Goal: Task Accomplishment & Management: Use online tool/utility

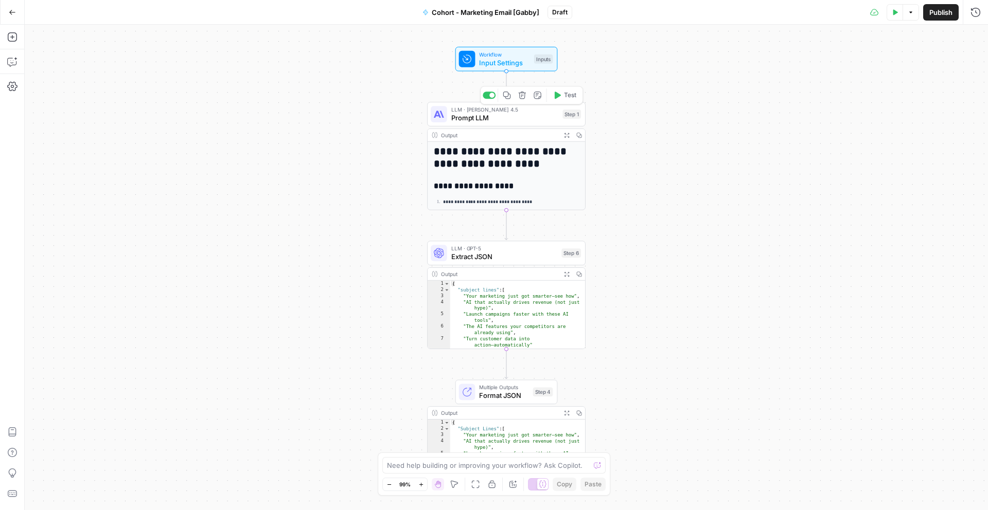
click at [503, 116] on span "Prompt LLM" at bounding box center [505, 118] width 108 height 10
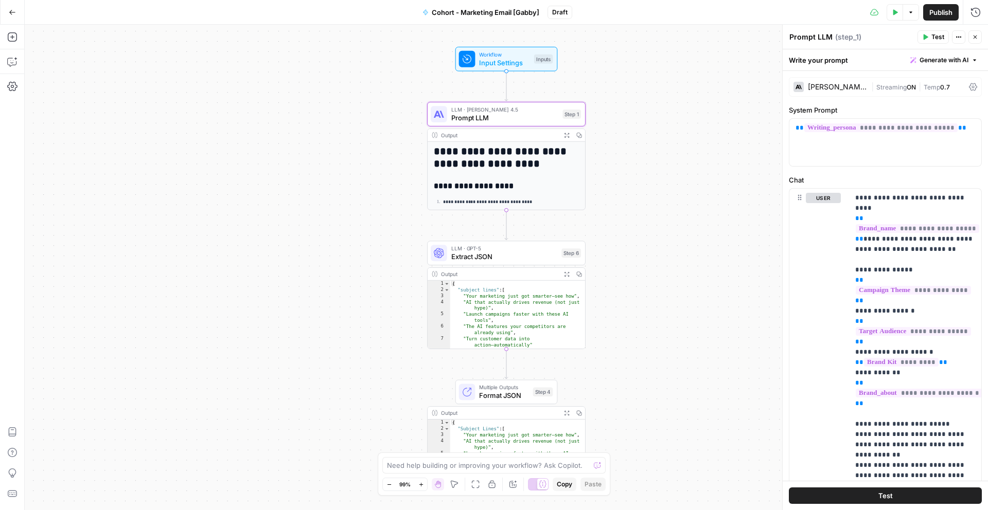
click at [493, 162] on h1 "**********" at bounding box center [506, 158] width 145 height 24
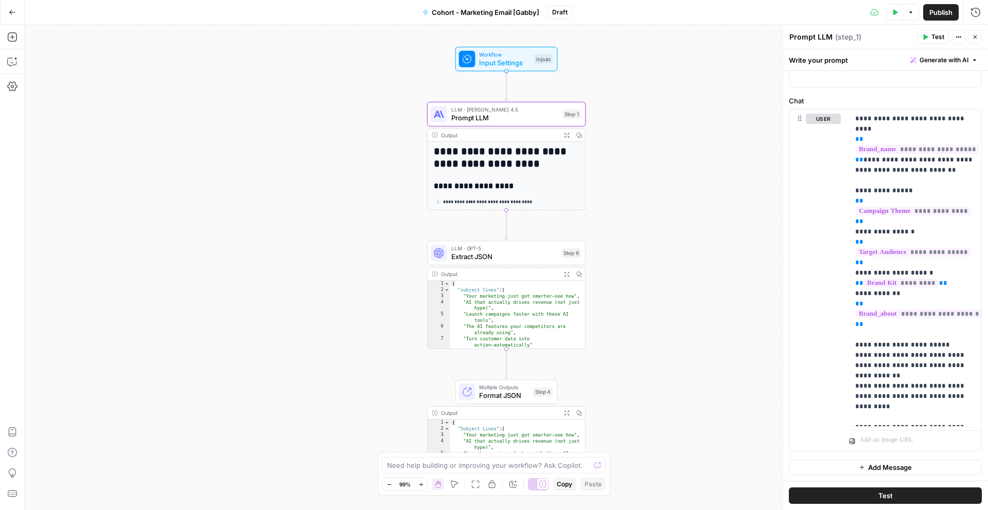
scroll to position [80, 0]
click at [513, 249] on span "LLM · GPT-5" at bounding box center [504, 248] width 106 height 8
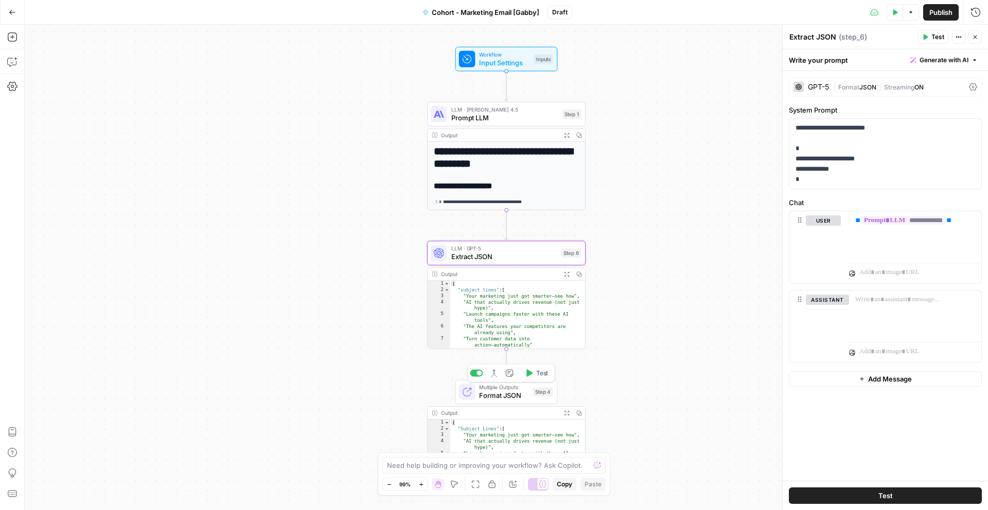
click at [516, 395] on span "Format JSON" at bounding box center [503, 395] width 49 height 10
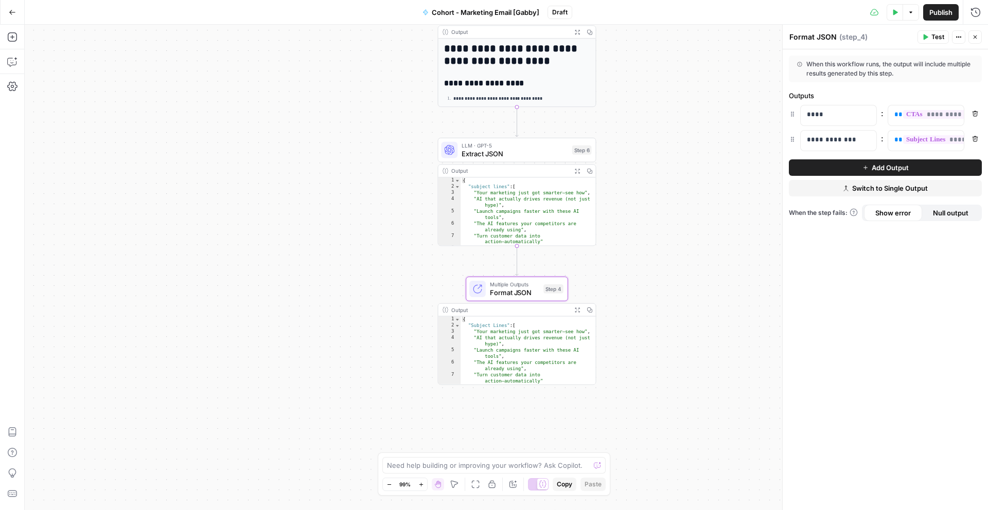
type textarea "**********"
click at [551, 336] on div "{ "Subject Lines" : [ "Your marketing just got smarter—see how" , "AI that actu…" at bounding box center [527, 356] width 135 height 80
click at [526, 291] on span "Format JSON" at bounding box center [514, 293] width 49 height 10
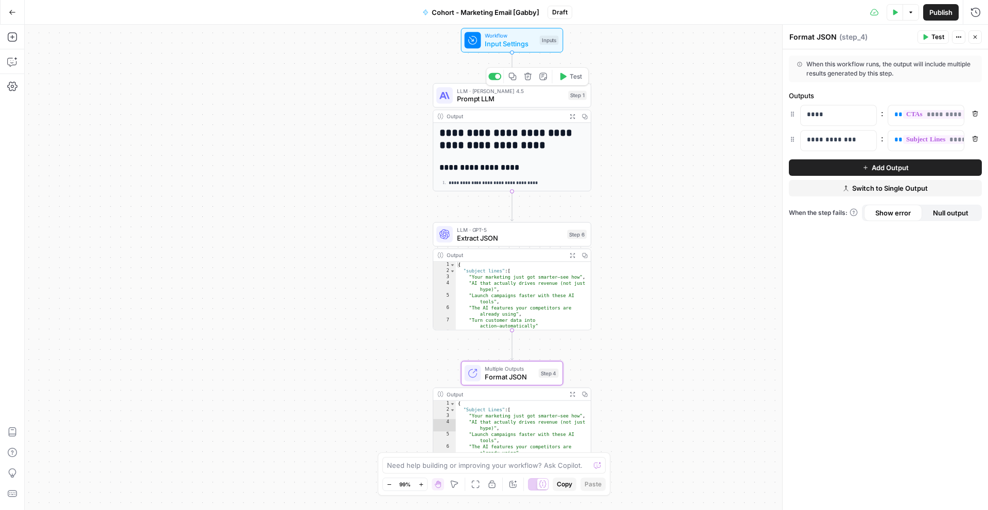
click at [538, 97] on span "Prompt LLM" at bounding box center [511, 99] width 108 height 10
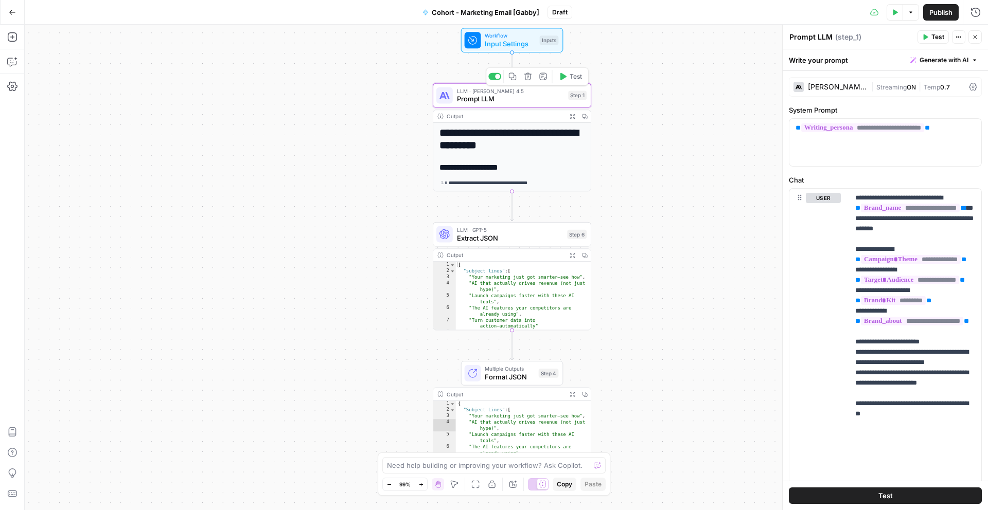
click at [565, 79] on icon "button" at bounding box center [562, 77] width 8 height 8
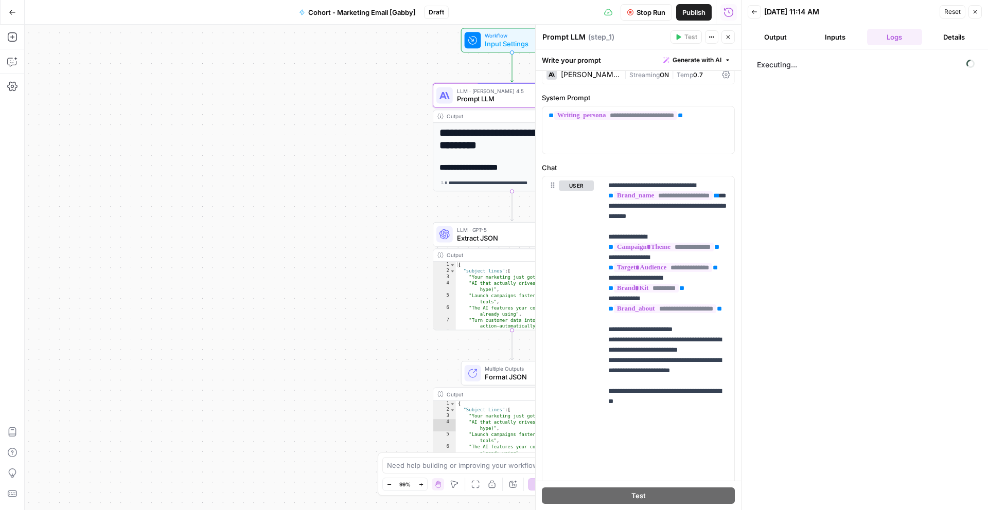
scroll to position [80, 0]
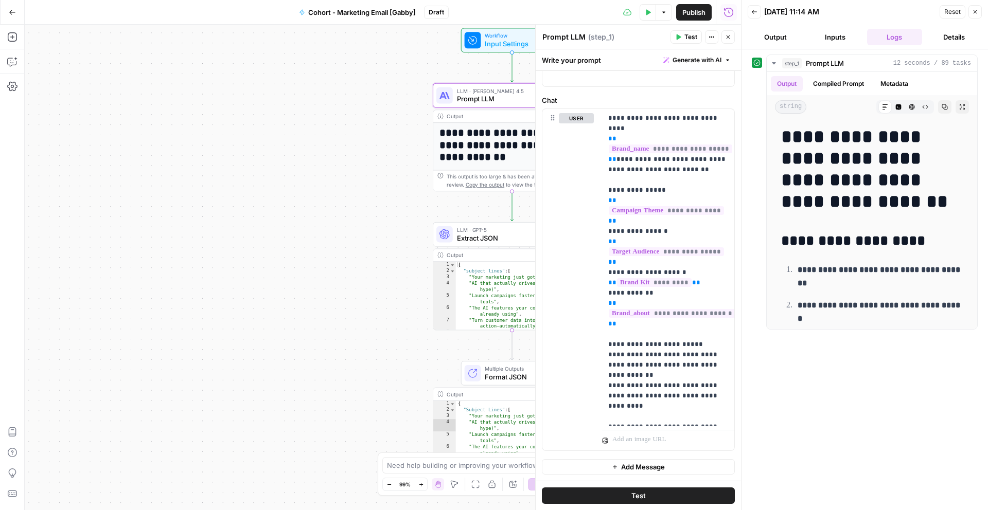
click at [756, 12] on icon "button" at bounding box center [754, 12] width 6 height 6
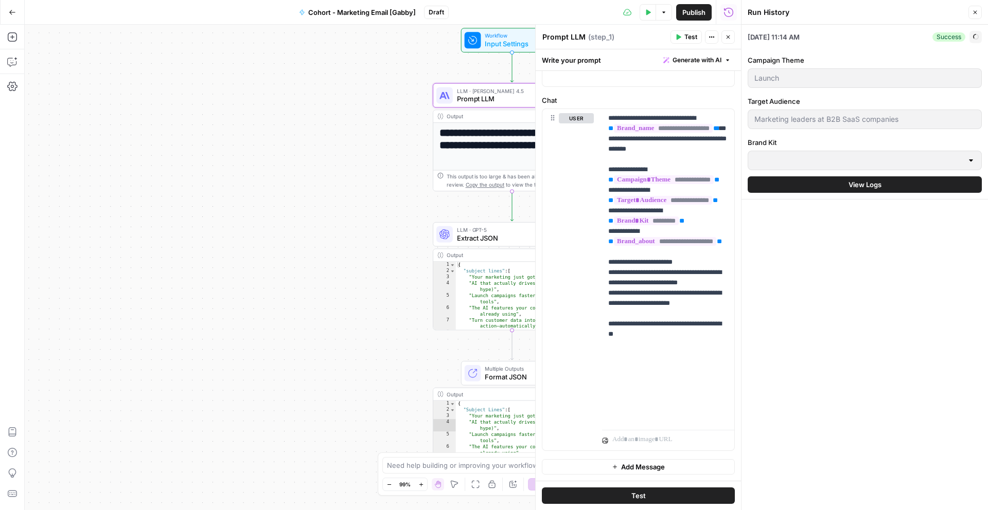
type input "Klaviyo"
click at [659, 15] on button "Options" at bounding box center [663, 12] width 16 height 16
click at [478, 231] on span "LLM · GPT-5" at bounding box center [510, 230] width 106 height 8
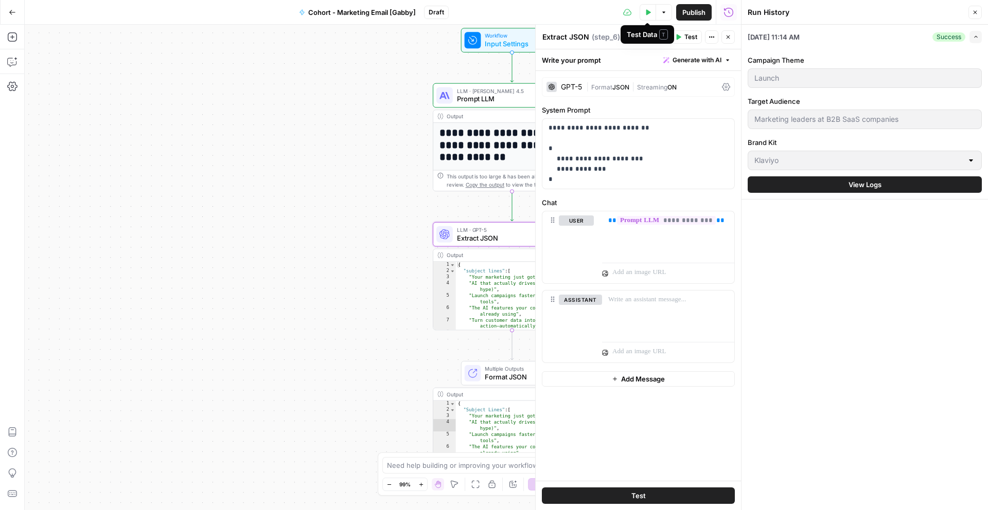
click at [682, 38] on button "Test" at bounding box center [685, 36] width 31 height 13
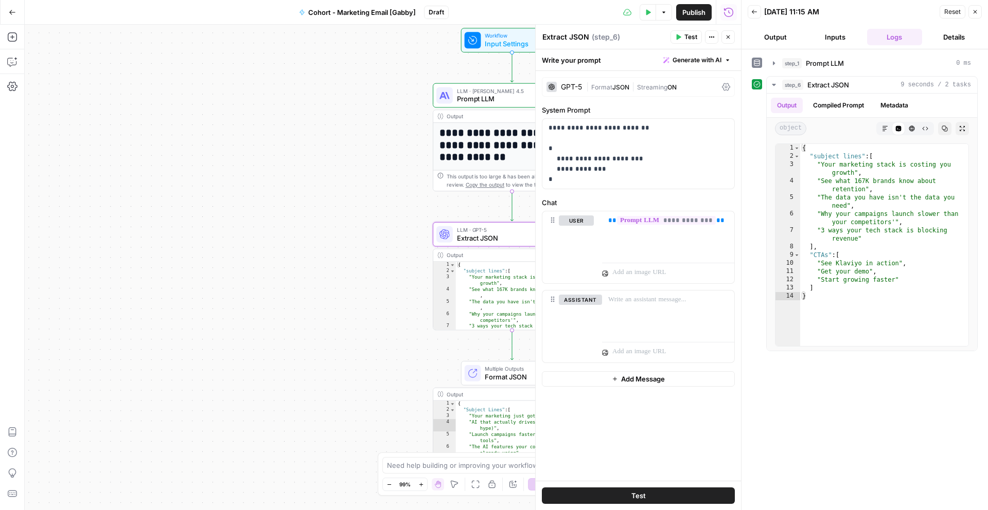
click at [489, 378] on span "Format JSON" at bounding box center [509, 377] width 49 height 10
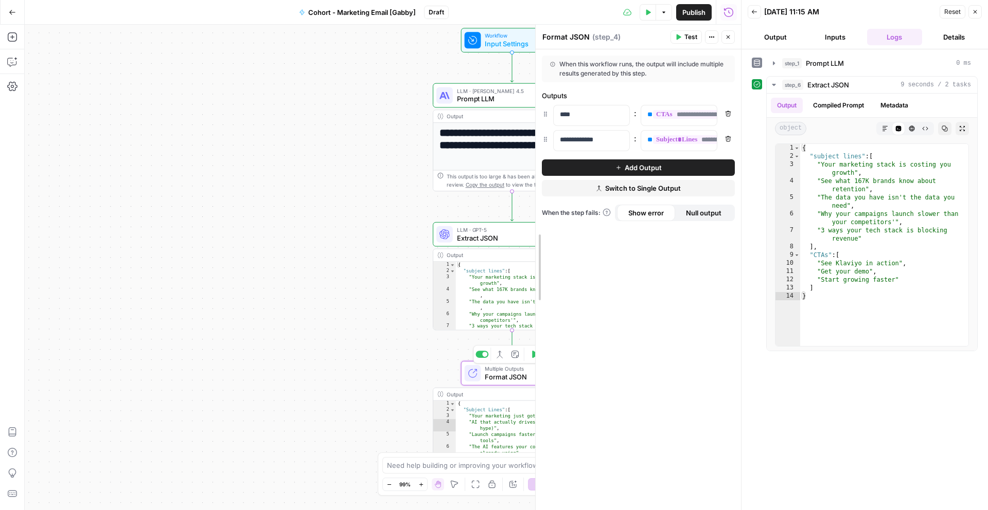
click at [532, 356] on div at bounding box center [535, 268] width 10 height 486
click at [512, 380] on span "Format JSON" at bounding box center [509, 377] width 49 height 10
click at [680, 27] on header "Format JSON Format JSON ( step_4 ) Test Actions Close" at bounding box center [637, 37] width 205 height 25
click at [681, 33] on button "Test" at bounding box center [685, 36] width 31 height 13
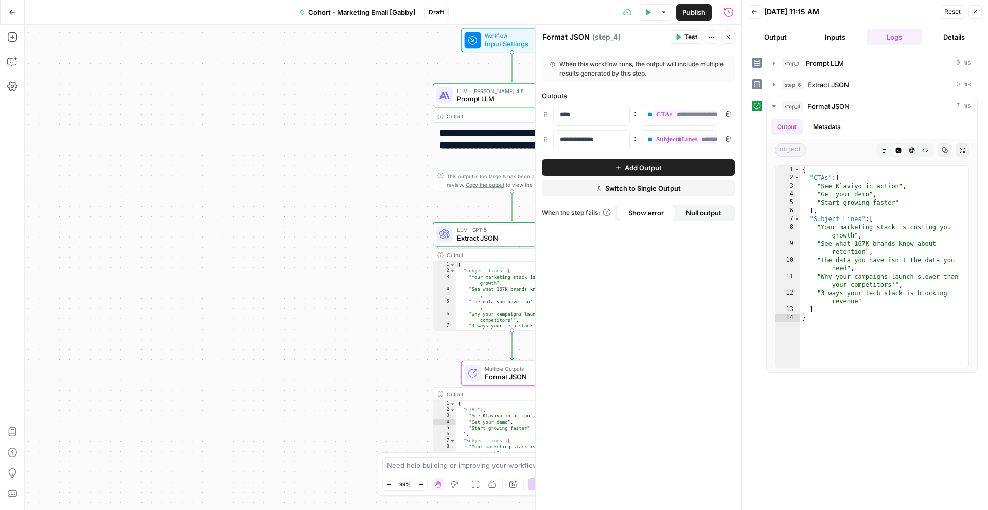
drag, startPoint x: 723, startPoint y: 38, endPoint x: 612, endPoint y: 52, distance: 112.5
click at [723, 38] on button "Close" at bounding box center [727, 36] width 13 height 13
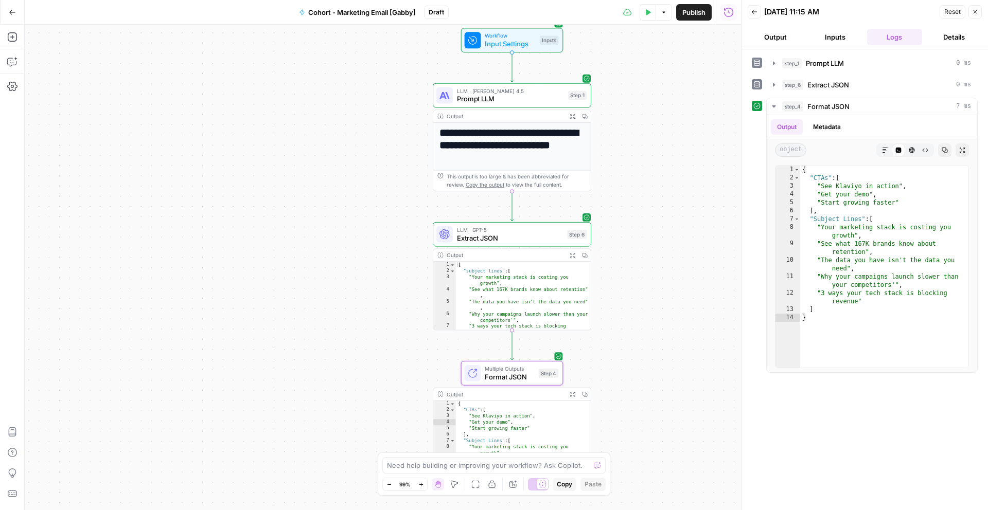
click at [13, 6] on button "Go Back" at bounding box center [12, 12] width 19 height 19
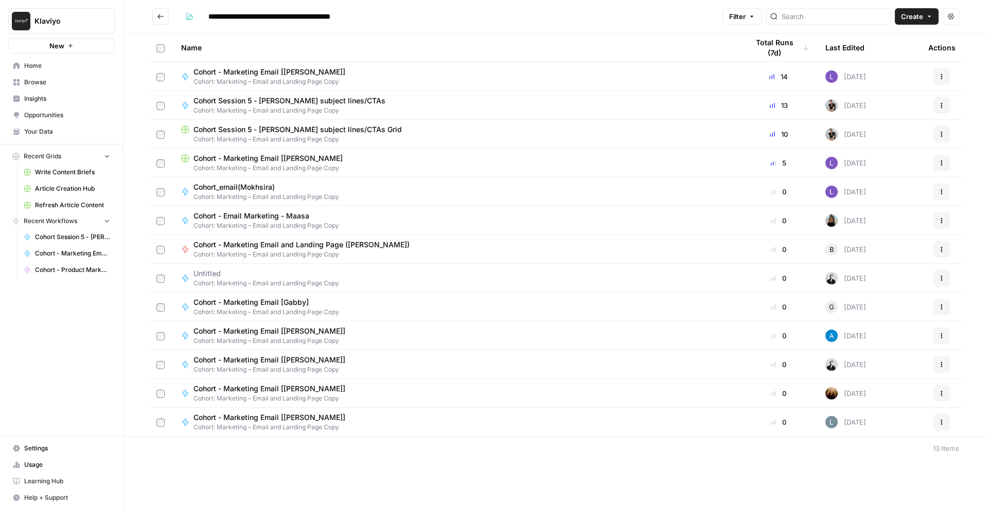
click at [163, 17] on icon "Go back" at bounding box center [160, 16] width 7 height 7
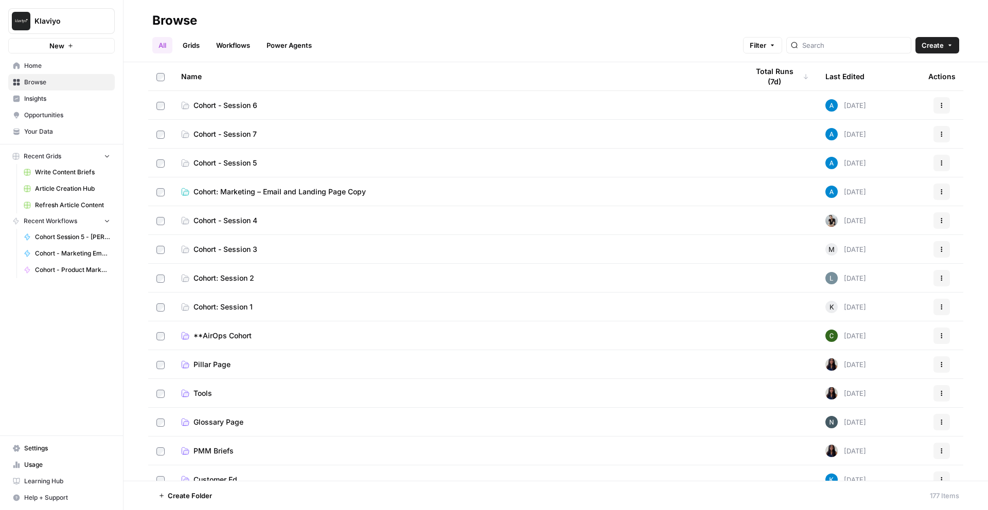
click at [226, 109] on span "Cohort - Session 6" at bounding box center [225, 105] width 64 height 10
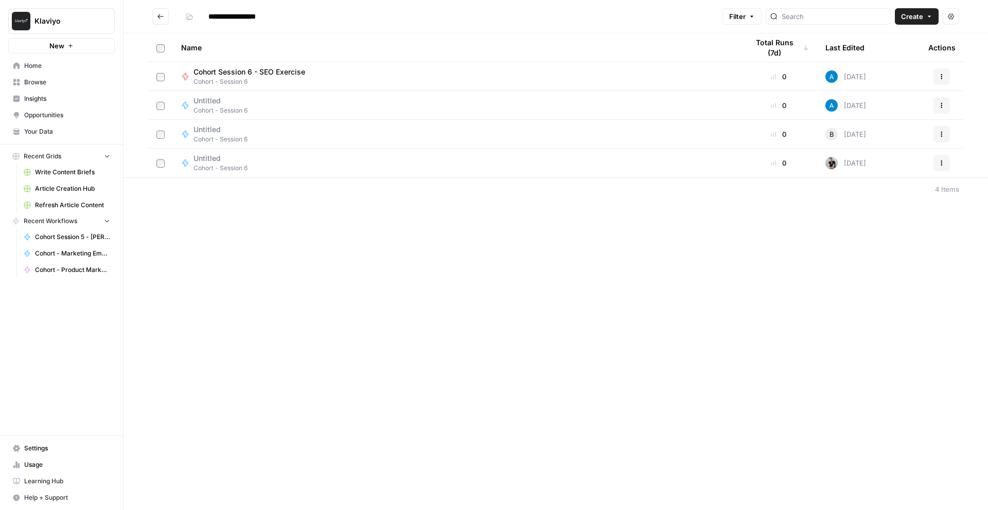
click at [911, 17] on span "Create" at bounding box center [912, 16] width 22 height 10
click at [889, 55] on span "Workflow" at bounding box center [897, 55] width 58 height 10
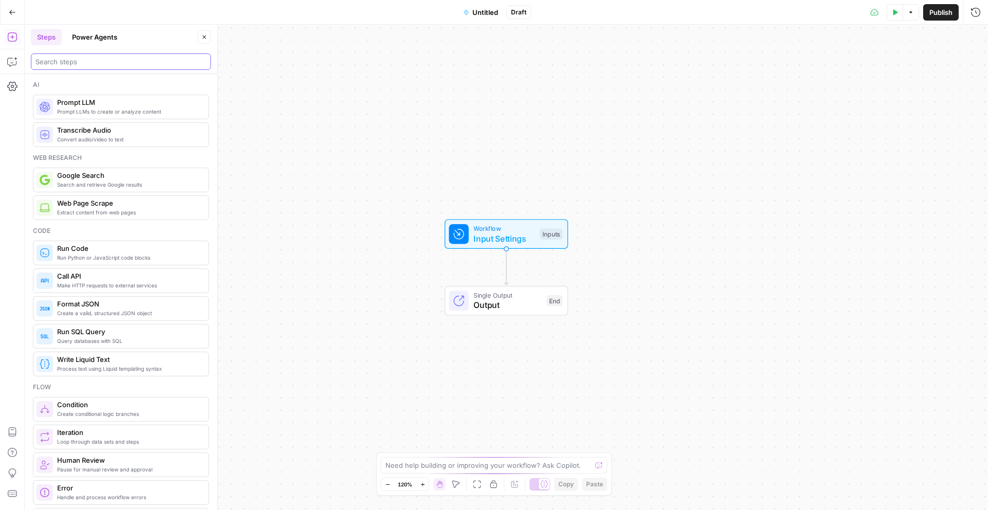
click at [116, 60] on input "search" at bounding box center [120, 62] width 171 height 10
click at [484, 16] on span "Untitled" at bounding box center [485, 12] width 26 height 10
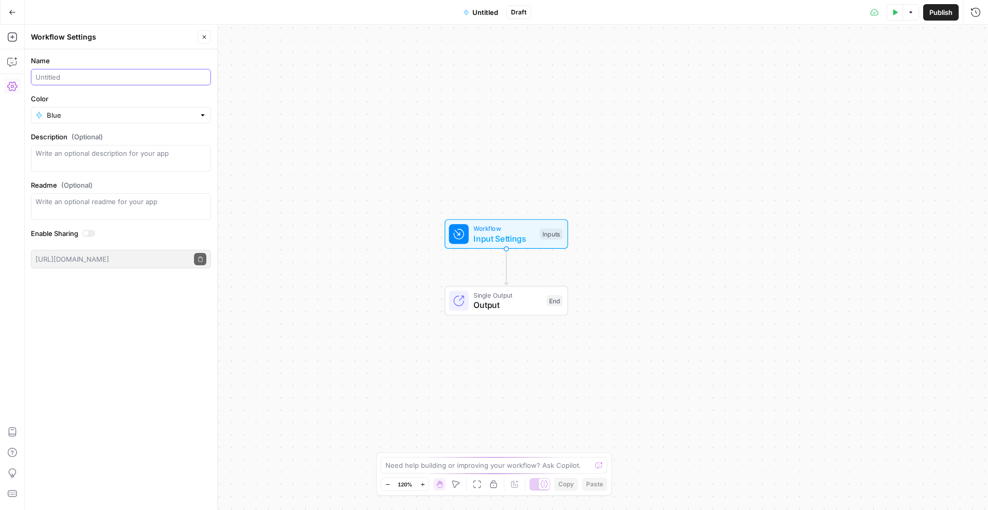
click at [119, 77] on input "Name" at bounding box center [120, 77] width 171 height 10
type input "Cohort - SEO Keyword Research (Gabby)"
click at [111, 138] on label "Description (Optional)" at bounding box center [121, 137] width 180 height 10
click at [111, 148] on textarea "Description (Optional)" at bounding box center [120, 158] width 171 height 21
click at [202, 115] on div at bounding box center [202, 115] width 7 height 10
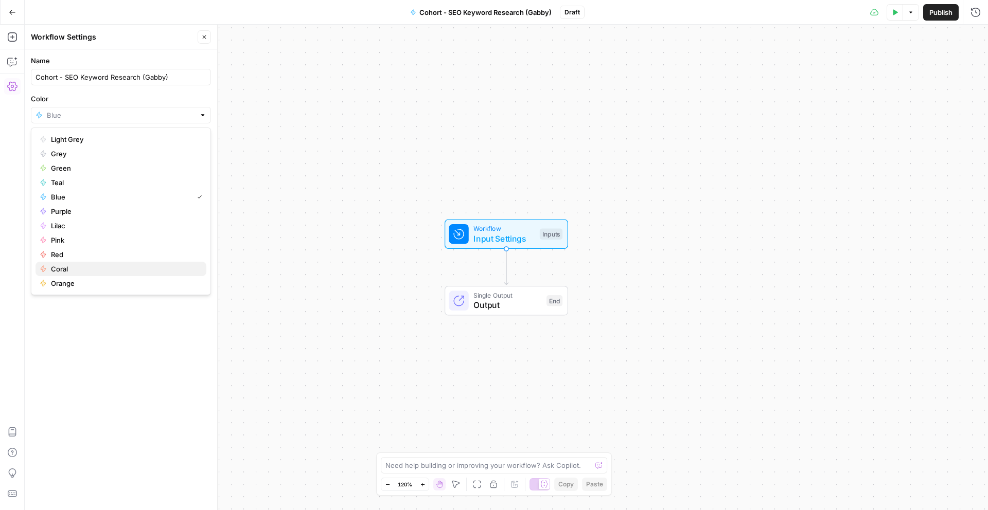
click at [104, 266] on span "Coral" at bounding box center [124, 269] width 147 height 10
type input "Coral"
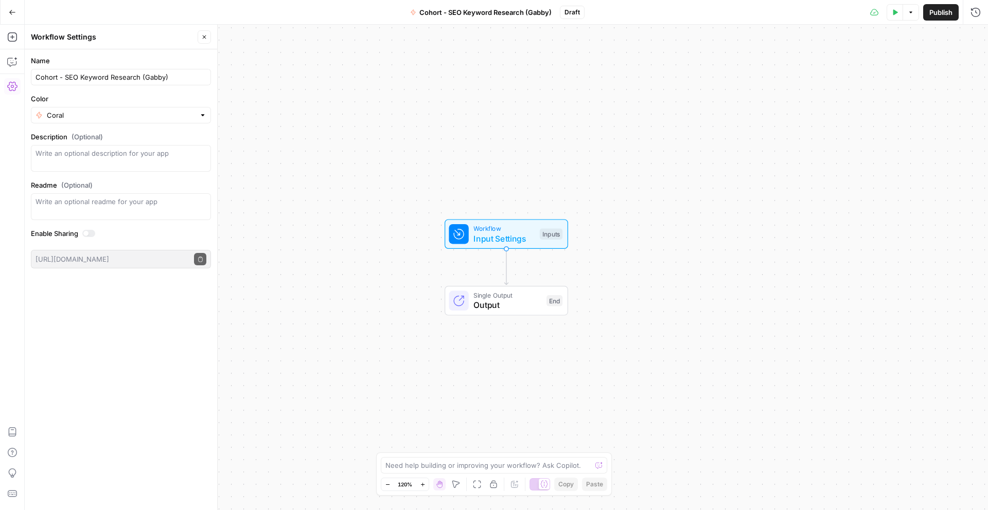
click at [204, 119] on div at bounding box center [202, 115] width 7 height 10
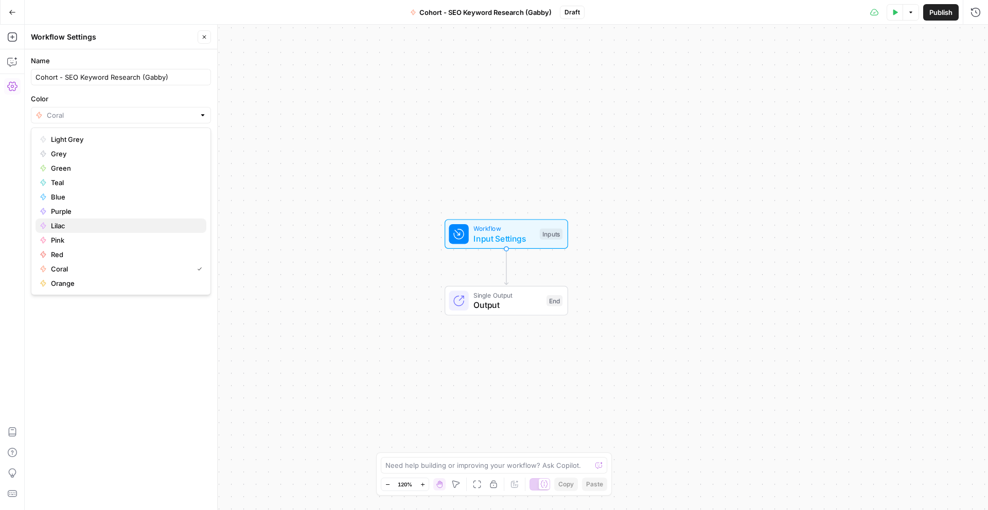
click at [152, 230] on span "Lilac" at bounding box center [124, 226] width 147 height 10
type input "Lilac"
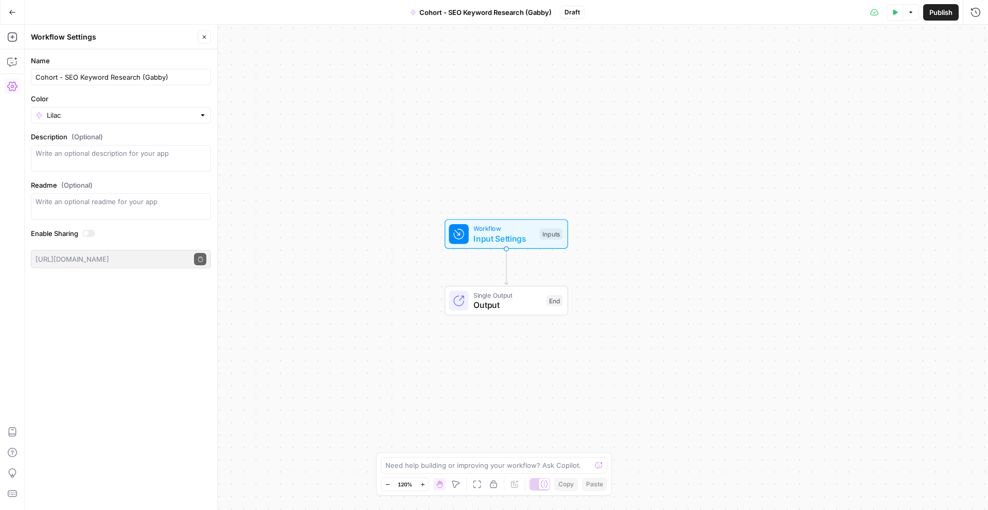
click at [941, 12] on span "Publish" at bounding box center [940, 12] width 23 height 10
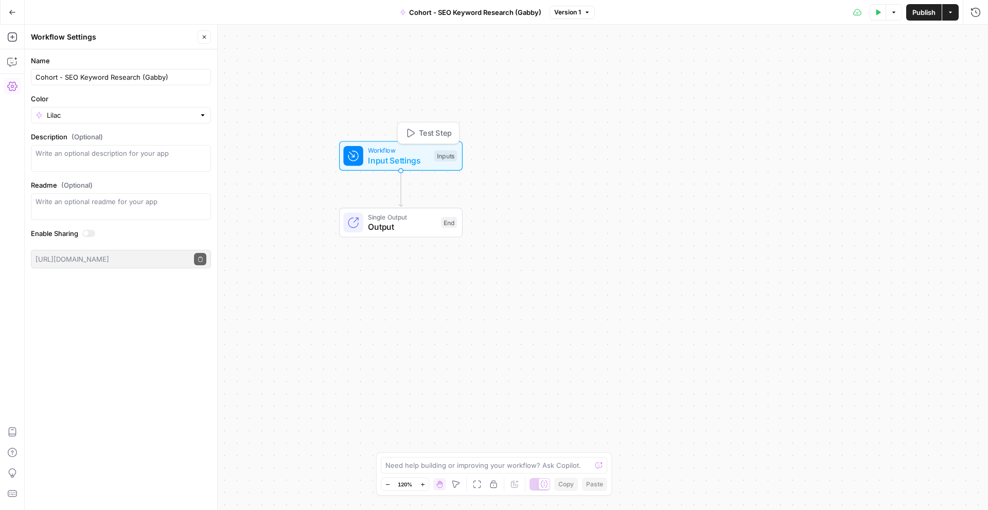
drag, startPoint x: 487, startPoint y: 235, endPoint x: 382, endPoint y: 157, distance: 130.9
click at [382, 157] on span "Input Settings" at bounding box center [398, 160] width 61 height 12
click at [384, 157] on span "Input Settings" at bounding box center [398, 160] width 61 height 12
click at [838, 72] on button "Add Field" at bounding box center [876, 70] width 171 height 16
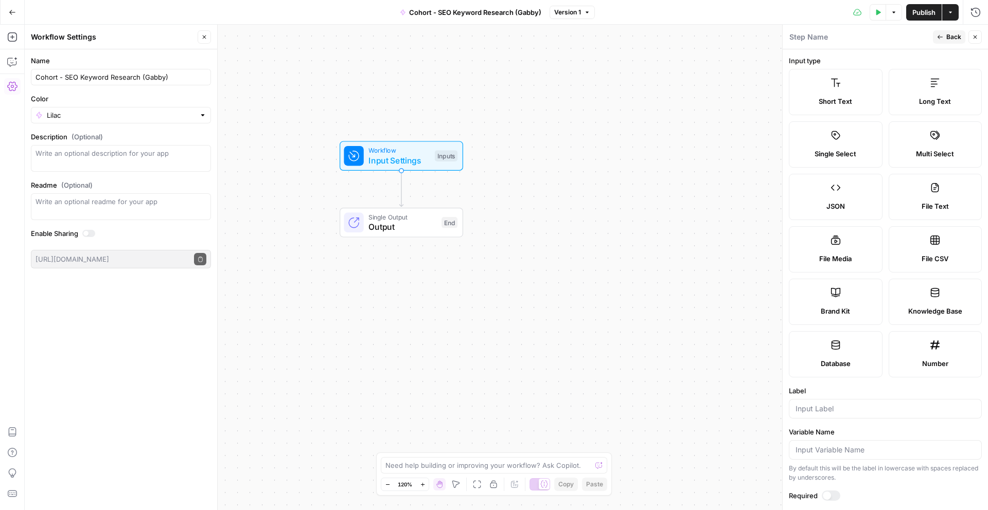
click at [846, 87] on label "Short Text" at bounding box center [836, 92] width 94 height 46
click at [841, 407] on input "Label" at bounding box center [885, 409] width 180 height 10
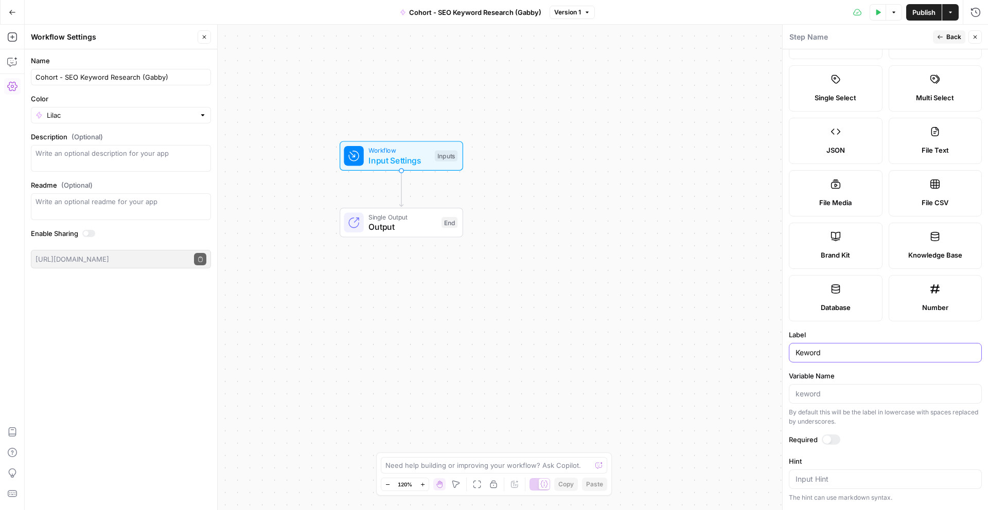
scroll to position [68, 0]
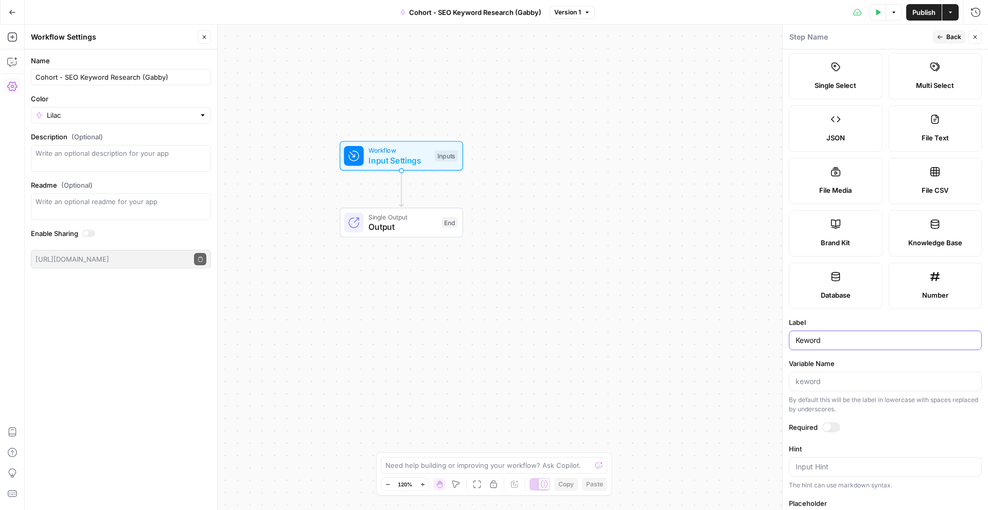
type input "Keword"
click at [826, 425] on div at bounding box center [827, 427] width 8 height 8
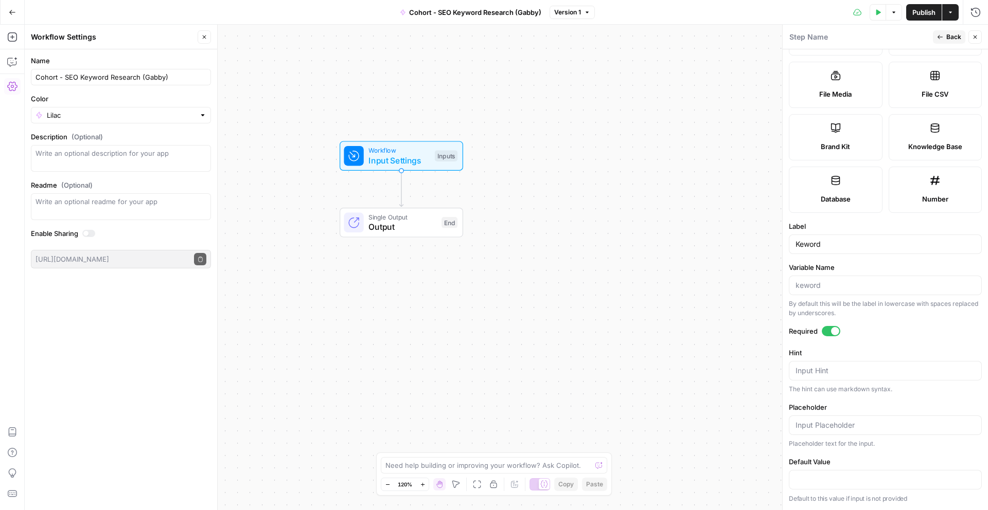
click at [950, 35] on span "Back" at bounding box center [953, 36] width 15 height 9
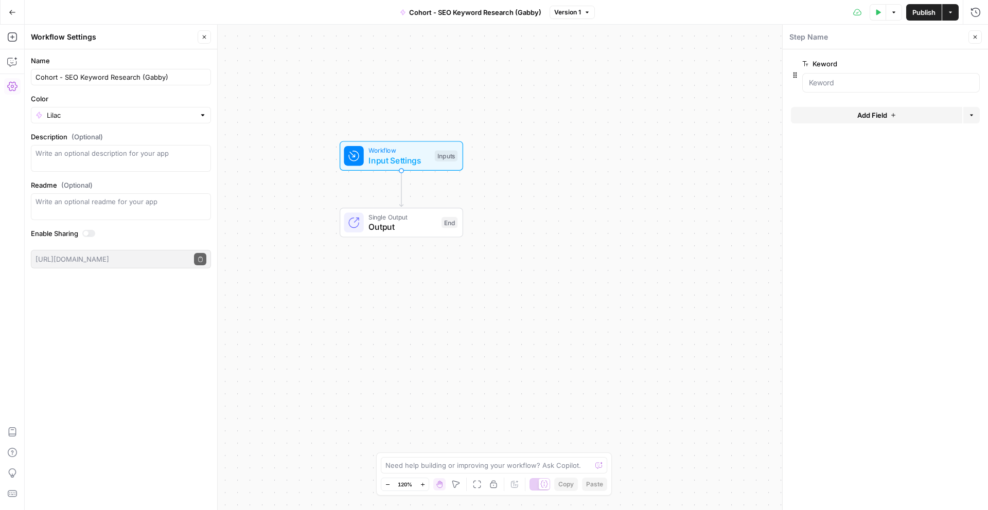
click at [883, 108] on button "Add Field" at bounding box center [876, 115] width 171 height 16
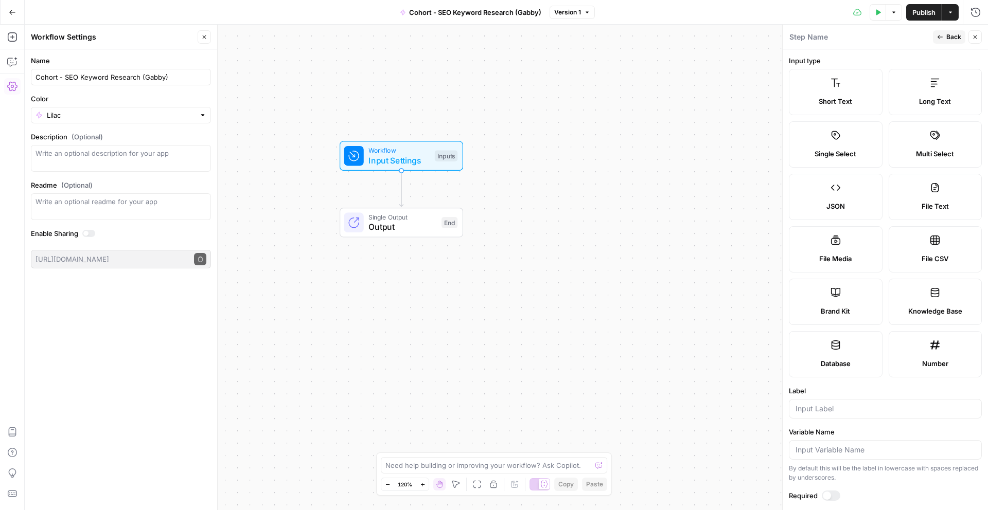
click at [829, 310] on span "Brand Kit" at bounding box center [834, 311] width 29 height 10
type input "Brand Kit"
type input "brand_kit"
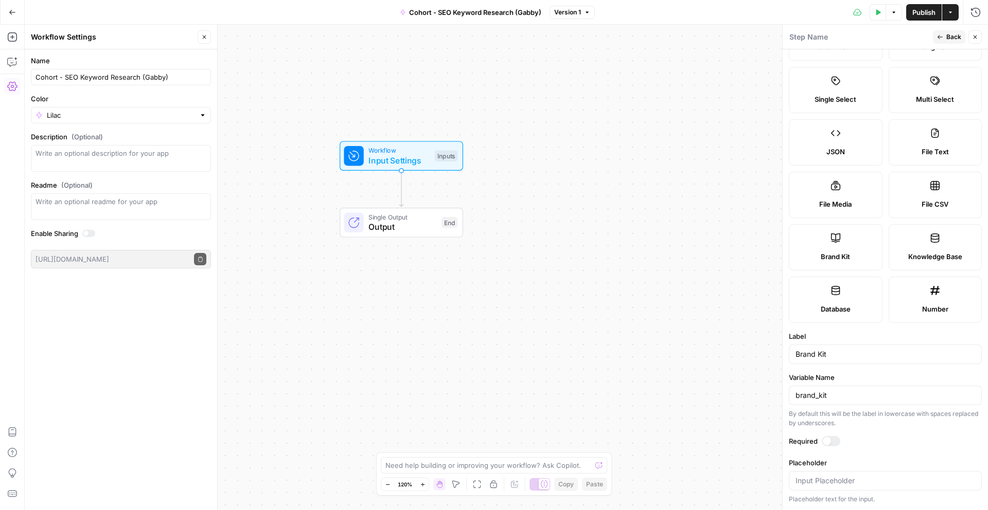
click at [829, 442] on div at bounding box center [827, 441] width 8 height 8
click at [936, 36] on button "Back" at bounding box center [949, 36] width 32 height 13
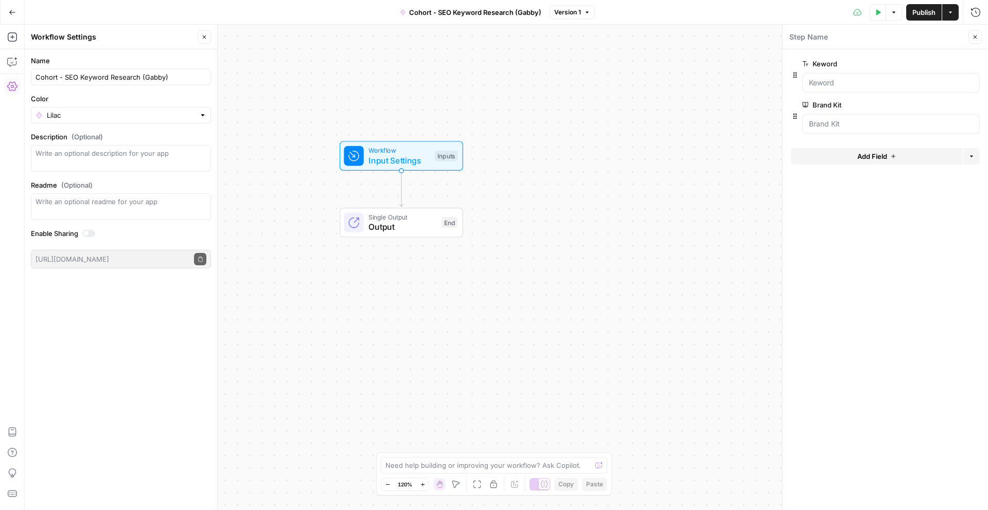
click at [974, 35] on icon "button" at bounding box center [975, 37] width 6 height 6
click at [880, 10] on icon "button" at bounding box center [877, 12] width 6 height 6
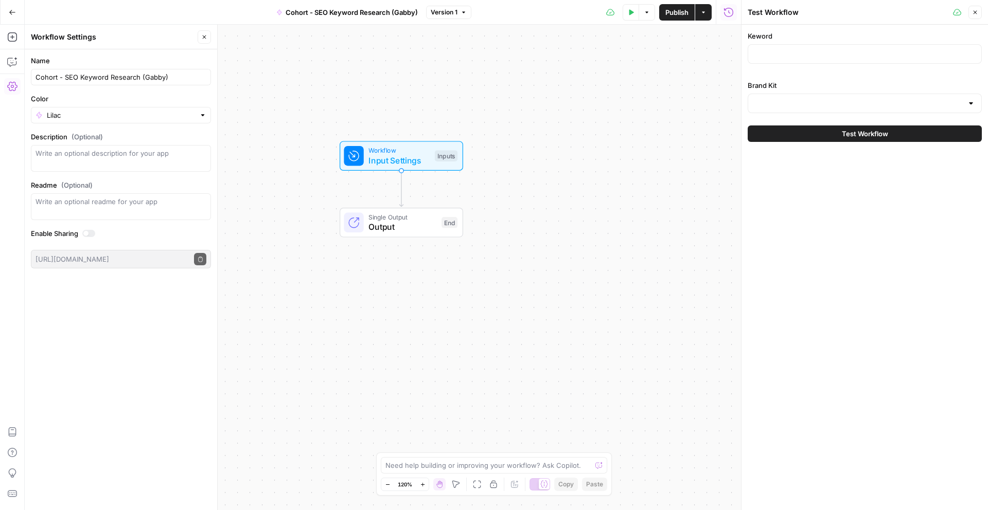
click at [977, 12] on span "Close" at bounding box center [977, 12] width 1 height 1
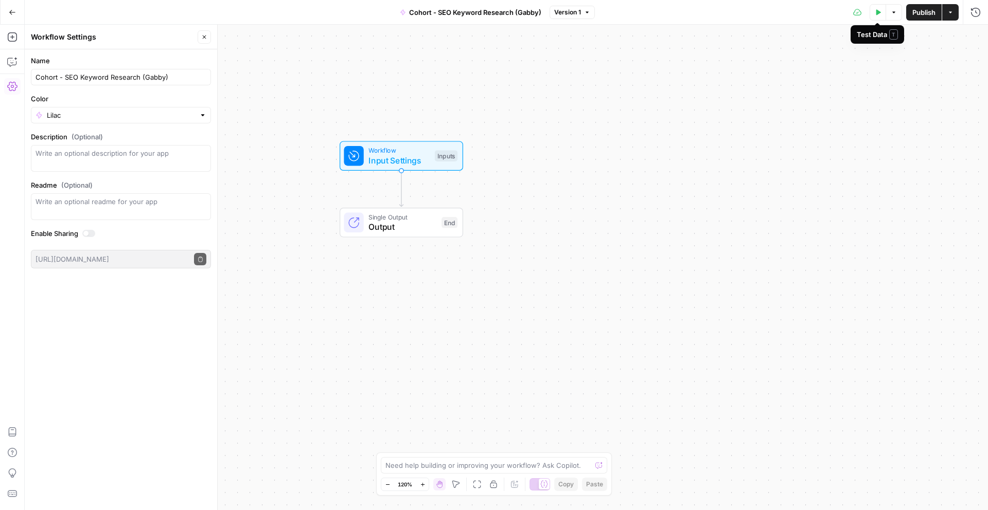
click at [870, 16] on button "Test Data" at bounding box center [877, 12] width 16 height 16
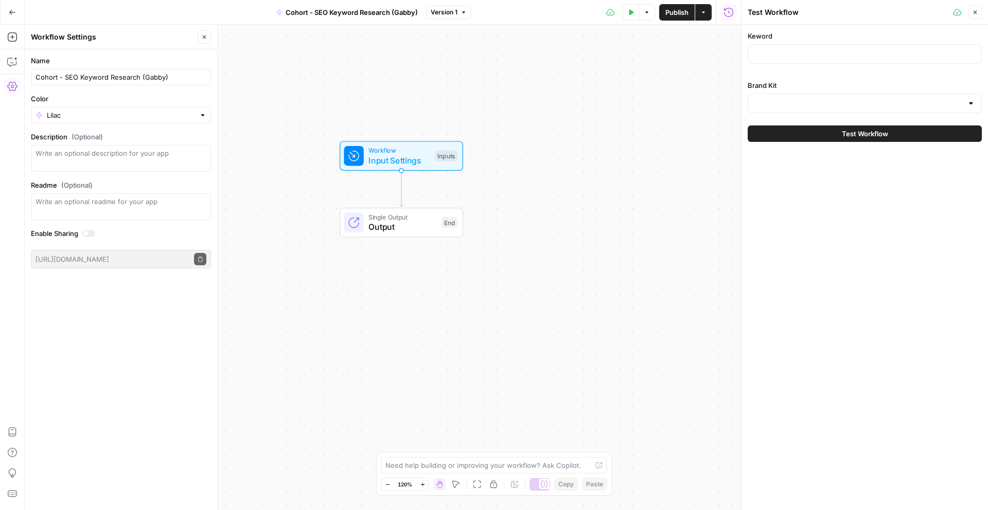
click at [866, 42] on div "Keword" at bounding box center [864, 49] width 234 height 37
click at [863, 52] on input "Keword" at bounding box center [864, 54] width 221 height 10
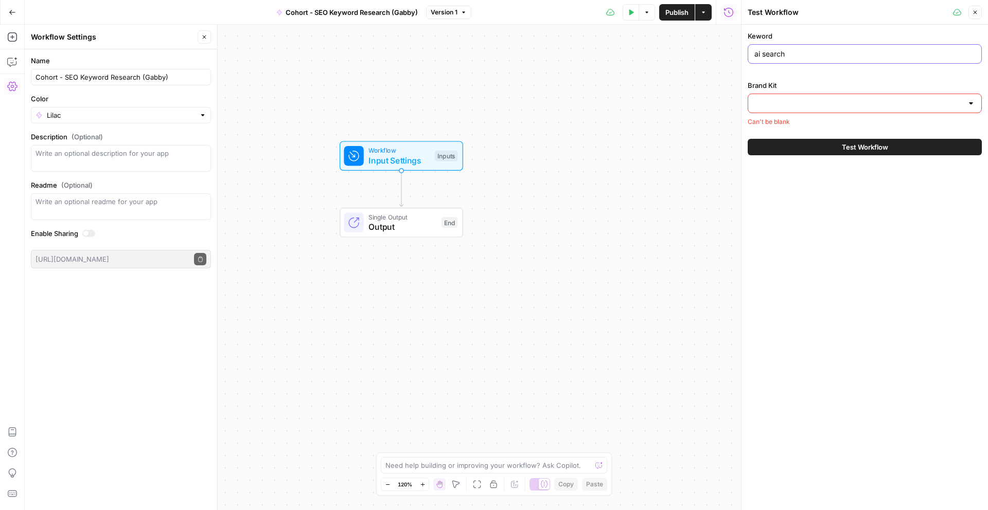
type input "ai search"
click at [871, 98] on input "Brand Kit" at bounding box center [858, 103] width 208 height 10
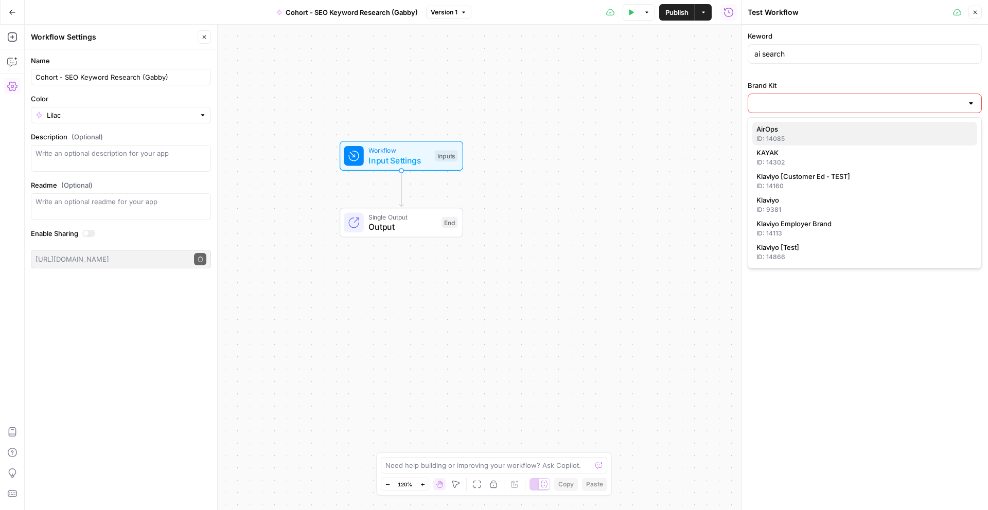
click at [857, 128] on span "AirOps" at bounding box center [862, 129] width 212 height 10
type input "AirOps"
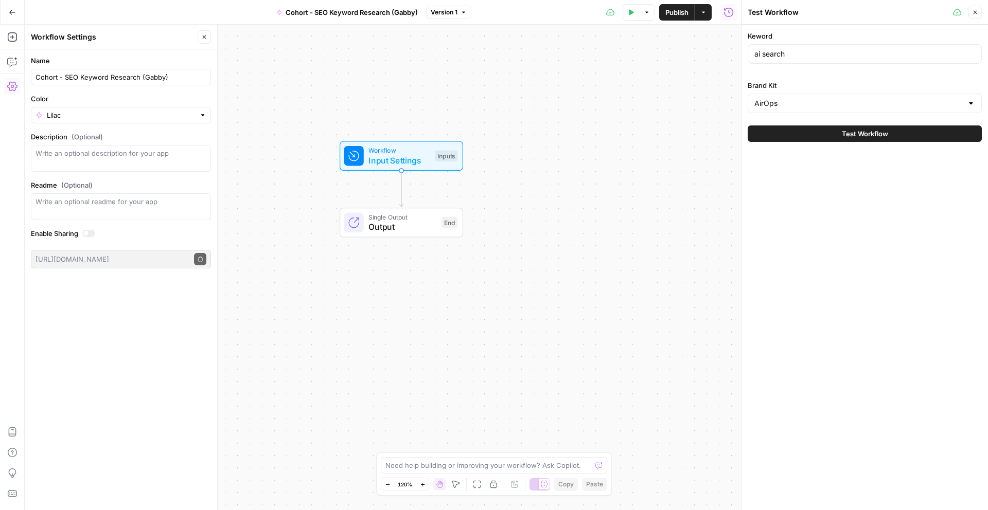
click at [973, 8] on button "Close" at bounding box center [974, 12] width 13 height 13
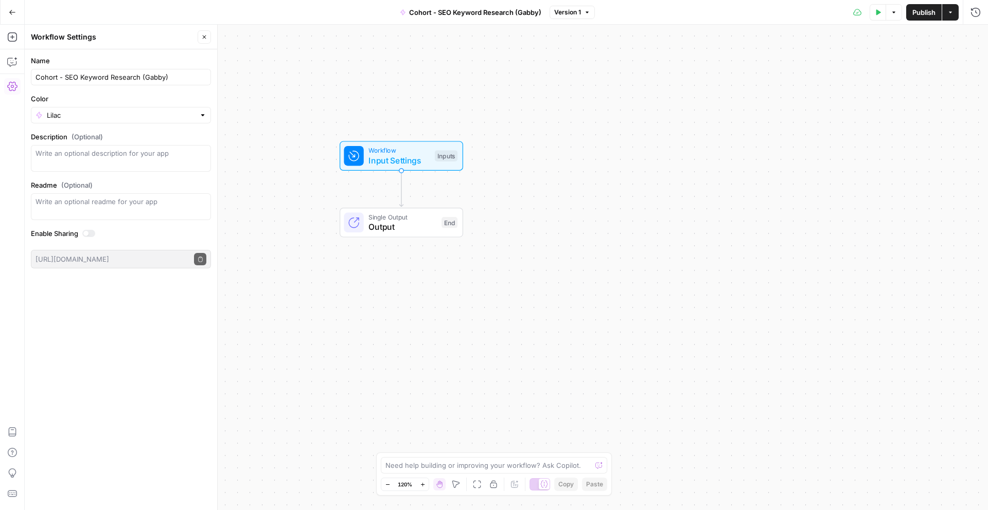
click at [16, 12] on button "Go Back" at bounding box center [12, 12] width 19 height 19
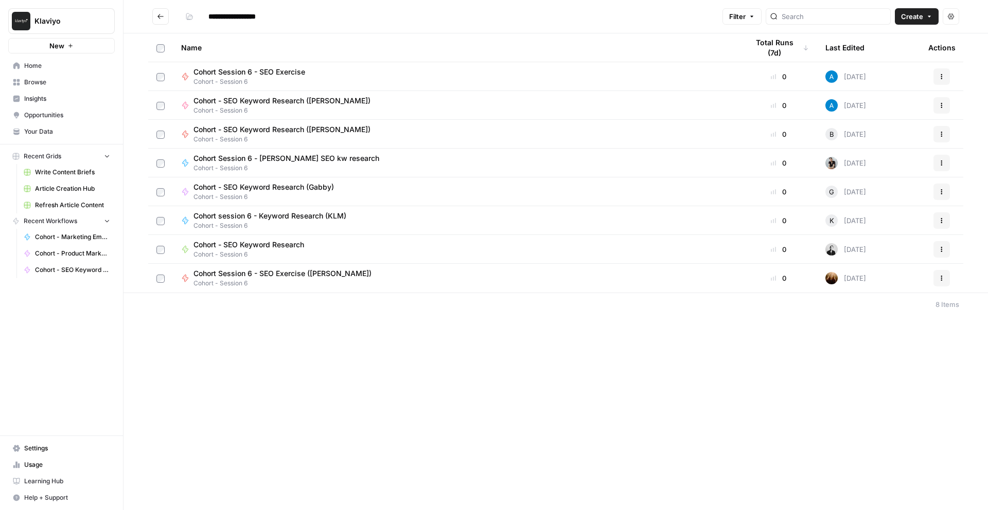
click at [220, 74] on span "Cohort Session 6 - SEO Exercise" at bounding box center [249, 72] width 112 height 10
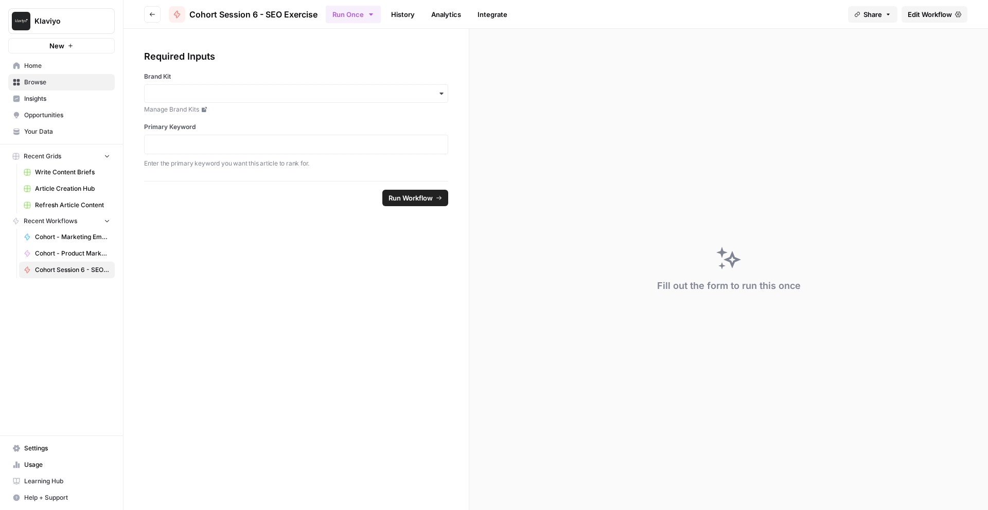
click at [155, 13] on button "Go back" at bounding box center [152, 14] width 16 height 16
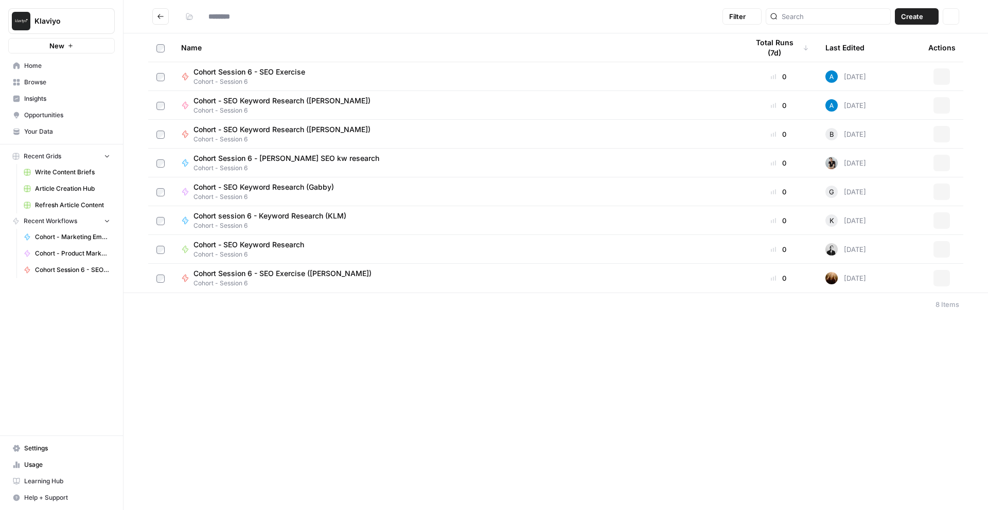
type input "**********"
click at [303, 192] on span "Cohort - Session 6" at bounding box center [267, 196] width 149 height 9
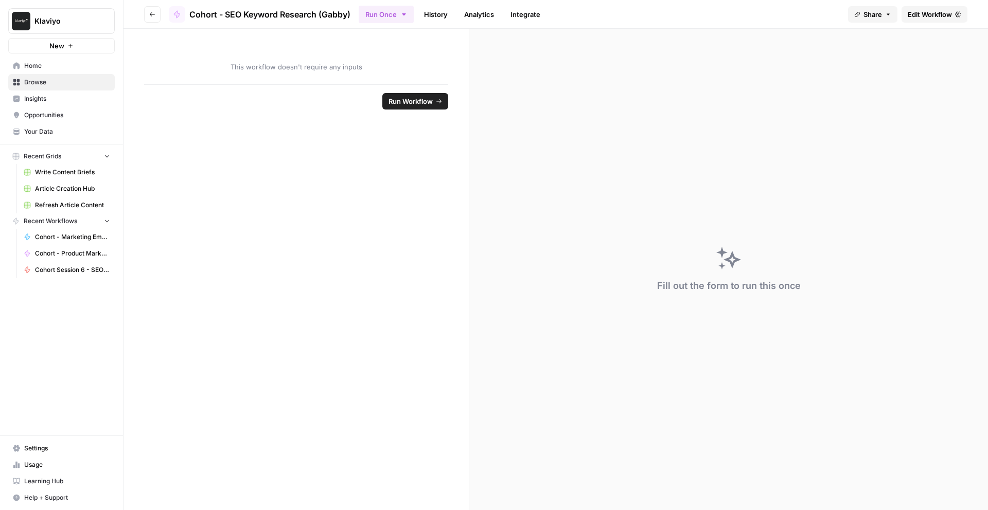
click at [506, 109] on div "Fill out the form to run this once" at bounding box center [728, 269] width 519 height 481
click at [928, 21] on link "Edit Workflow" at bounding box center [934, 14] width 66 height 16
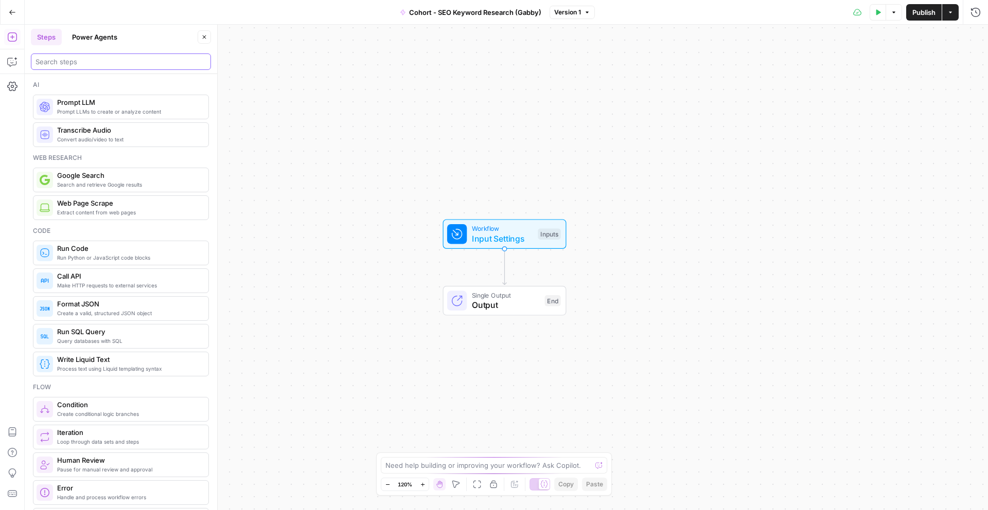
click at [110, 60] on input "search" at bounding box center [120, 62] width 171 height 10
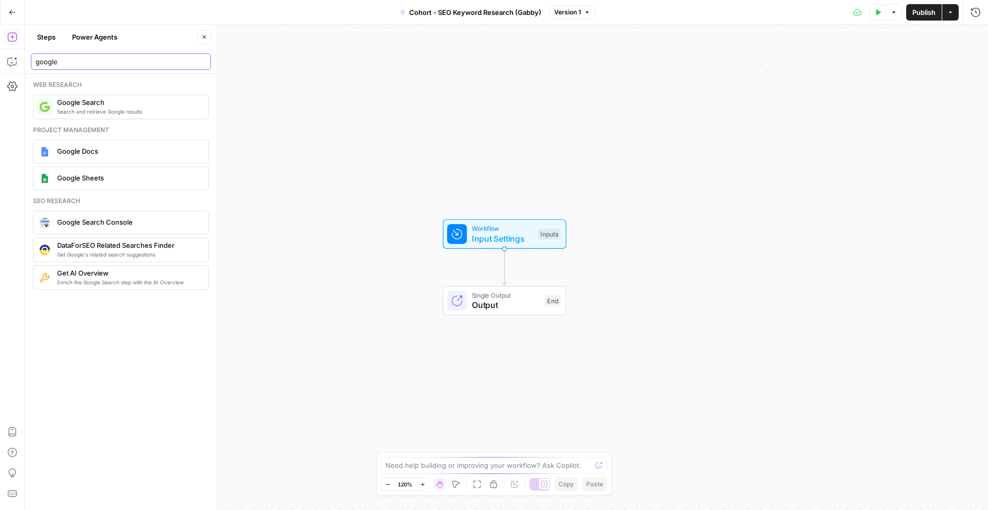
type input "google"
click at [85, 113] on span "Search and retrieve Google results" at bounding box center [128, 112] width 143 height 8
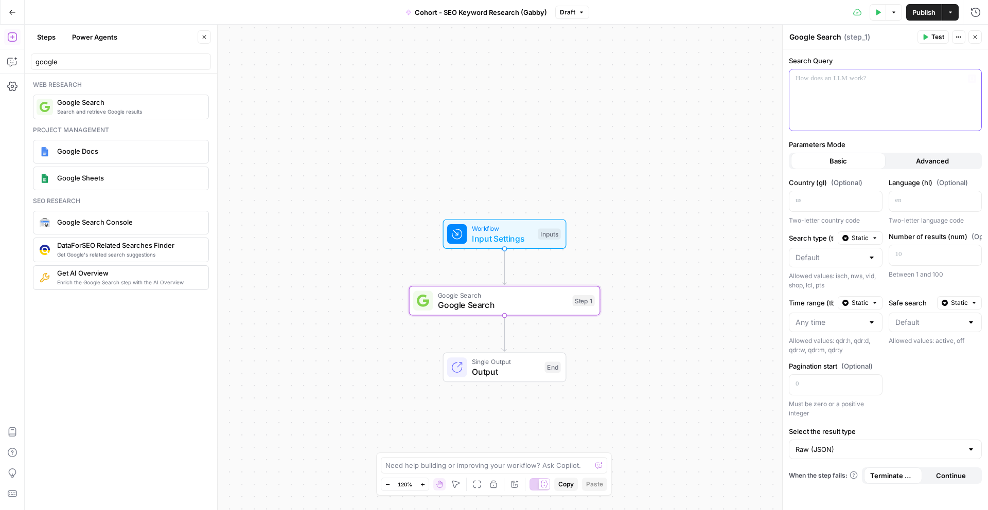
click at [973, 82] on button "Variables Menu" at bounding box center [972, 79] width 8 height 8
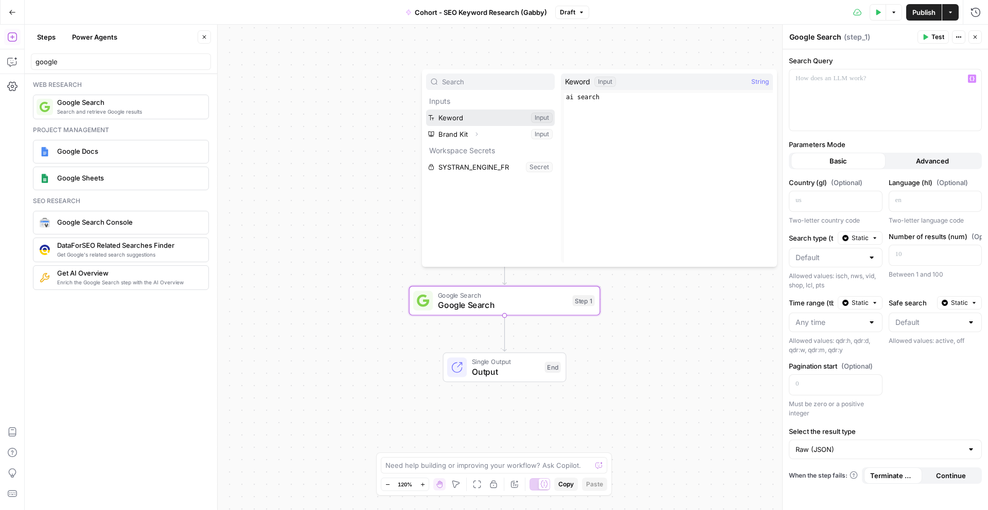
click at [508, 115] on button "Select variable Keword" at bounding box center [490, 118] width 129 height 16
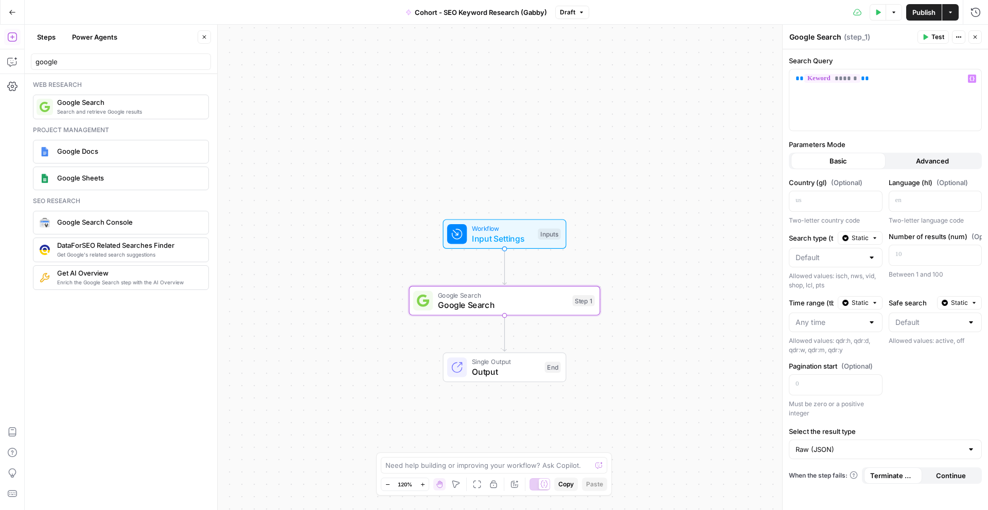
click at [847, 153] on div "Basic" at bounding box center [838, 161] width 95 height 16
click at [897, 153] on button "Advanced" at bounding box center [932, 161] width 95 height 16
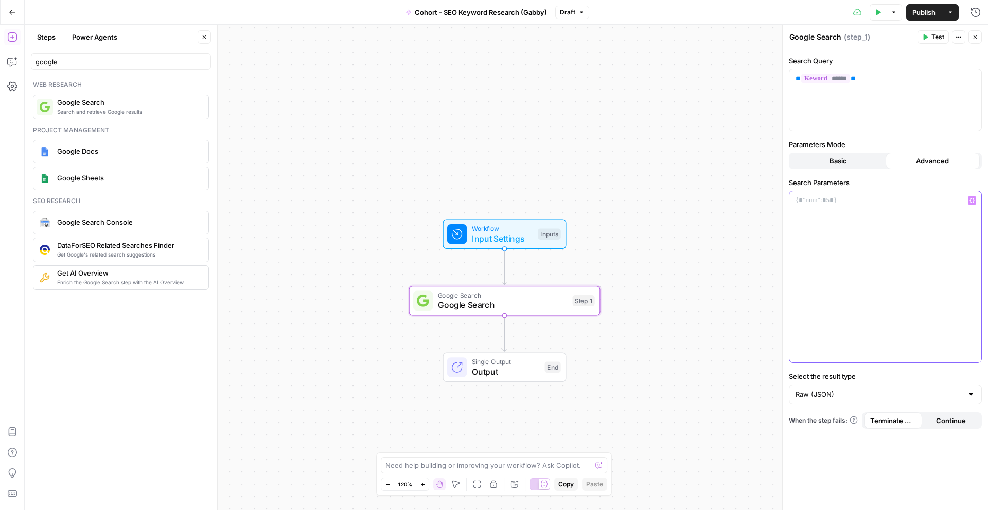
click at [867, 211] on div at bounding box center [885, 276] width 192 height 171
click at [858, 164] on button "Basic" at bounding box center [838, 161] width 95 height 16
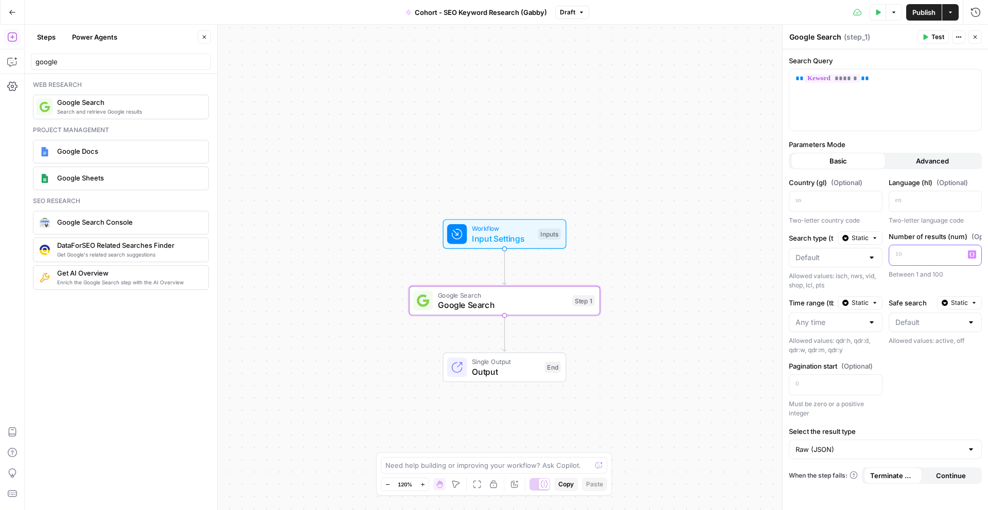
click at [924, 254] on p at bounding box center [927, 254] width 64 height 10
click at [849, 203] on p at bounding box center [827, 200] width 64 height 10
click at [942, 205] on p at bounding box center [927, 200] width 64 height 10
click at [924, 35] on icon "button" at bounding box center [925, 37] width 5 height 6
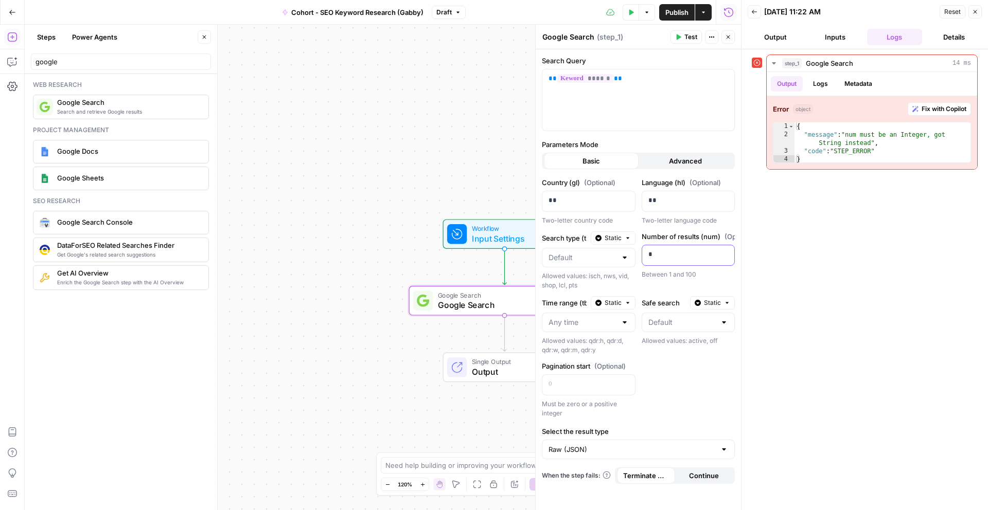
click at [696, 259] on p "*" at bounding box center [680, 254] width 64 height 10
click at [819, 278] on div "step_1 Google Search 14 ms Output Logs Metadata Error object Fix with Copilot 1…" at bounding box center [865, 280] width 226 height 451
click at [693, 32] on span "Test" at bounding box center [690, 36] width 13 height 9
click at [972, 16] on button "Close" at bounding box center [974, 11] width 13 height 13
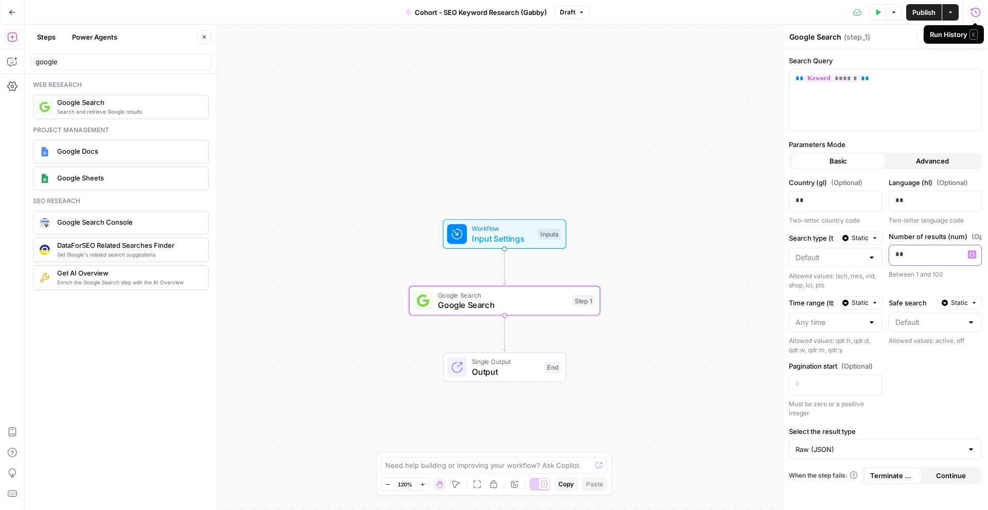
click at [926, 251] on p "**" at bounding box center [935, 254] width 80 height 10
click at [929, 40] on button "Test" at bounding box center [932, 36] width 31 height 13
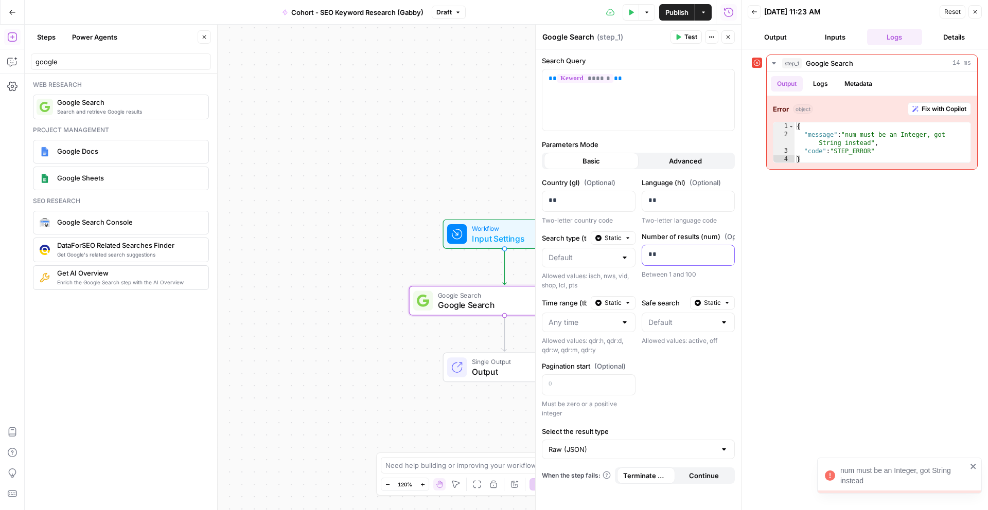
click at [691, 251] on p "**" at bounding box center [688, 254] width 80 height 10
click at [780, 414] on div "step_1 Google Search 14 ms Output Logs Metadata Error object Fix with Copilot 1…" at bounding box center [865, 280] width 226 height 451
click at [757, 9] on icon "button" at bounding box center [754, 12] width 6 height 6
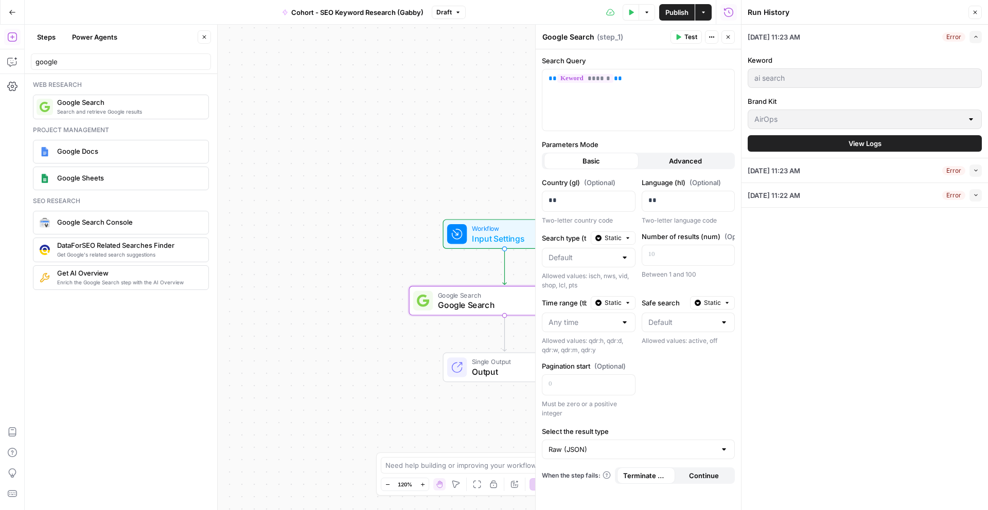
click at [726, 39] on icon "button" at bounding box center [728, 37] width 6 height 6
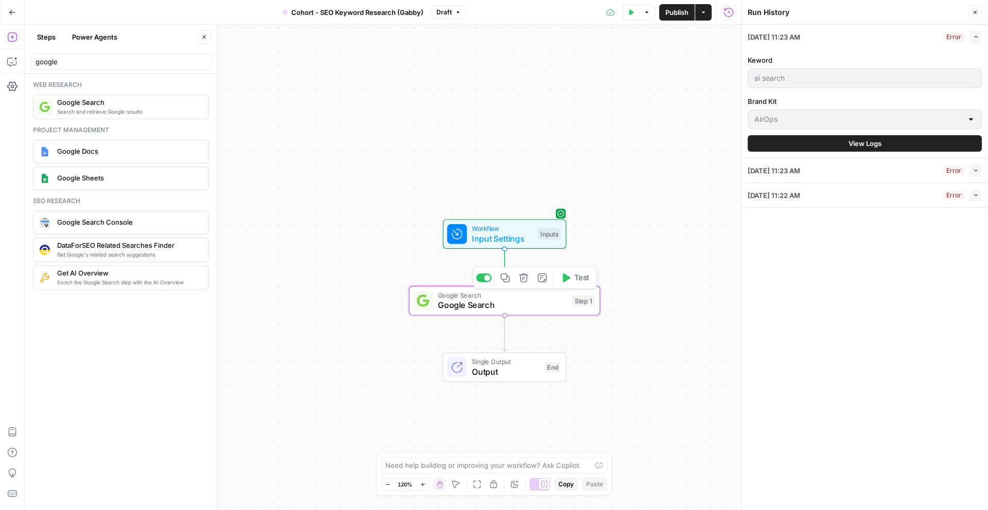
click at [554, 307] on span "Google Search" at bounding box center [503, 305] width 130 height 12
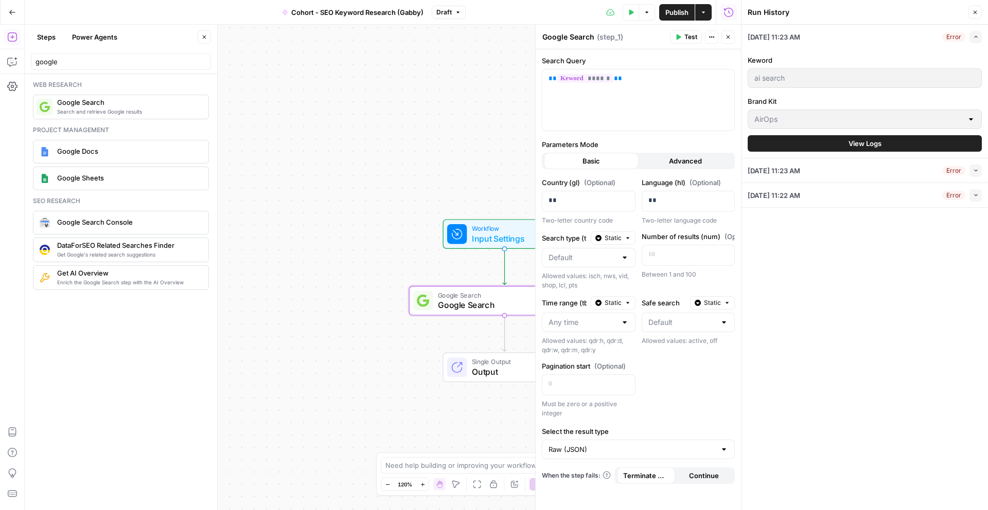
click at [685, 40] on span "Test" at bounding box center [690, 36] width 13 height 9
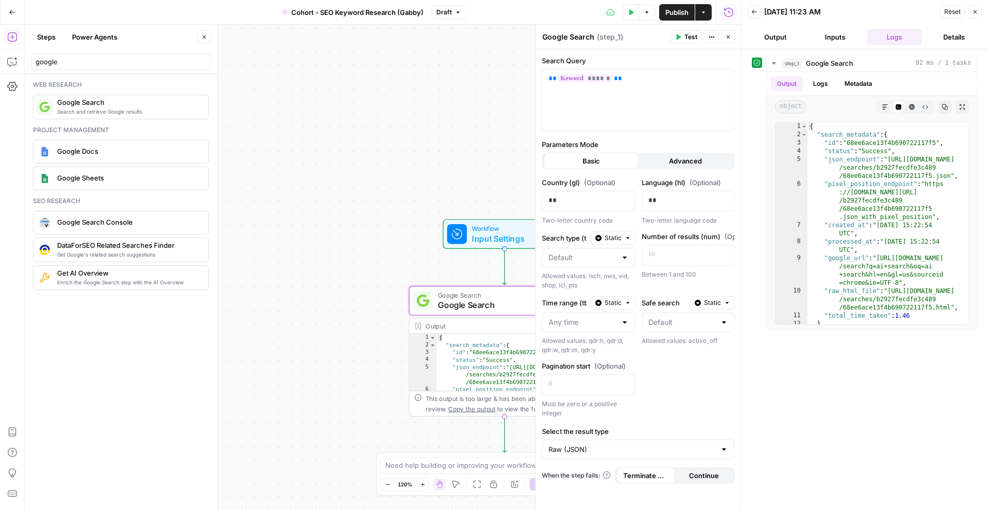
scroll to position [1, 0]
click at [890, 191] on div "{ "search_metadata" : { "id" : "68ee6ace13f4b690722117f5" , "status" : "Success…" at bounding box center [887, 231] width 161 height 219
click at [913, 166] on div "{ "search_metadata" : { "id" : "68ee6ace13f4b690722117f5" , "status" : "Success…" at bounding box center [887, 231] width 161 height 219
click at [938, 156] on div "{ "search_metadata" : { "id" : "68ee6ace13f4b690722117f5" , "status" : "Success…" at bounding box center [887, 231] width 161 height 219
click at [895, 226] on div "{ "search_metadata" : { "id" : "68ee6ace13f4b690722117f5" , "status" : "Success…" at bounding box center [887, 231] width 161 height 219
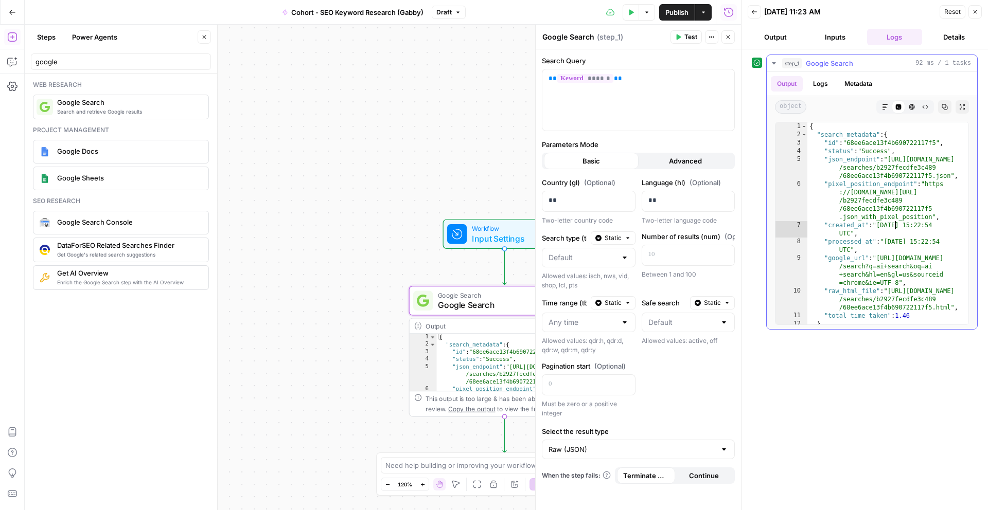
click at [920, 281] on div "{ "search_metadata" : { "id" : "68ee6ace13f4b690722117f5" , "status" : "Success…" at bounding box center [887, 231] width 161 height 219
type textarea "**********"
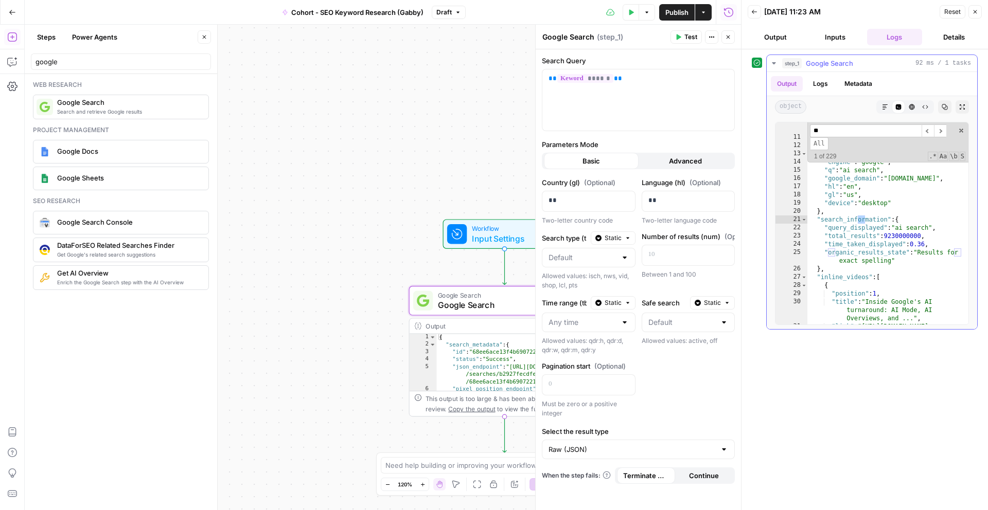
scroll to position [116, 0]
type input "**********"
click at [975, 14] on icon "button" at bounding box center [975, 12] width 6 height 6
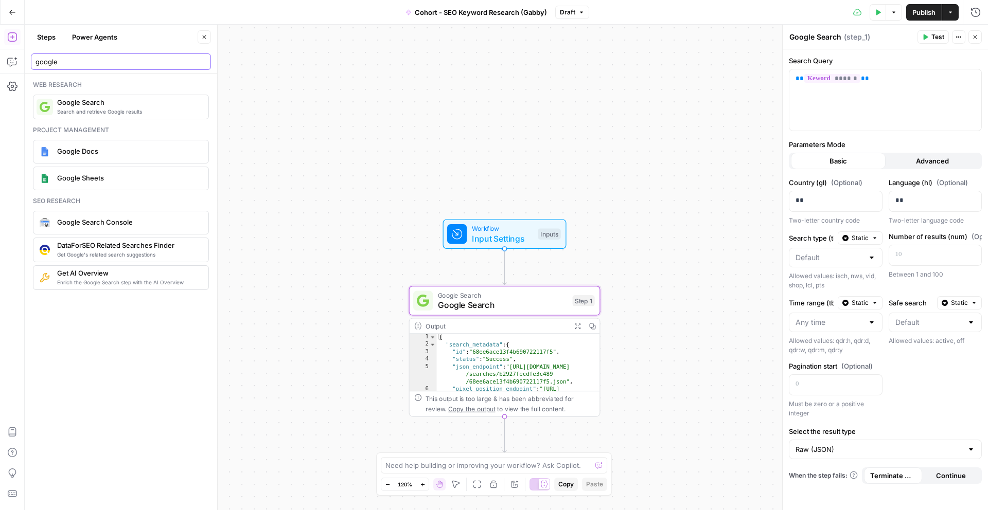
click at [155, 57] on input "google" at bounding box center [120, 62] width 171 height 10
click at [196, 57] on input "google" at bounding box center [120, 62] width 171 height 10
click at [199, 62] on input "google" at bounding box center [120, 62] width 171 height 10
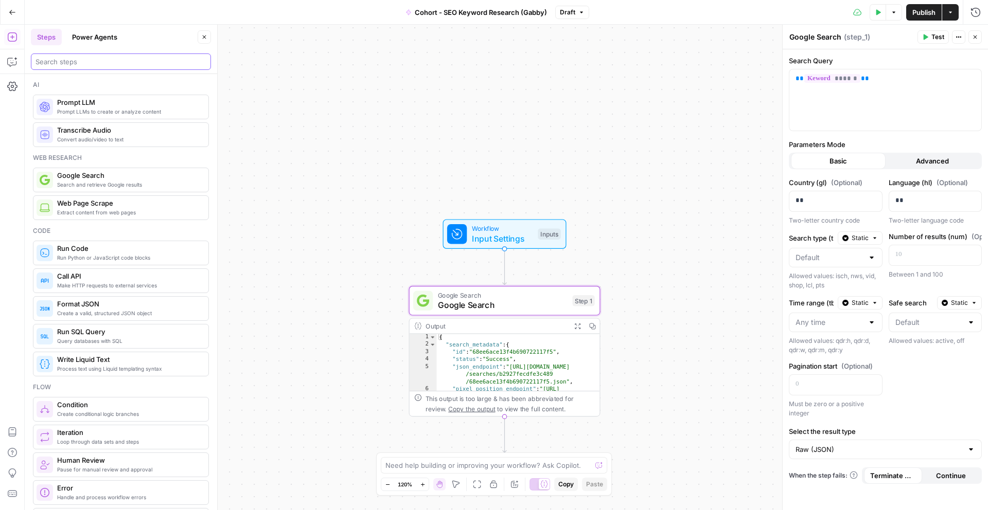
click at [133, 62] on input "search" at bounding box center [120, 62] width 171 height 10
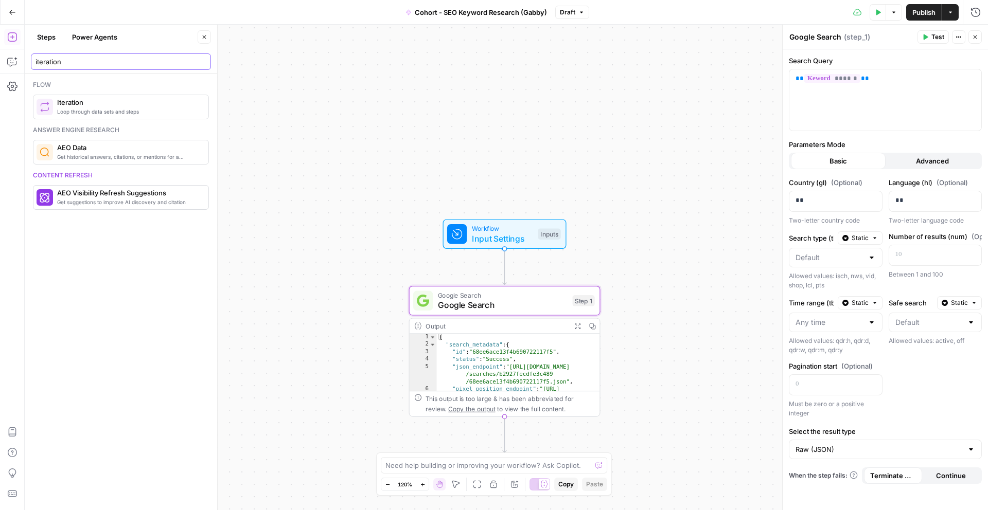
type input "iteration"
click at [126, 108] on span "Loop through data sets and steps" at bounding box center [128, 112] width 143 height 8
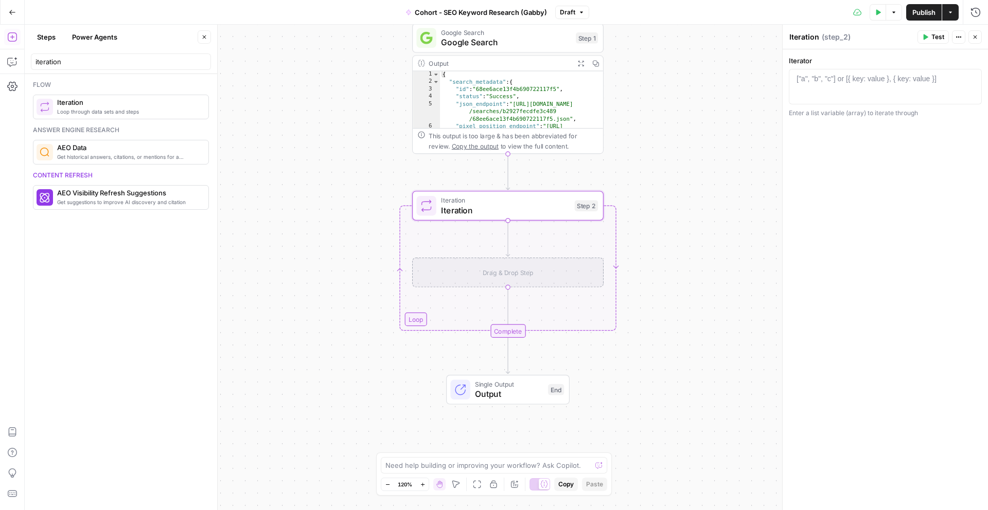
drag, startPoint x: 150, startPoint y: 75, endPoint x: 144, endPoint y: 66, distance: 10.0
click at [148, 72] on div "Steps Power Agents Close iteration Flow Loop through data sets and steps Iterat…" at bounding box center [121, 268] width 193 height 486
drag, startPoint x: 140, startPoint y: 63, endPoint x: -12, endPoint y: 53, distance: 152.6
click at [0, 53] on html "Klaviyo New Home Browse Insights Opportunities Your Data Recent Grids Write Con…" at bounding box center [494, 255] width 988 height 510
click at [206, 63] on input "iteration" at bounding box center [120, 62] width 171 height 10
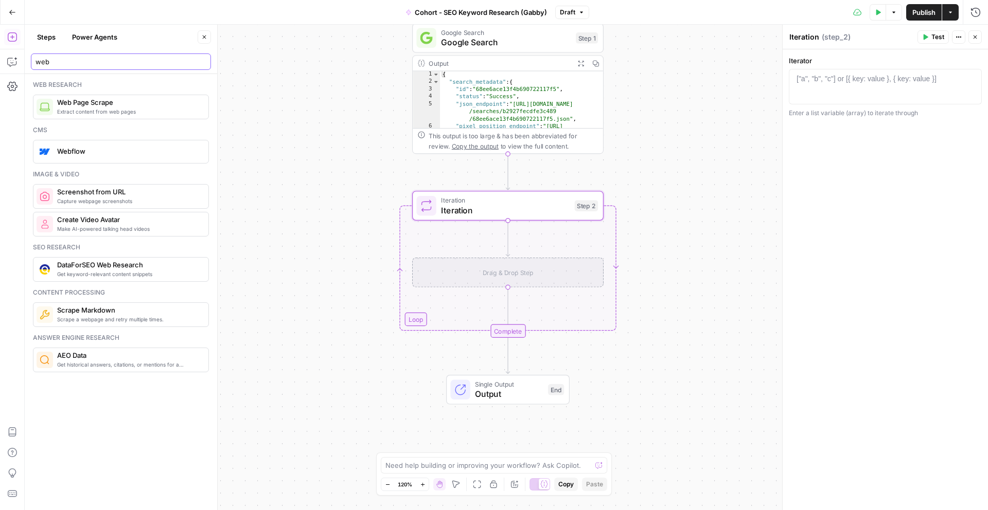
type input "web"
click at [152, 108] on span "Extract content from web pages" at bounding box center [128, 112] width 143 height 8
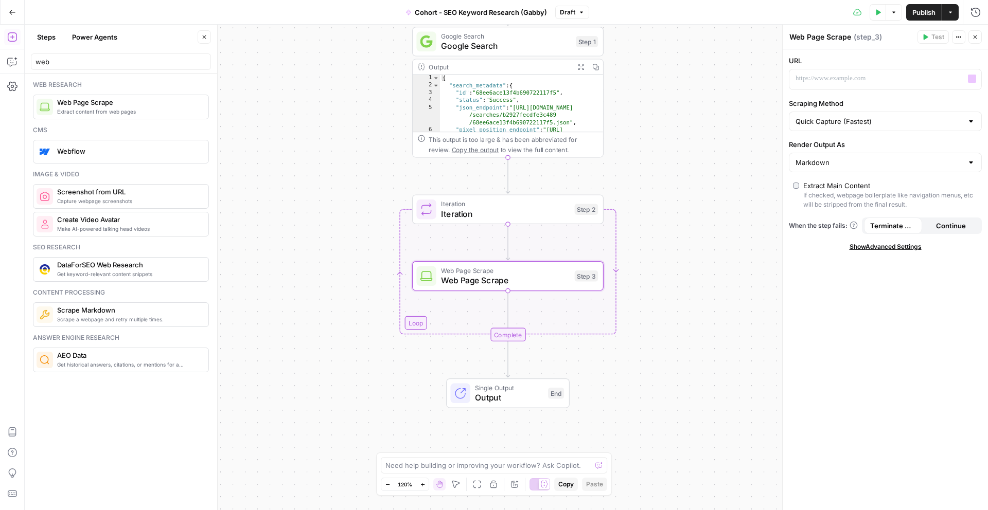
drag, startPoint x: 867, startPoint y: 68, endPoint x: 868, endPoint y: 75, distance: 6.8
click at [868, 69] on div "“/” to reference Variables Menu" at bounding box center [885, 79] width 193 height 21
click at [874, 80] on p at bounding box center [876, 79] width 163 height 10
click at [975, 79] on button "Variables Menu" at bounding box center [972, 79] width 8 height 8
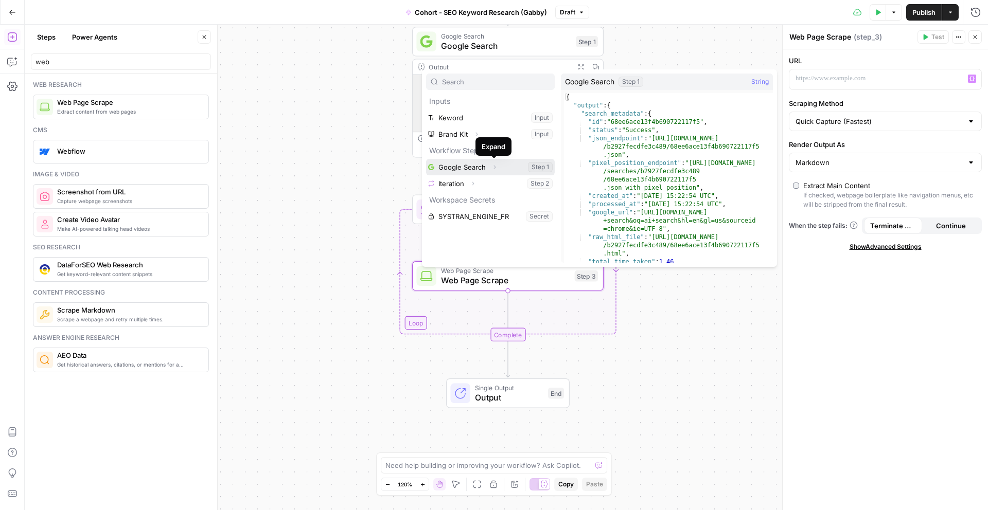
click at [491, 167] on icon "button" at bounding box center [494, 167] width 6 height 6
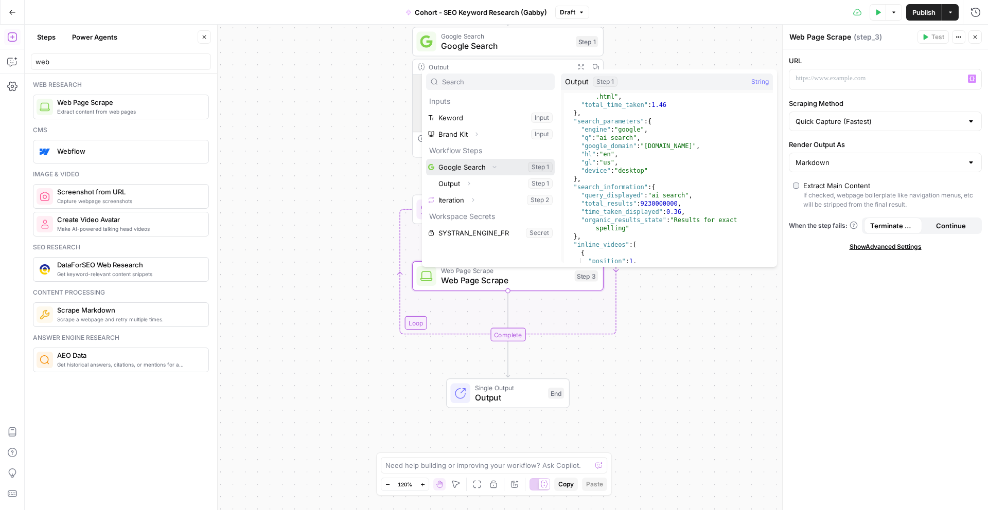
scroll to position [124, 0]
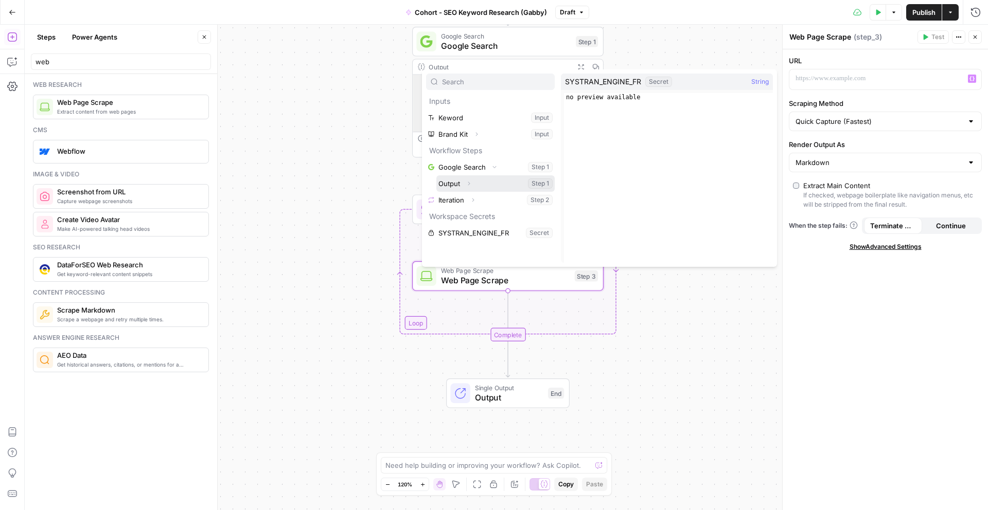
click at [470, 185] on icon "button" at bounding box center [469, 184] width 6 height 6
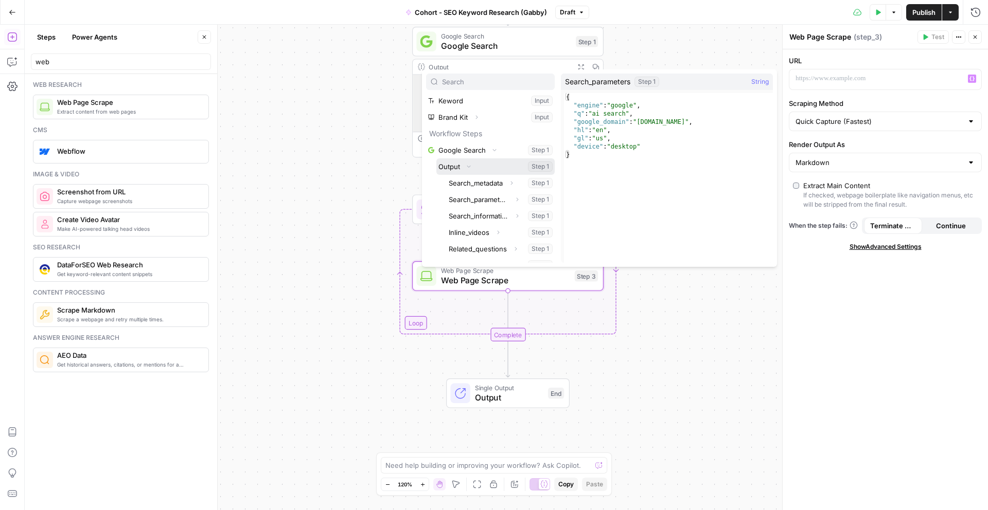
scroll to position [65, 0]
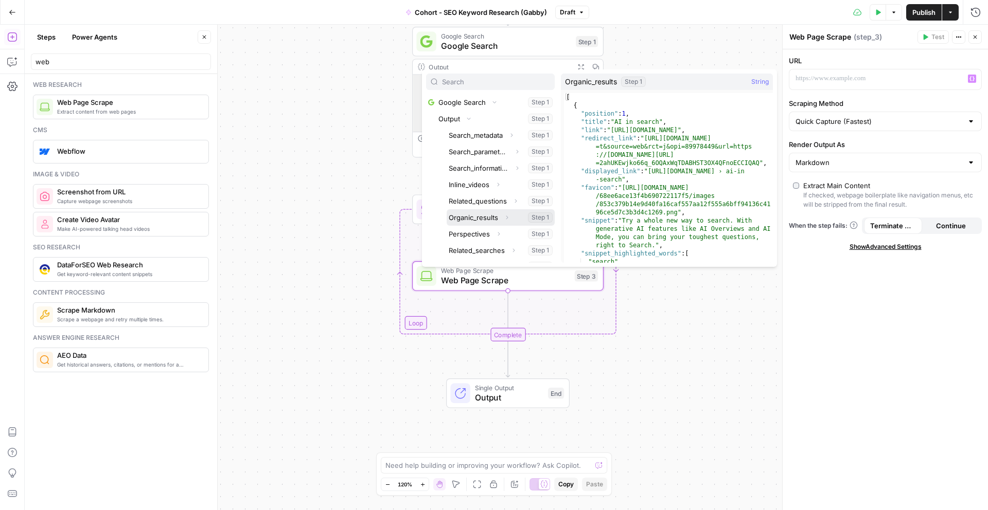
click at [501, 217] on button "Expand" at bounding box center [506, 217] width 13 height 13
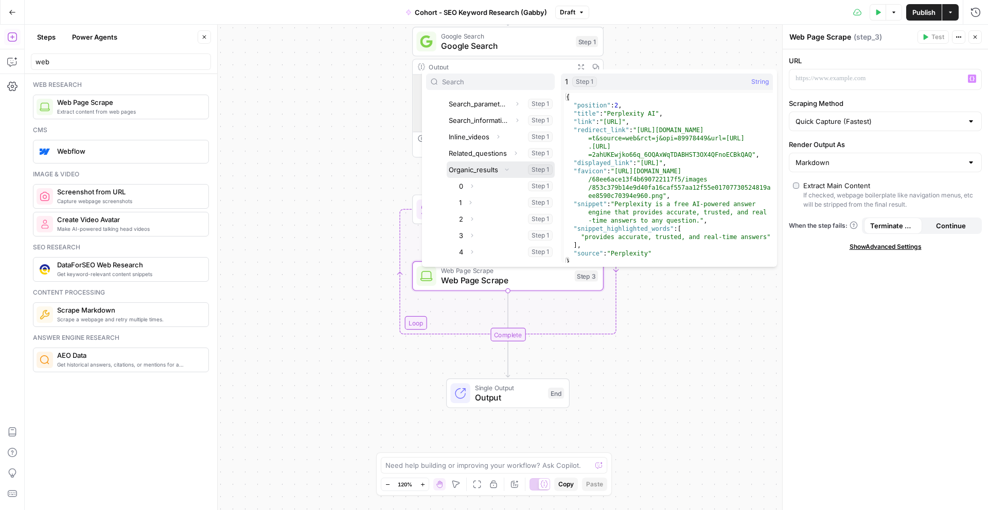
scroll to position [129, 0]
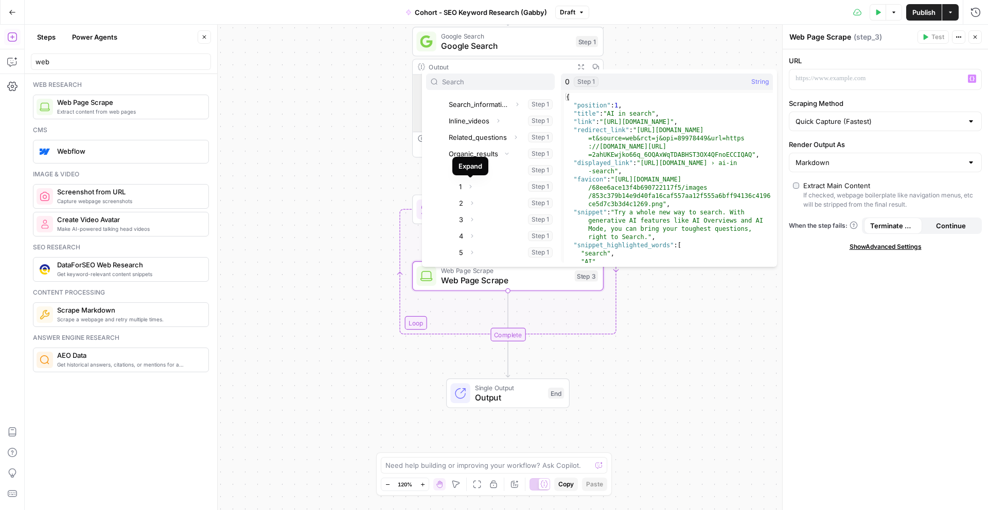
click at [470, 174] on div "Expand" at bounding box center [470, 166] width 36 height 19
click at [475, 189] on button "Expand" at bounding box center [469, 186] width 13 height 13
click at [470, 187] on icon "button" at bounding box center [470, 187] width 6 height 6
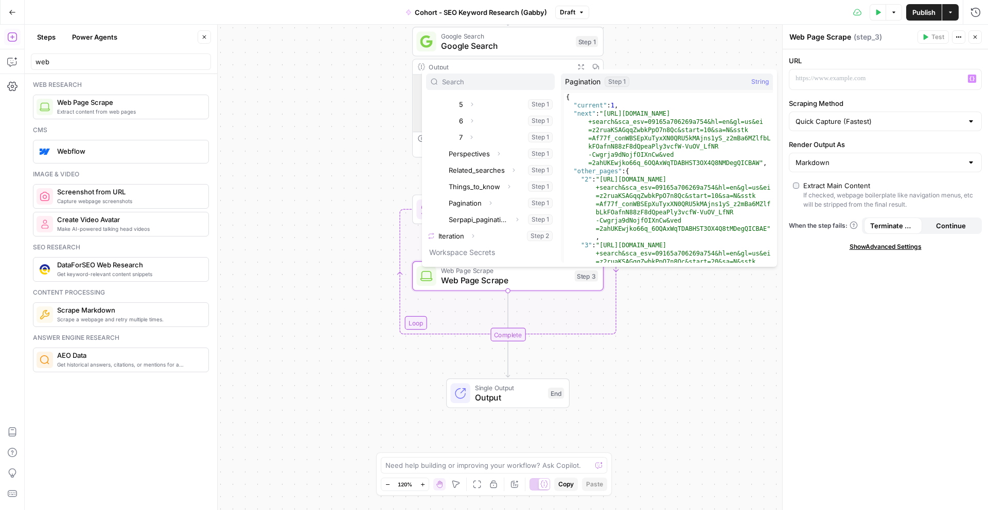
scroll to position [291, 0]
click at [453, 283] on span "Web Page Scrape" at bounding box center [505, 280] width 129 height 12
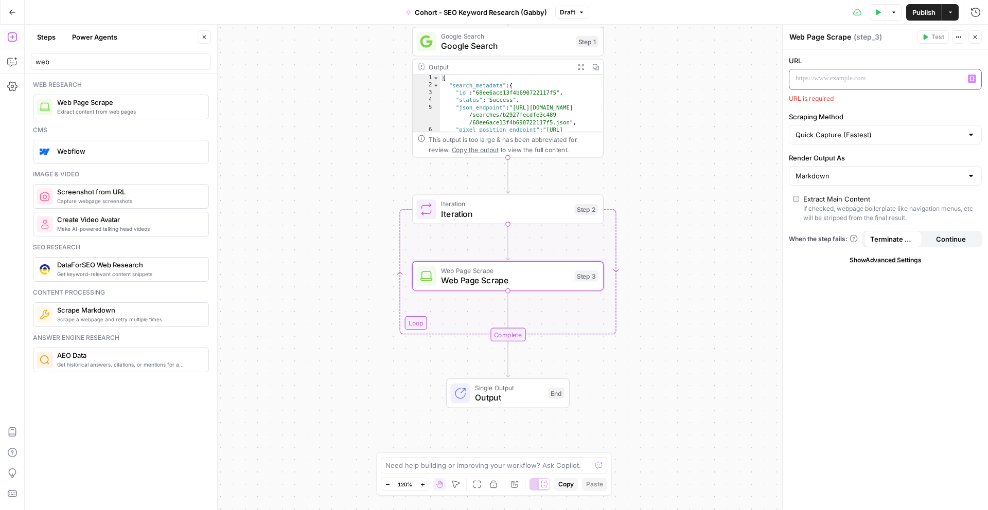
click at [884, 85] on div at bounding box center [876, 79] width 175 height 20
click at [974, 79] on icon "button" at bounding box center [971, 78] width 5 height 5
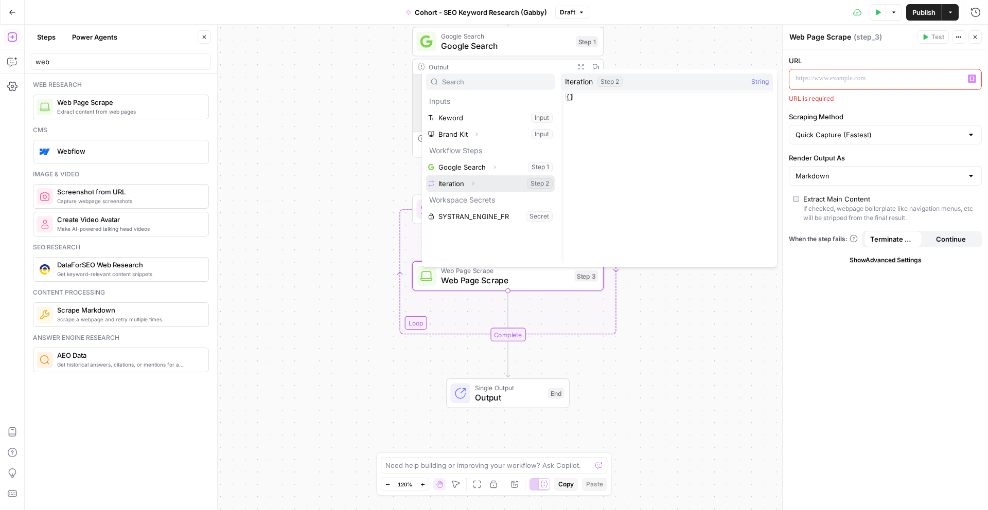
click at [478, 180] on button "Expand" at bounding box center [472, 183] width 13 height 13
click at [461, 213] on button "Select variable Element" at bounding box center [495, 216] width 118 height 16
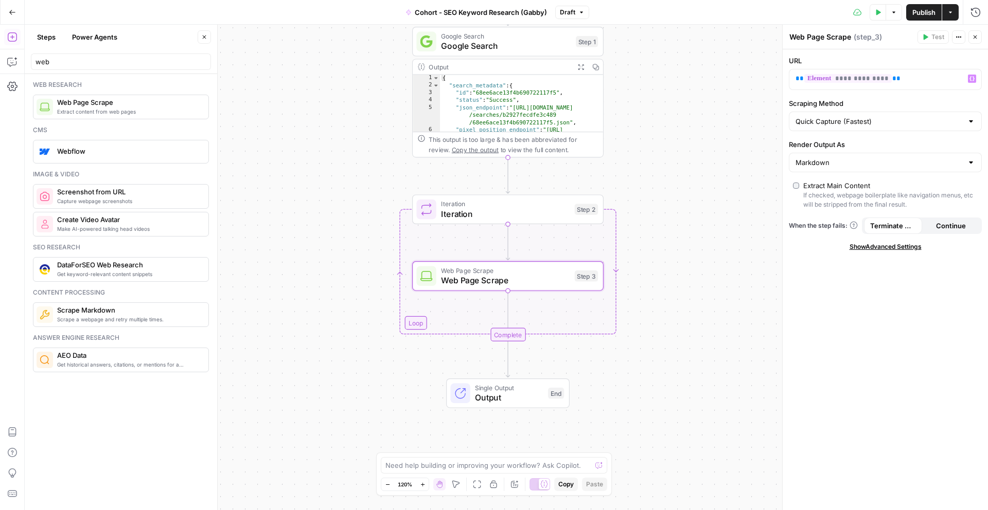
click at [478, 206] on span "Iteration" at bounding box center [505, 204] width 129 height 10
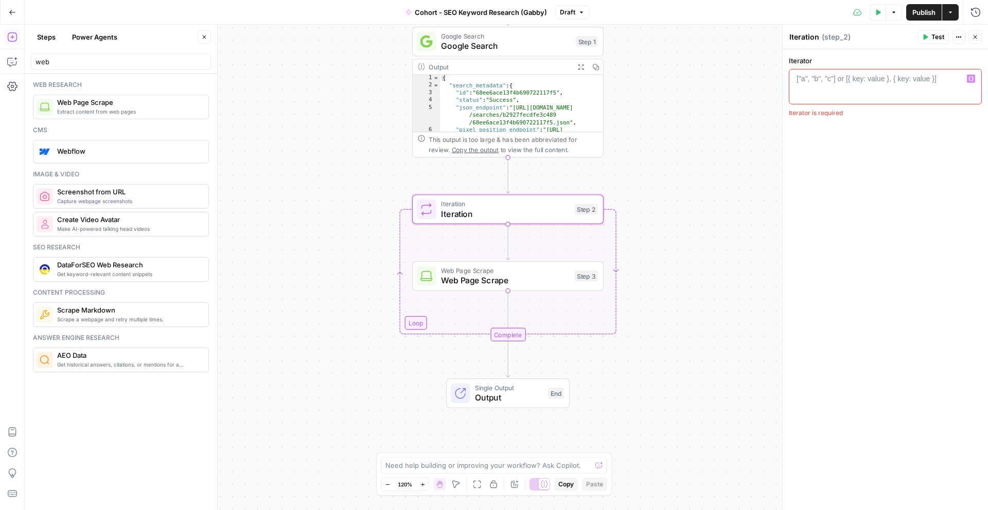
click at [830, 79] on div "["a", "b", "c"] or [{ key: value }, { key: value }]" at bounding box center [866, 79] width 140 height 10
click at [974, 77] on button "Variables Menu" at bounding box center [971, 79] width 8 height 8
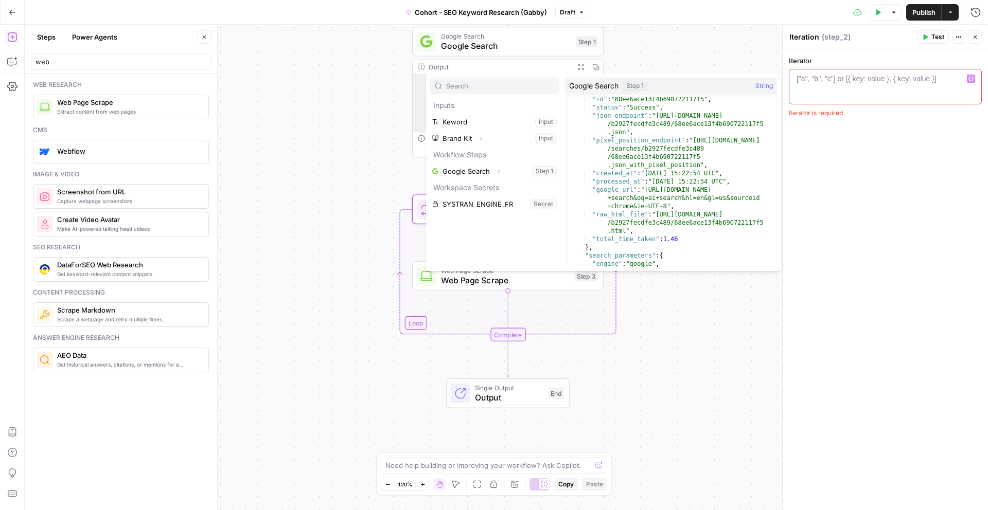
scroll to position [22, 0]
click at [489, 176] on button "Select variable Google Search" at bounding box center [494, 171] width 129 height 16
type textarea "**********"
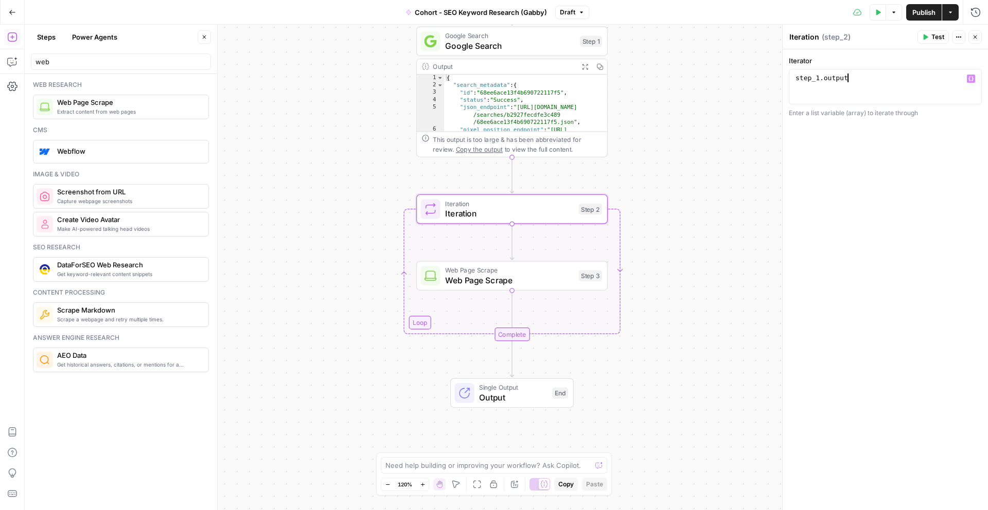
click at [969, 77] on icon "button" at bounding box center [970, 79] width 5 height 5
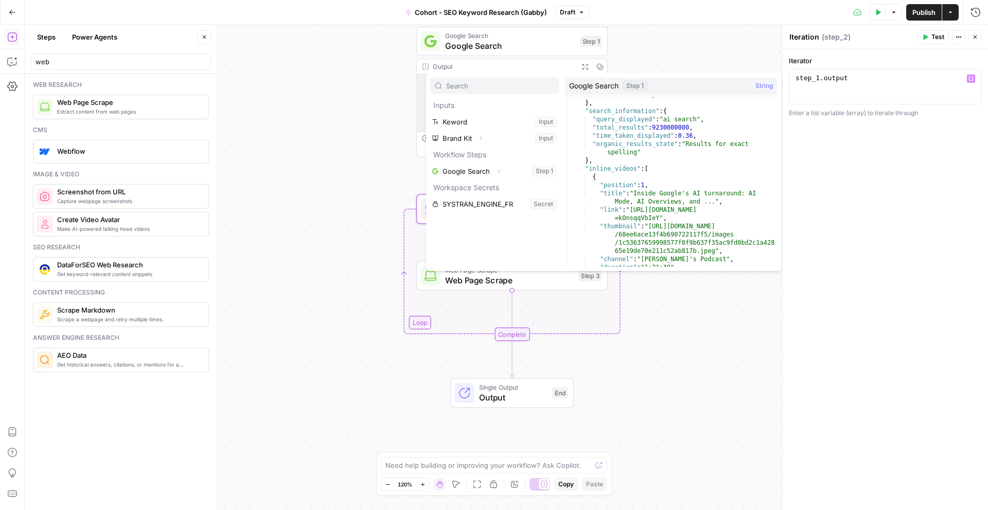
scroll to position [193, 0]
click at [497, 171] on icon "button" at bounding box center [498, 171] width 6 height 6
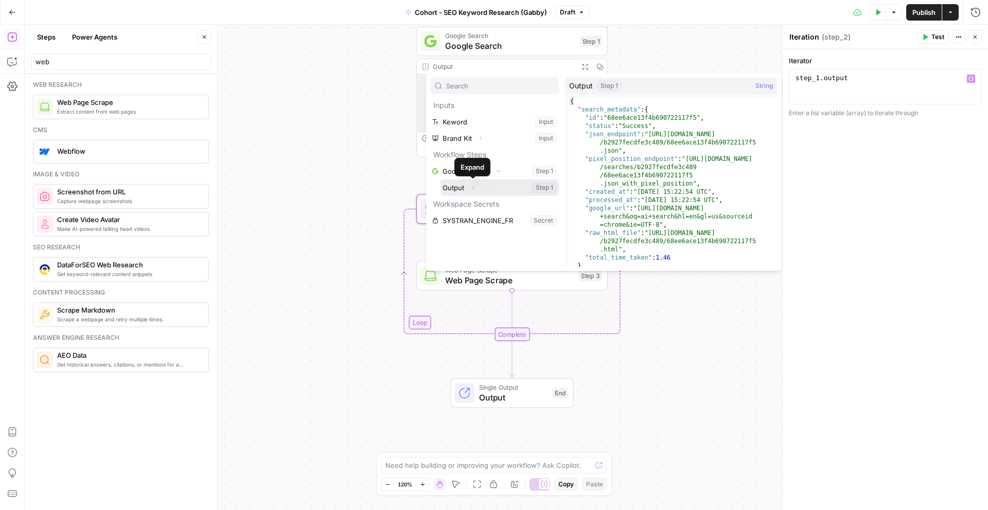
click at [471, 186] on icon "button" at bounding box center [473, 188] width 6 height 6
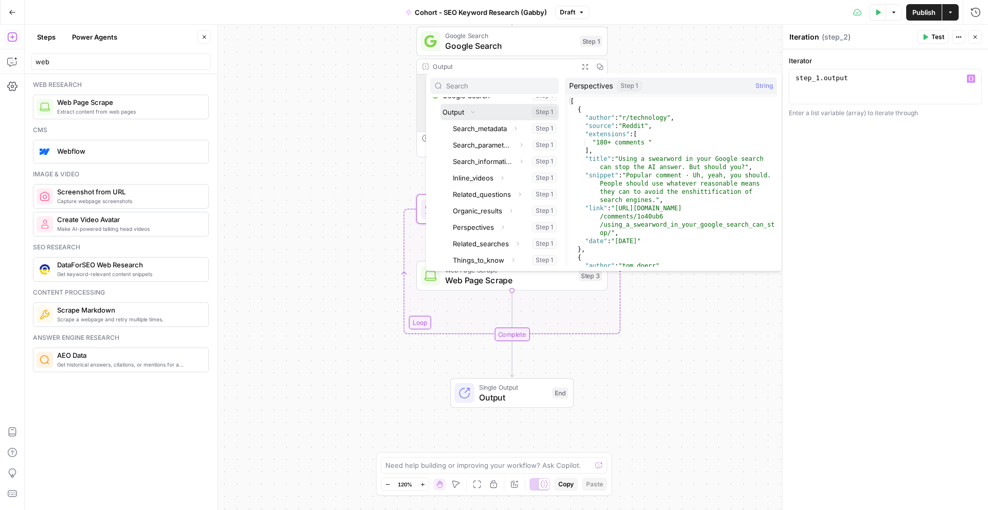
scroll to position [78, 0]
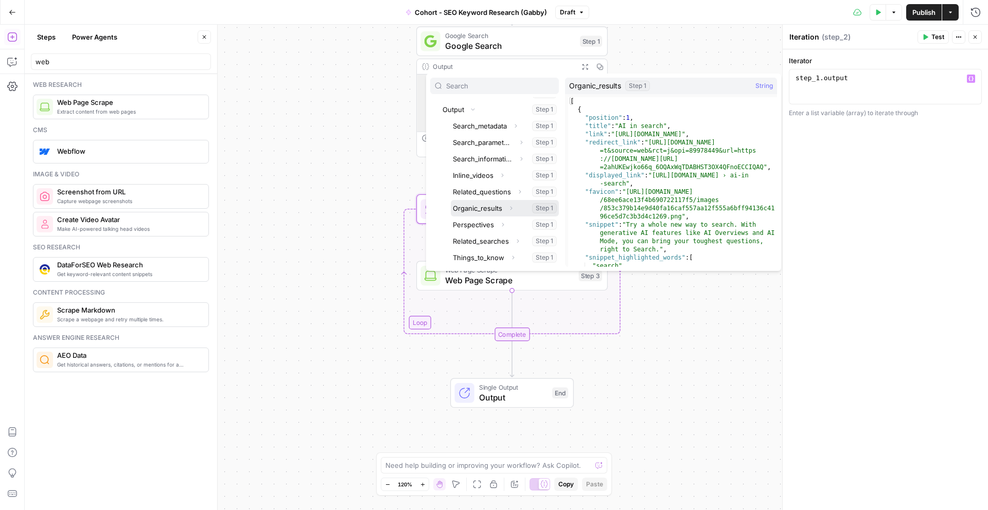
click at [507, 209] on button "Expand" at bounding box center [510, 208] width 13 height 13
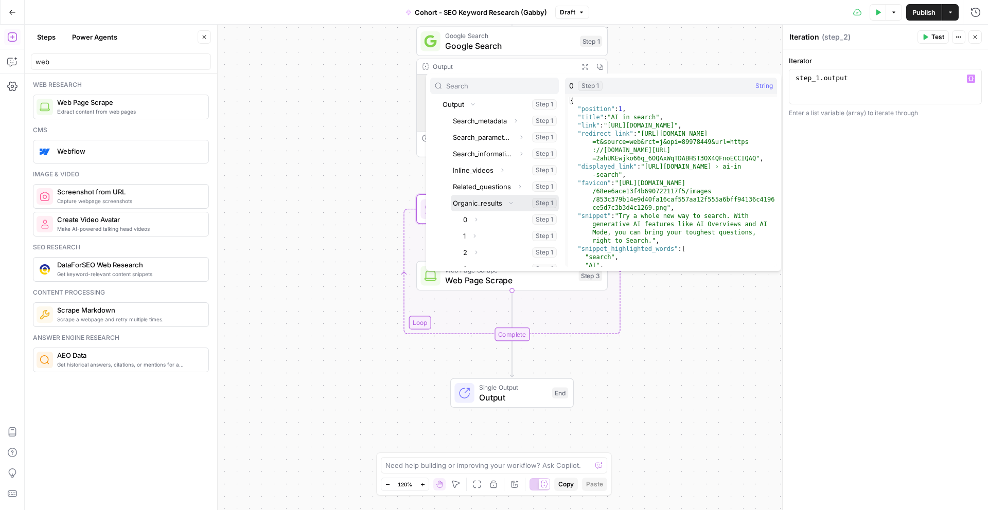
scroll to position [0, 0]
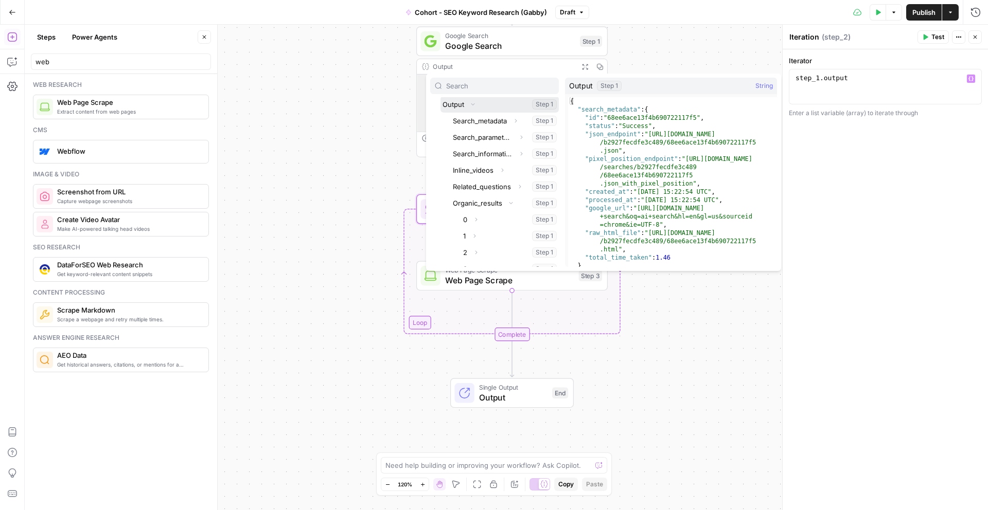
click at [473, 105] on icon "button" at bounding box center [473, 104] width 6 height 6
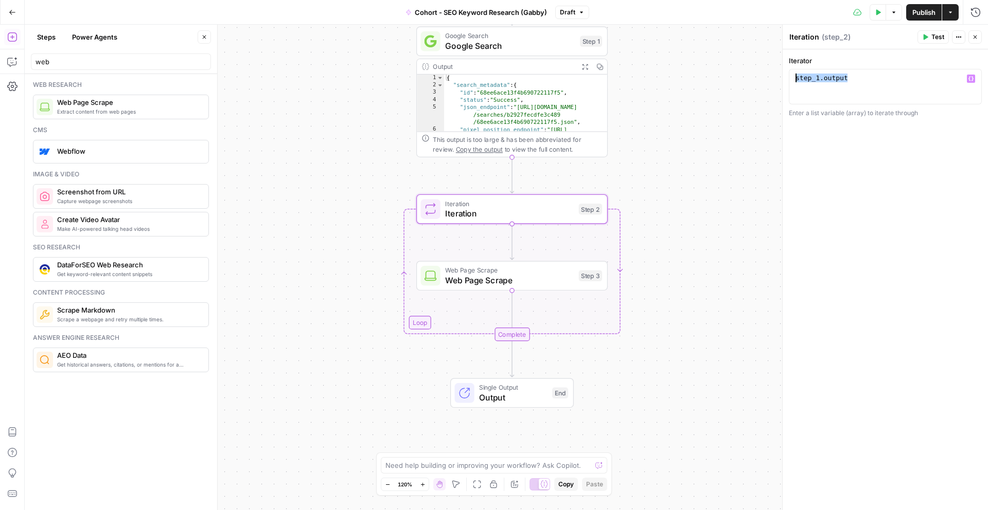
drag, startPoint x: 850, startPoint y: 78, endPoint x: 732, endPoint y: 77, distance: 117.8
click at [732, 77] on body "Klaviyo New Home Browse Insights Opportunities Your Data Recent Grids Write Con…" at bounding box center [494, 255] width 988 height 510
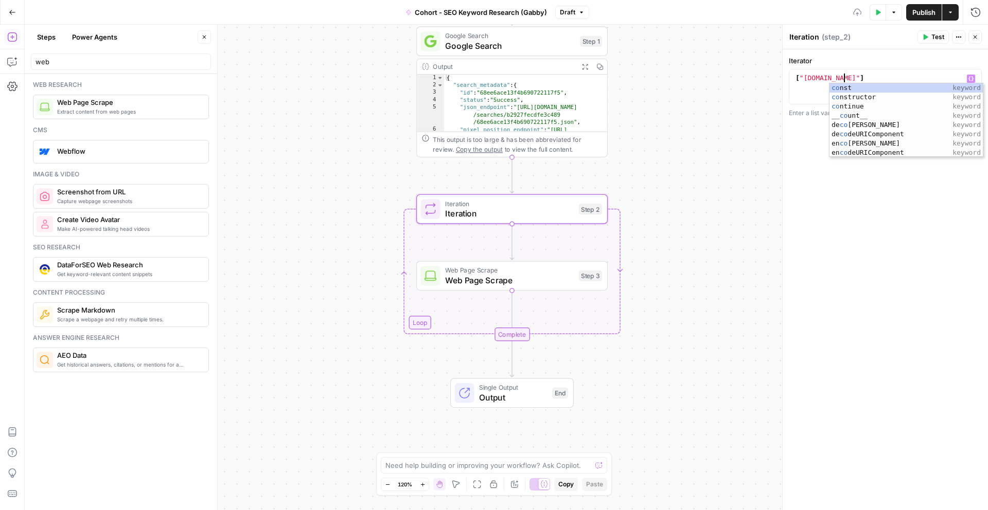
scroll to position [0, 3]
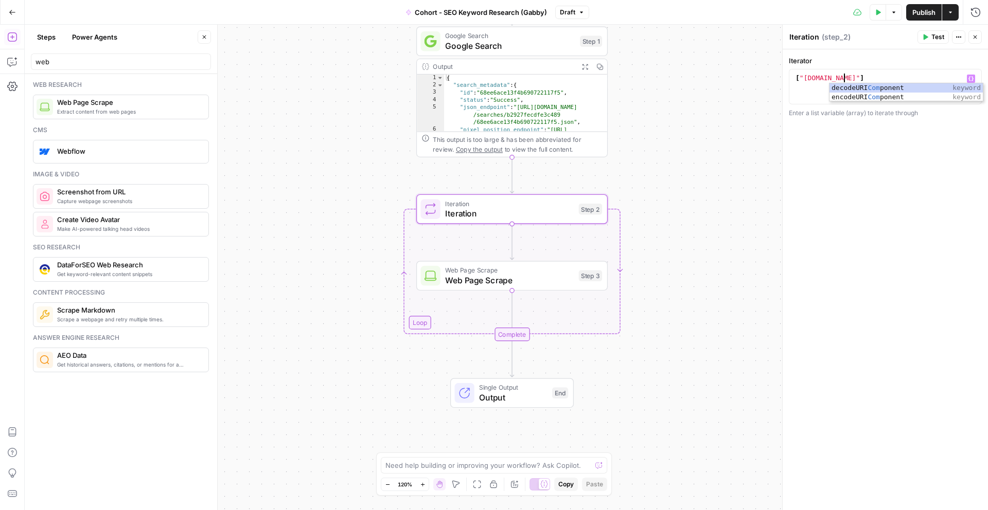
click at [878, 77] on div "[ "google.com" ]" at bounding box center [885, 96] width 184 height 44
click at [848, 77] on div "[ "google.com" ]" at bounding box center [885, 96] width 184 height 44
click at [919, 76] on div "[ "google.com" , "perplexity.com" ]" at bounding box center [885, 96] width 184 height 44
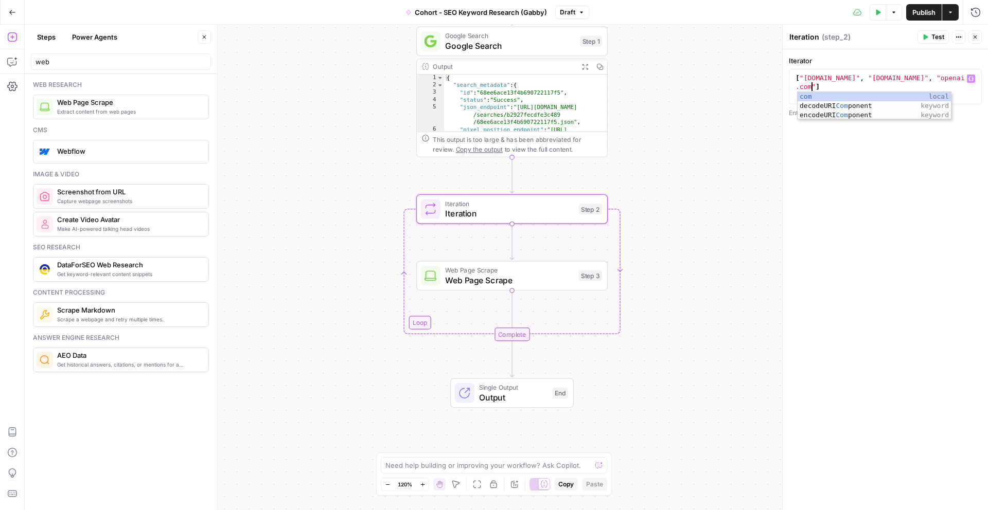
scroll to position [0, 13]
click at [908, 83] on div "[ "google.com" , "perplexity.com" , "openai .com" ]" at bounding box center [885, 104] width 184 height 61
type textarea "**********"
click at [915, 160] on div "**********" at bounding box center [884, 279] width 205 height 461
click at [922, 11] on span "Publish" at bounding box center [923, 12] width 23 height 10
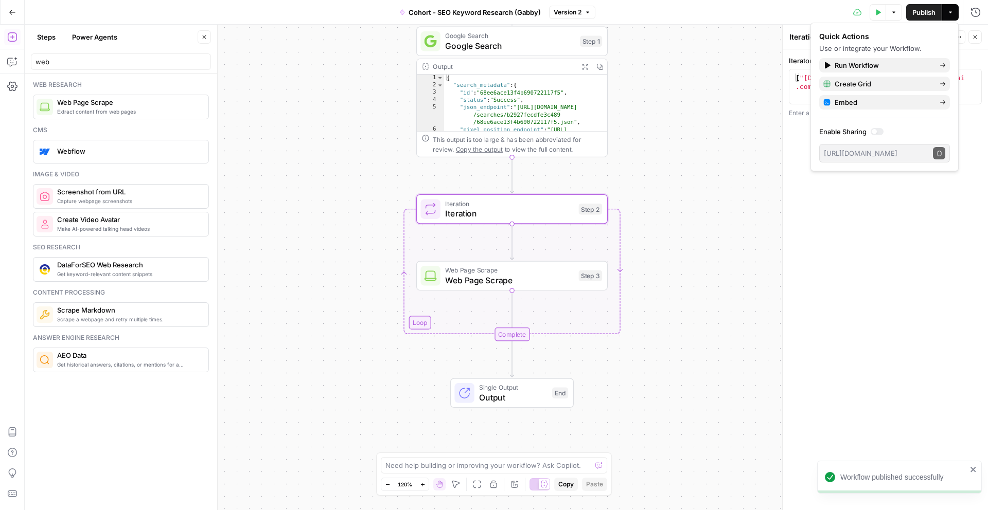
click at [916, 222] on div "**********" at bounding box center [884, 279] width 205 height 461
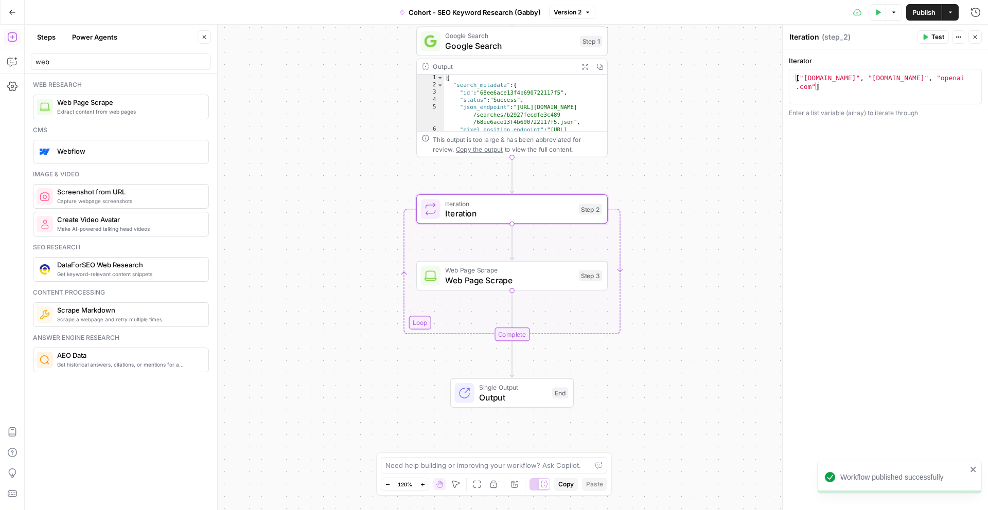
click at [972, 42] on button "Close" at bounding box center [974, 36] width 13 height 13
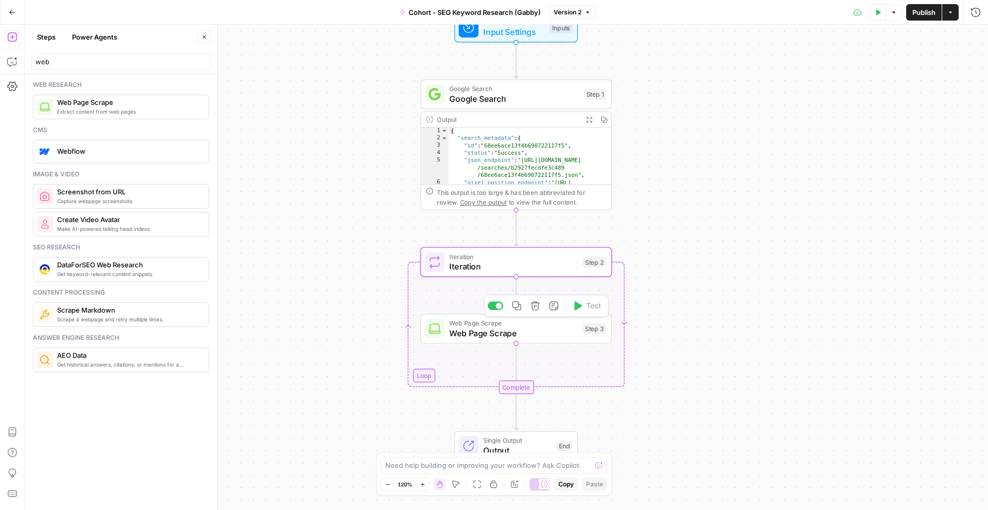
click at [533, 339] on div "Web Page Scrape Web Page Scrape Step 3 Copy step Delete step Add Note Test" at bounding box center [515, 329] width 191 height 30
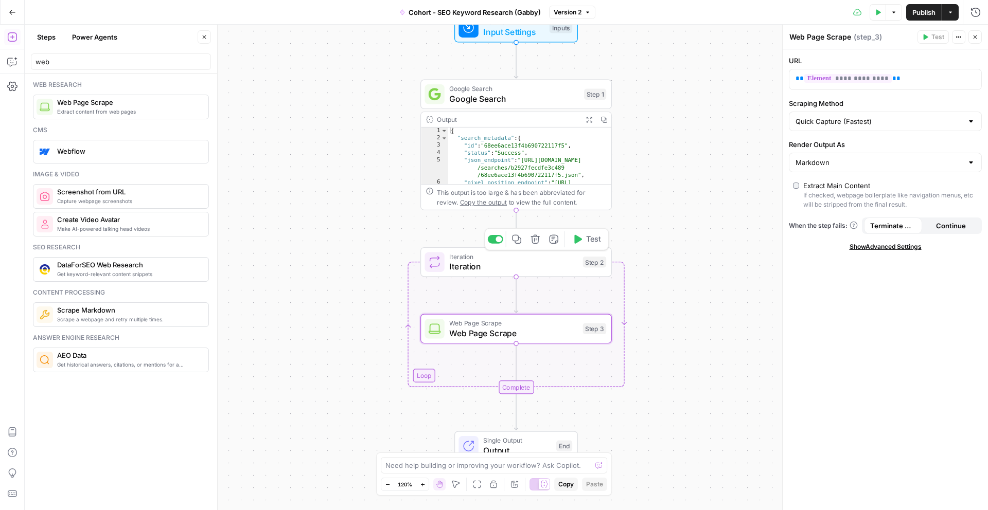
click at [581, 240] on icon "button" at bounding box center [578, 239] width 8 height 9
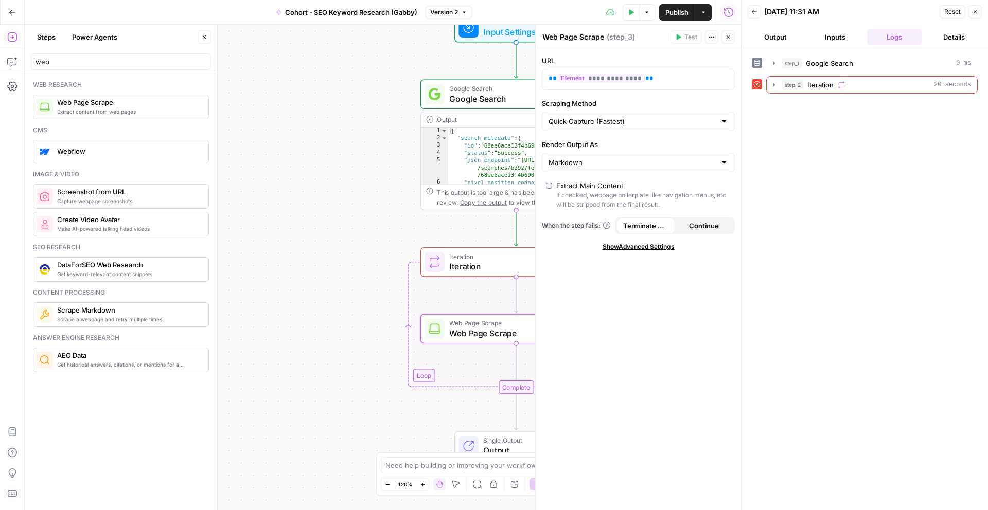
click at [648, 127] on div "Quick Capture (Fastest)" at bounding box center [638, 122] width 193 height 20
click at [646, 182] on button "Custom" at bounding box center [638, 176] width 184 height 14
type input "Custom"
click at [975, 9] on icon "button" at bounding box center [975, 12] width 6 height 6
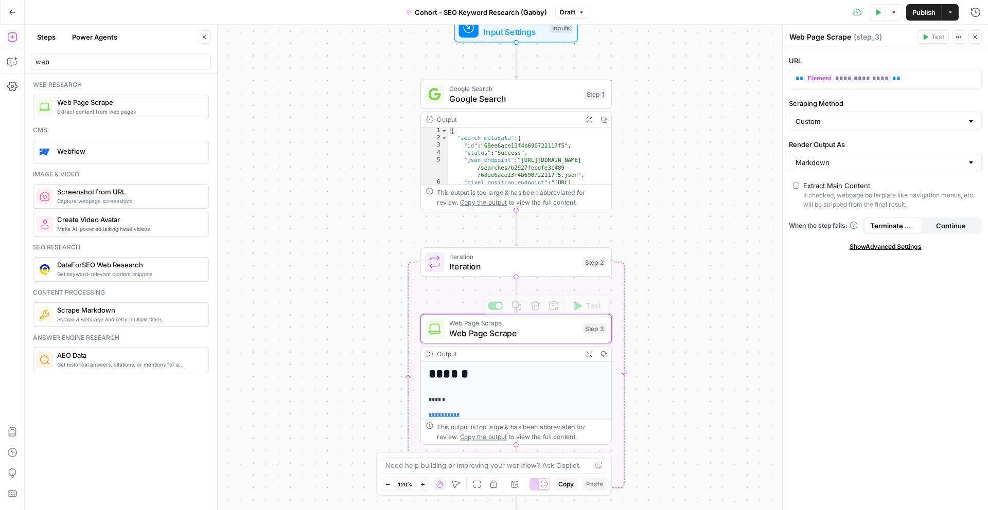
click at [525, 266] on span "Iteration" at bounding box center [513, 266] width 129 height 12
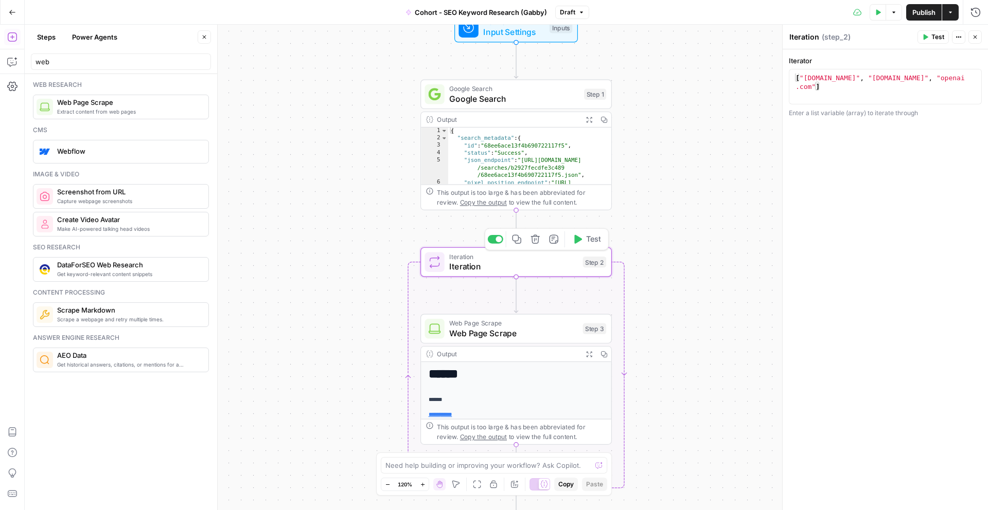
click at [575, 243] on icon "button" at bounding box center [577, 240] width 10 height 10
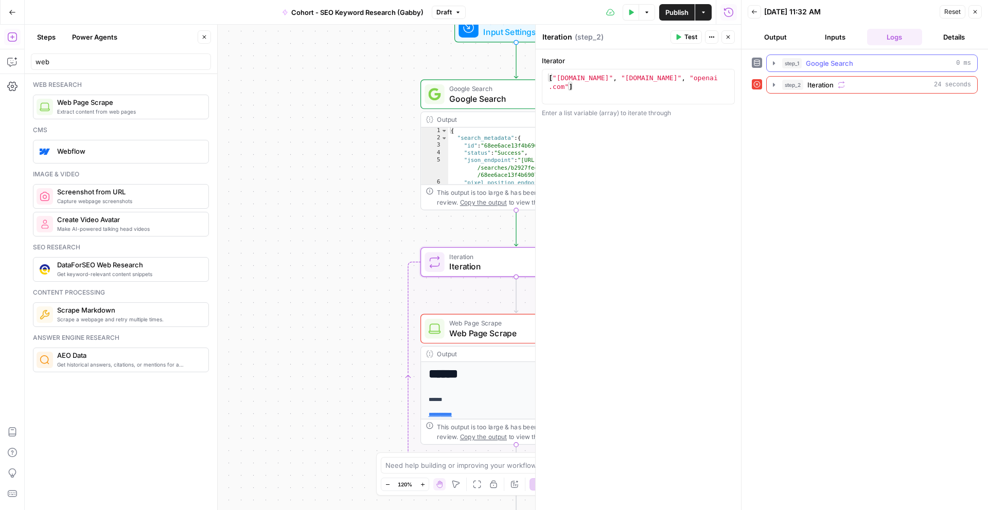
click at [869, 66] on div "step_1 Google Search 0 ms" at bounding box center [876, 63] width 189 height 10
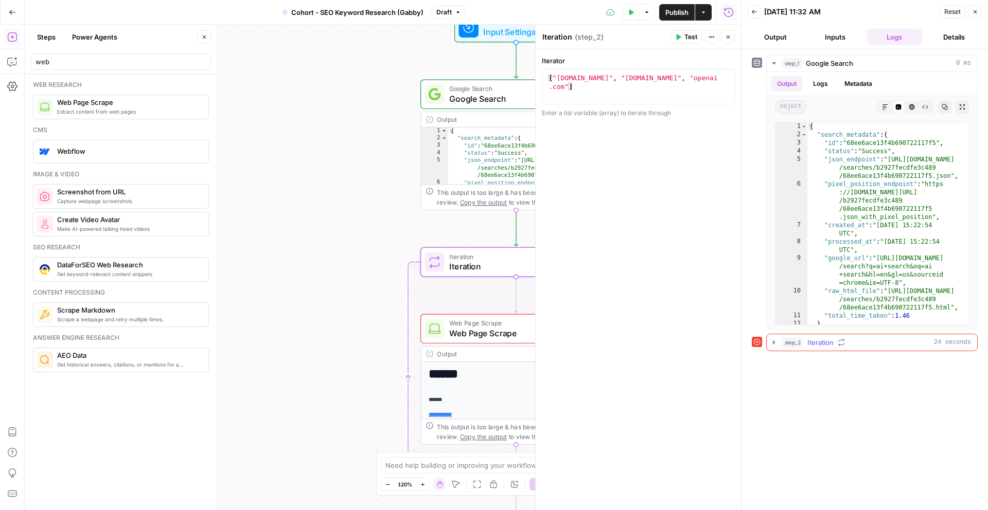
click at [888, 345] on div "step_2 Iteration 24 seconds" at bounding box center [876, 342] width 189 height 10
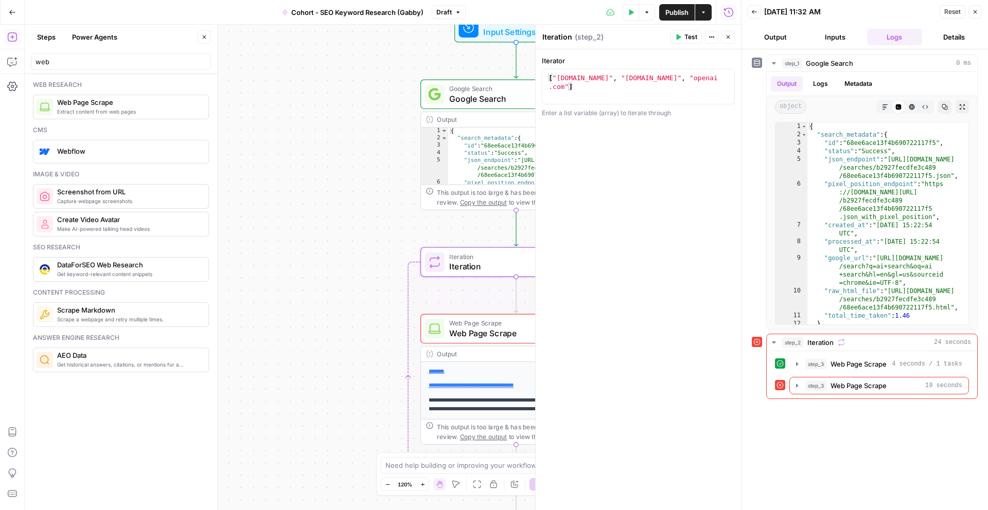
scroll to position [73, 195]
click at [675, 69] on div "1 [ "google.com" , "perplexity.com" , "openai .com" ] XXXXXXXXXXXXXXXXXXXXXXXXX…" at bounding box center [638, 86] width 193 height 35
drag, startPoint x: 679, startPoint y: 76, endPoint x: 609, endPoint y: 79, distance: 70.0
click at [609, 79] on div "[ "google.com" , "perplexity.com" , "openai .com" ]" at bounding box center [638, 104] width 184 height 61
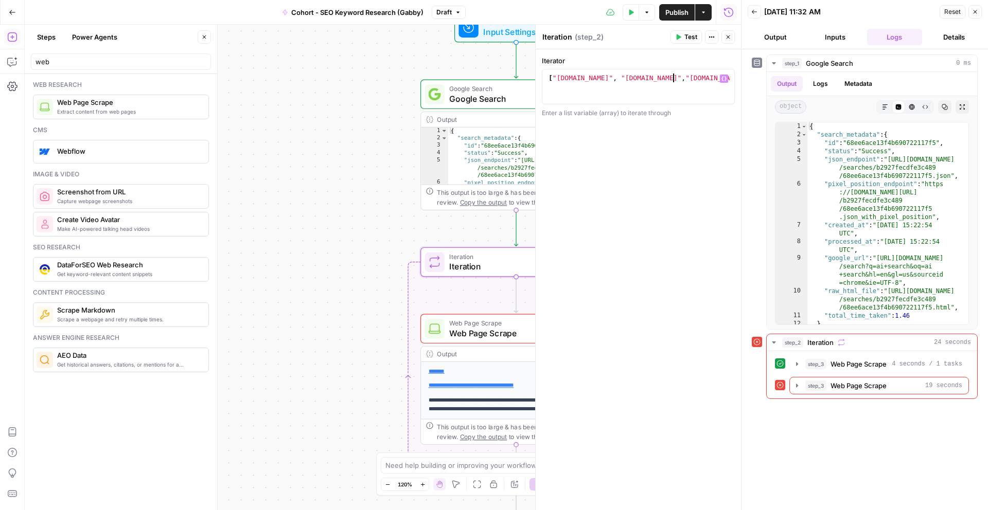
click at [607, 77] on div "[ "google.com" , "microsoft.com" , "openai.com" ]" at bounding box center [638, 96] width 184 height 44
type textarea "**********"
click at [622, 142] on div "**********" at bounding box center [637, 279] width 205 height 461
click at [730, 37] on span "Close" at bounding box center [730, 37] width 1 height 1
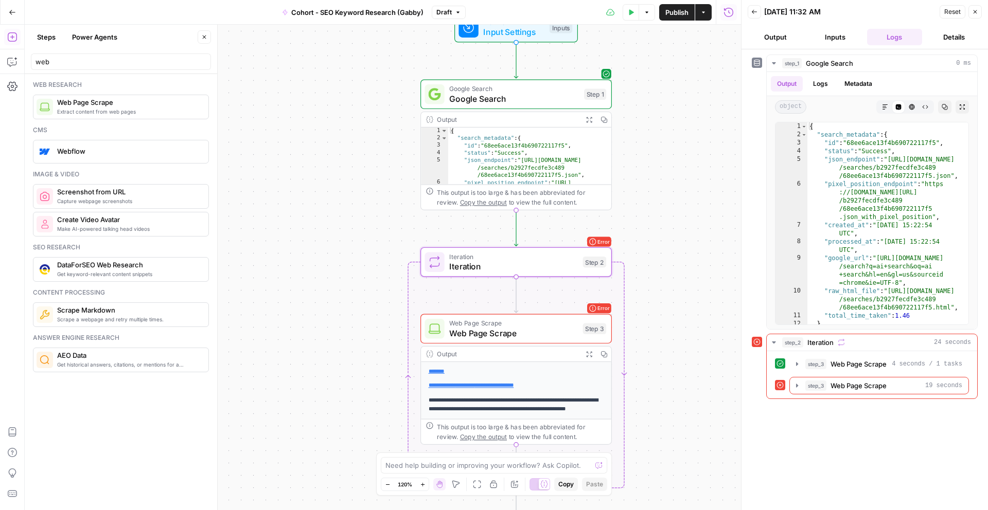
click at [537, 267] on span "Iteration" at bounding box center [513, 266] width 129 height 12
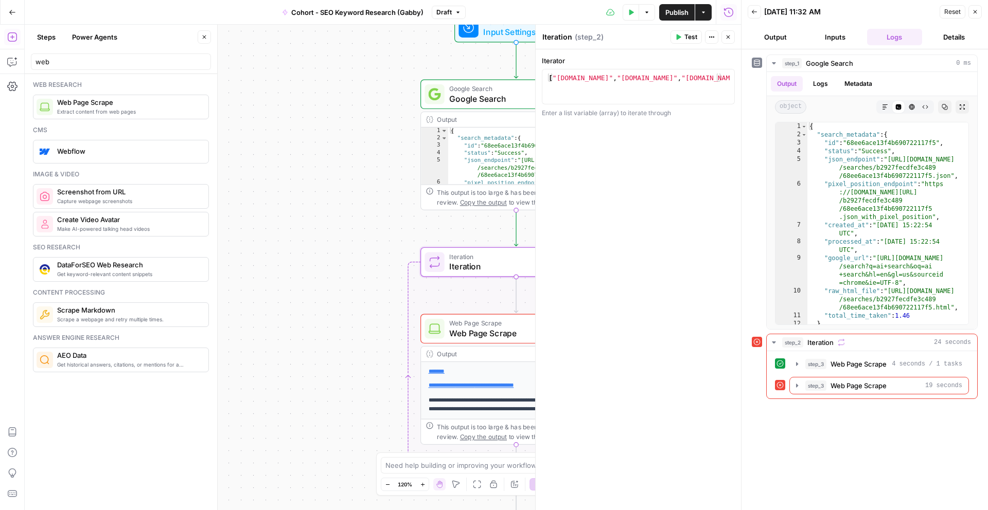
click at [680, 35] on icon "button" at bounding box center [678, 37] width 6 height 6
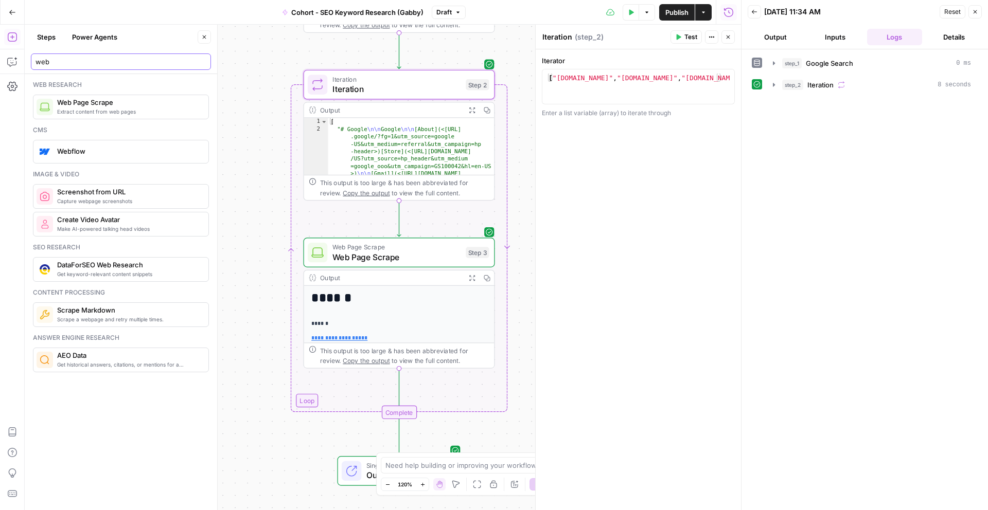
click at [113, 61] on input "web" at bounding box center [120, 62] width 171 height 10
click at [202, 62] on input "web" at bounding box center [120, 62] width 171 height 10
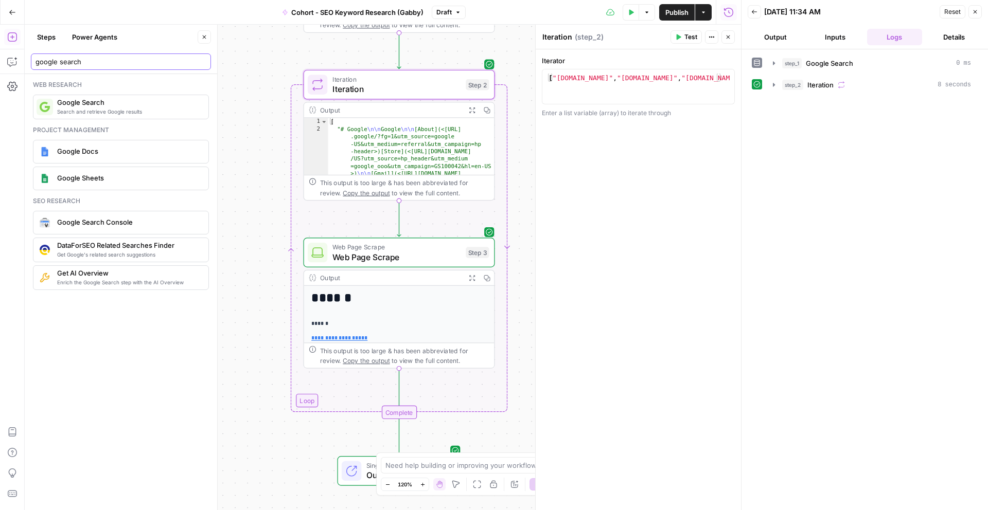
type input "google search"
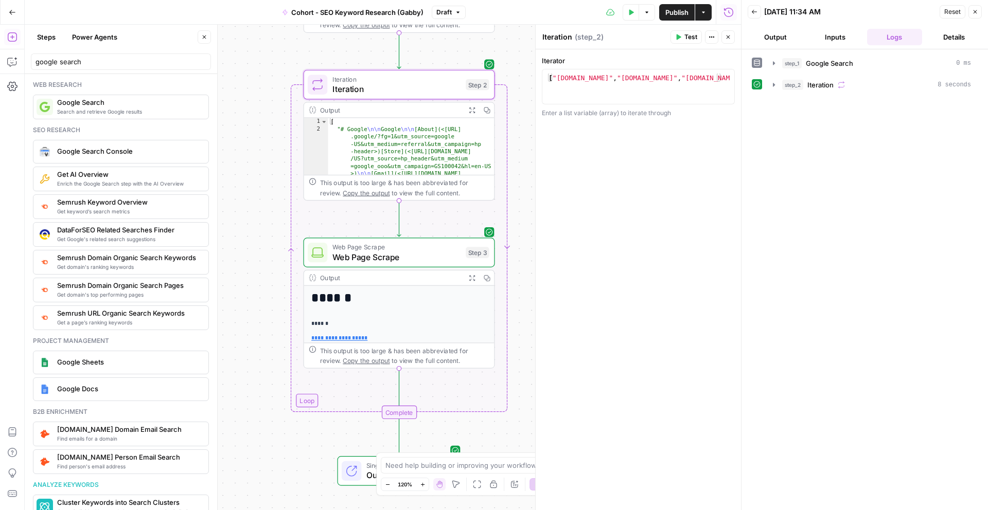
click at [972, 10] on icon "button" at bounding box center [975, 12] width 6 height 6
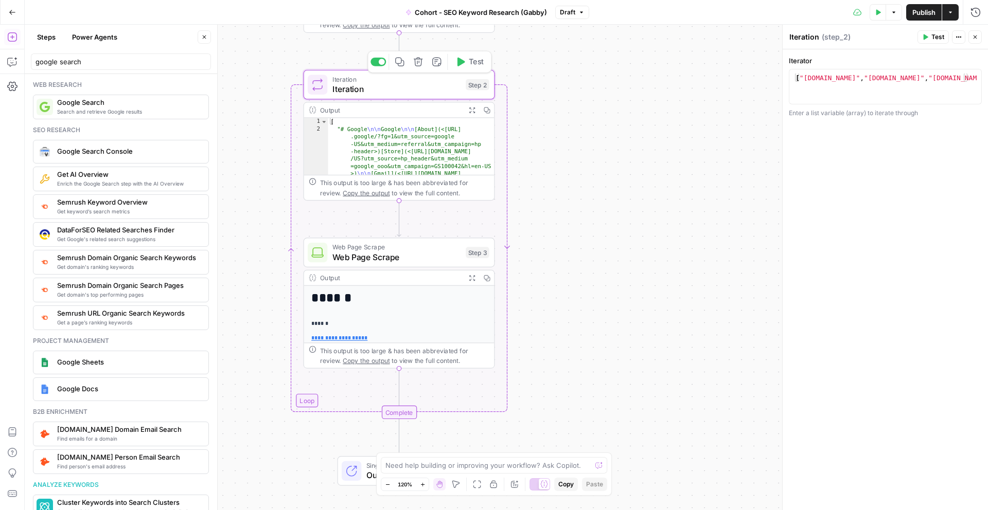
click at [379, 92] on span "Iteration" at bounding box center [396, 89] width 129 height 12
type textarea "**********"
drag, startPoint x: 794, startPoint y: 81, endPoint x: 987, endPoint y: 97, distance: 193.5
click at [987, 97] on div "**********" at bounding box center [884, 279] width 205 height 461
click at [872, 217] on div "Iterator 1 ["a", "b", "c"] or [{ key: value }, { key: value }] XXXXXXXXXXXXXXXX…" at bounding box center [884, 279] width 205 height 461
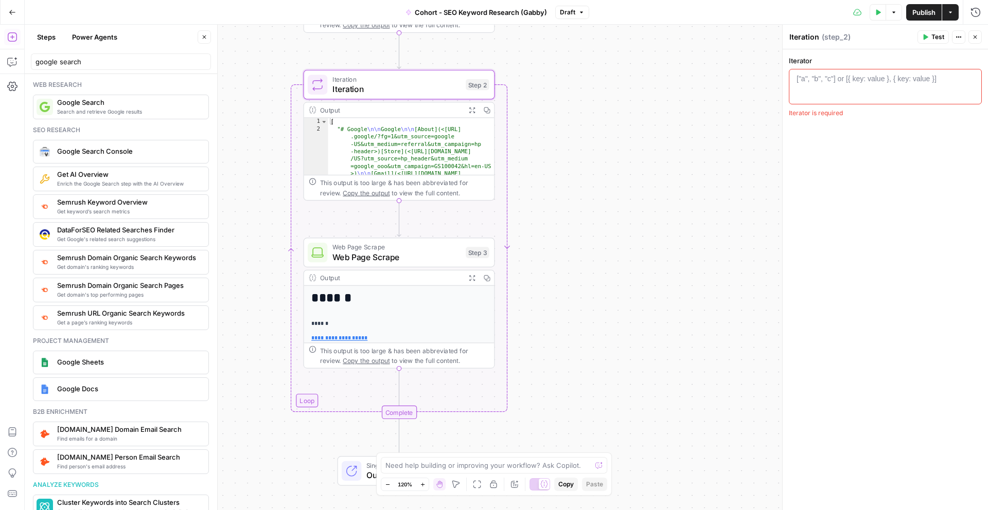
click at [987, 30] on header "Iteration Iteration ( step_2 ) Test Actions Close" at bounding box center [884, 37] width 205 height 25
click at [974, 32] on button "Close" at bounding box center [974, 36] width 13 height 13
click at [117, 108] on span "Search and retrieve Google results" at bounding box center [128, 112] width 143 height 8
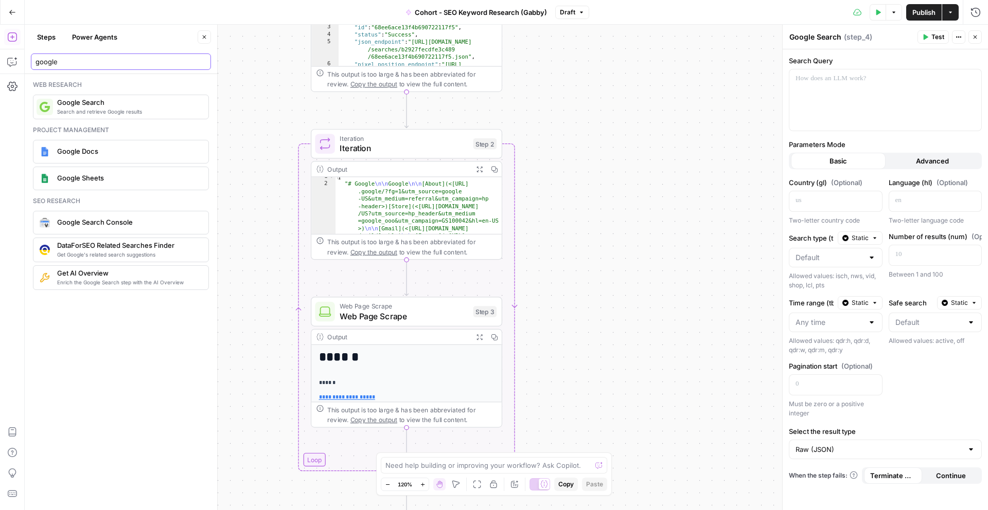
scroll to position [22, 0]
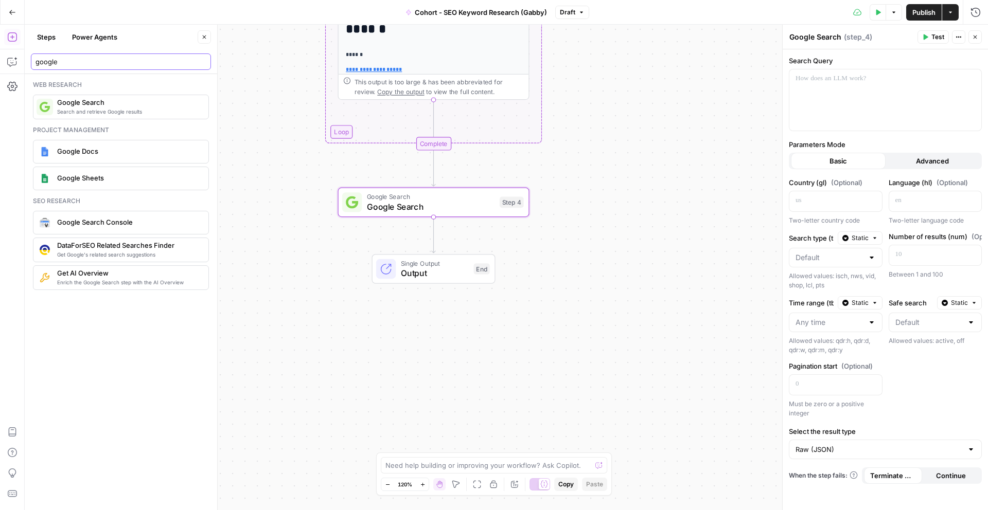
type input "google"
click at [481, 201] on span "Google Search" at bounding box center [431, 207] width 128 height 12
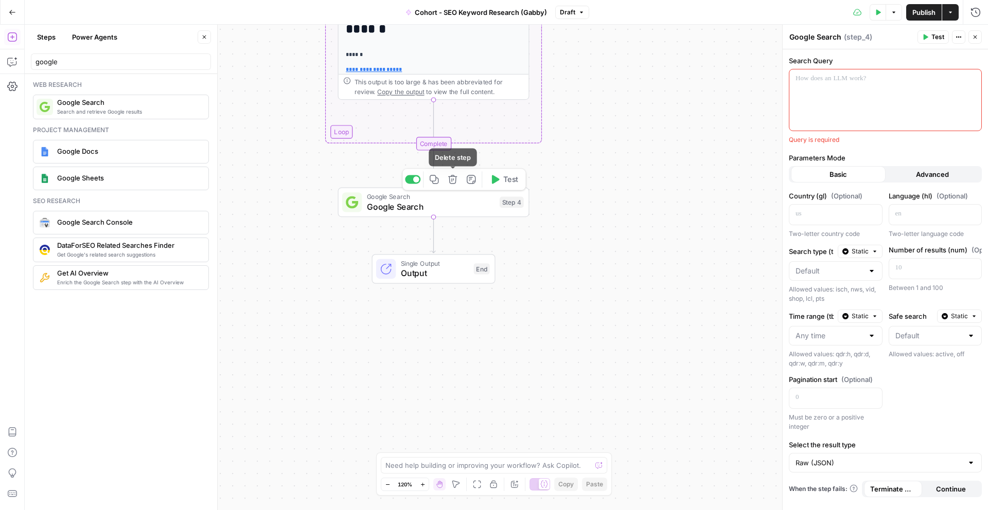
click at [457, 180] on button "Delete step" at bounding box center [452, 179] width 16 height 16
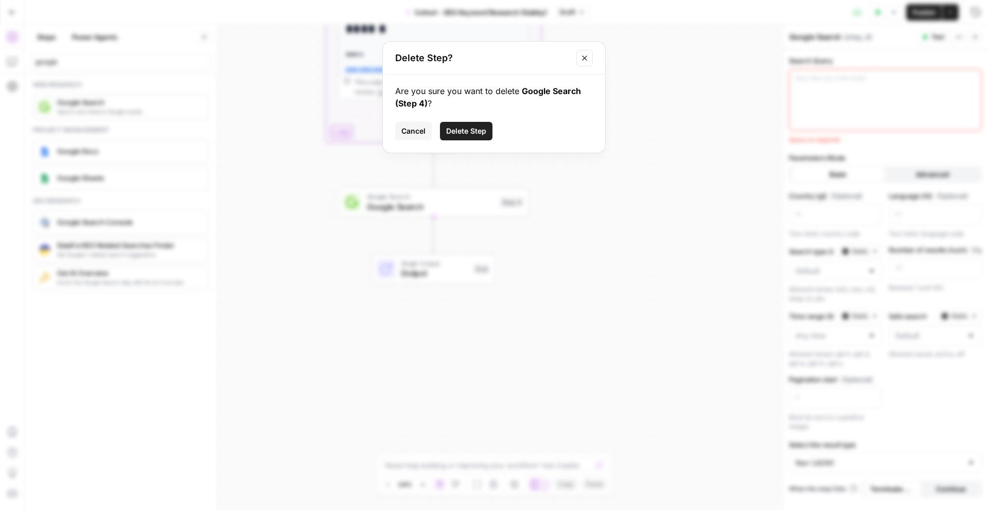
click at [453, 136] on span "Delete Step" at bounding box center [466, 131] width 40 height 10
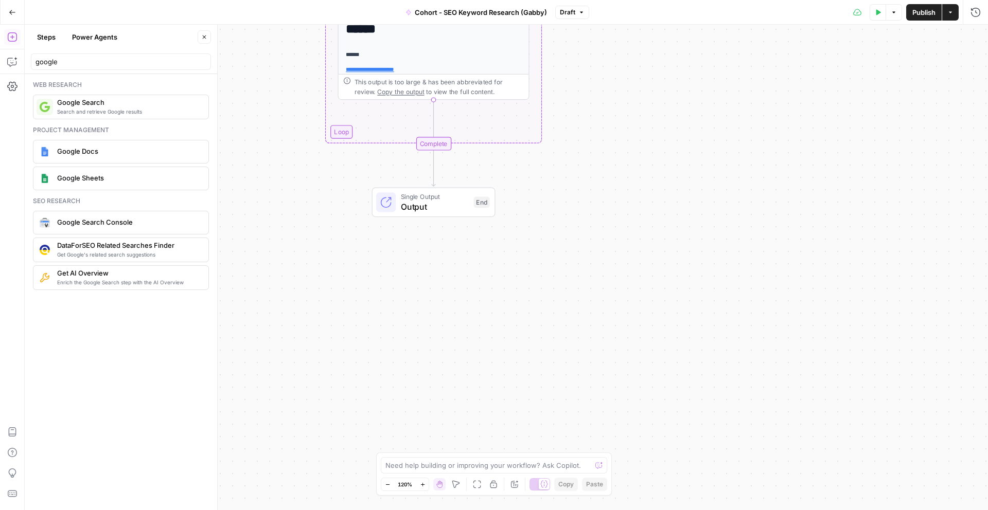
click at [52, 34] on button "Steps" at bounding box center [46, 37] width 31 height 16
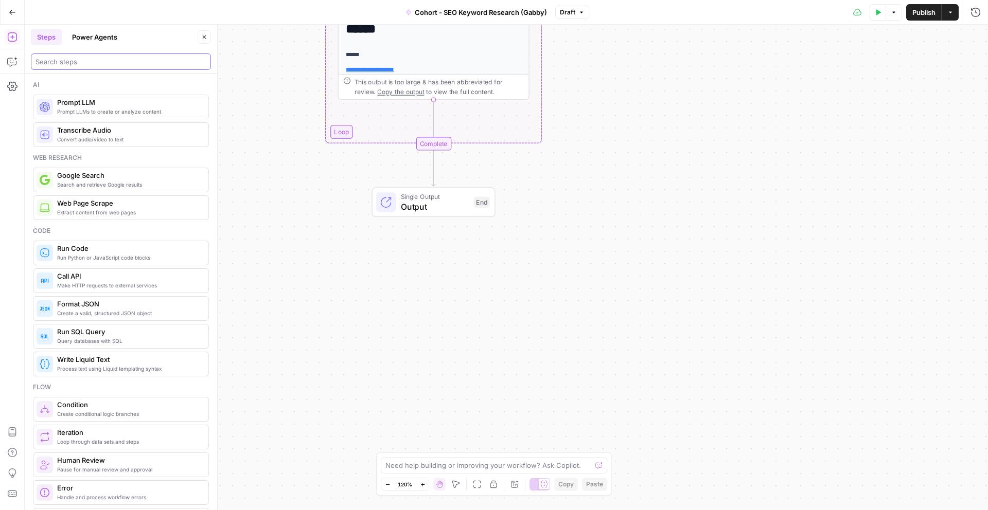
click at [86, 63] on input "search" at bounding box center [120, 62] width 171 height 10
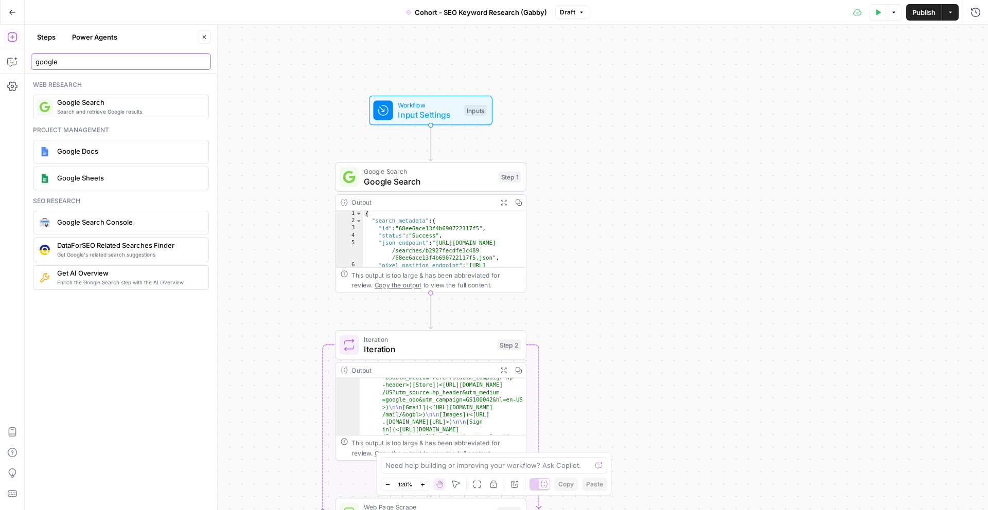
type input "google"
click at [398, 169] on span "Google Search" at bounding box center [429, 172] width 130 height 10
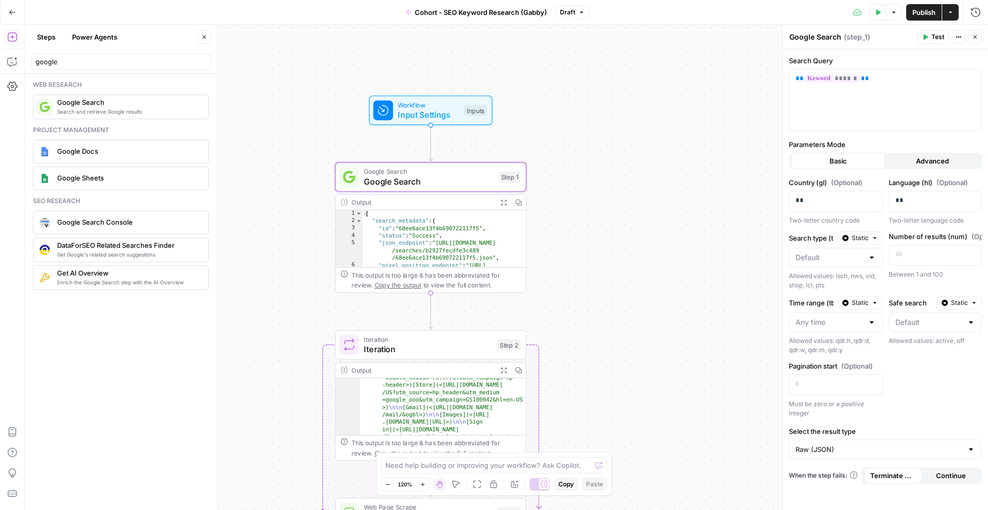
click at [209, 37] on button "Close" at bounding box center [204, 36] width 13 height 13
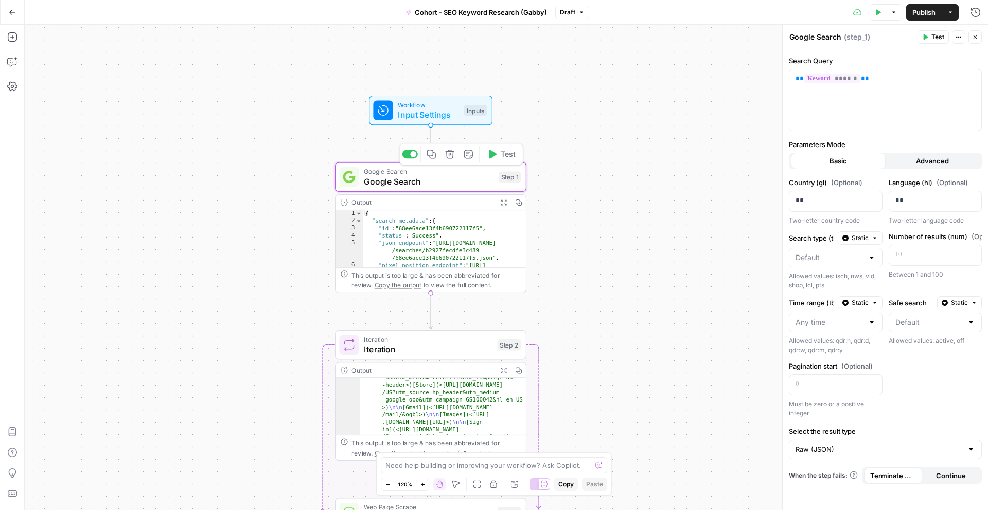
click at [466, 178] on span "Google Search" at bounding box center [429, 181] width 130 height 12
click at [508, 204] on button "Expand Output" at bounding box center [503, 202] width 15 height 15
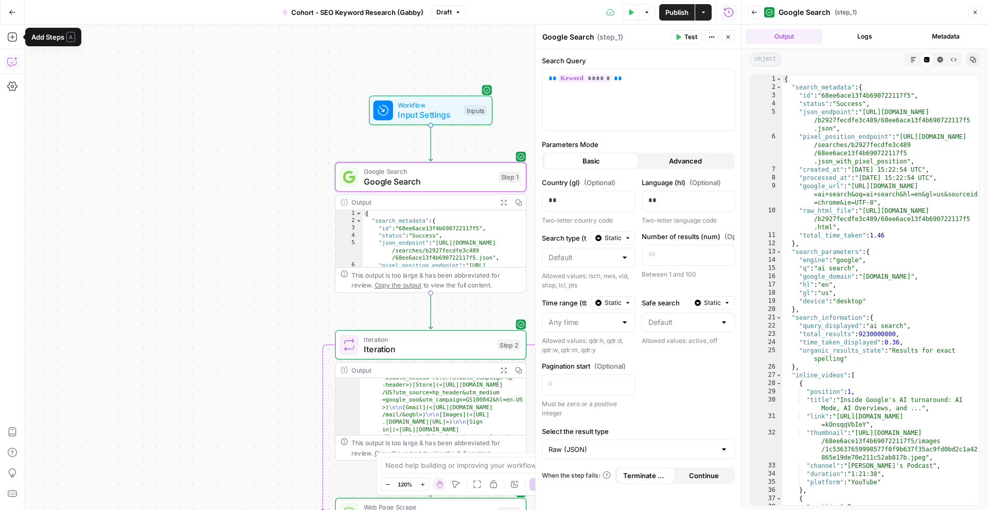
click at [12, 96] on div "Add Steps Copilot Settings AirOps Academy Help Give Feedback Shortcuts" at bounding box center [12, 268] width 25 height 486
click at [12, 81] on icon "button" at bounding box center [12, 86] width 10 height 10
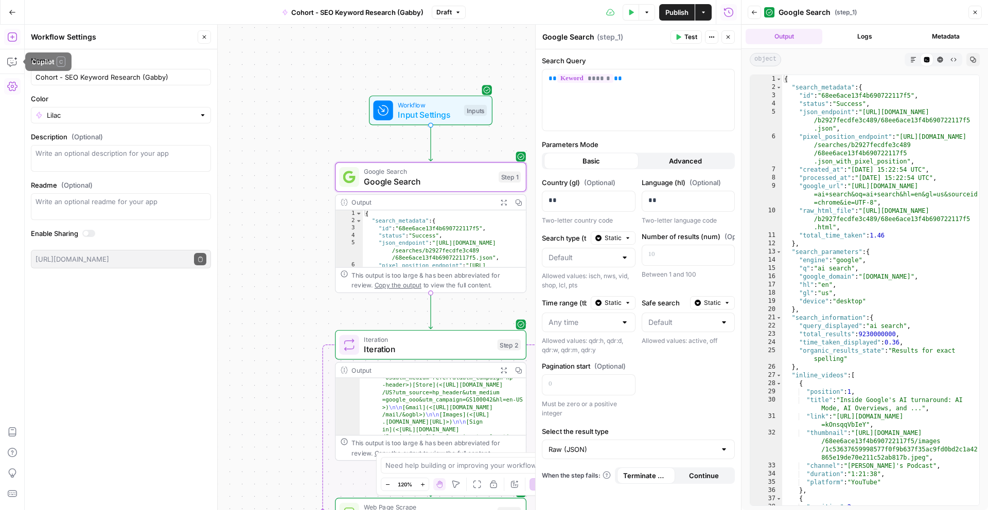
click at [12, 33] on icon "button" at bounding box center [12, 37] width 10 height 10
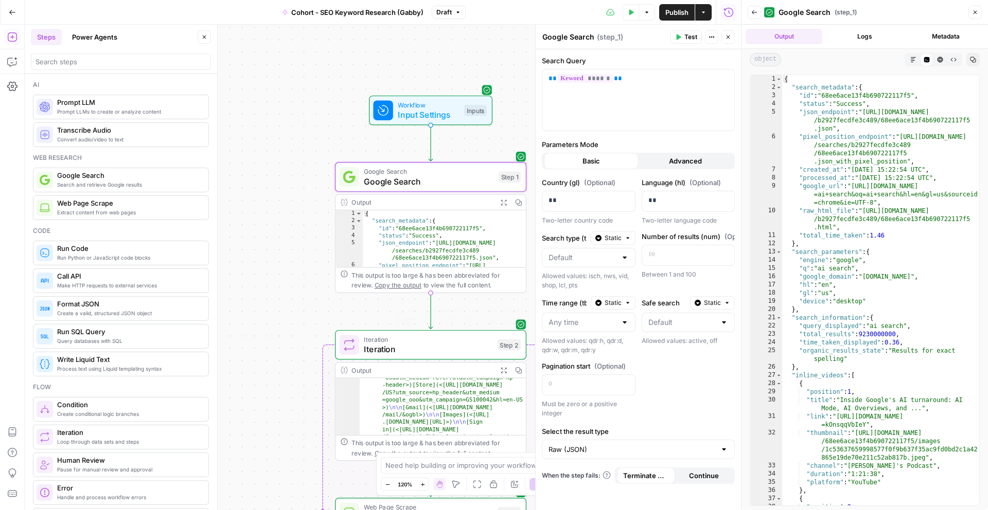
click at [383, 354] on span "Iteration" at bounding box center [428, 349] width 129 height 12
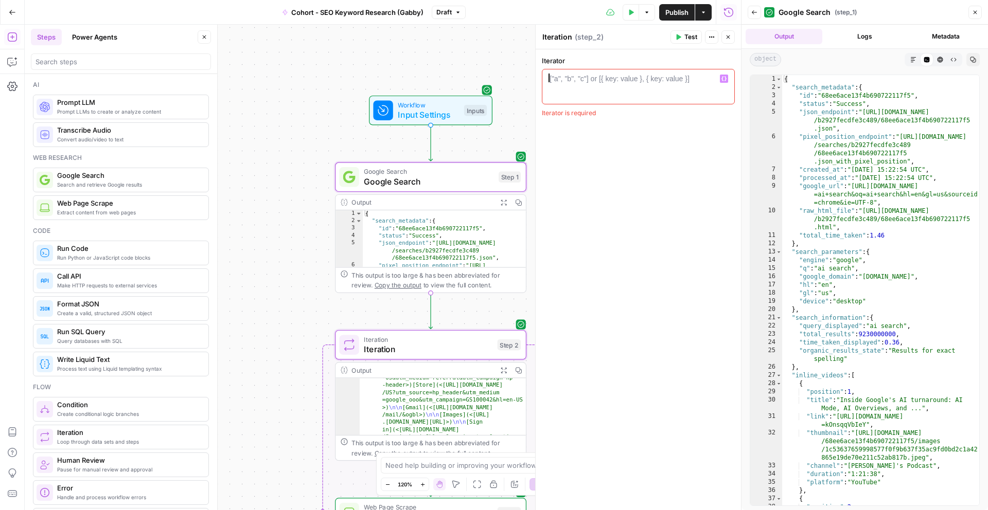
click at [576, 93] on div at bounding box center [638, 96] width 184 height 44
click at [437, 182] on span "Google Search" at bounding box center [429, 181] width 130 height 12
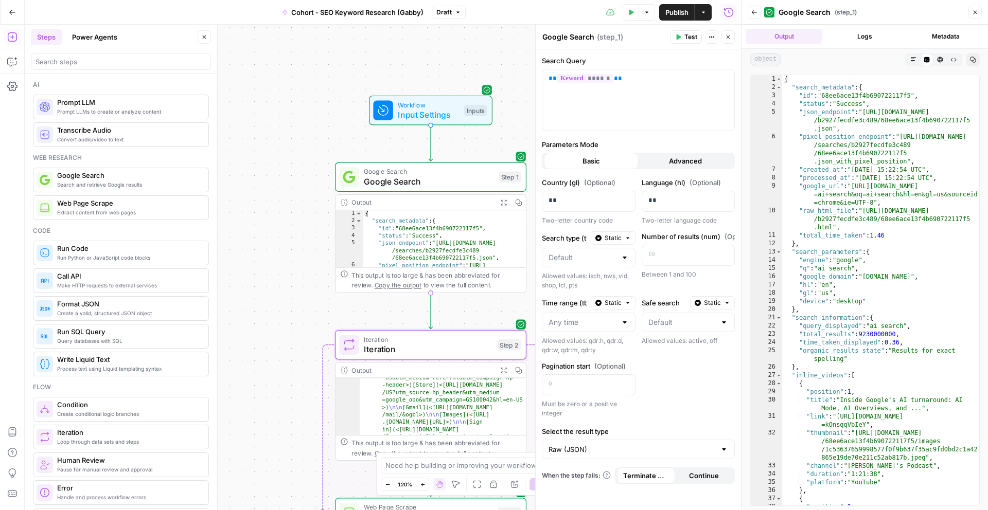
click at [809, 39] on button "Output" at bounding box center [783, 36] width 77 height 15
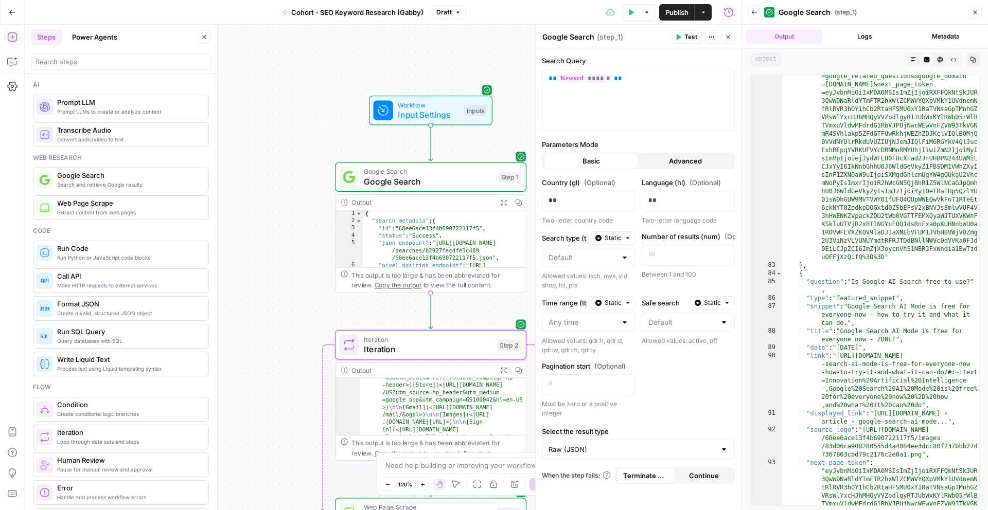
scroll to position [1442, 0]
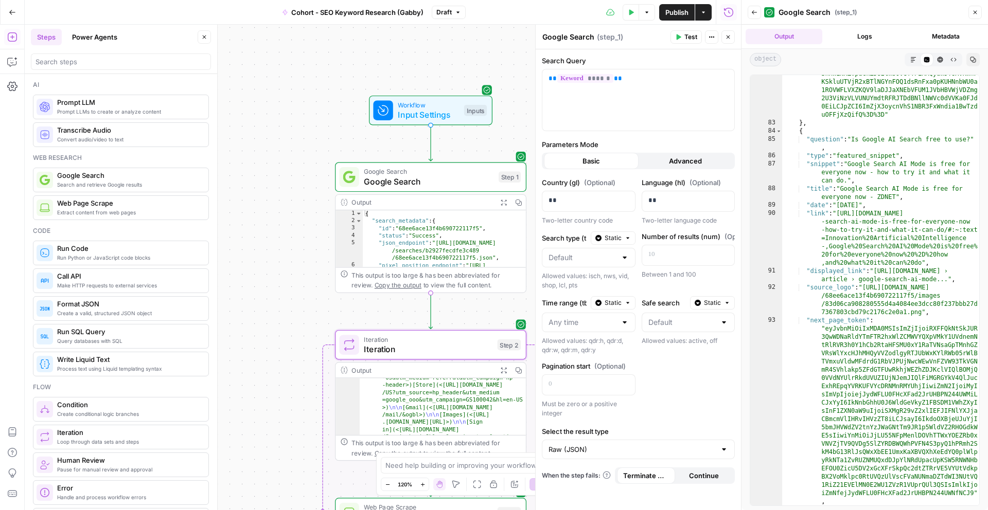
click at [874, 28] on div "Output Logs Metadata" at bounding box center [864, 37] width 246 height 24
click at [871, 42] on button "Logs" at bounding box center [864, 36] width 77 height 15
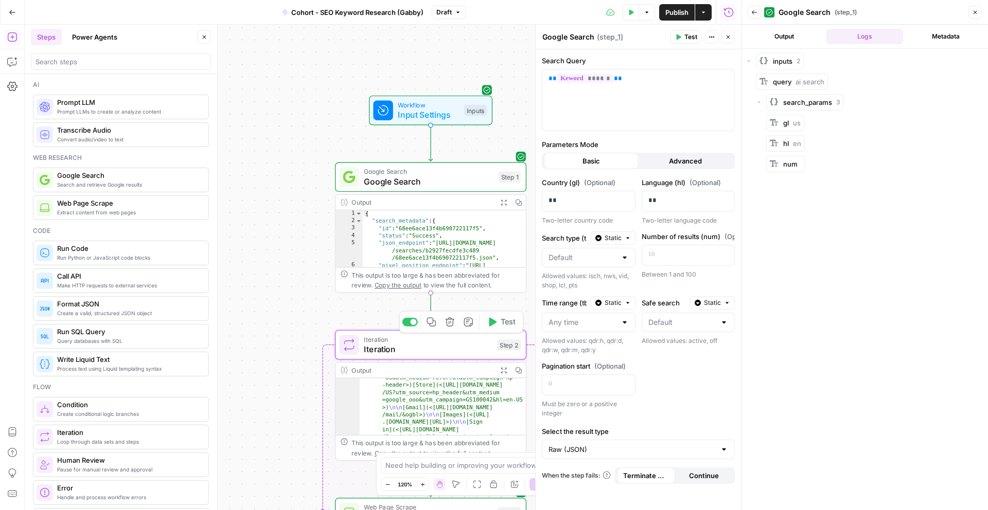
click at [466, 348] on span "Iteration" at bounding box center [428, 349] width 129 height 12
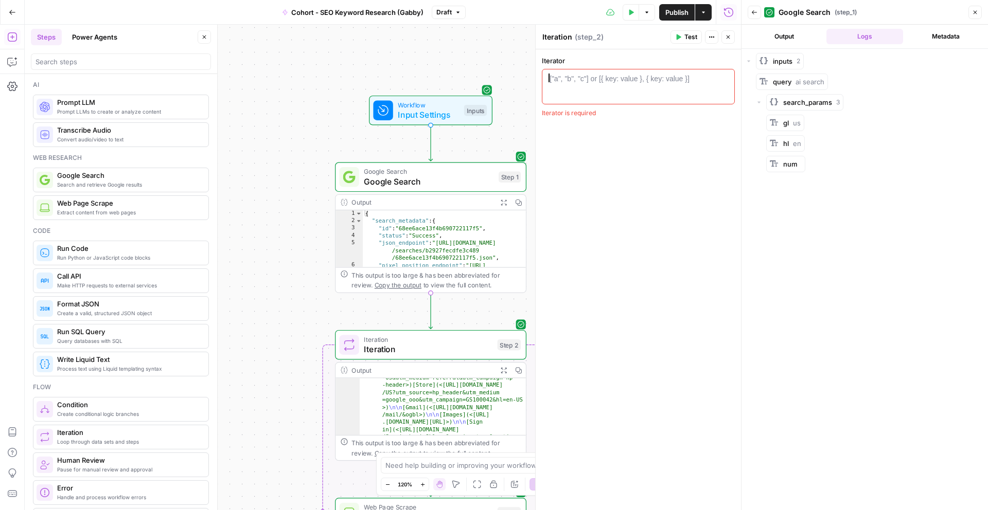
click at [622, 88] on div at bounding box center [638, 96] width 184 height 44
click at [723, 81] on button "Variables Menu" at bounding box center [724, 79] width 8 height 8
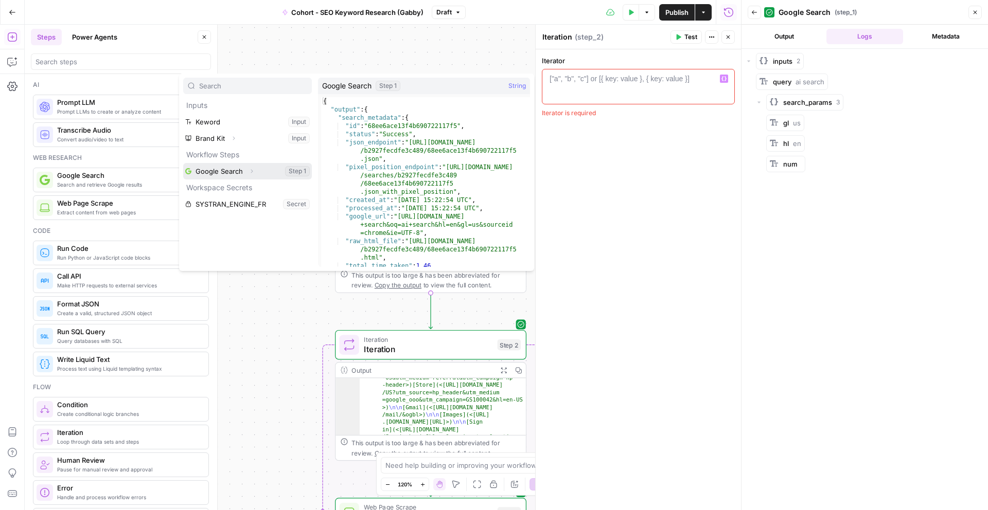
click at [251, 169] on icon "button" at bounding box center [251, 171] width 6 height 6
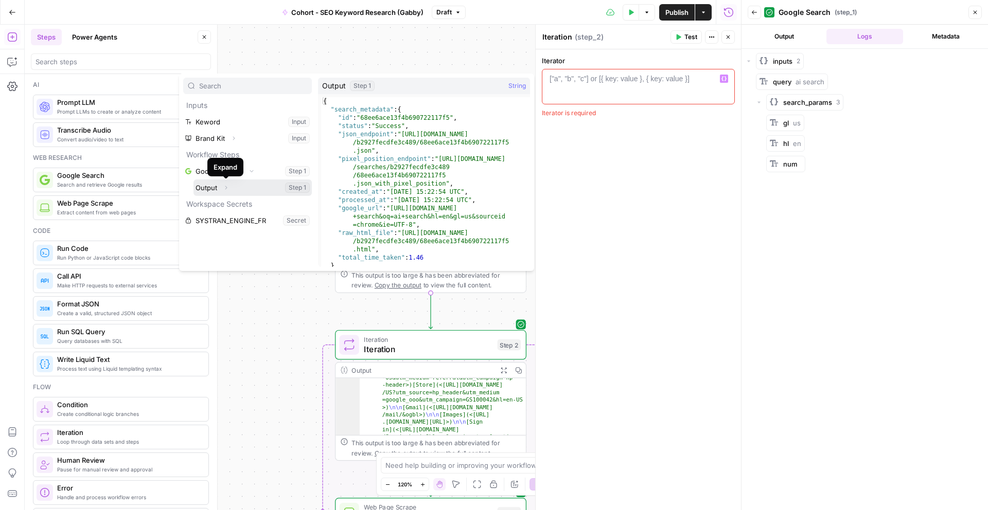
click at [226, 185] on icon "button" at bounding box center [226, 188] width 6 height 6
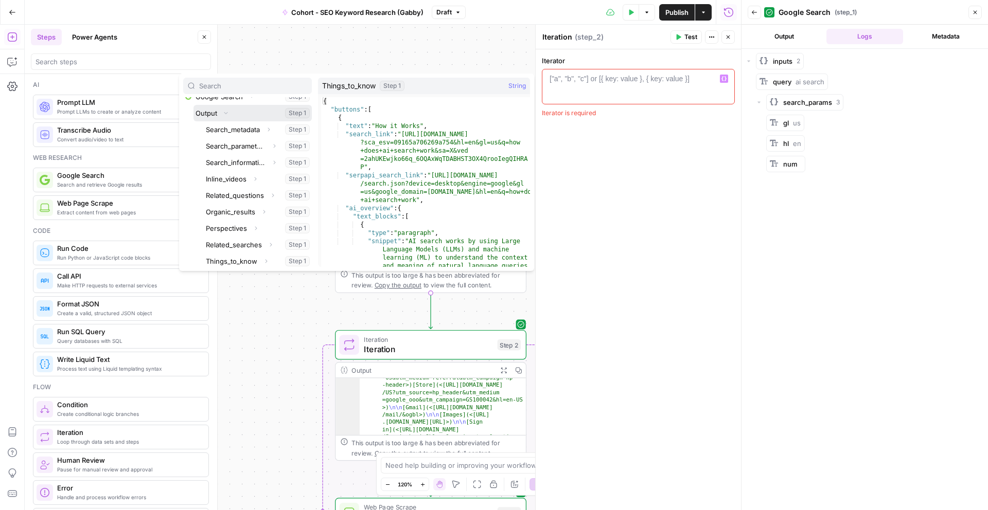
scroll to position [91, 0]
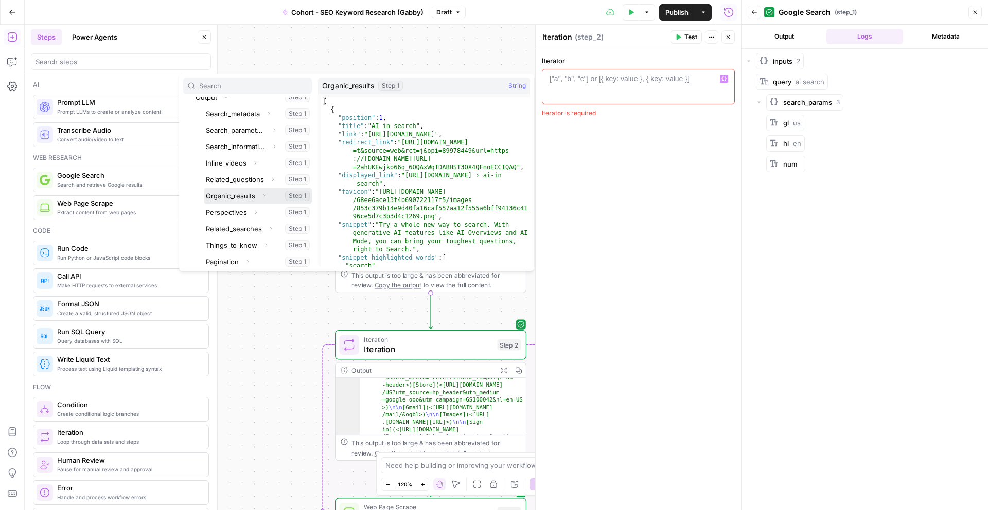
click at [261, 196] on icon "button" at bounding box center [264, 196] width 6 height 6
click at [237, 192] on button "Select variable Organic_results" at bounding box center [258, 196] width 108 height 16
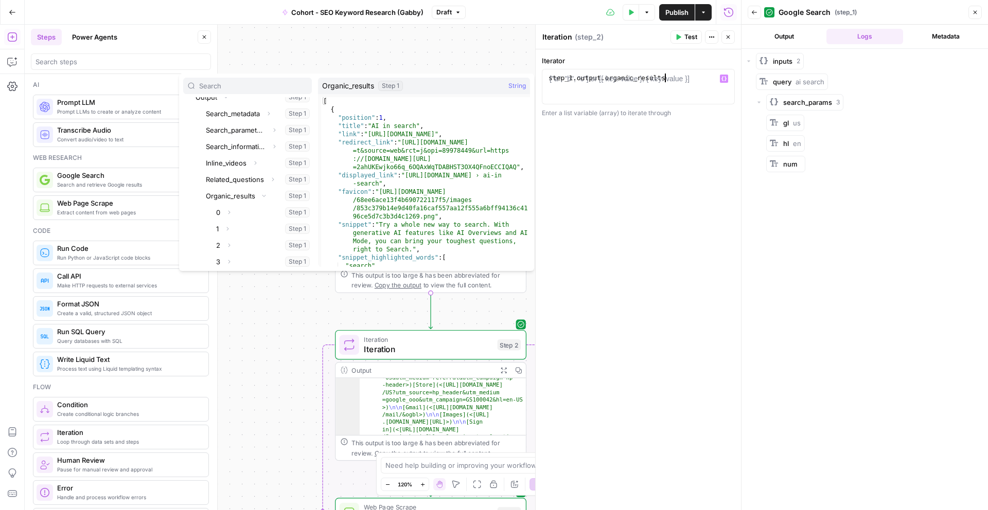
type textarea "**********"
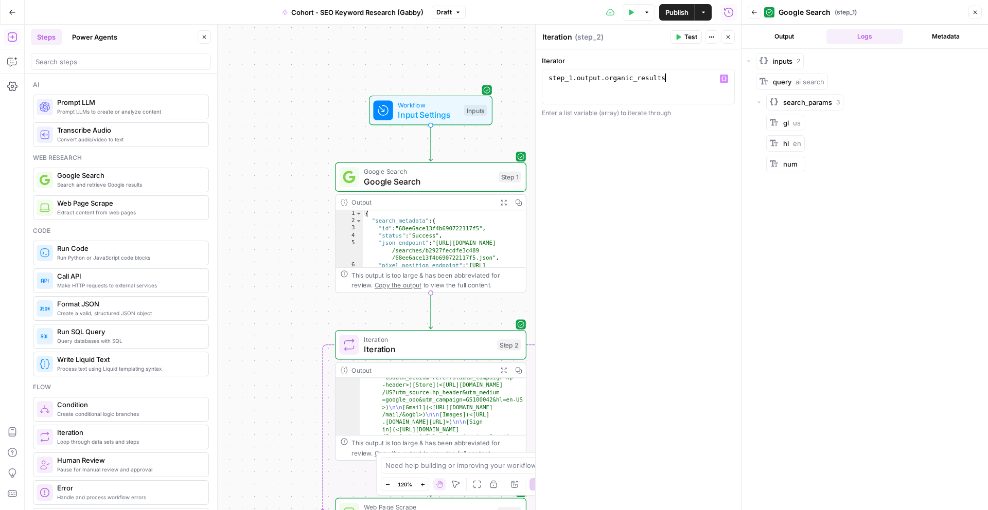
click at [688, 37] on span "Test" at bounding box center [690, 36] width 13 height 9
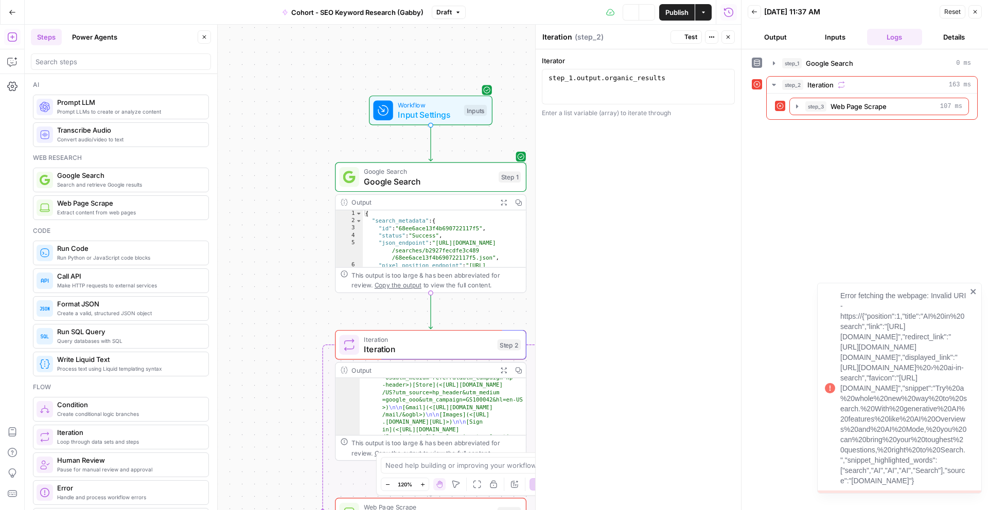
click at [730, 40] on icon "button" at bounding box center [728, 37] width 6 height 6
click at [480, 349] on span "Iteration" at bounding box center [428, 349] width 129 height 12
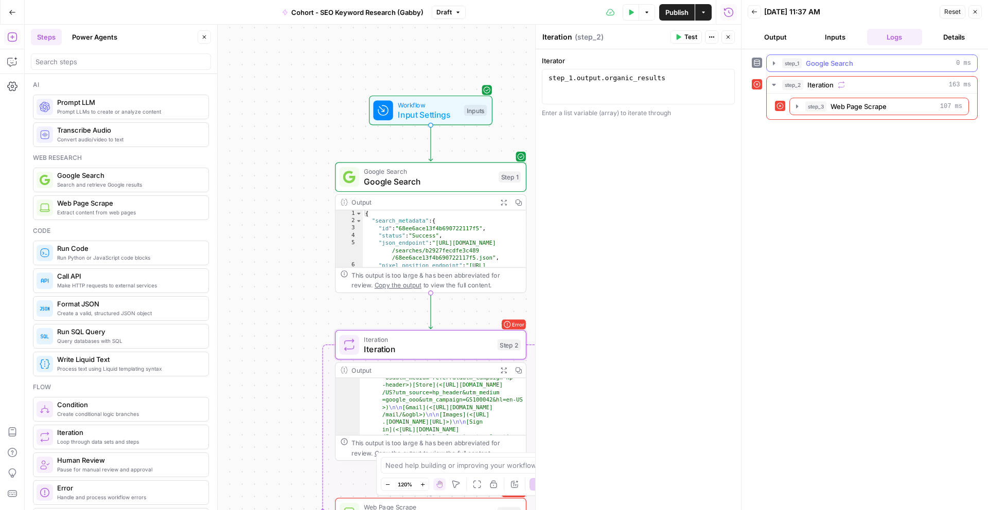
click at [849, 65] on span "Google Search" at bounding box center [829, 63] width 47 height 10
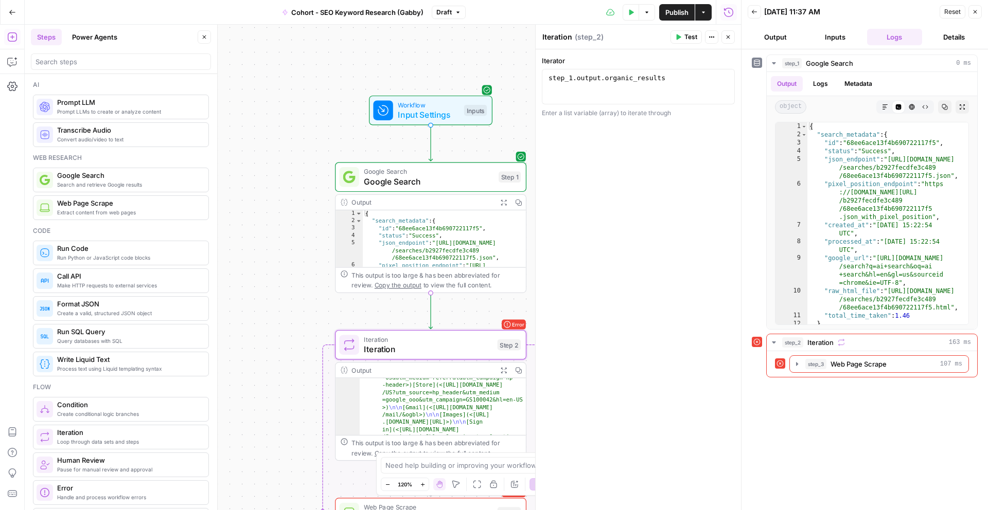
click at [461, 361] on div "Error Iteration Iteration Step 2 Output Expand Output Copy 2 3 "# Google \n\n G…" at bounding box center [430, 395] width 191 height 131
click at [479, 352] on span "Iteration" at bounding box center [428, 349] width 129 height 12
type textarea "**********"
click at [445, 369] on div "Output" at bounding box center [421, 370] width 141 height 10
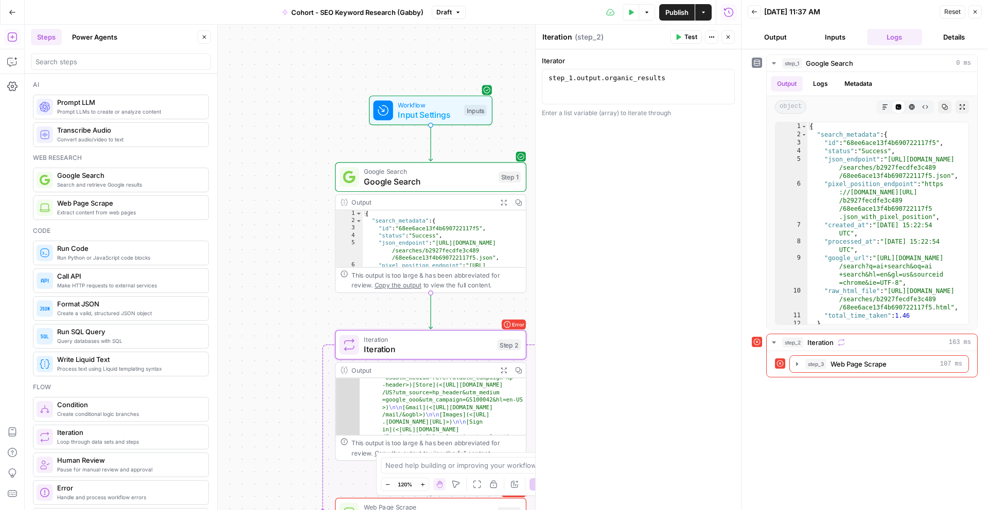
click at [822, 41] on button "Inputs" at bounding box center [835, 37] width 56 height 16
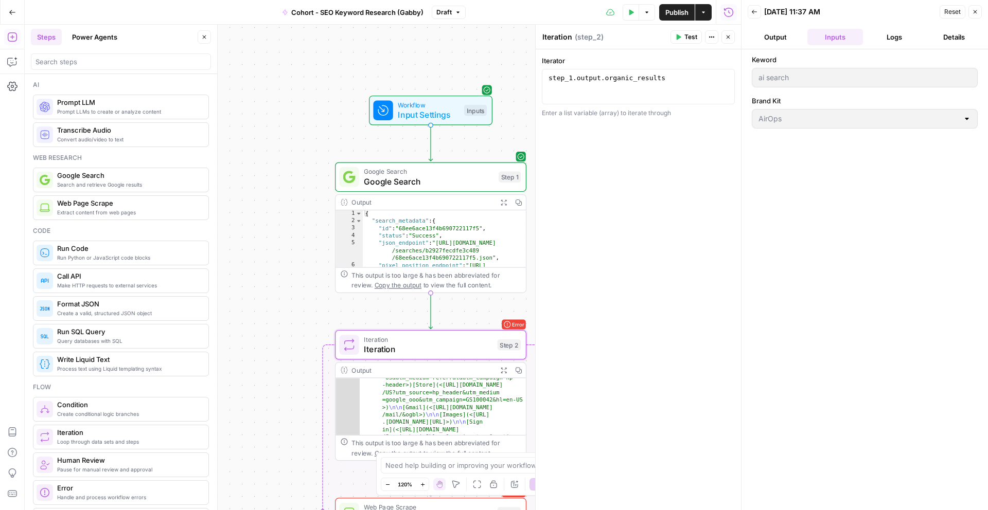
click at [786, 34] on button "Output" at bounding box center [775, 37] width 56 height 16
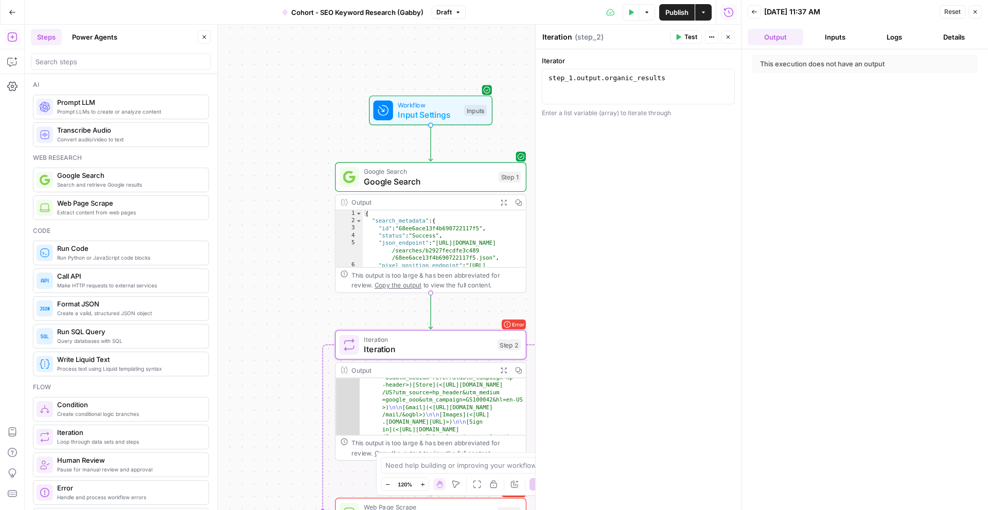
click at [883, 37] on button "Logs" at bounding box center [895, 37] width 56 height 16
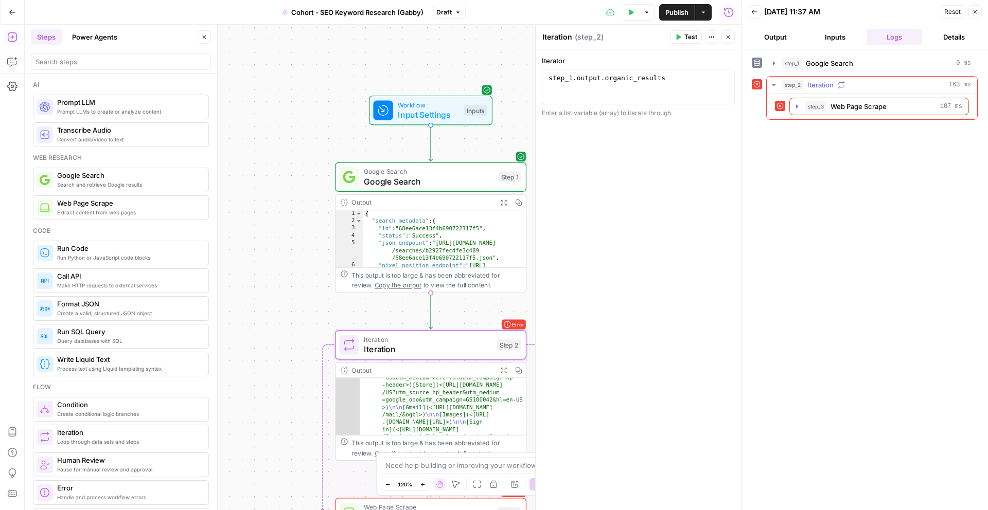
click at [813, 86] on span "Iteration" at bounding box center [820, 85] width 26 height 10
click at [810, 86] on span "Iteration" at bounding box center [820, 85] width 26 height 10
click at [878, 103] on span "Web Page Scrape" at bounding box center [858, 106] width 56 height 10
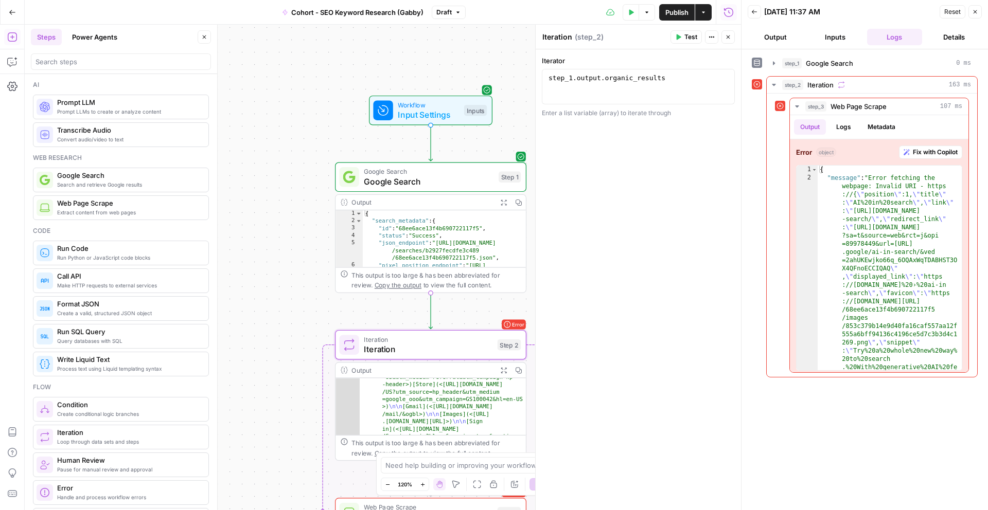
scroll to position [137, 0]
click at [431, 174] on span "Google Search" at bounding box center [429, 172] width 130 height 10
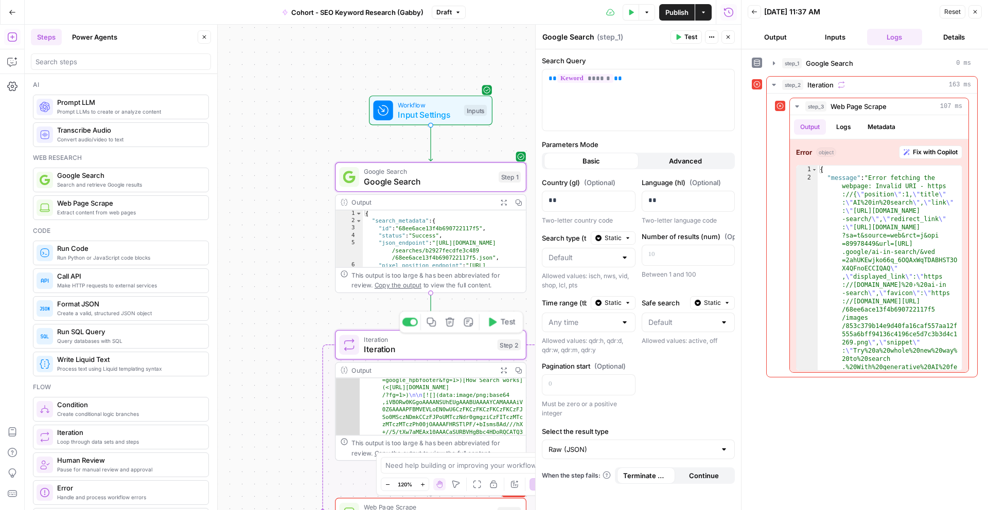
click at [432, 350] on span "Iteration" at bounding box center [428, 349] width 129 height 12
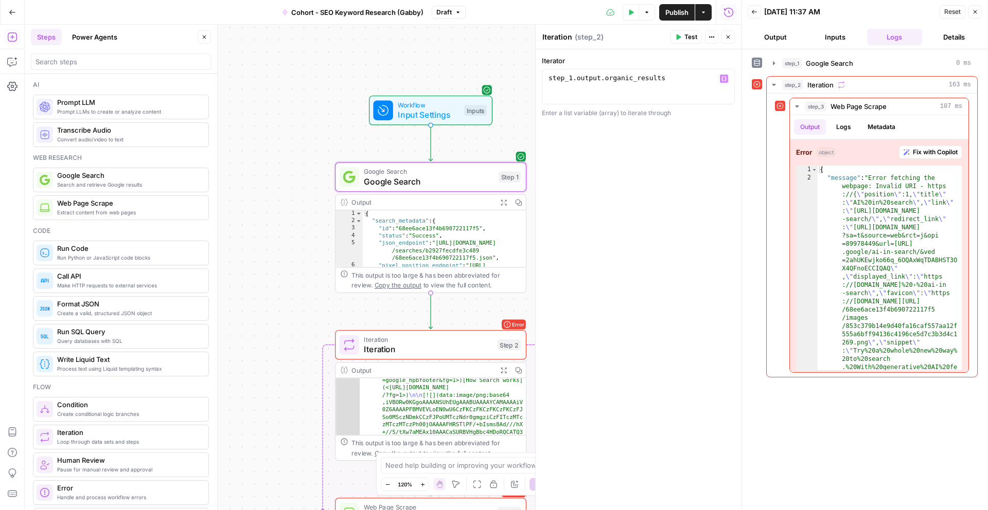
type textarea "**********"
click at [675, 80] on div "step_1 . output . organic_results" at bounding box center [638, 96] width 184 height 44
drag, startPoint x: 688, startPoint y: 83, endPoint x: 570, endPoint y: 63, distance: 119.9
click at [569, 63] on div "**********" at bounding box center [638, 87] width 193 height 62
click at [718, 76] on div at bounding box center [638, 96] width 184 height 44
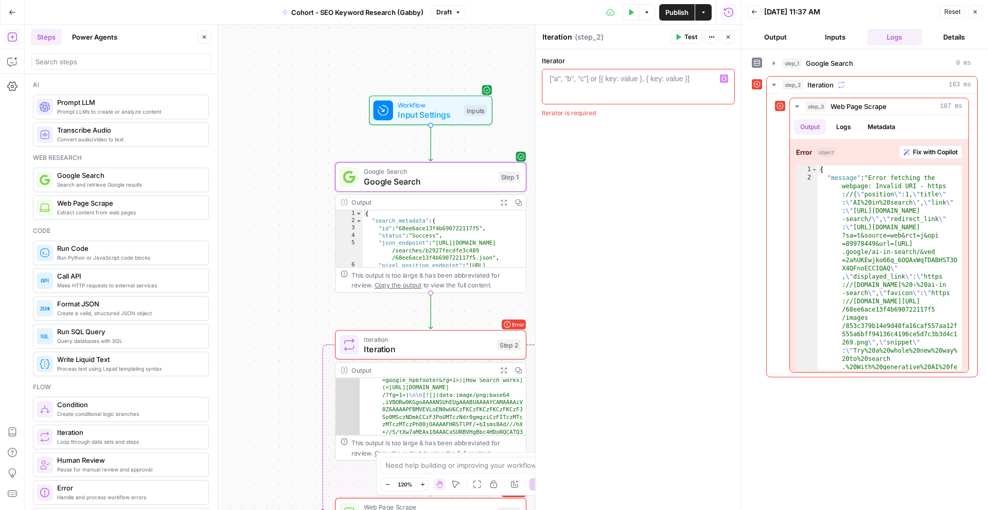
click at [726, 76] on icon "button" at bounding box center [723, 78] width 5 height 5
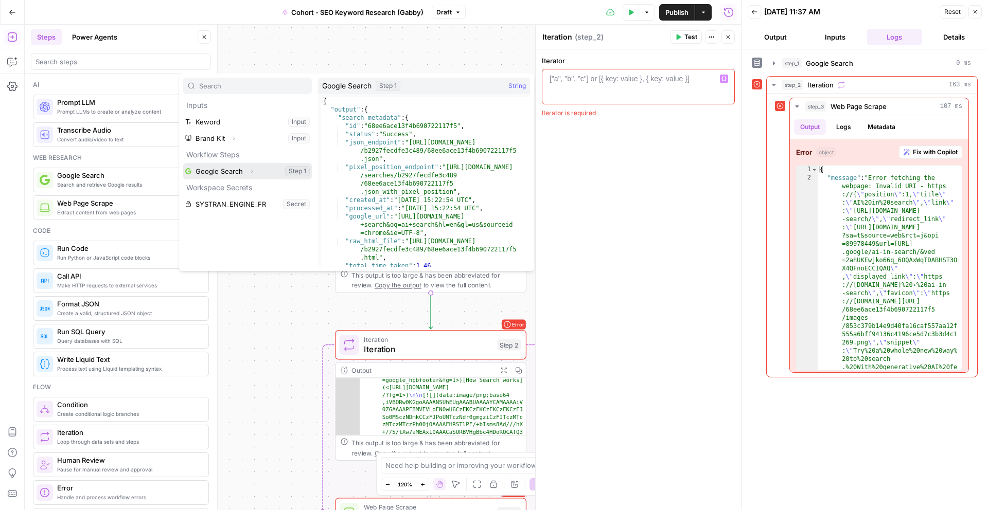
click at [251, 169] on icon "button" at bounding box center [251, 171] width 6 height 6
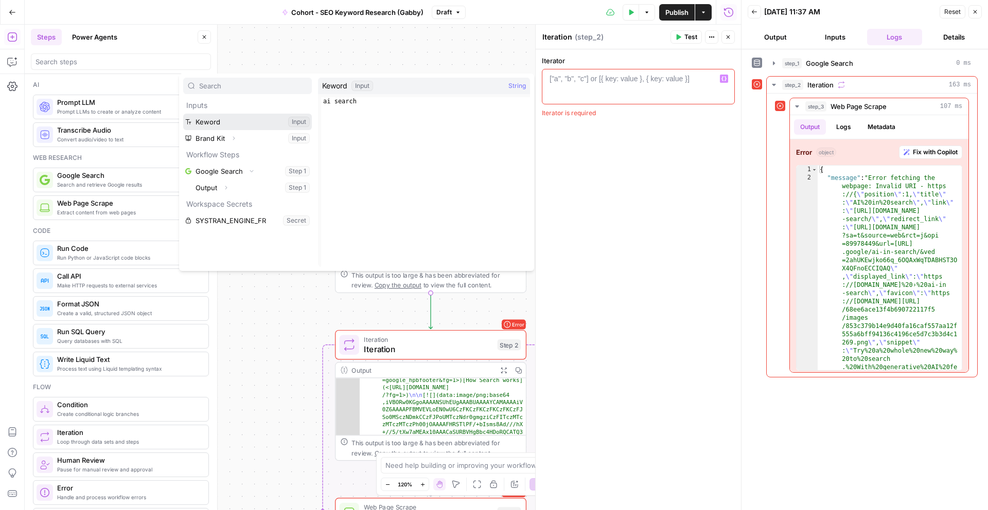
click at [224, 121] on button "Select variable Keword" at bounding box center [247, 122] width 129 height 16
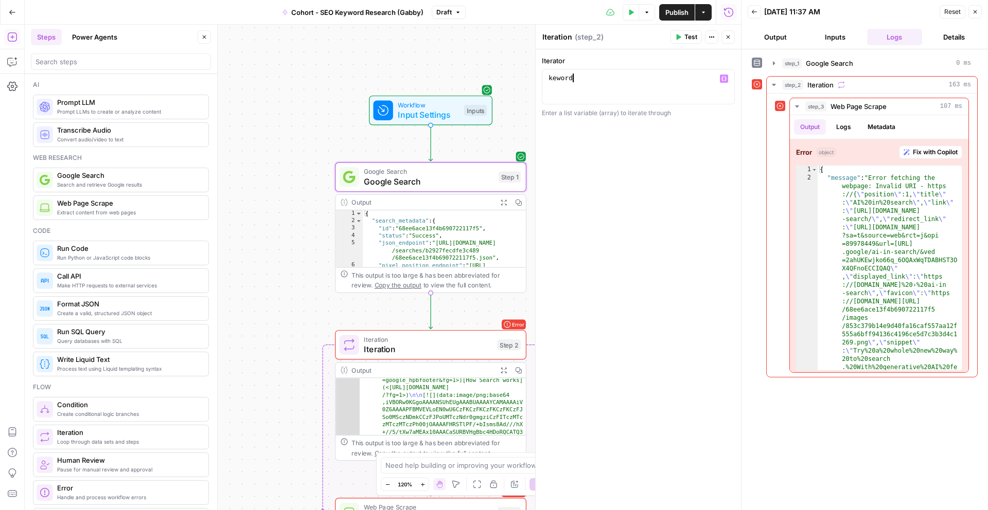
drag, startPoint x: 633, startPoint y: 83, endPoint x: 533, endPoint y: 82, distance: 99.3
click at [535, 82] on div "Iteration Iteration ( step_2 ) Test Actions Close Iterator ****** 1 keword XXXX…" at bounding box center [638, 268] width 206 height 486
type textarea "*"
click at [723, 84] on div at bounding box center [638, 96] width 184 height 44
click at [725, 80] on icon "button" at bounding box center [723, 78] width 5 height 5
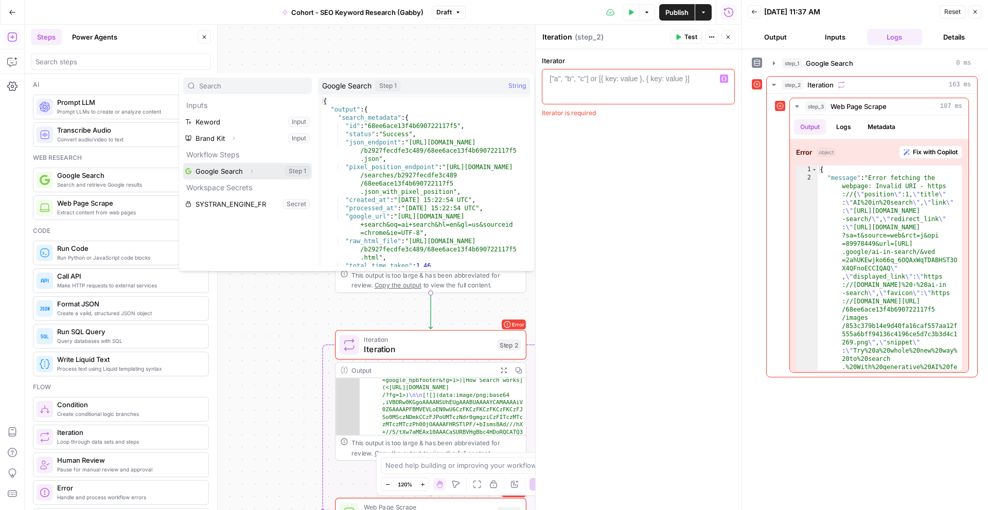
click at [251, 171] on icon "button" at bounding box center [251, 171] width 6 height 6
click at [226, 185] on icon "button" at bounding box center [226, 188] width 6 height 6
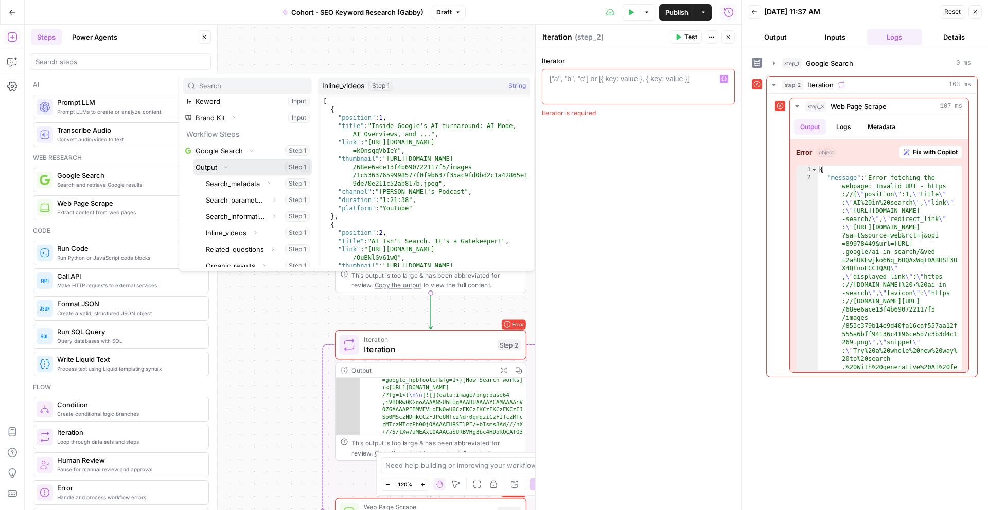
scroll to position [51, 0]
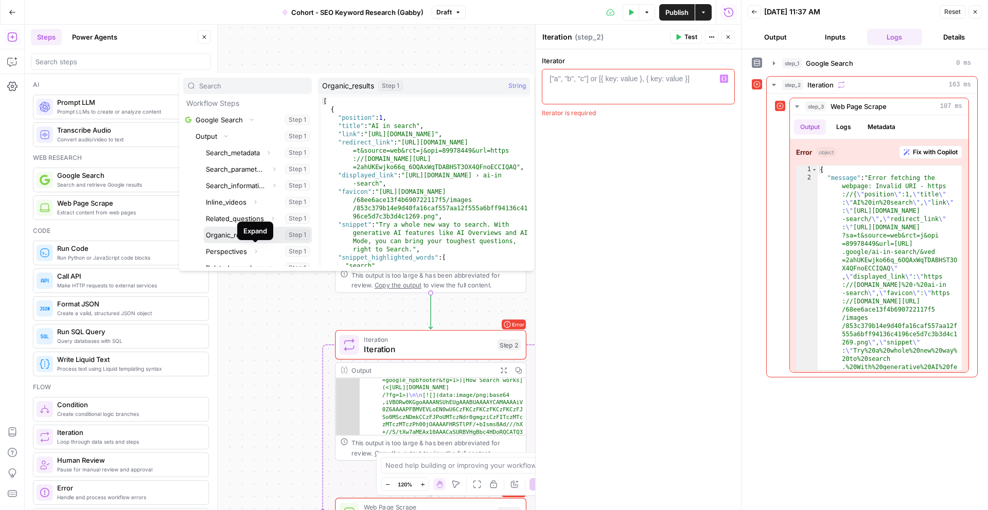
click at [222, 236] on button "Select variable Organic_results" at bounding box center [258, 235] width 108 height 16
type textarea "**********"
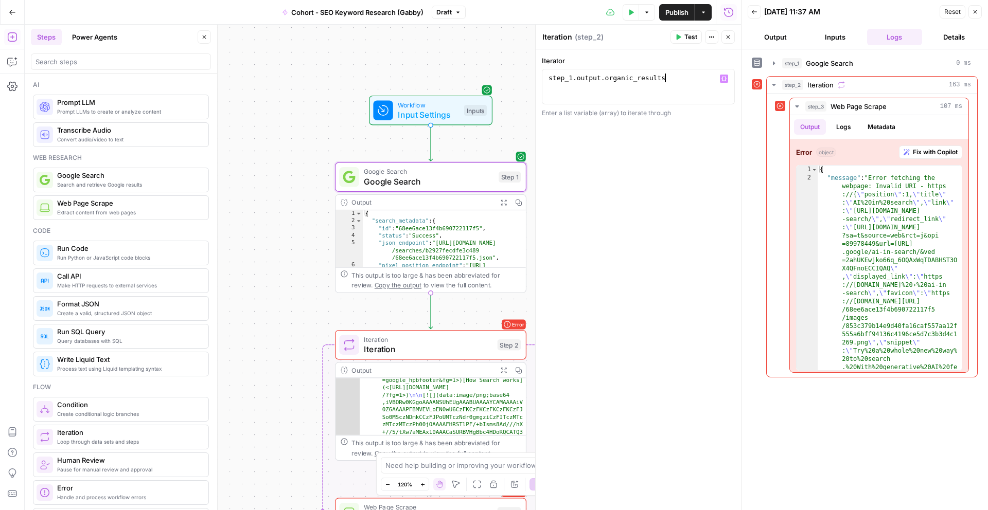
click at [727, 31] on button "Close" at bounding box center [727, 36] width 13 height 13
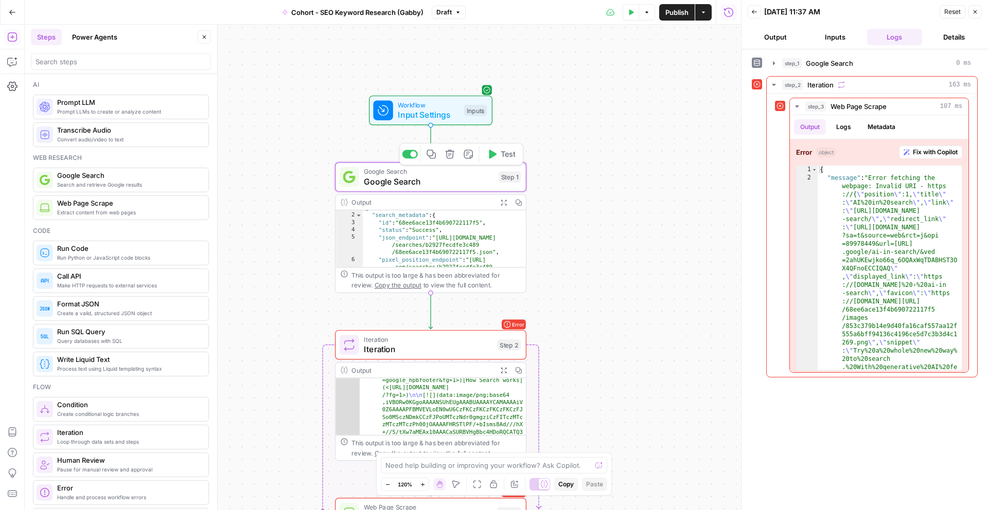
scroll to position [154, 0]
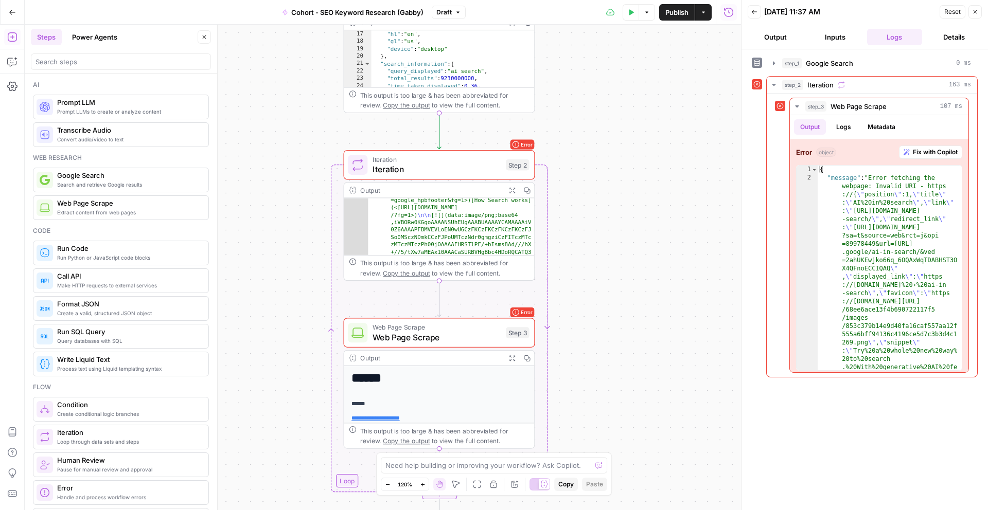
click at [430, 335] on span "Web Page Scrape" at bounding box center [436, 337] width 129 height 12
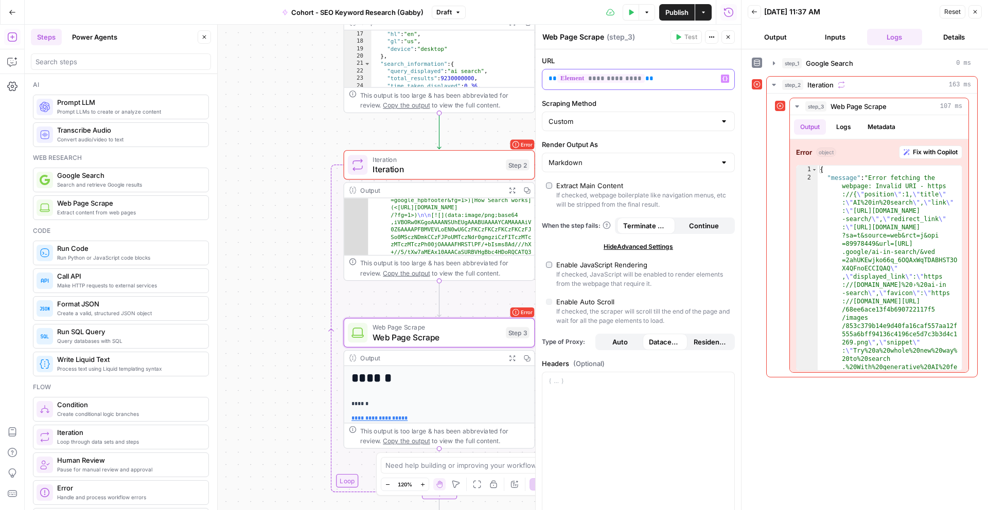
click at [696, 78] on p "**********" at bounding box center [629, 79] width 163 height 10
click at [614, 82] on span "**********" at bounding box center [600, 78] width 87 height 9
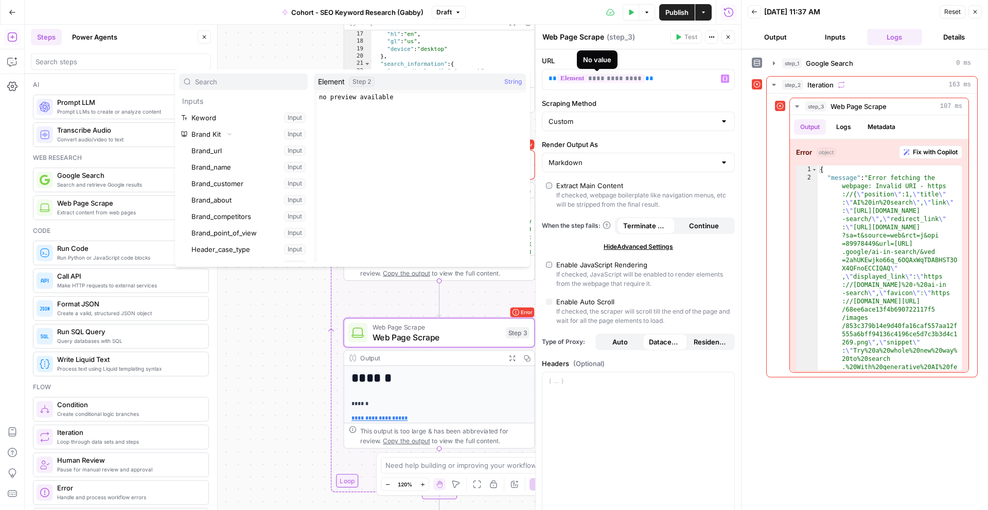
scroll to position [16966, 0]
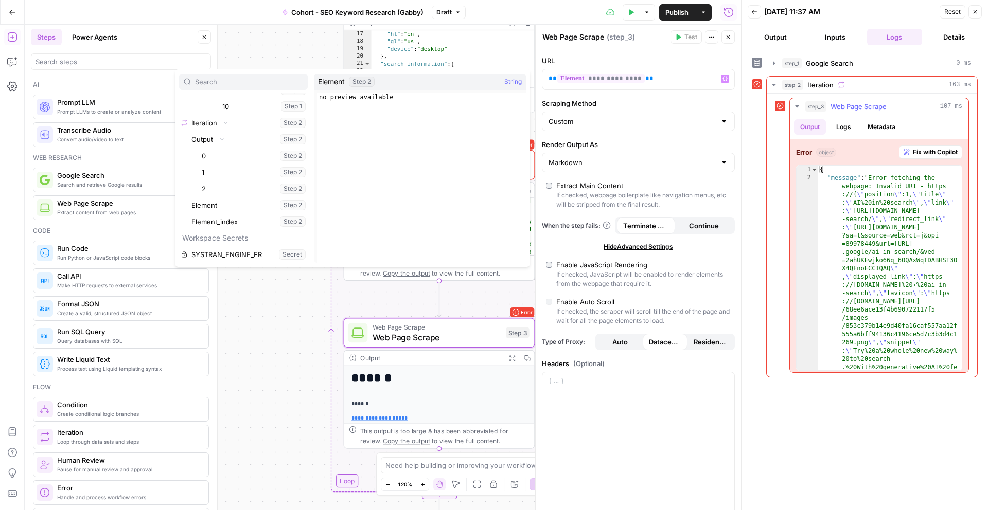
click at [925, 154] on span "Fix with Copilot" at bounding box center [935, 152] width 45 height 9
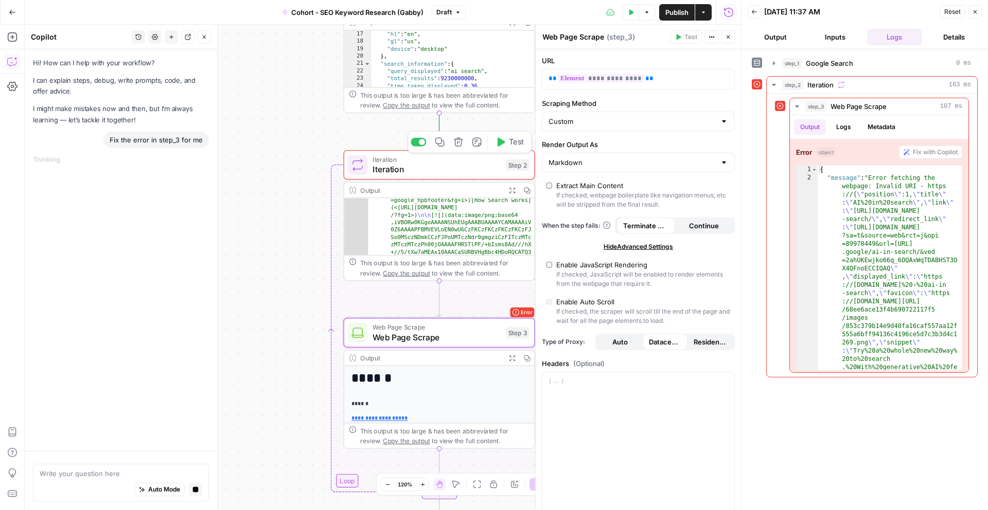
click at [446, 172] on span "Iteration" at bounding box center [436, 169] width 129 height 12
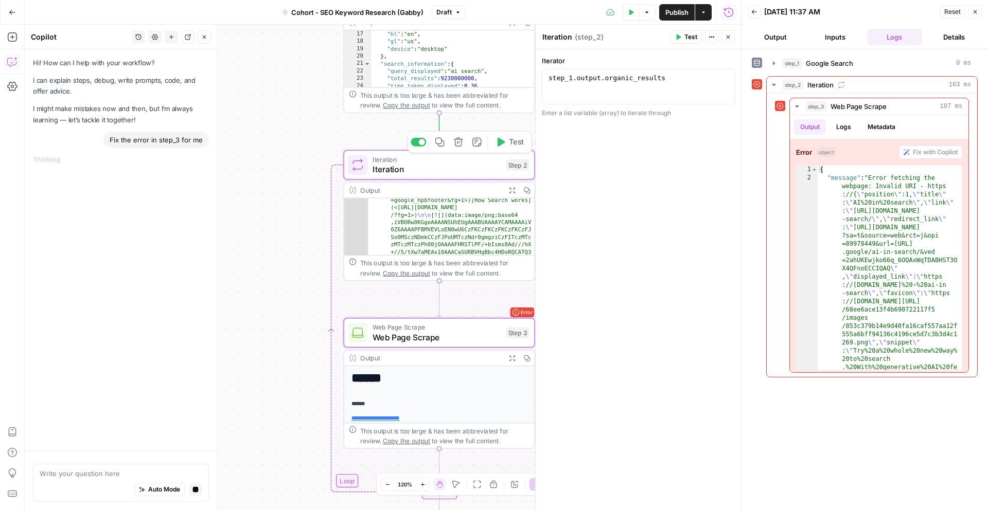
click at [502, 148] on button "Test" at bounding box center [509, 142] width 38 height 16
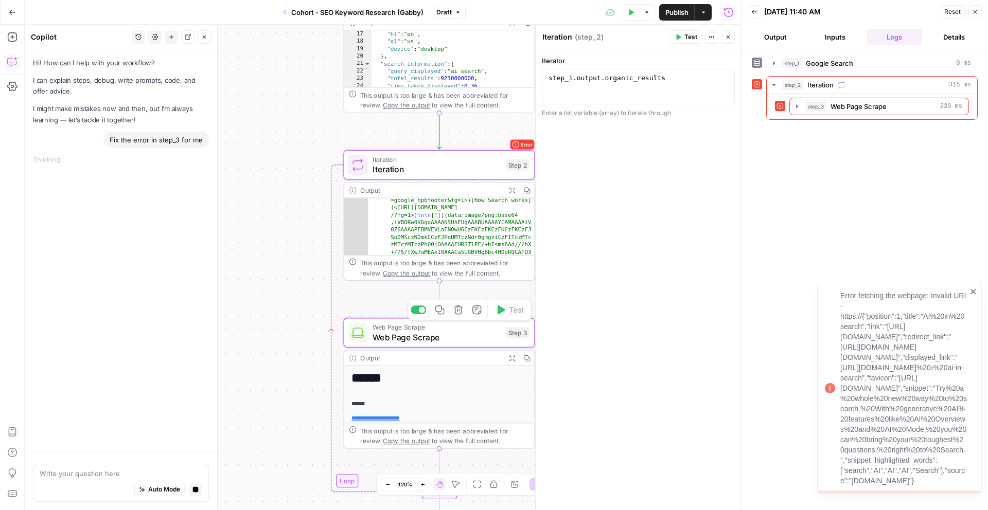
click at [472, 333] on span "Web Page Scrape" at bounding box center [436, 337] width 129 height 12
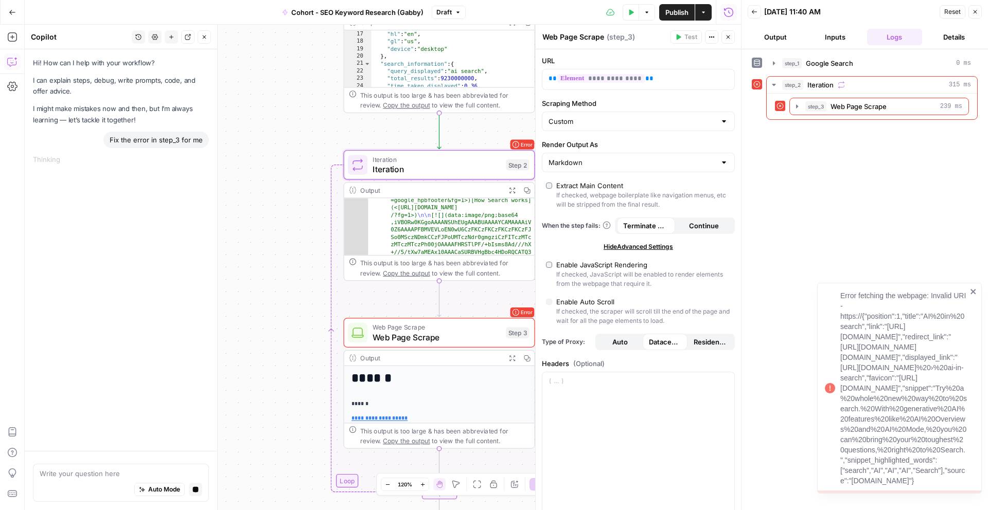
click at [973, 283] on div "Error fetching the webpage: Invalid URI - https://{"position":1,"title":"AI%20i…" at bounding box center [899, 388] width 165 height 211
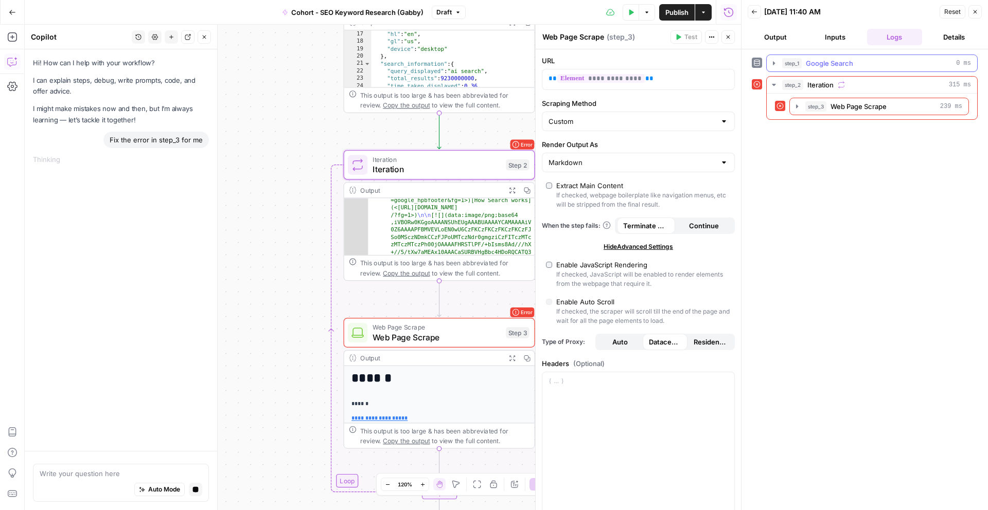
click at [815, 58] on span "Google Search" at bounding box center [829, 63] width 47 height 10
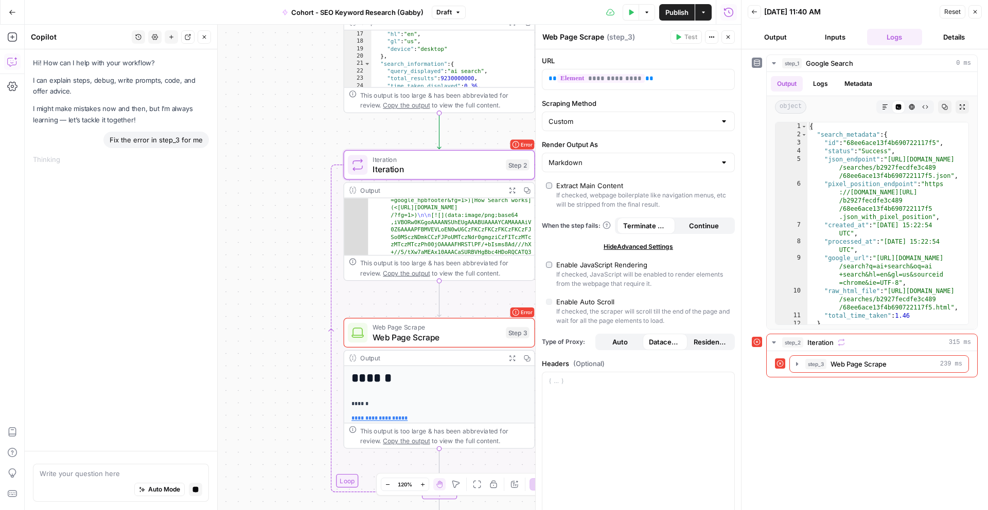
click at [453, 333] on span "Web Page Scrape" at bounding box center [436, 337] width 129 height 12
click at [505, 340] on div "Error Web Page Scrape Web Page Scrape Step 3 Copy step Delete step Add Note Test" at bounding box center [439, 333] width 182 height 21
click at [609, 119] on input "Scraping Method" at bounding box center [631, 121] width 167 height 10
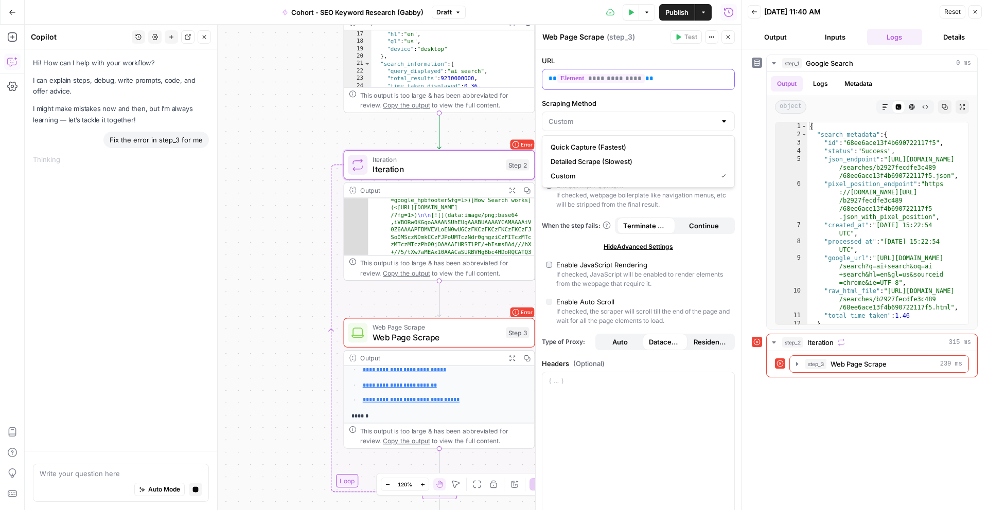
type input "Custom"
click at [677, 81] on p "**********" at bounding box center [629, 79] width 163 height 10
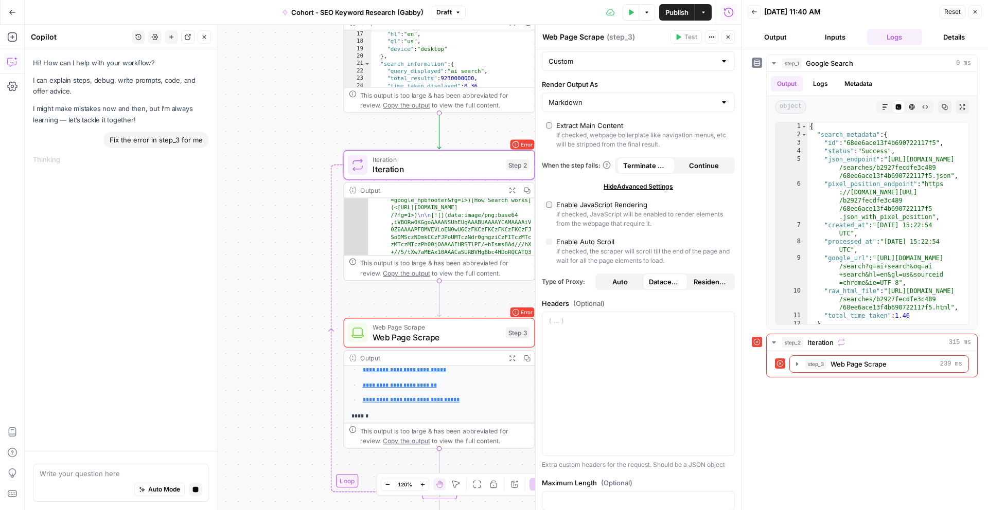
scroll to position [144, 0]
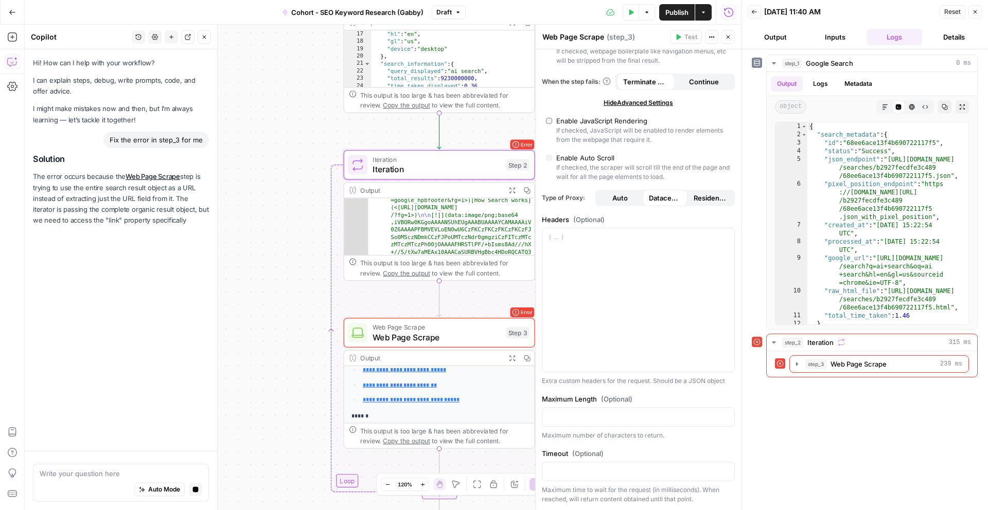
click at [793, 35] on button "Output" at bounding box center [775, 37] width 56 height 16
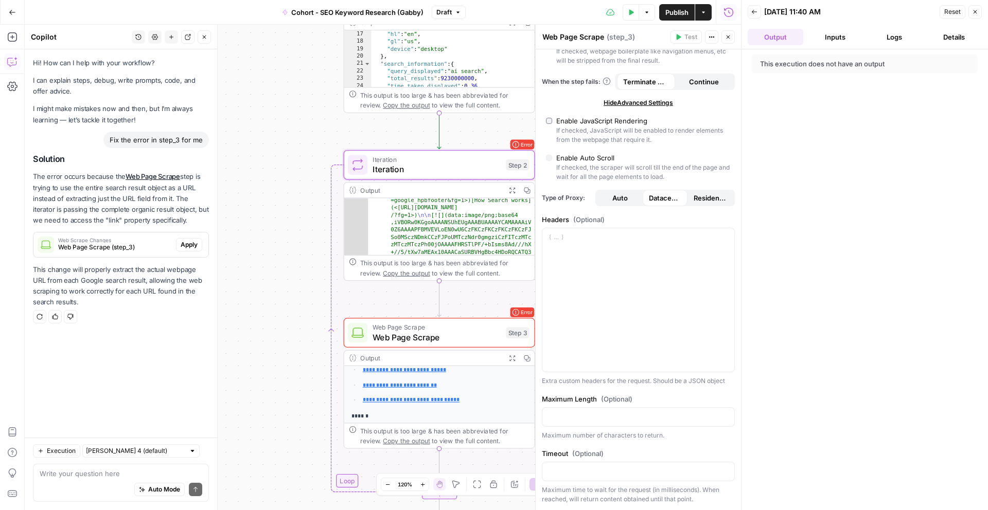
click at [845, 39] on button "Inputs" at bounding box center [835, 37] width 56 height 16
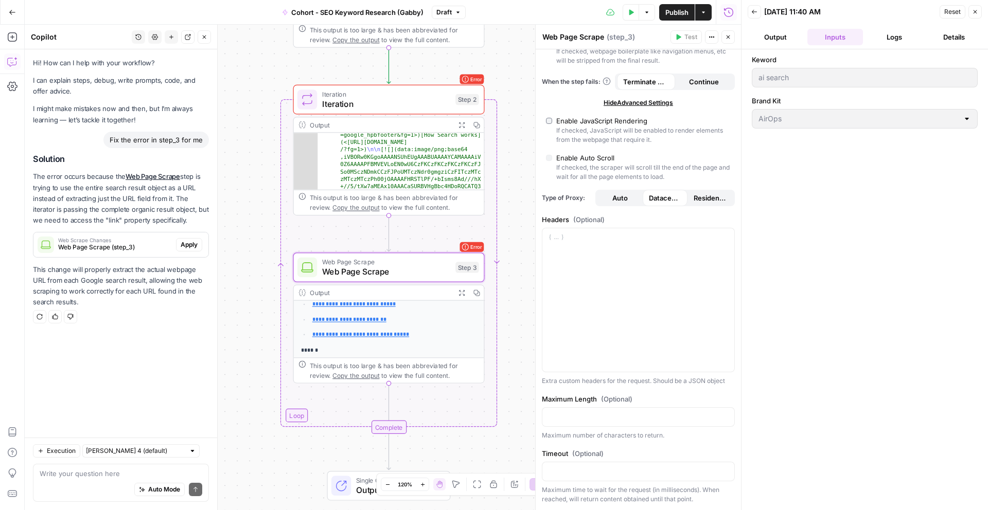
click at [196, 241] on span "Apply" at bounding box center [189, 244] width 17 height 9
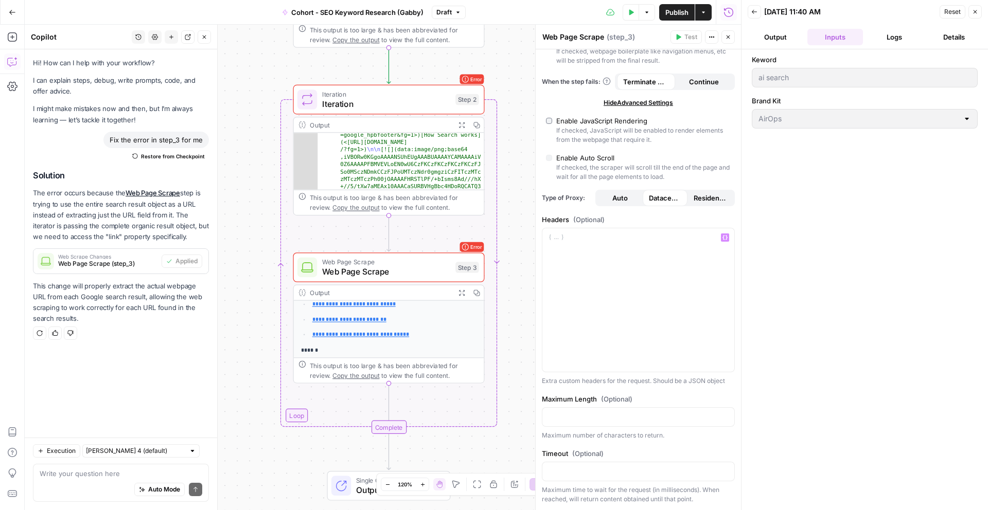
scroll to position [0, 0]
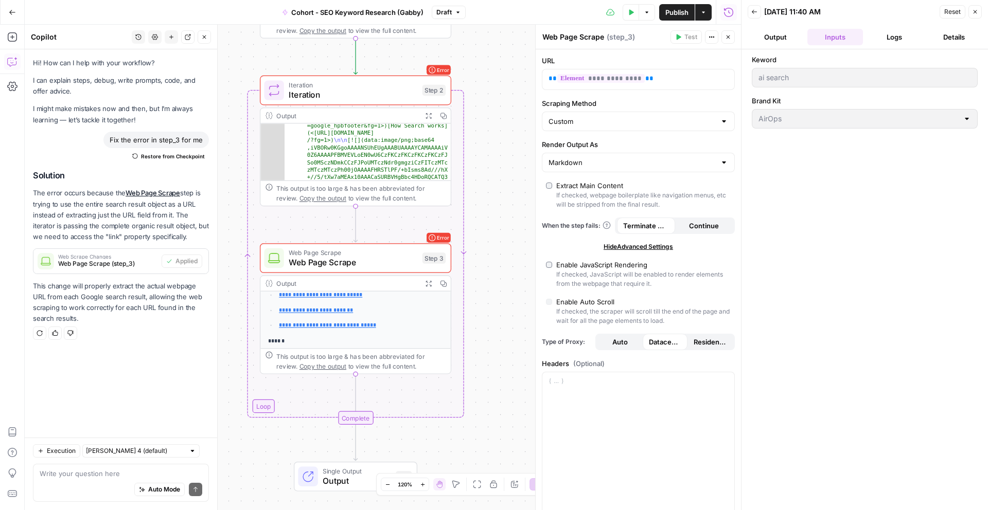
click at [883, 39] on button "Logs" at bounding box center [895, 37] width 56 height 16
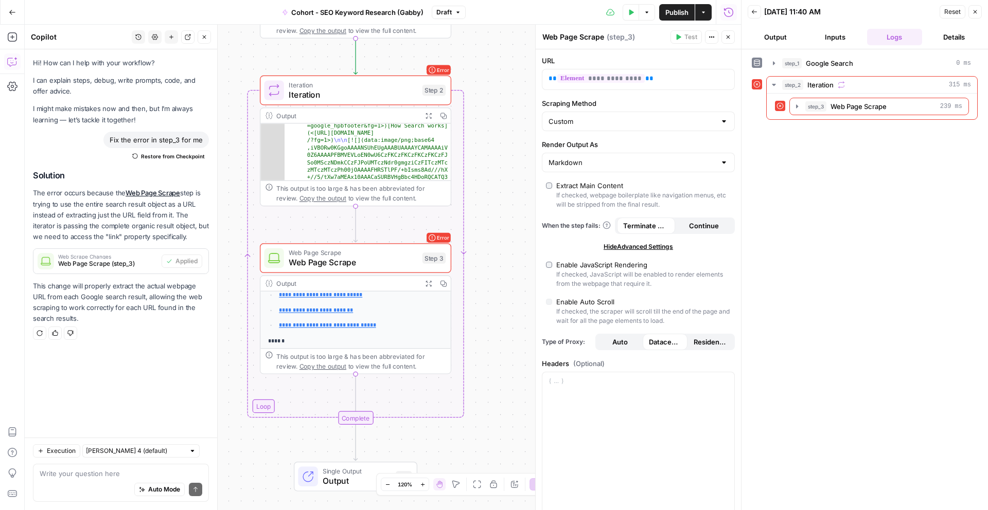
click at [949, 41] on button "Details" at bounding box center [954, 37] width 56 height 16
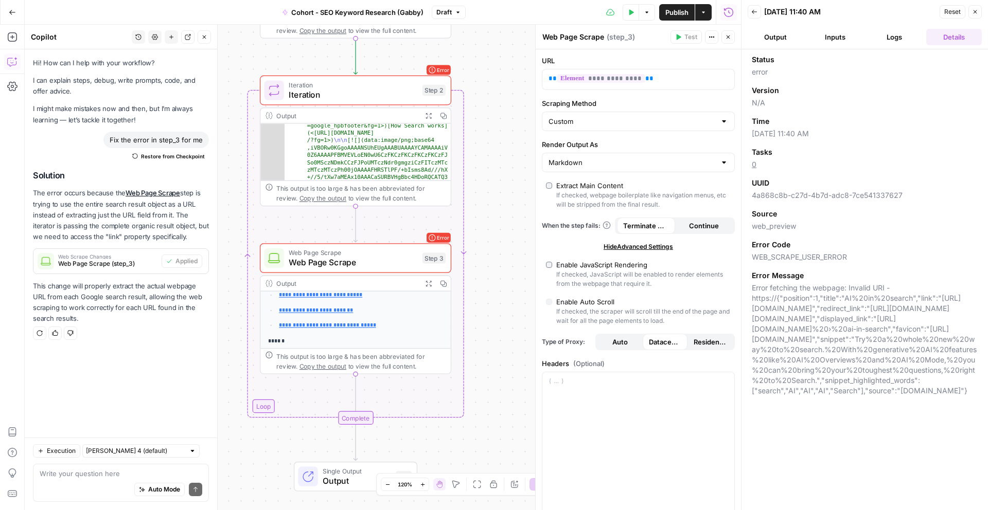
click at [896, 38] on button "Logs" at bounding box center [895, 37] width 56 height 16
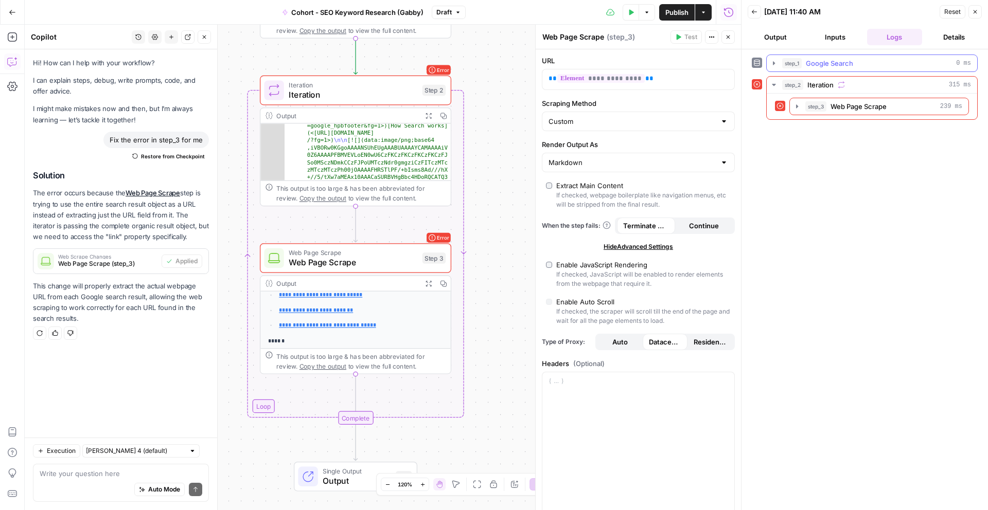
click at [829, 65] on span "Google Search" at bounding box center [829, 63] width 47 height 10
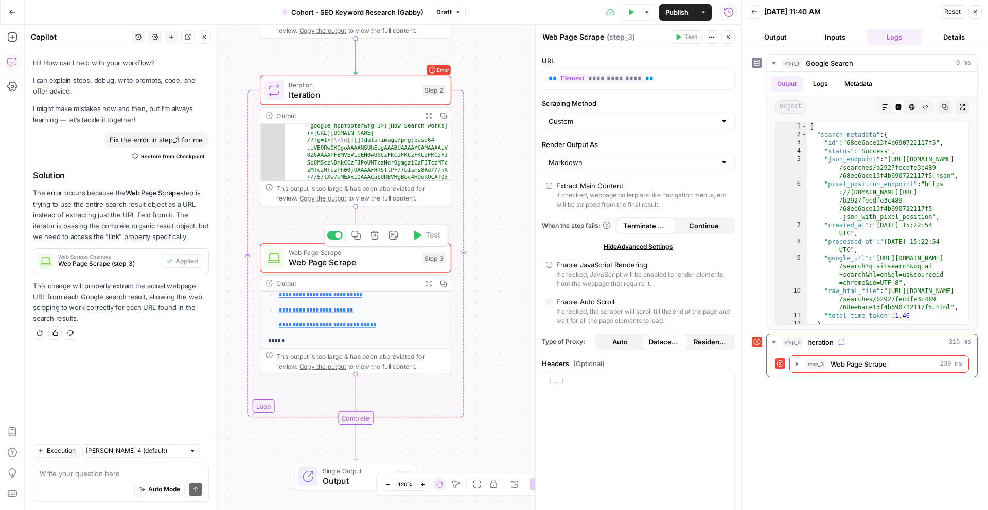
click at [415, 268] on span "Web Page Scrape" at bounding box center [353, 262] width 129 height 12
click at [691, 226] on span "Continue" at bounding box center [704, 226] width 30 height 10
click at [857, 428] on div "step_1 Google Search 0 ms Output Logs Metadata object Markdown Code Editor HTML…" at bounding box center [865, 280] width 226 height 451
click at [852, 339] on div "step_2 Iteration 315 ms" at bounding box center [876, 342] width 189 height 10
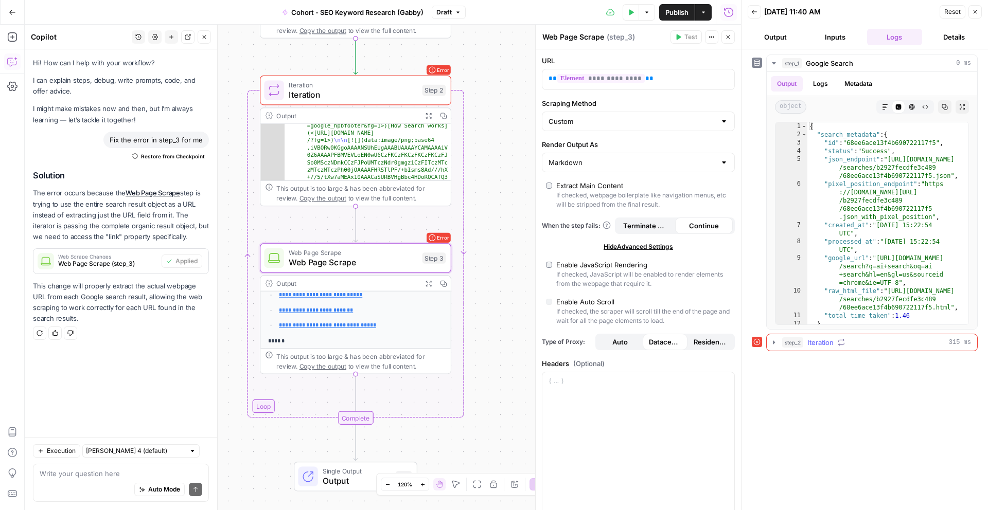
click at [857, 343] on div "step_2 Iteration 315 ms" at bounding box center [876, 342] width 189 height 10
click at [857, 368] on span "Web Page Scrape" at bounding box center [858, 364] width 56 height 10
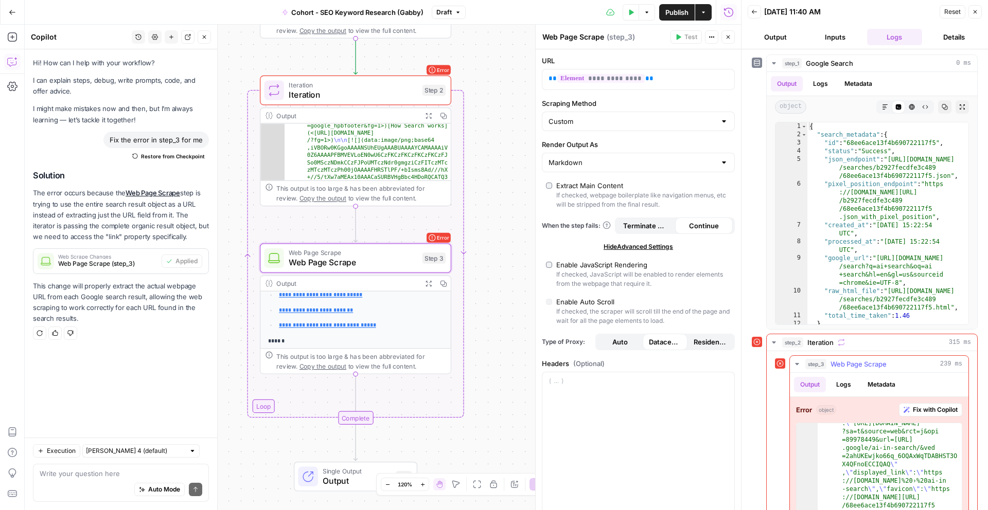
scroll to position [67, 0]
click at [365, 429] on div "Workflow Input Settings Inputs Google Search Google Search Step 1 Output Expand…" at bounding box center [383, 268] width 716 height 486
click at [208, 33] on button "Close" at bounding box center [204, 36] width 13 height 13
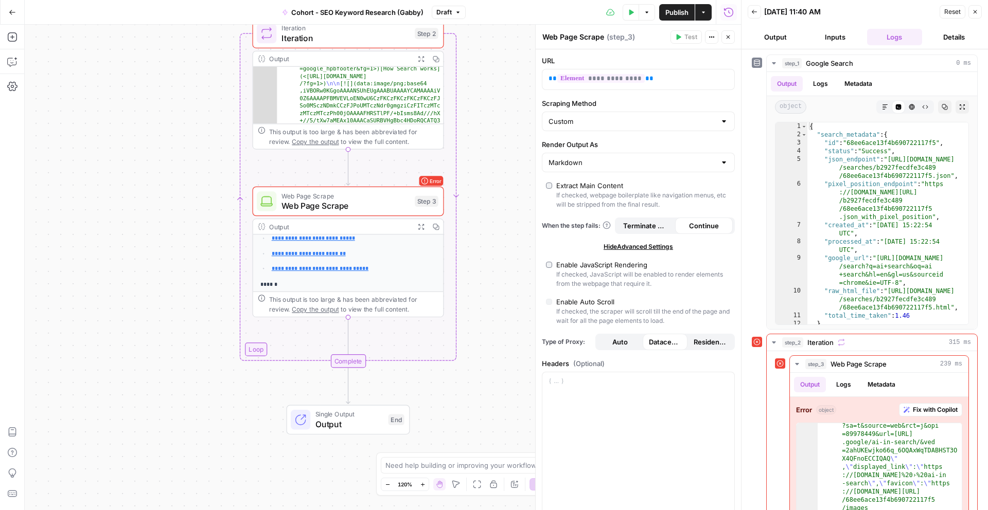
click at [684, 39] on div "Publish P" at bounding box center [675, 34] width 43 height 17
click at [390, 32] on span "Iteration" at bounding box center [345, 38] width 129 height 12
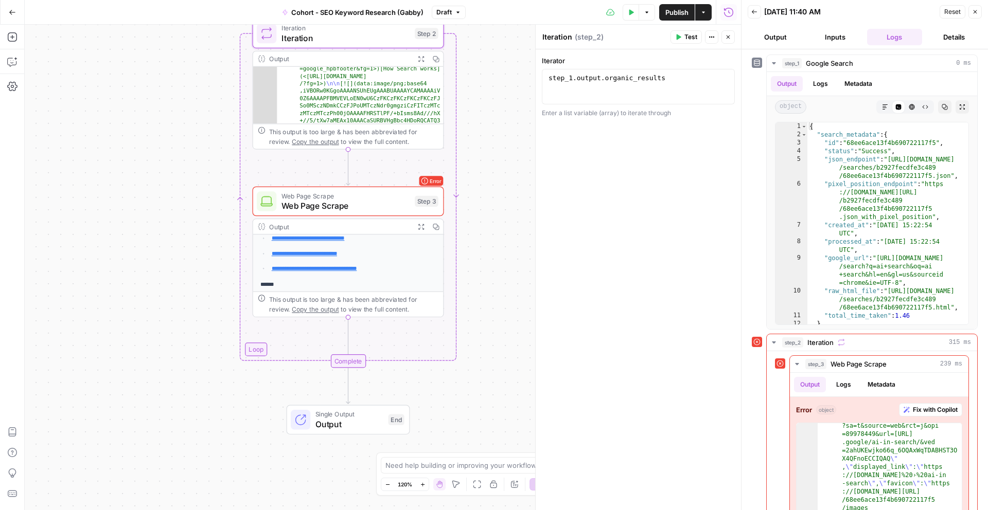
click at [679, 33] on button "Test" at bounding box center [685, 36] width 31 height 13
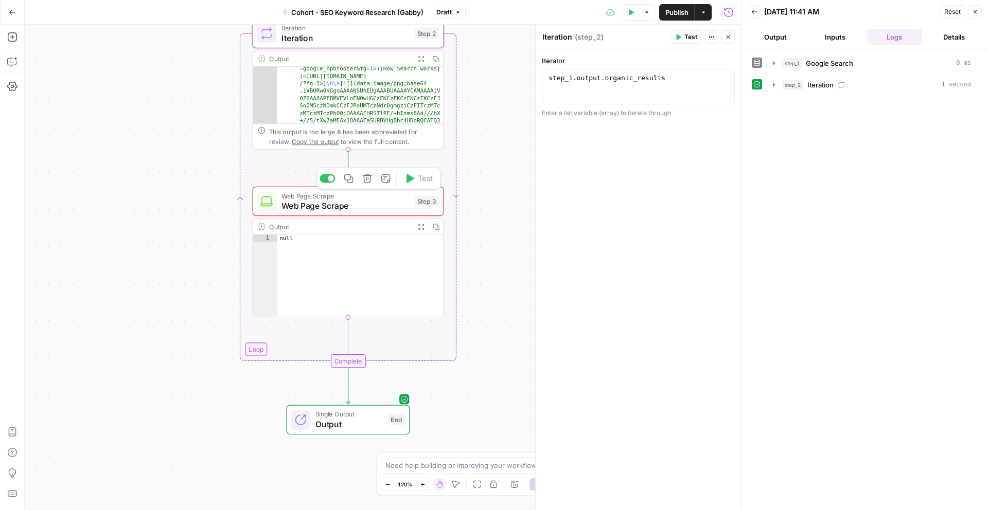
click at [393, 207] on span "Web Page Scrape" at bounding box center [345, 206] width 129 height 12
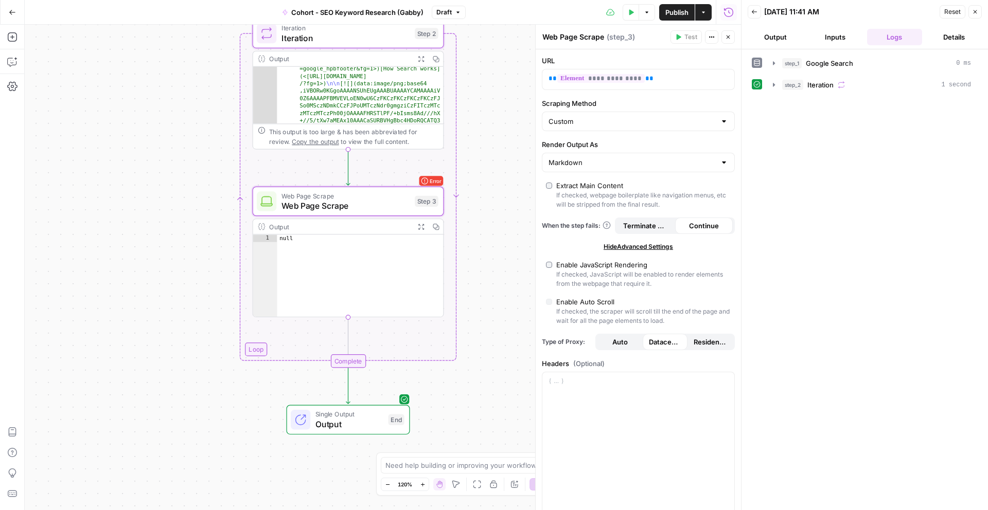
type textarea "****"
click at [374, 262] on div "null" at bounding box center [360, 283] width 166 height 97
click at [671, 77] on p "**********" at bounding box center [629, 79] width 163 height 10
click at [823, 63] on span "Google Search" at bounding box center [829, 63] width 47 height 10
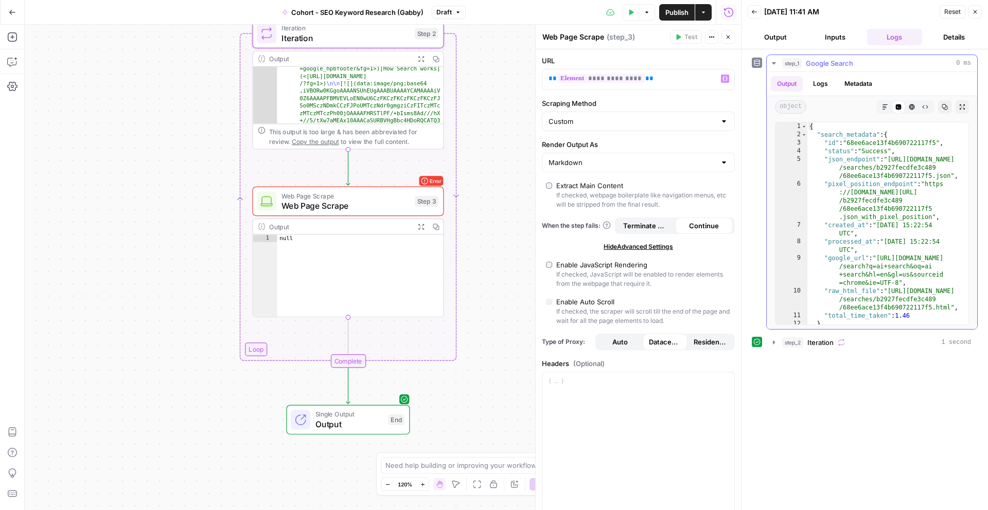
type textarea "*"
click at [830, 128] on div "{ "search_metadata" : { "id" : "68ee6ace13f4b690722117f5" , "status" : "Success…" at bounding box center [887, 231] width 161 height 219
click at [945, 41] on button "Details" at bounding box center [954, 37] width 56 height 16
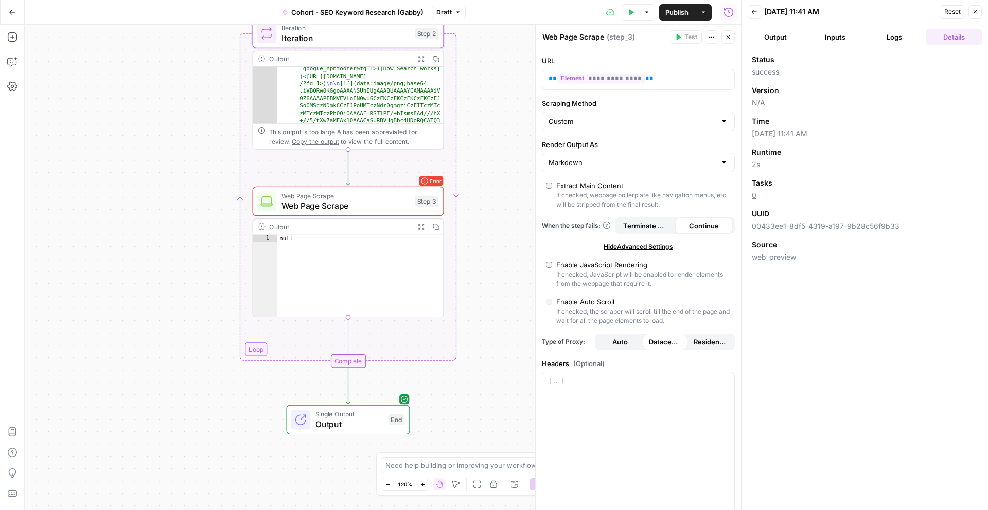
click at [779, 37] on button "Output" at bounding box center [775, 37] width 56 height 16
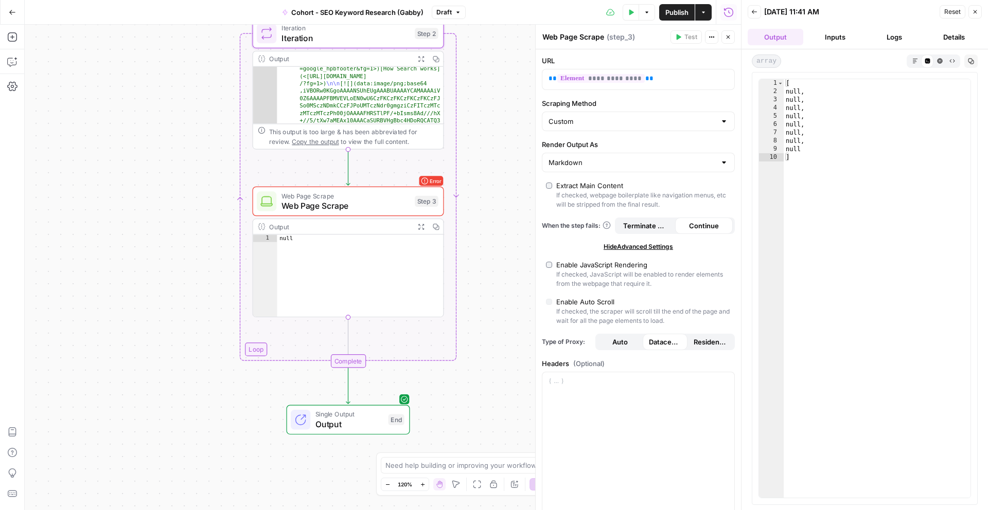
click at [836, 40] on button "Inputs" at bounding box center [835, 37] width 56 height 16
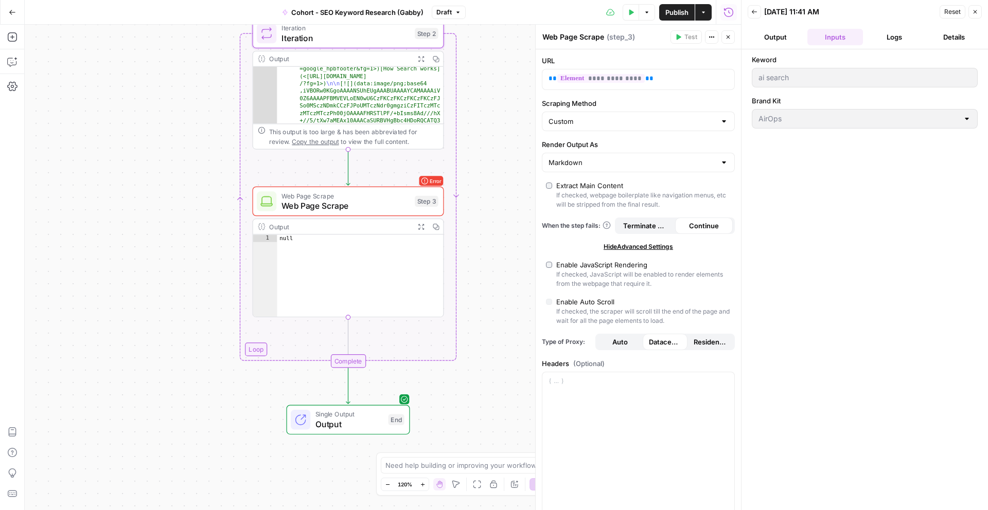
click at [882, 39] on button "Logs" at bounding box center [895, 37] width 56 height 16
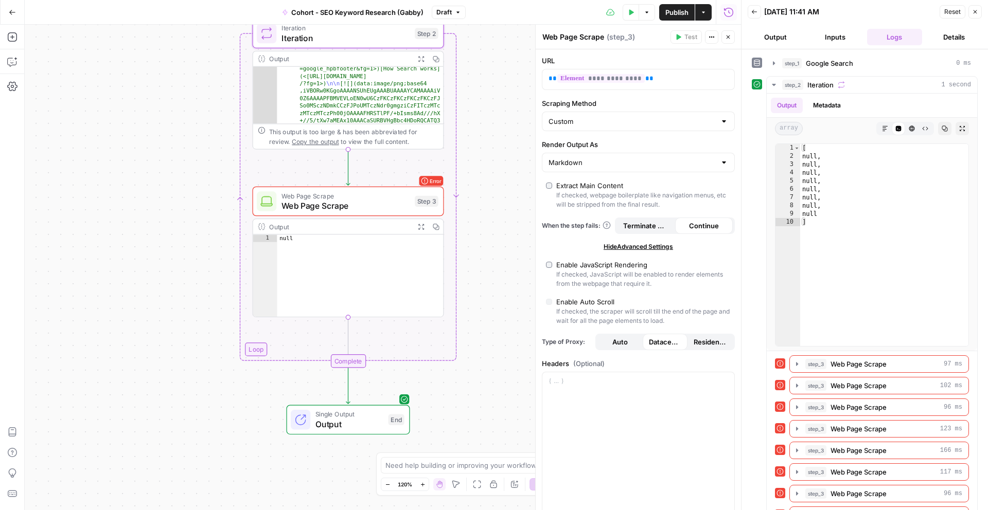
click at [380, 220] on div "Output Expand Output Copy" at bounding box center [348, 226] width 190 height 15
click at [378, 203] on span "Web Page Scrape" at bounding box center [345, 206] width 129 height 12
click at [400, 98] on div ""# Google \n\n Google \n\n [About](<[URL] .google/?fg=1&utm_source=google -US&u…" at bounding box center [360, 344] width 166 height 871
click at [670, 80] on p "**********" at bounding box center [629, 79] width 163 height 10
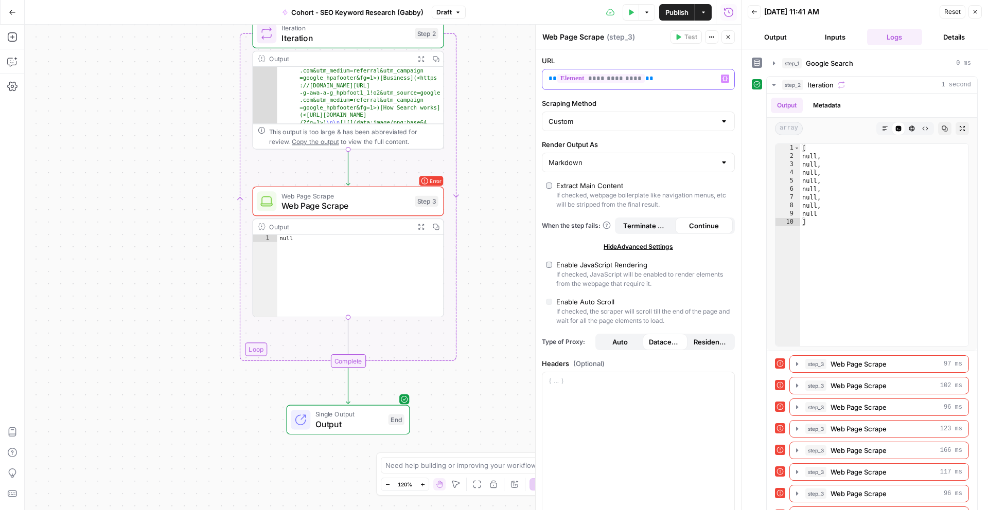
click at [722, 80] on icon "button" at bounding box center [724, 78] width 5 height 5
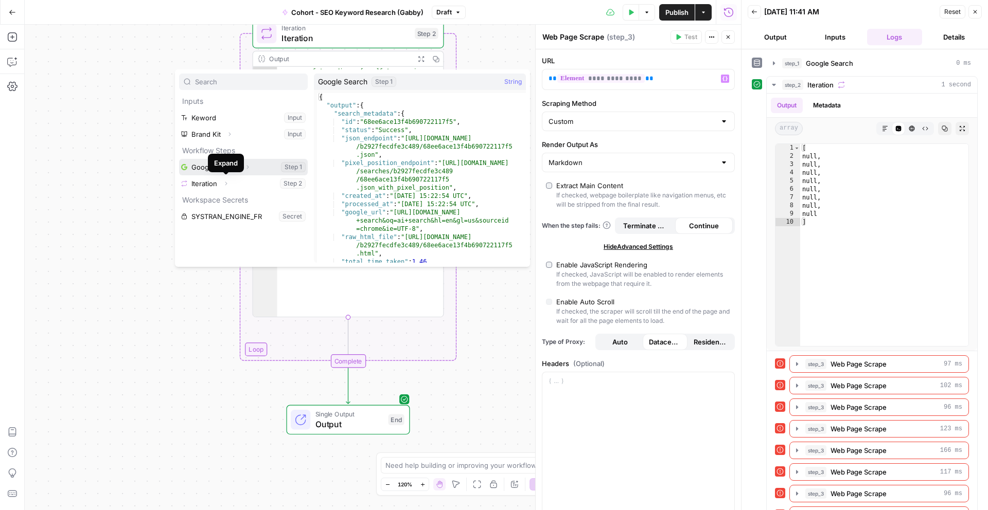
click at [246, 170] on icon "button" at bounding box center [247, 167] width 6 height 6
click at [245, 167] on icon "button" at bounding box center [247, 167] width 6 height 6
click at [206, 168] on div "Expand" at bounding box center [221, 163] width 36 height 19
click at [725, 76] on icon "button" at bounding box center [724, 78] width 5 height 5
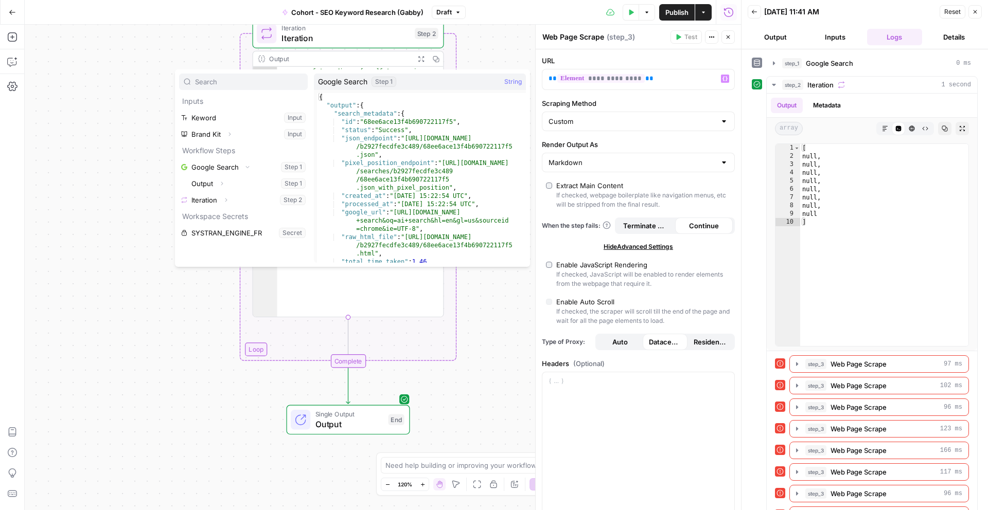
click at [439, 298] on div "null" at bounding box center [360, 283] width 166 height 97
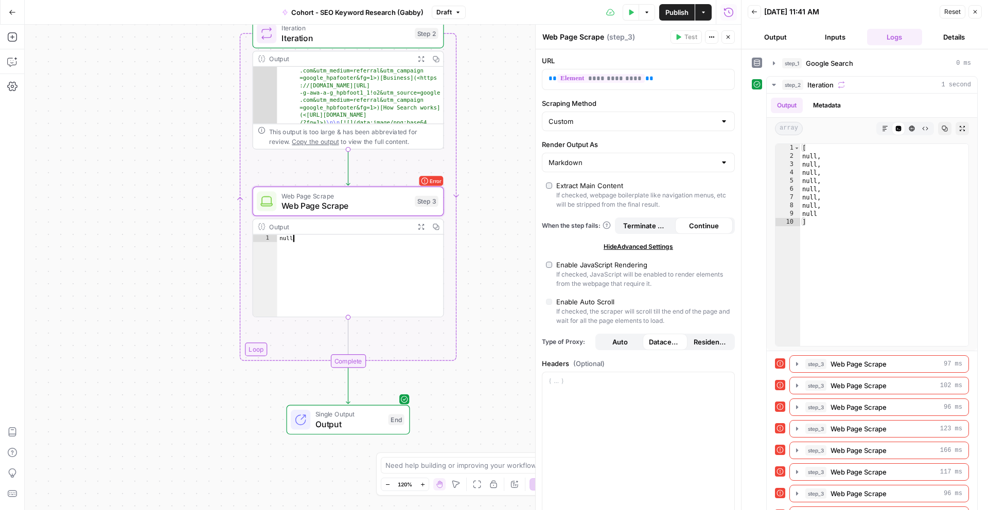
click at [355, 202] on span "Web Page Scrape" at bounding box center [345, 206] width 129 height 12
click at [431, 205] on div "Step 3" at bounding box center [427, 201] width 24 height 11
click at [722, 79] on icon "button" at bounding box center [724, 78] width 5 height 5
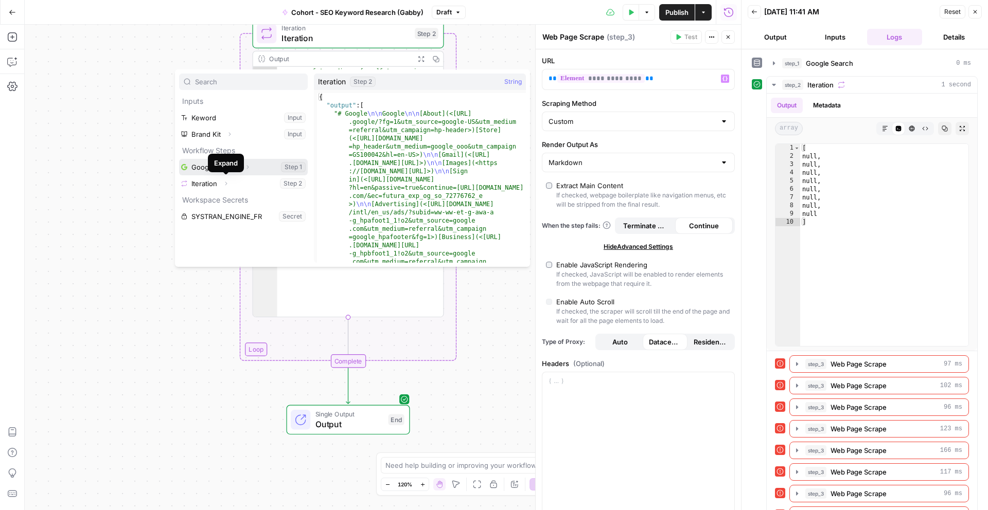
click at [249, 165] on icon "button" at bounding box center [247, 167] width 6 height 6
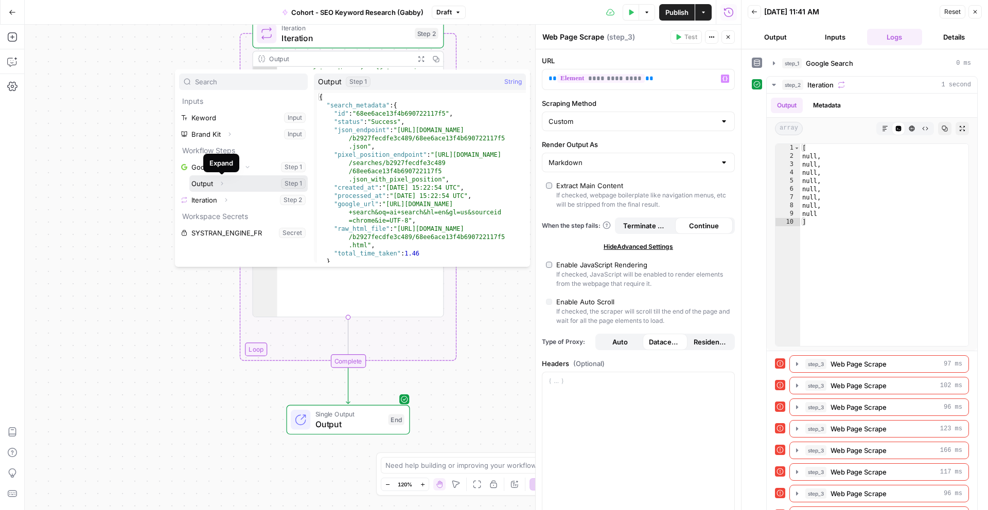
click at [220, 183] on icon "button" at bounding box center [222, 184] width 6 height 6
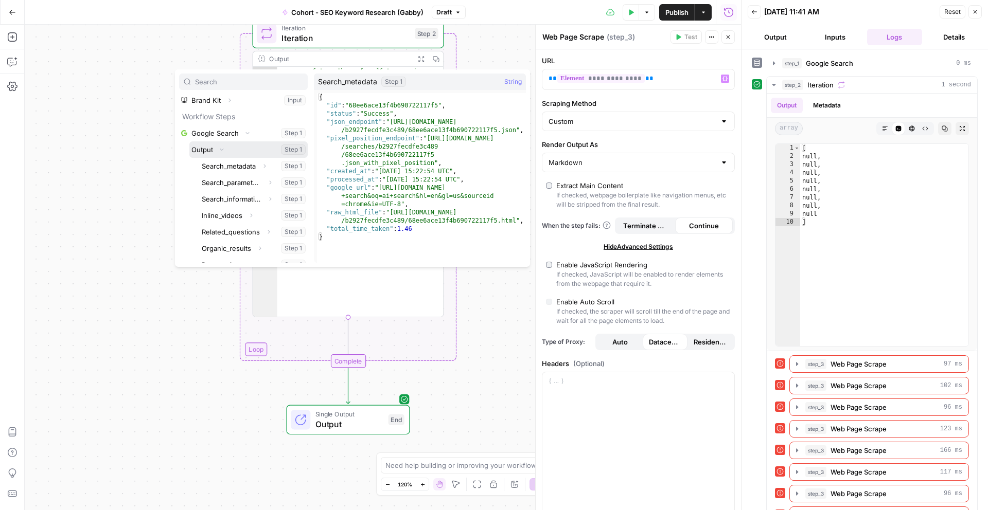
scroll to position [73, 0]
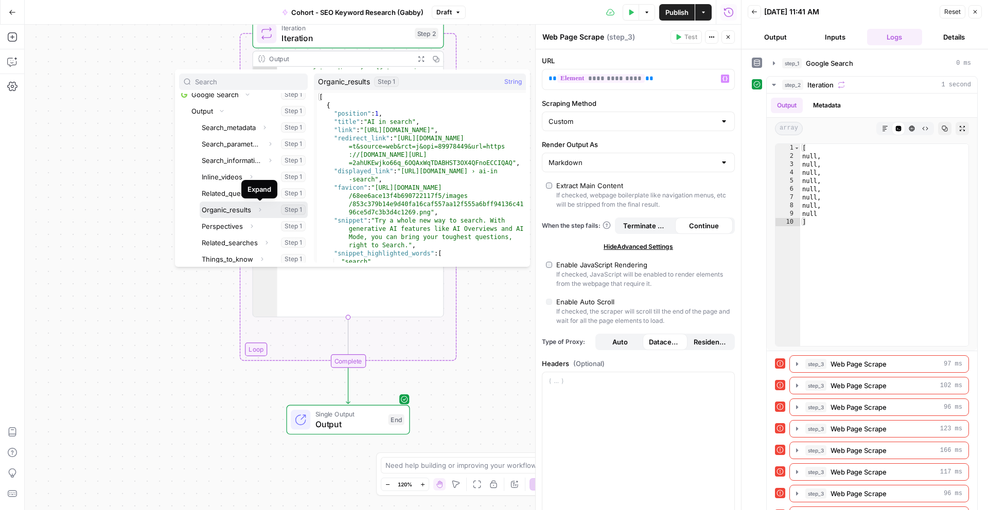
click at [261, 211] on icon "button" at bounding box center [260, 210] width 6 height 6
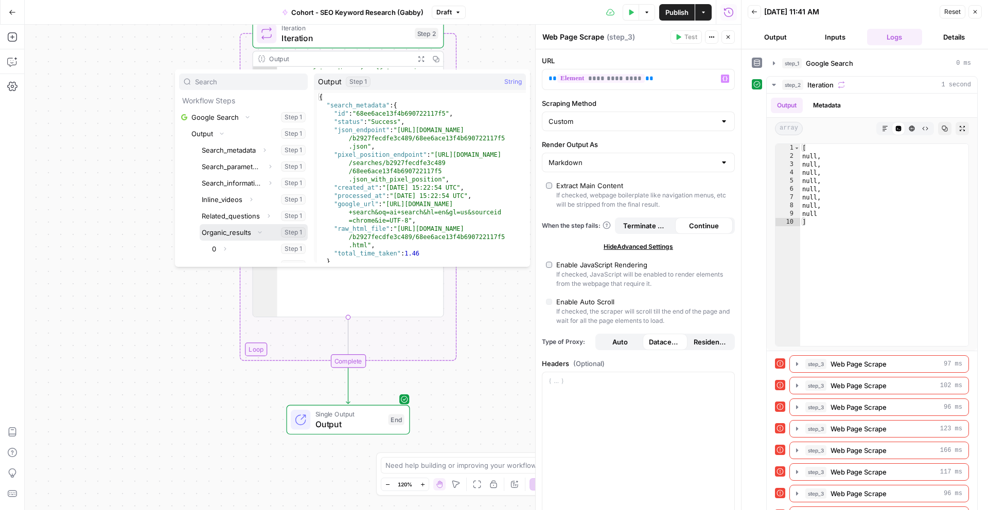
scroll to position [51, 0]
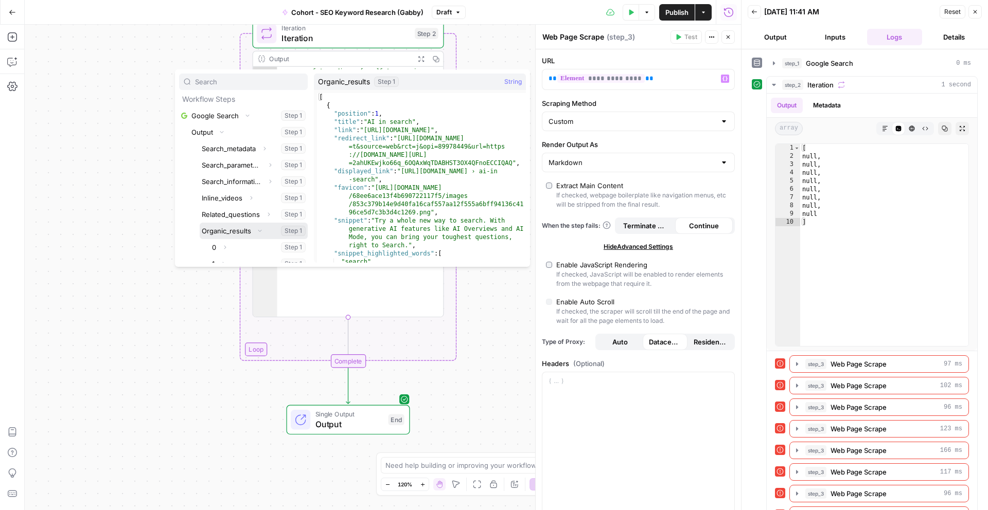
click at [225, 235] on button "Select variable Organic_results" at bounding box center [254, 231] width 108 height 16
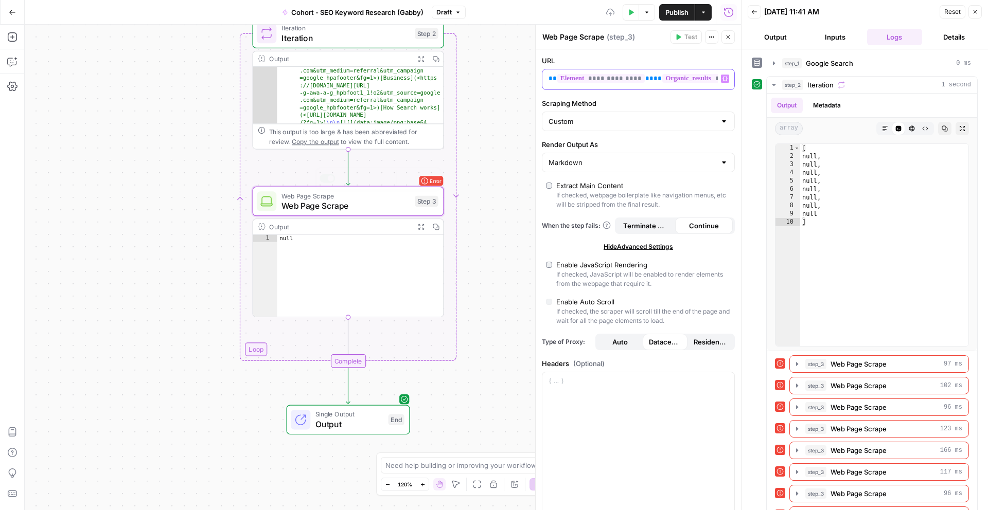
scroll to position [0, 0]
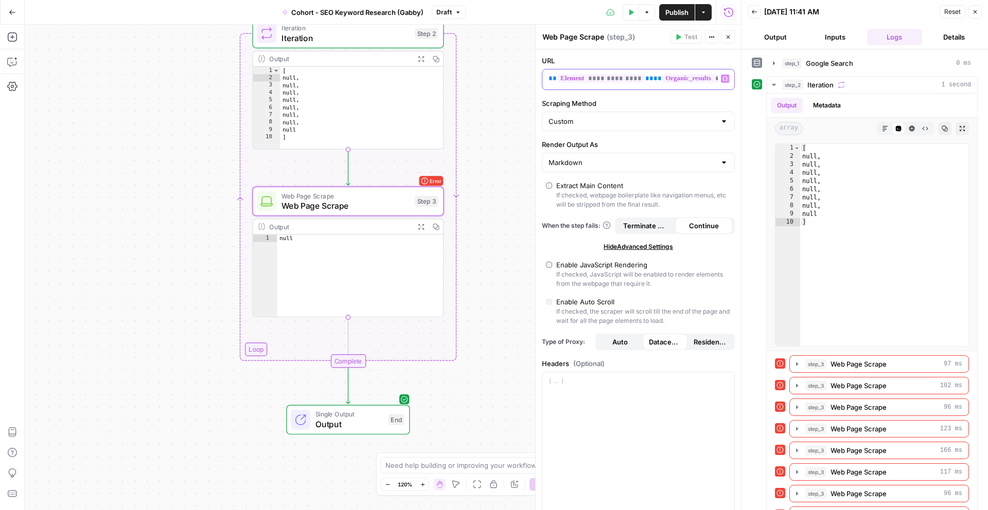
click at [653, 78] on span "**" at bounding box center [657, 78] width 8 height 7
drag, startPoint x: 646, startPoint y: 81, endPoint x: 490, endPoint y: 81, distance: 155.9
click at [490, 81] on body "Klaviyo New Home Browse Insights Opportunities Your Data Recent Grids Write Con…" at bounding box center [494, 255] width 988 height 510
click at [631, 74] on span "**********" at bounding box center [600, 78] width 87 height 9
click at [653, 79] on span "**" at bounding box center [657, 78] width 8 height 7
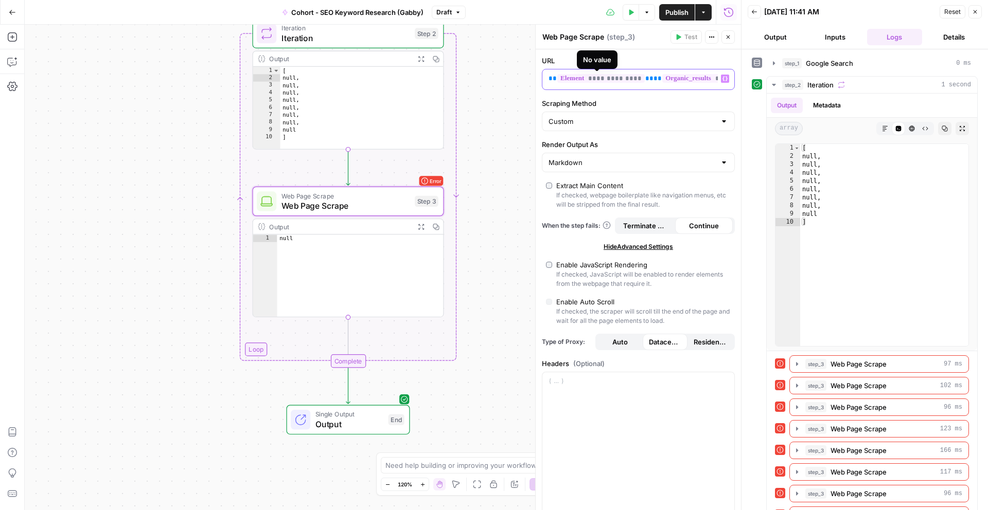
drag, startPoint x: 646, startPoint y: 79, endPoint x: 564, endPoint y: 78, distance: 82.3
click at [564, 78] on p "**********" at bounding box center [629, 79] width 163 height 10
click at [721, 105] on label "Scraping Method" at bounding box center [638, 103] width 193 height 10
click at [716, 116] on input "Custom" at bounding box center [631, 121] width 167 height 10
click at [825, 246] on div "[ null , null , null , null , null , null , null , null ]" at bounding box center [884, 253] width 168 height 219
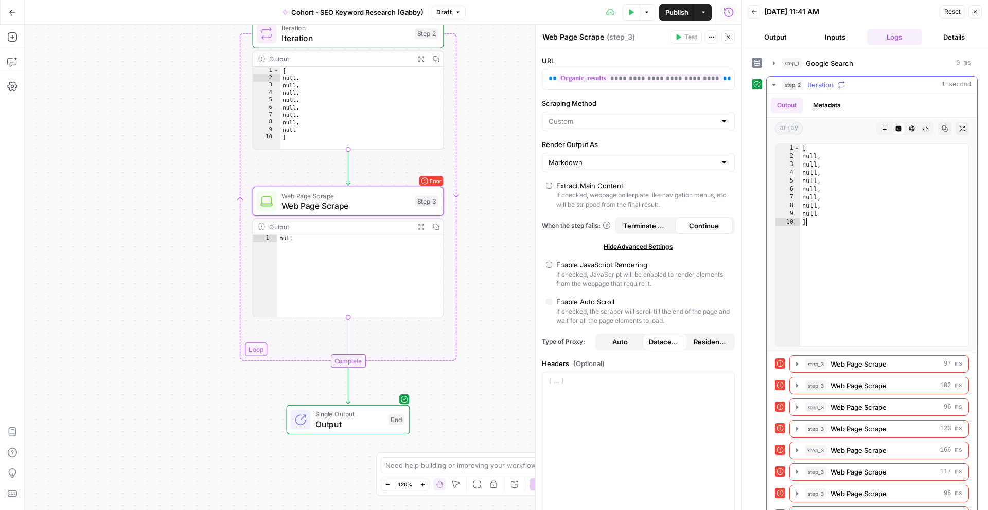
click at [825, 246] on div "[ null , null , null , null , null , null , null , null ]" at bounding box center [884, 253] width 168 height 219
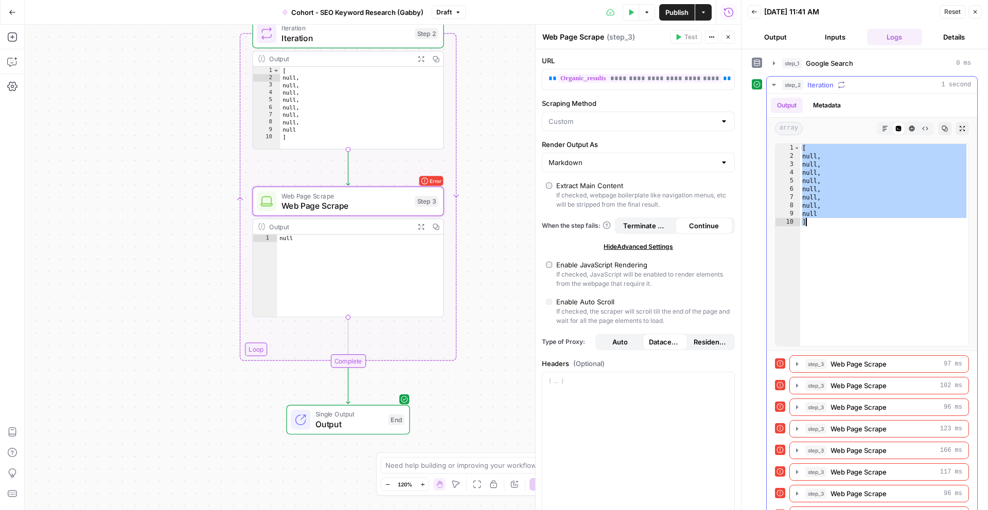
click at [825, 244] on div "[ null , null , null , null , null , null , null , null ]" at bounding box center [884, 253] width 168 height 219
type textarea "*"
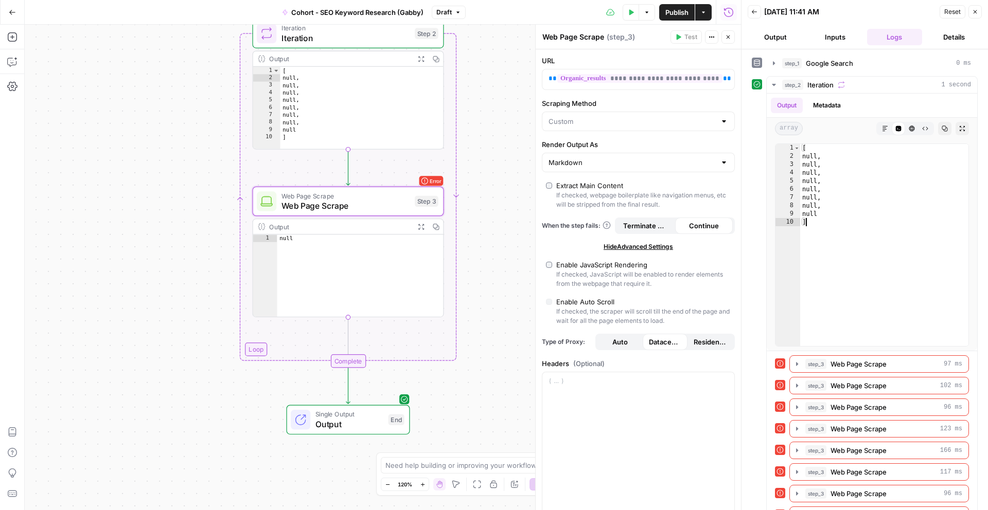
click at [973, 13] on icon "button" at bounding box center [975, 12] width 4 height 4
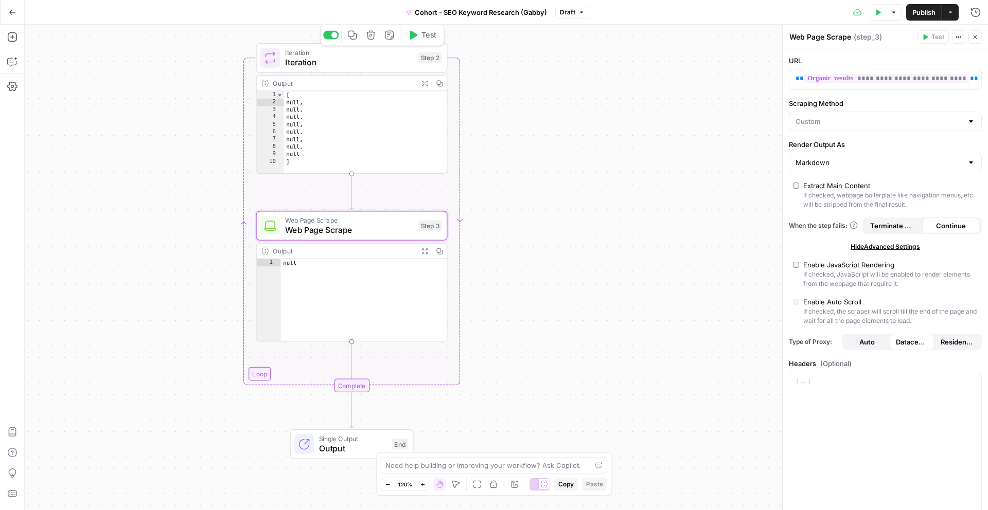
click at [337, 61] on span "Iteration" at bounding box center [349, 62] width 129 height 12
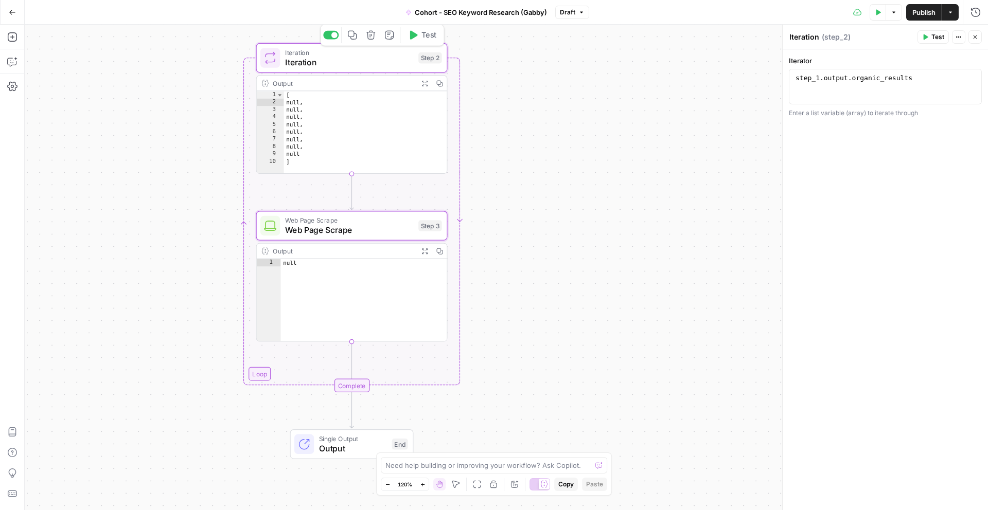
click at [417, 41] on button "Test" at bounding box center [422, 35] width 38 height 16
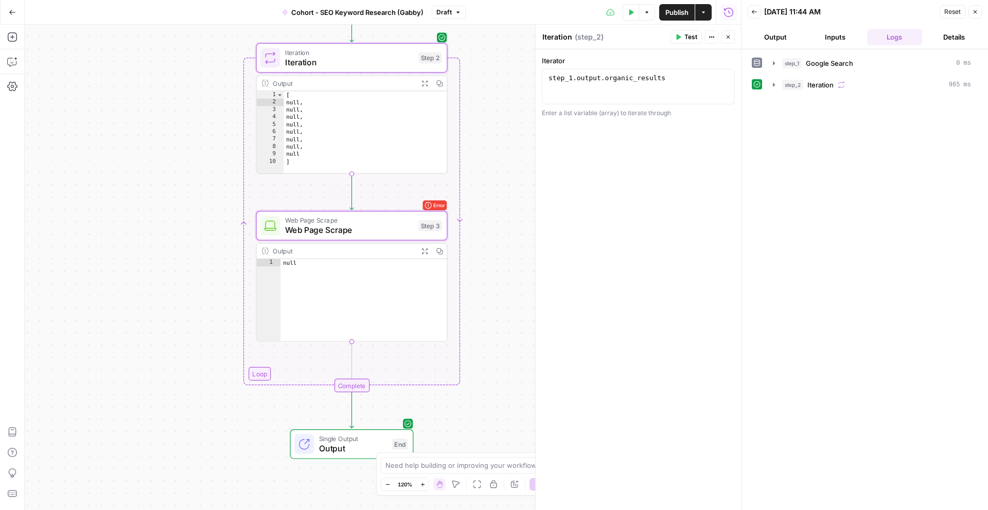
type textarea "*****"
click at [313, 99] on div "[ null , null , null , null , null , null , null , null ]" at bounding box center [364, 139] width 163 height 97
click at [349, 53] on span "Iteration" at bounding box center [349, 52] width 129 height 10
type textarea "**********"
click at [682, 80] on div "step_1 . output . organic_results" at bounding box center [638, 96] width 184 height 44
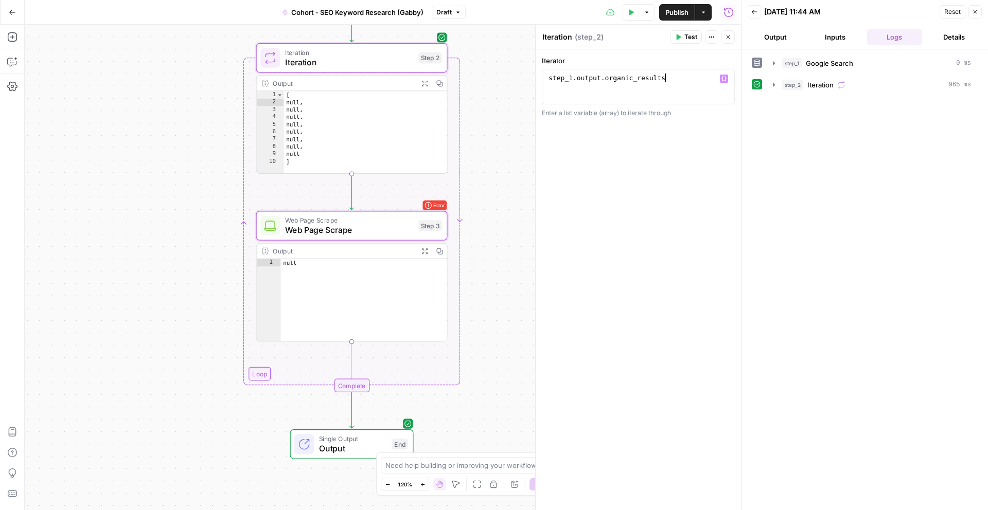
click at [381, 238] on div "Error Web Page Scrape Web Page Scrape Step 3 Copy step Delete step Add Note Test" at bounding box center [351, 226] width 191 height 30
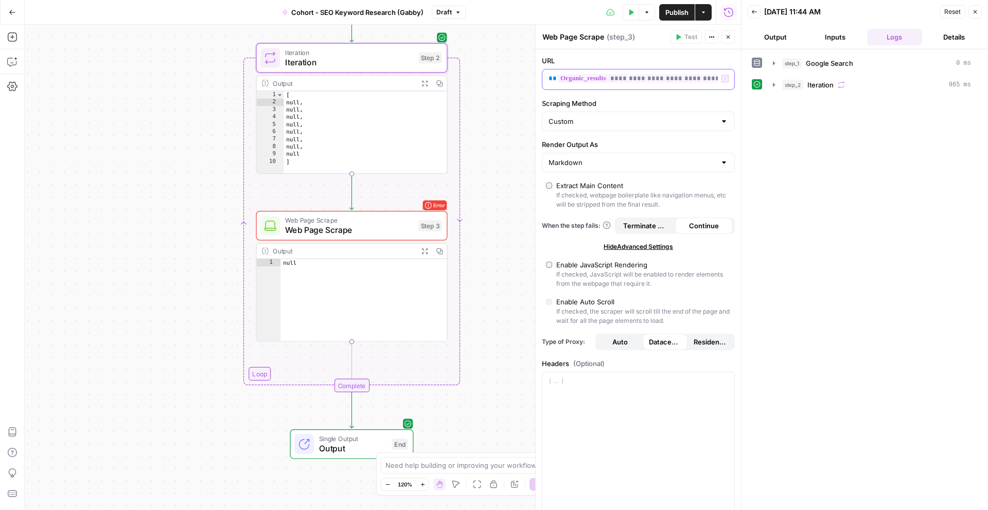
click at [723, 78] on span "**" at bounding box center [727, 78] width 8 height 7
drag, startPoint x: 714, startPoint y: 78, endPoint x: 487, endPoint y: 78, distance: 227.9
click at [487, 78] on body "Klaviyo New Home Browse Insights Opportunities Your Data Recent Grids Write Con…" at bounding box center [494, 255] width 988 height 510
drag, startPoint x: 674, startPoint y: 82, endPoint x: 492, endPoint y: 72, distance: 182.9
click at [492, 72] on body "Klaviyo New Home Browse Insights Opportunities Your Data Recent Grids Write Con…" at bounding box center [494, 255] width 988 height 510
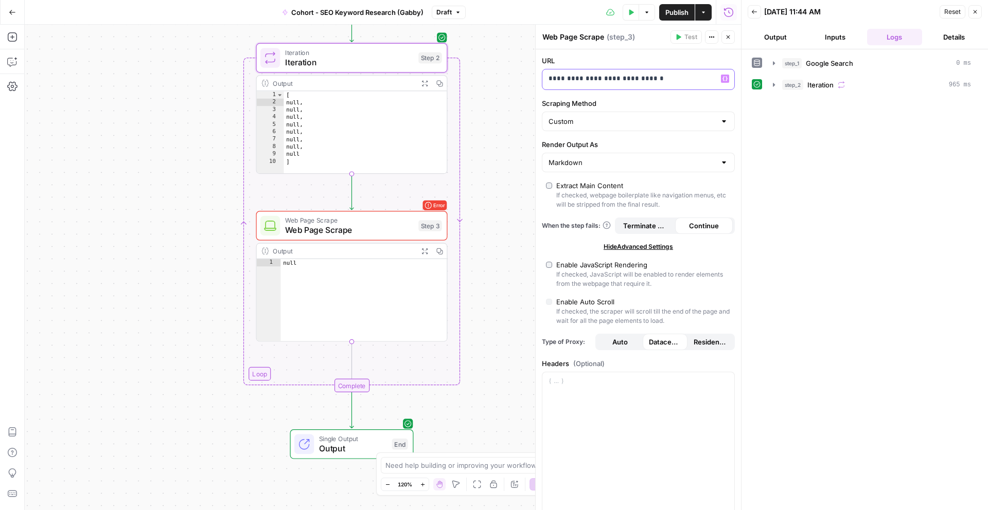
drag, startPoint x: 653, startPoint y: 78, endPoint x: 516, endPoint y: 77, distance: 136.8
click at [516, 77] on body "Klaviyo New Home Browse Insights Opportunities Your Data Recent Grids Write Con…" at bounding box center [494, 255] width 988 height 510
drag, startPoint x: 683, startPoint y: 76, endPoint x: 541, endPoint y: 75, distance: 142.0
click at [541, 75] on div "**********" at bounding box center [637, 351] width 205 height 605
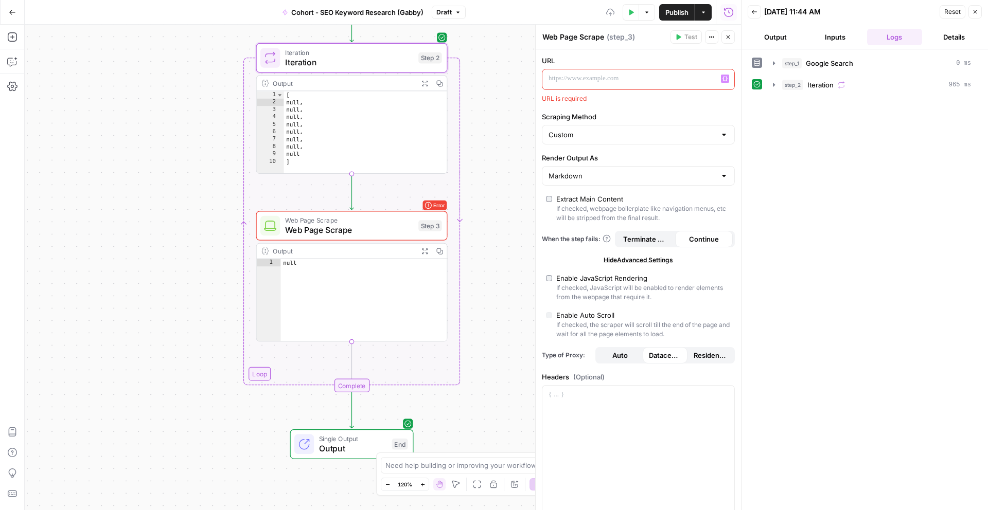
click at [727, 77] on icon "button" at bounding box center [724, 78] width 5 height 5
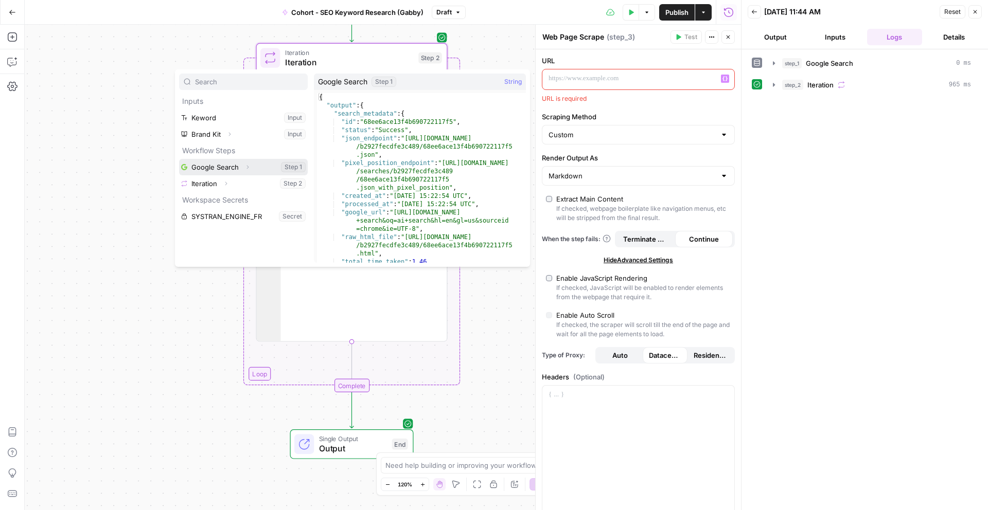
click at [219, 169] on button "Select variable Google Search" at bounding box center [243, 167] width 129 height 16
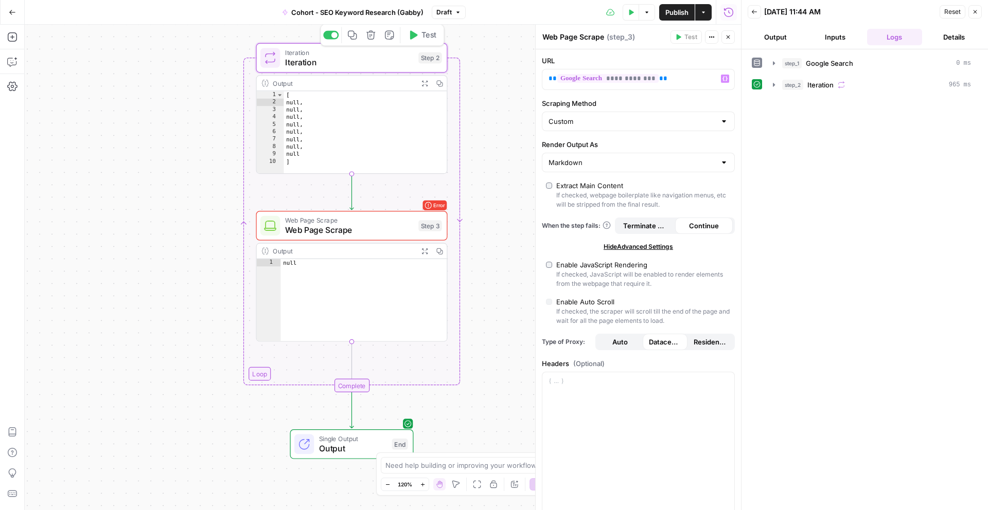
click at [413, 39] on icon "button" at bounding box center [413, 35] width 10 height 10
click at [335, 139] on div "[ null , null , null , null , null , null , null , null ]" at bounding box center [364, 139] width 163 height 97
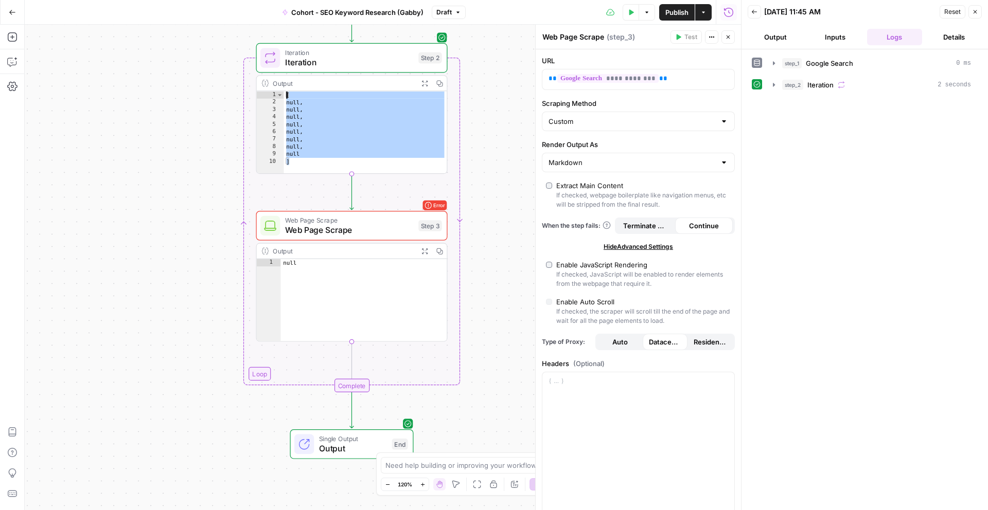
drag, startPoint x: 317, startPoint y: 165, endPoint x: 280, endPoint y: 83, distance: 89.3
click at [280, 83] on div "Output Expand Output Copy ***** 1 2 3 4 5 6 7 8 9 10 [ null , null , null , nul…" at bounding box center [351, 124] width 191 height 99
click at [298, 120] on div "[ null , null , null , null , null , null , null , null ]" at bounding box center [364, 139] width 163 height 97
type textarea "*****"
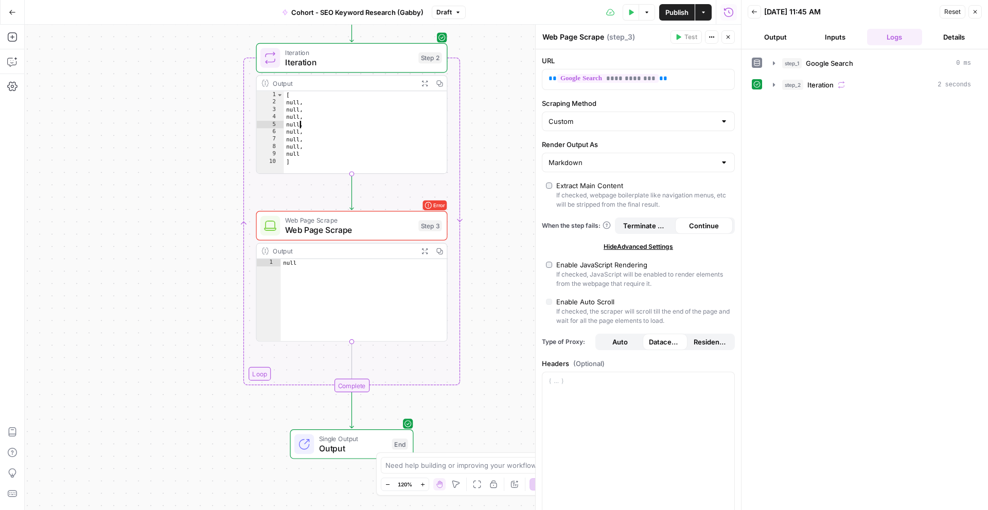
click at [356, 62] on span "Iteration" at bounding box center [349, 62] width 129 height 12
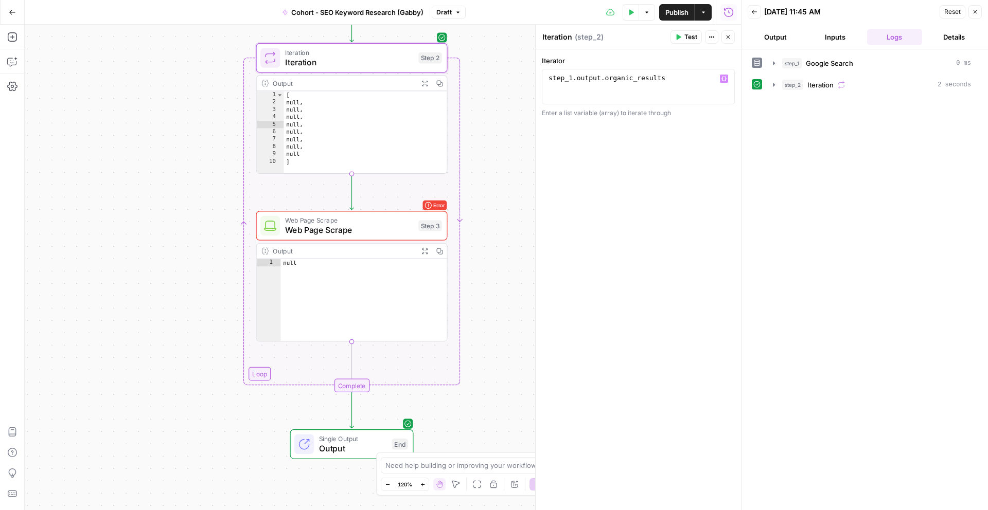
click at [688, 39] on span "Test" at bounding box center [690, 36] width 13 height 9
click at [792, 61] on span "step_1" at bounding box center [792, 63] width 20 height 10
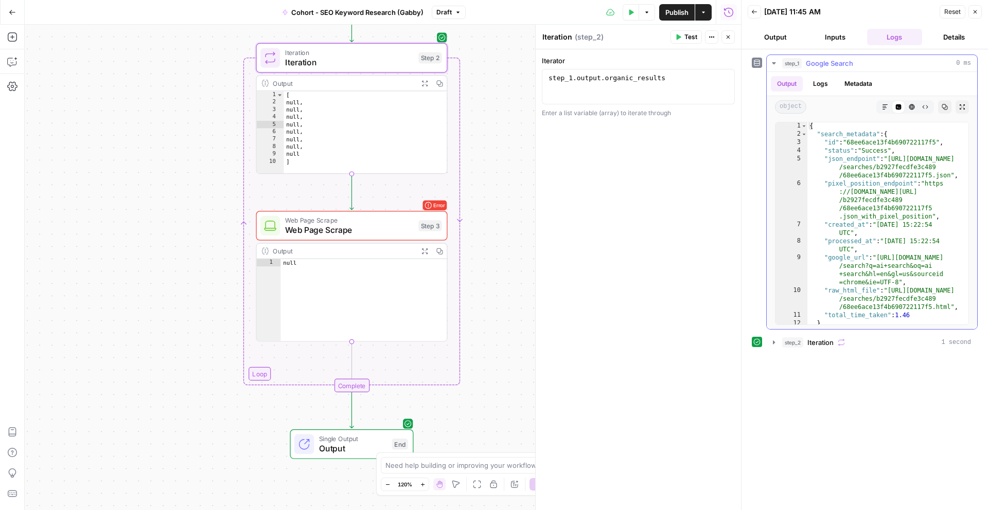
click at [821, 84] on button "Logs" at bounding box center [820, 83] width 27 height 15
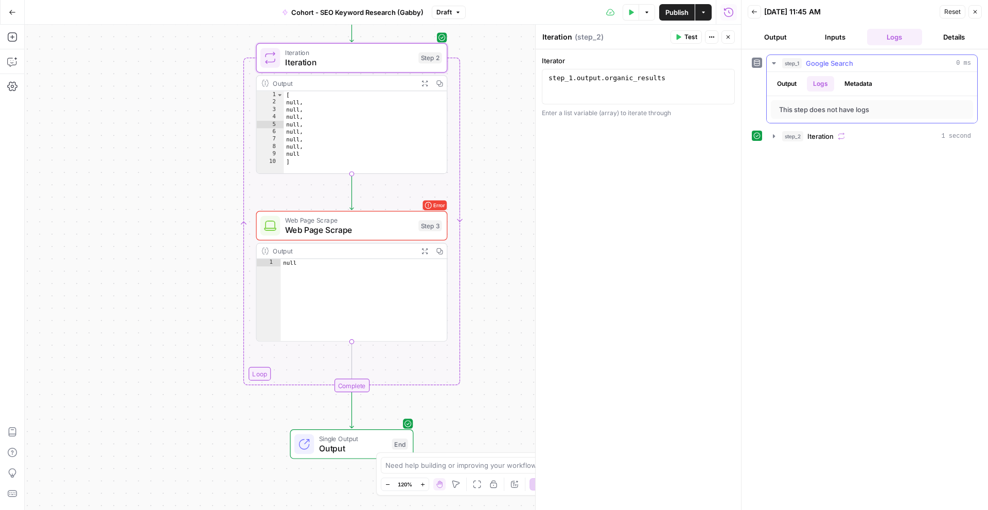
click at [794, 86] on button "Output" at bounding box center [787, 83] width 32 height 15
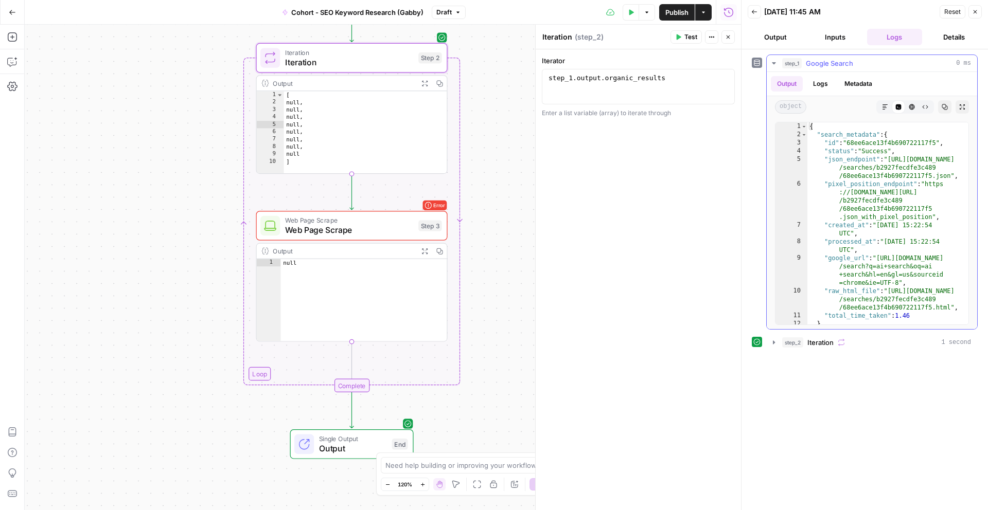
click at [917, 105] on button "HTML Viewer" at bounding box center [911, 106] width 13 height 13
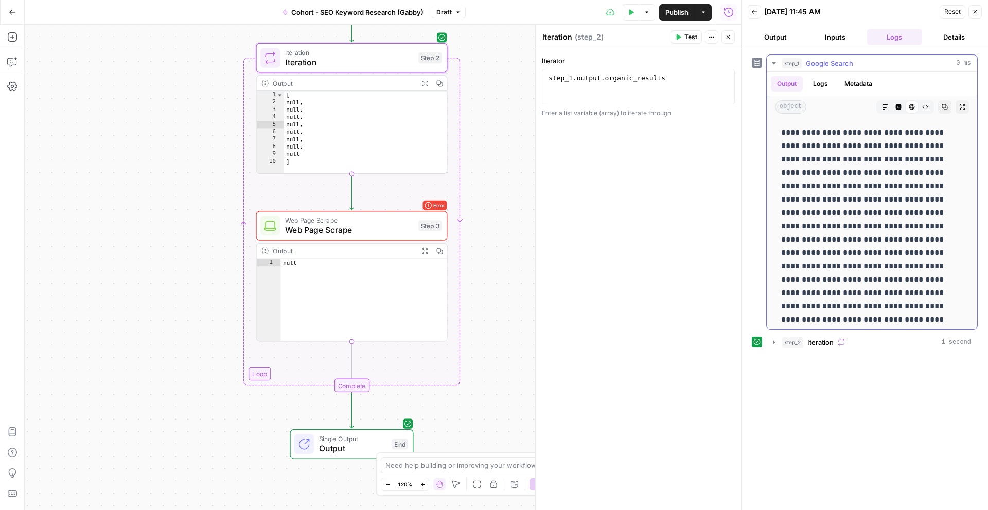
click at [896, 104] on icon "button" at bounding box center [898, 107] width 6 height 6
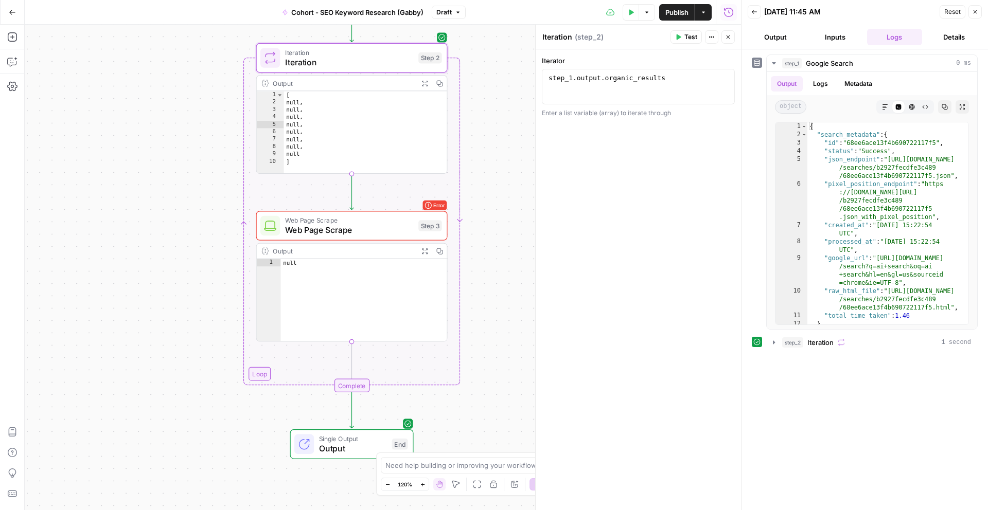
click at [777, 40] on button "Output" at bounding box center [775, 37] width 56 height 16
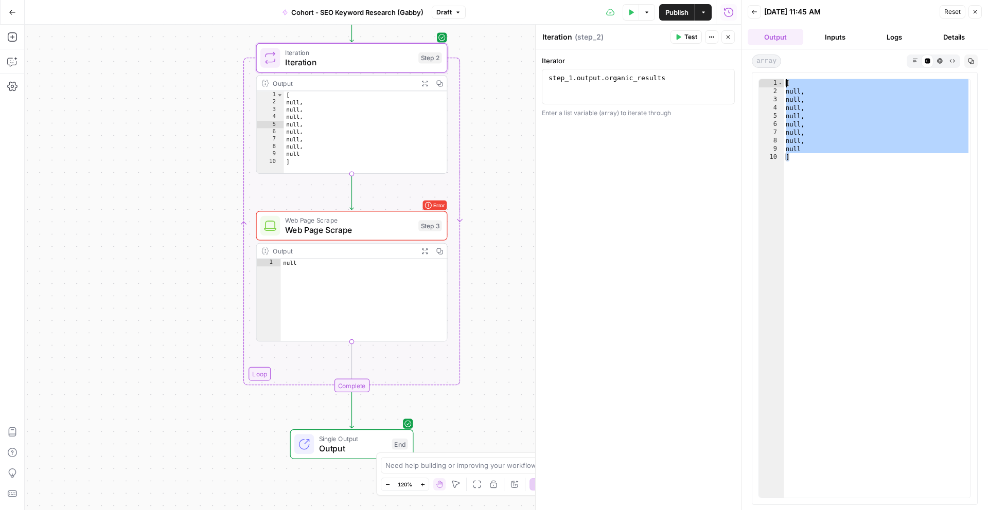
drag, startPoint x: 803, startPoint y: 178, endPoint x: 798, endPoint y: 19, distance: 159.5
click at [798, 19] on div "Back [DATE] 11:45 AM Reset Close Output Inputs Logs Details array Markdown Code…" at bounding box center [864, 255] width 247 height 510
click at [839, 134] on div "[ null , null , null , null , null , null , null , null ]" at bounding box center [876, 296] width 187 height 435
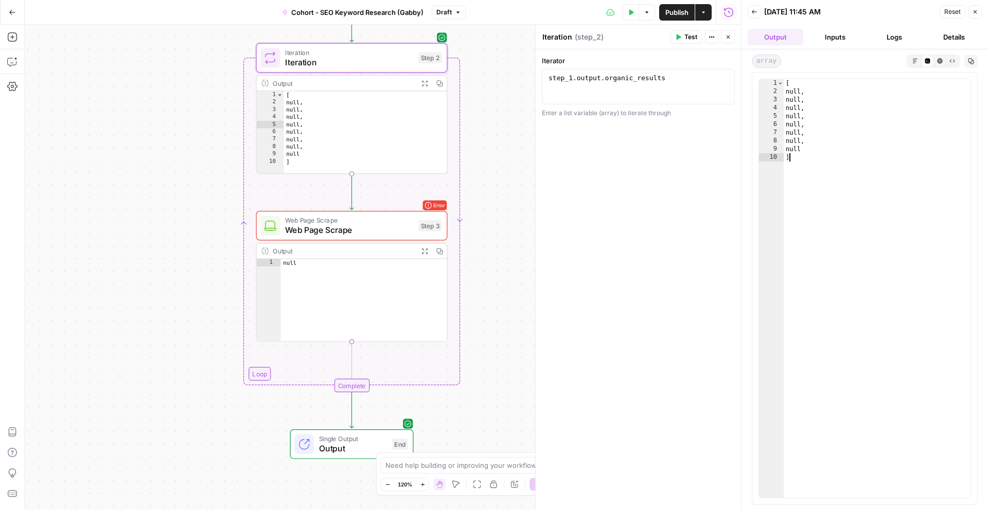
click at [797, 158] on div "[ null , null , null , null , null , null , null , null ]" at bounding box center [876, 296] width 187 height 435
type textarea "*"
click at [797, 158] on div "[ null , null , null , null , null , null , null , null ]" at bounding box center [876, 296] width 187 height 435
click at [782, 158] on div "10" at bounding box center [771, 157] width 25 height 8
click at [954, 16] on button "Reset" at bounding box center [952, 11] width 26 height 13
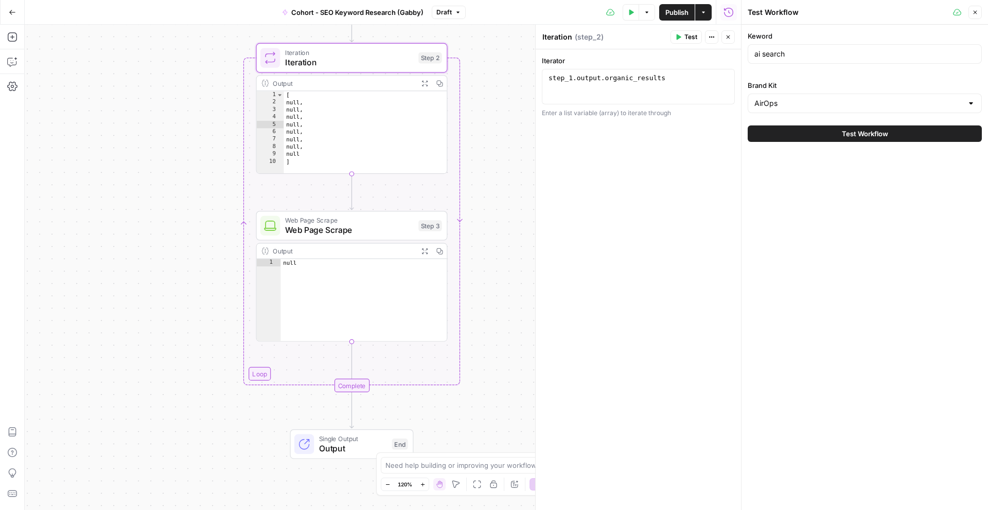
click at [804, 131] on button "Test Workflow" at bounding box center [864, 134] width 234 height 16
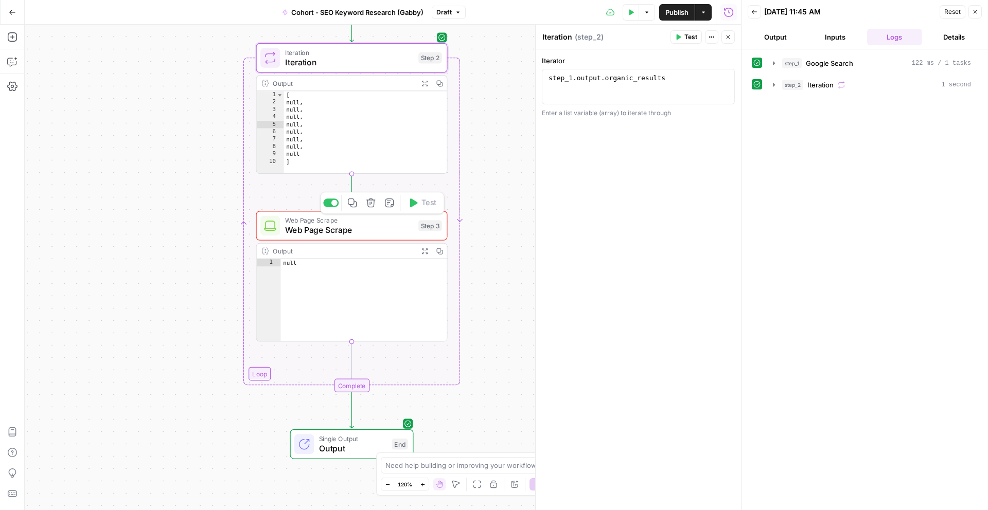
click at [389, 236] on div "Web Page Scrape Web Page Scrape Step 3 Copy step Delete step Add Note Test" at bounding box center [351, 226] width 191 height 30
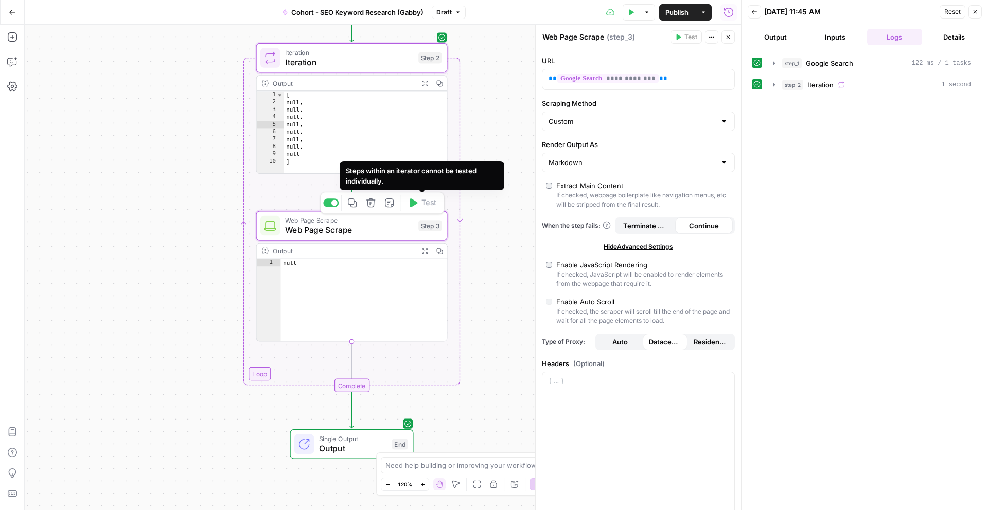
type textarea "*"
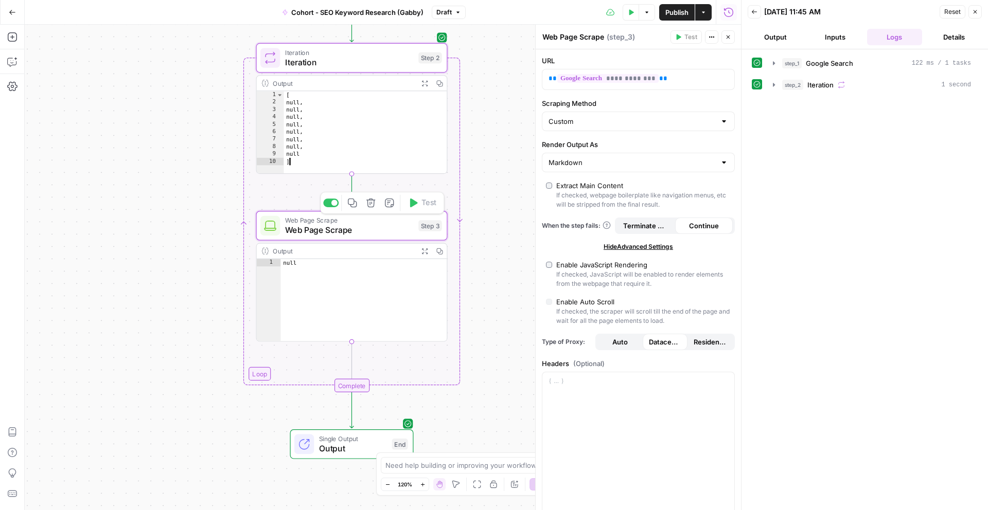
click at [401, 147] on div "[ null , null , null , null , null , null , null , null ]" at bounding box center [364, 139] width 163 height 97
click at [358, 68] on span "Iteration" at bounding box center [349, 62] width 129 height 12
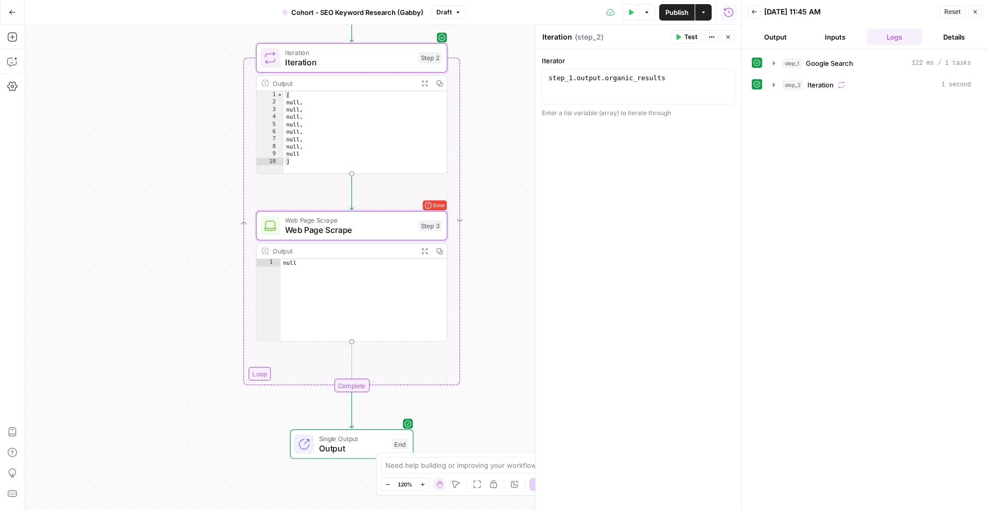
type textarea "**********"
click at [712, 81] on div "step_1 . output . organic_results" at bounding box center [638, 96] width 184 height 44
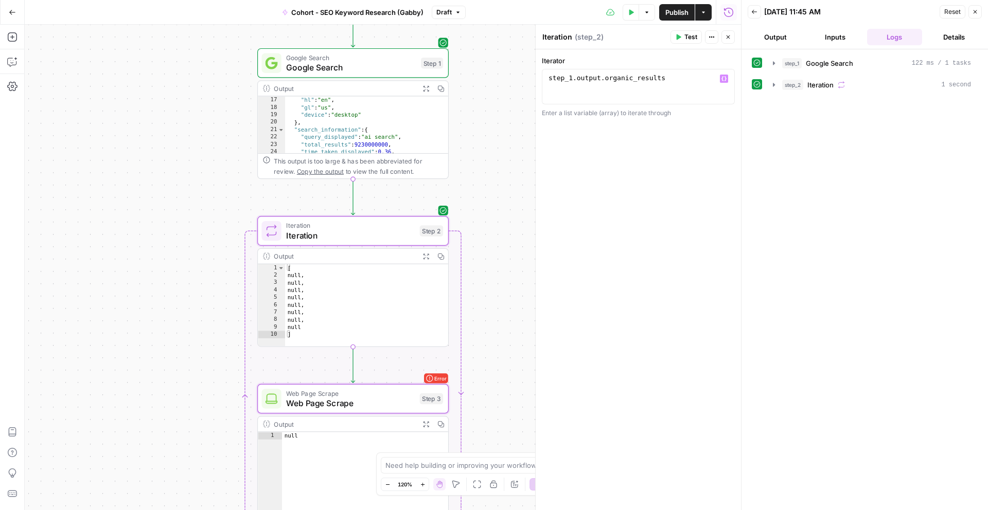
click at [367, 68] on span "Google Search" at bounding box center [351, 67] width 130 height 12
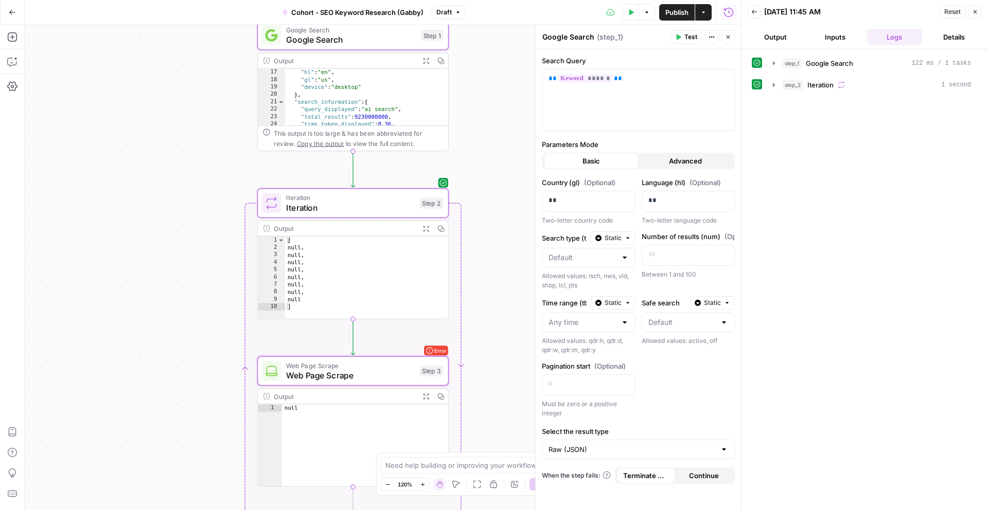
click at [397, 377] on span "Web Page Scrape" at bounding box center [350, 375] width 129 height 12
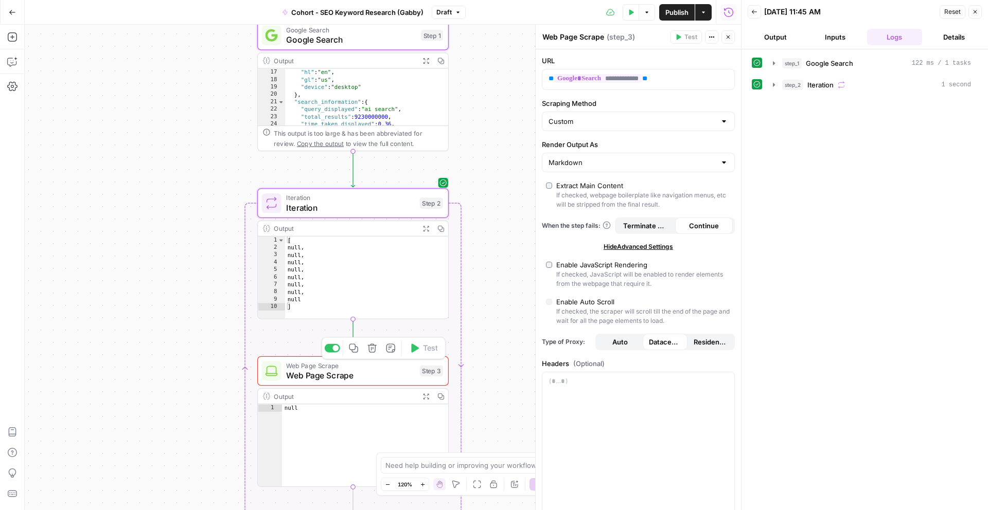
click at [390, 227] on div "Output" at bounding box center [344, 229] width 141 height 10
click at [419, 182] on button "Test" at bounding box center [423, 180] width 38 height 16
click at [772, 86] on icon "button" at bounding box center [774, 85] width 8 height 8
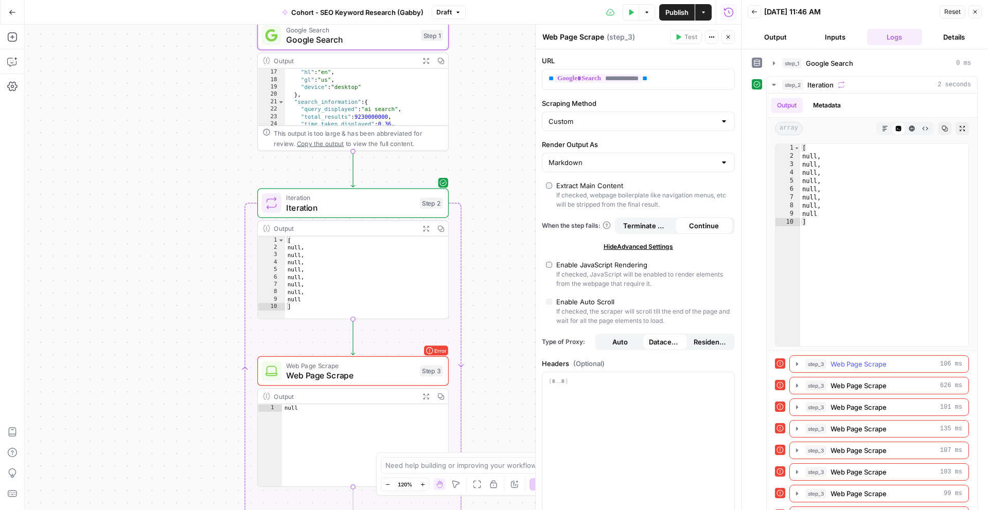
click at [814, 365] on span "step_3" at bounding box center [815, 364] width 21 height 10
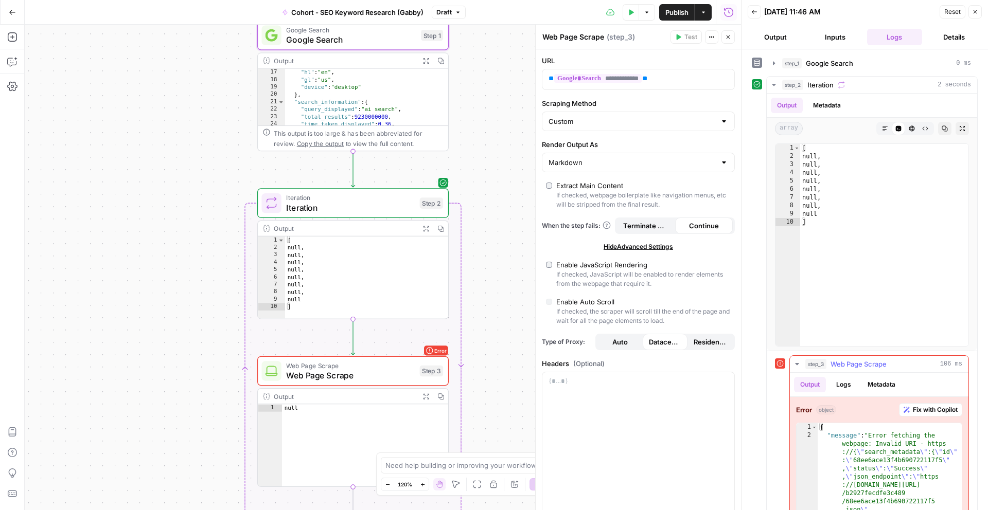
click at [845, 122] on div at bounding box center [839, 128] width 65 height 13
type textarea "*"
click at [832, 221] on div "[ null , null , null , null , null , null , null , null ]" at bounding box center [884, 253] width 168 height 219
click at [799, 367] on icon "button" at bounding box center [797, 364] width 8 height 8
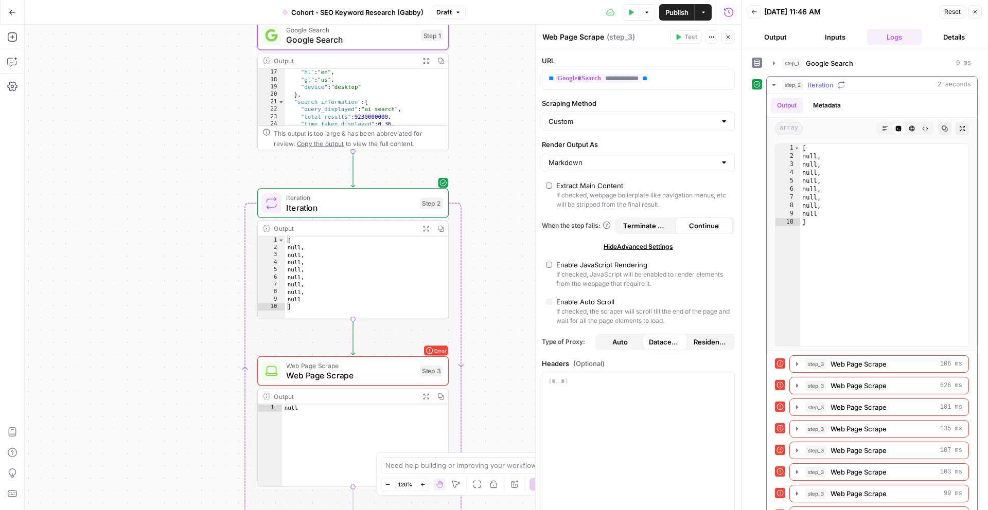
click at [812, 107] on button "Metadata" at bounding box center [827, 105] width 40 height 15
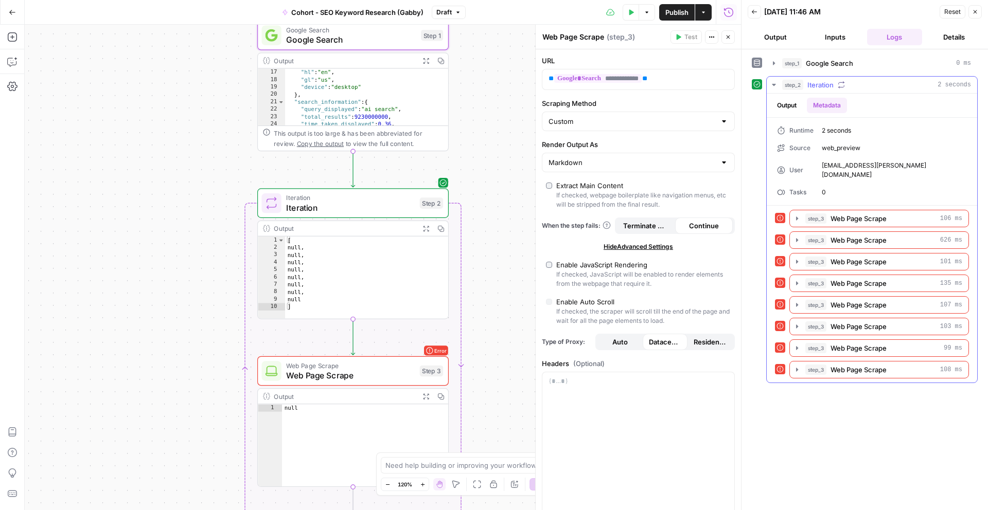
click at [798, 106] on button "Output" at bounding box center [787, 105] width 32 height 15
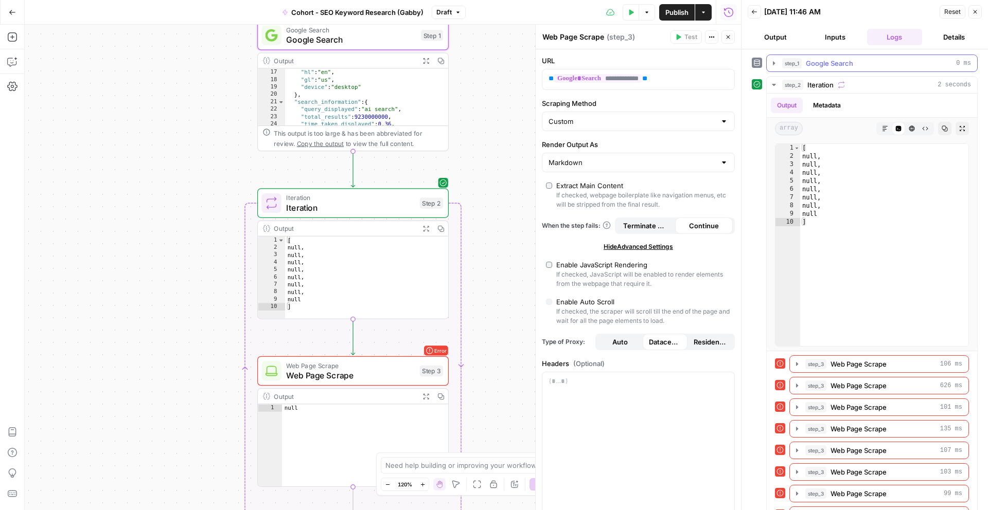
click at [770, 65] on icon "button" at bounding box center [774, 63] width 8 height 8
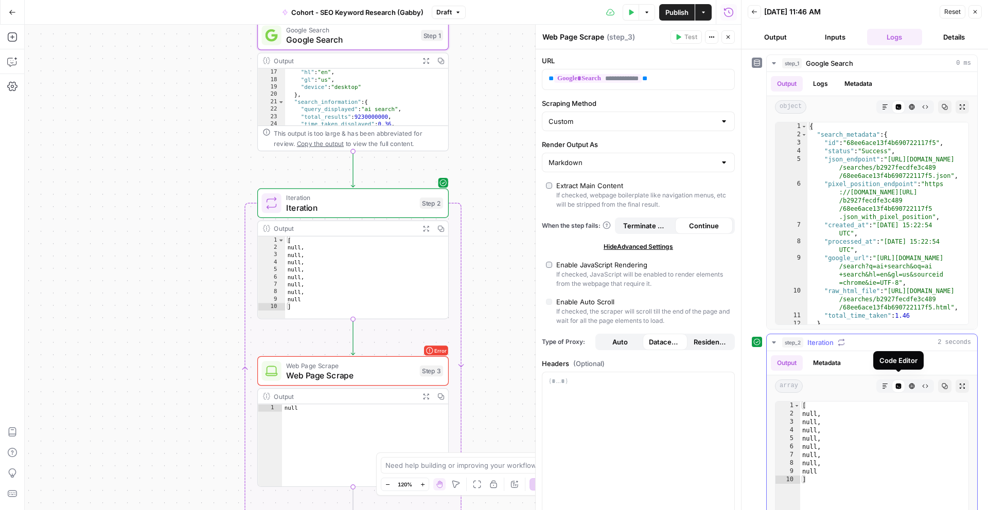
scroll to position [281, 0]
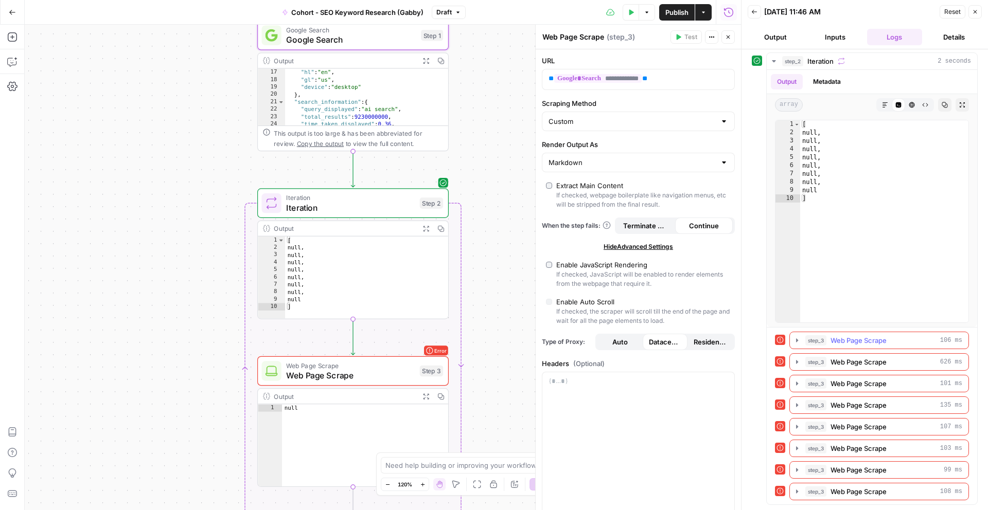
click at [795, 339] on icon "button" at bounding box center [797, 340] width 8 height 8
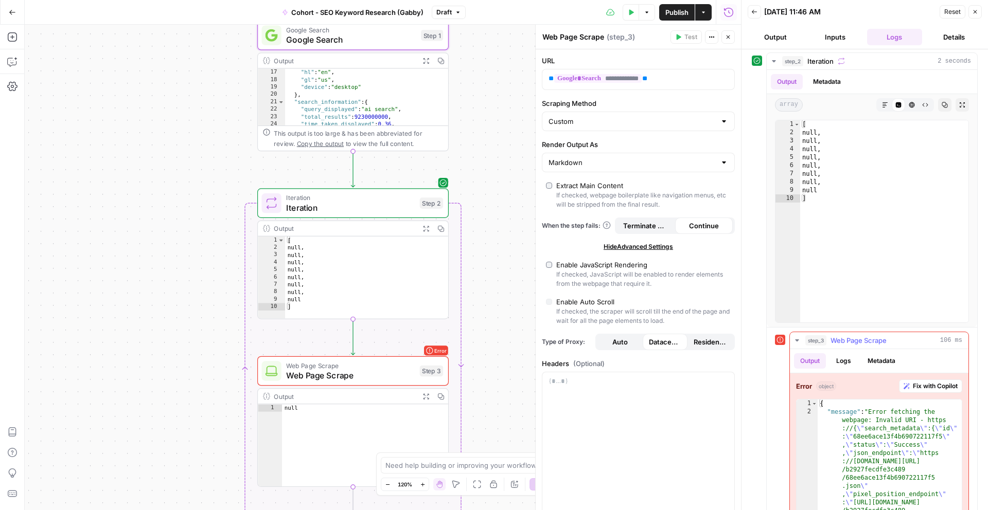
click at [938, 394] on div "Error object Fix with Copilot 1 2 { "message" : "Error fetching the webpage: In…" at bounding box center [879, 492] width 178 height 238
click at [931, 382] on span "Fix with Copilot" at bounding box center [935, 386] width 45 height 9
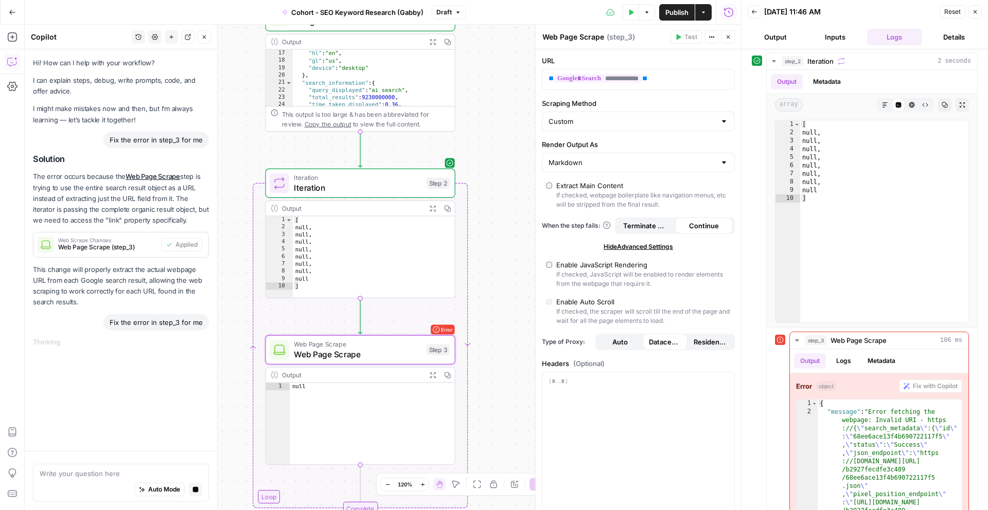
click at [136, 250] on span "Web Page Scrape (step_3)" at bounding box center [107, 247] width 99 height 9
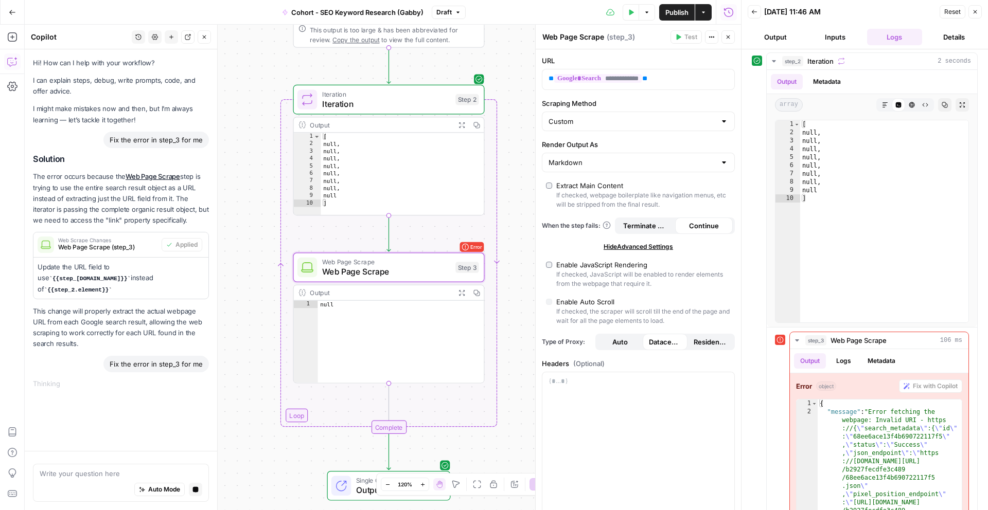
drag, startPoint x: 118, startPoint y: 278, endPoint x: 42, endPoint y: 278, distance: 76.1
click at [49, 278] on code "{{step_[DOMAIN_NAME]}}" at bounding box center [90, 279] width 82 height 6
copy code "{{step_[DOMAIN_NAME]}}"
click at [160, 411] on div "Hi! How can I help with your workflow? I can explain steps, debug, write prompt…" at bounding box center [121, 250] width 192 height 402
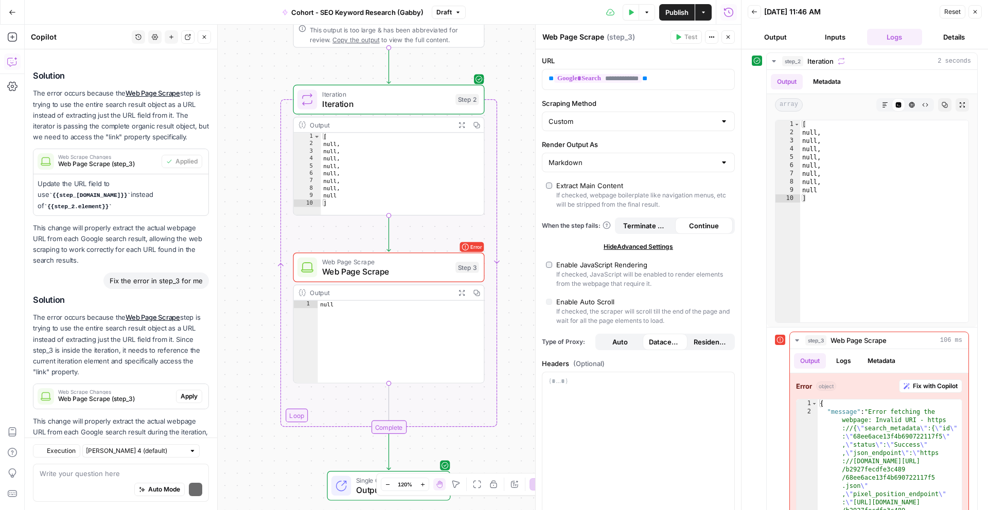
scroll to position [146, 0]
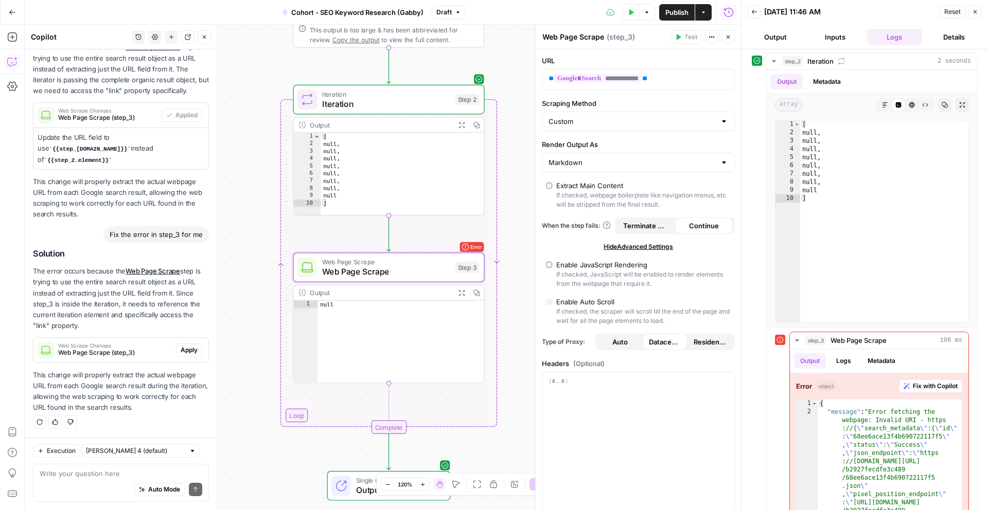
click at [186, 349] on span "Apply" at bounding box center [189, 350] width 17 height 9
click at [973, 15] on button "Close" at bounding box center [974, 11] width 13 height 13
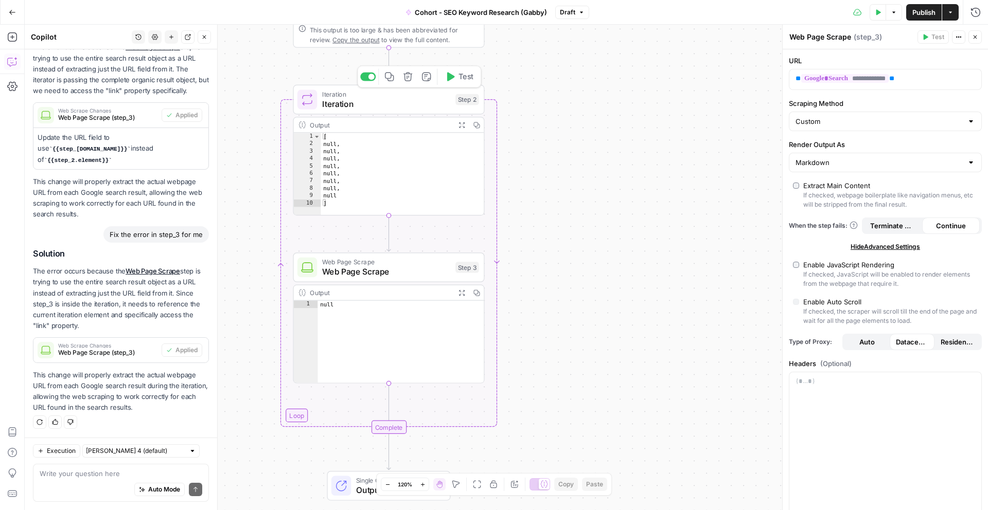
click at [450, 83] on button "Test" at bounding box center [459, 77] width 38 height 16
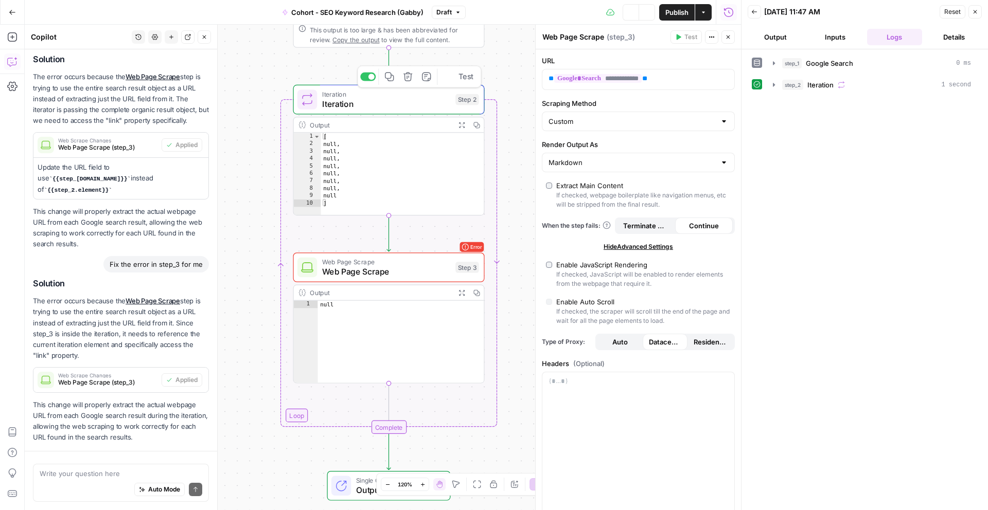
scroll to position [105, 0]
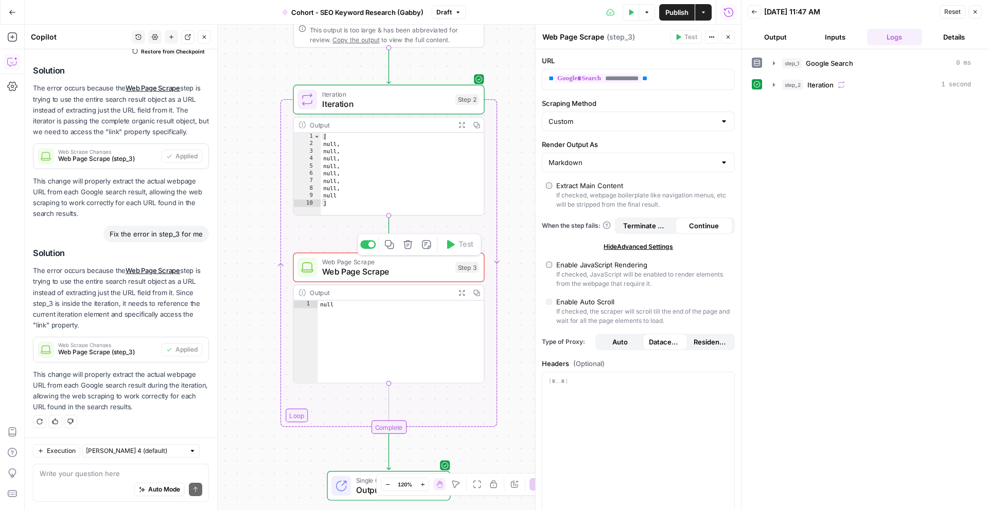
click at [418, 273] on span "Web Page Scrape" at bounding box center [386, 271] width 129 height 12
click at [405, 362] on div "null" at bounding box center [401, 349] width 166 height 97
click at [762, 86] on div "step_2 Iteration 1 second" at bounding box center [865, 84] width 226 height 17
click at [770, 86] on icon "button" at bounding box center [774, 85] width 8 height 8
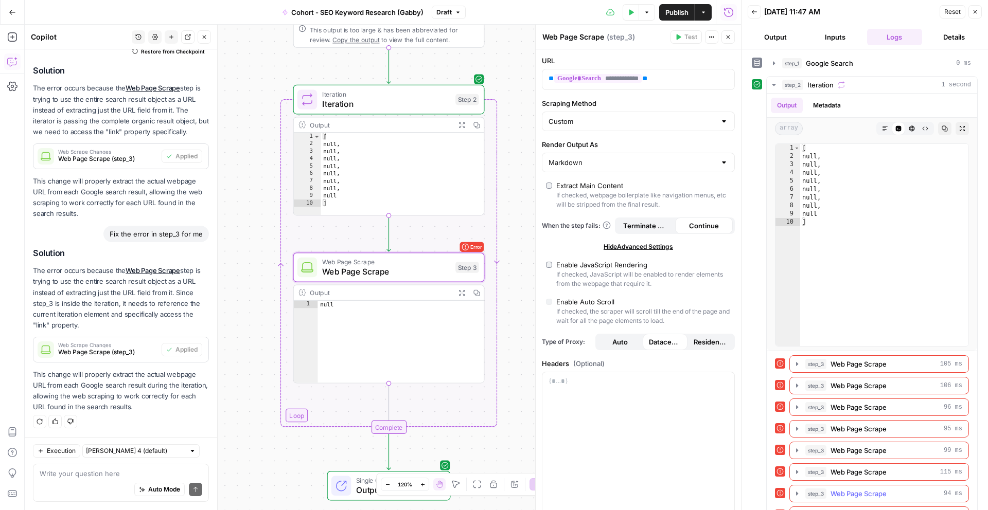
scroll to position [24, 0]
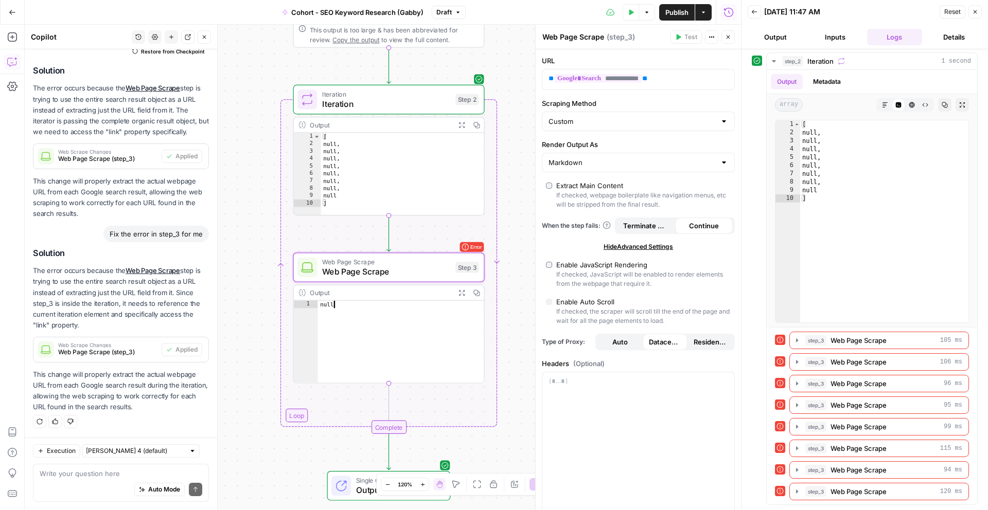
click at [347, 335] on div "null" at bounding box center [401, 349] width 166 height 97
click at [289, 421] on div "Workflow Input Settings Inputs Google Search Google Search Step 1 Output Expand…" at bounding box center [383, 268] width 716 height 486
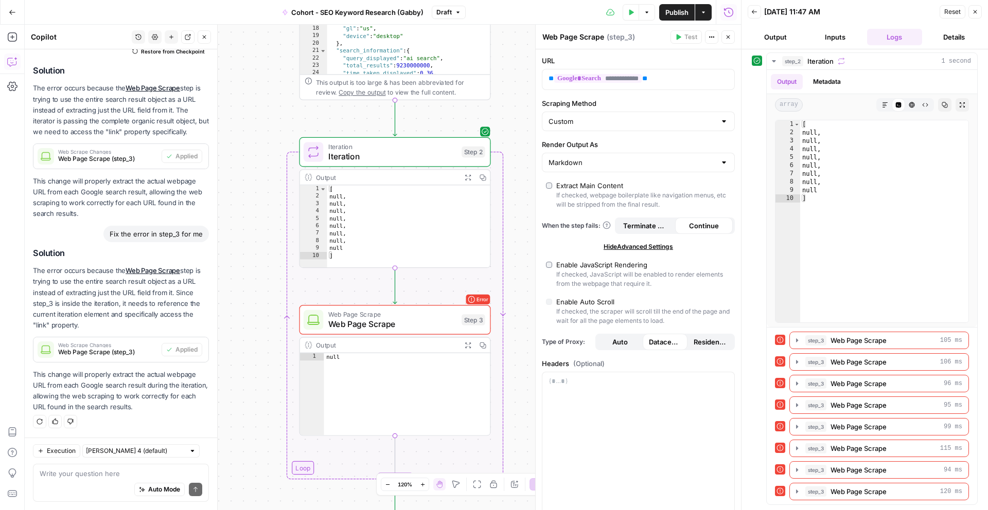
type textarea "*****"
click at [400, 223] on div "[ null , null , null , null , null , null , null , null ]" at bounding box center [408, 233] width 163 height 97
click at [459, 160] on div "Iteration Iteration Step 2 Copy step Delete step Add Note Test" at bounding box center [394, 151] width 182 height 21
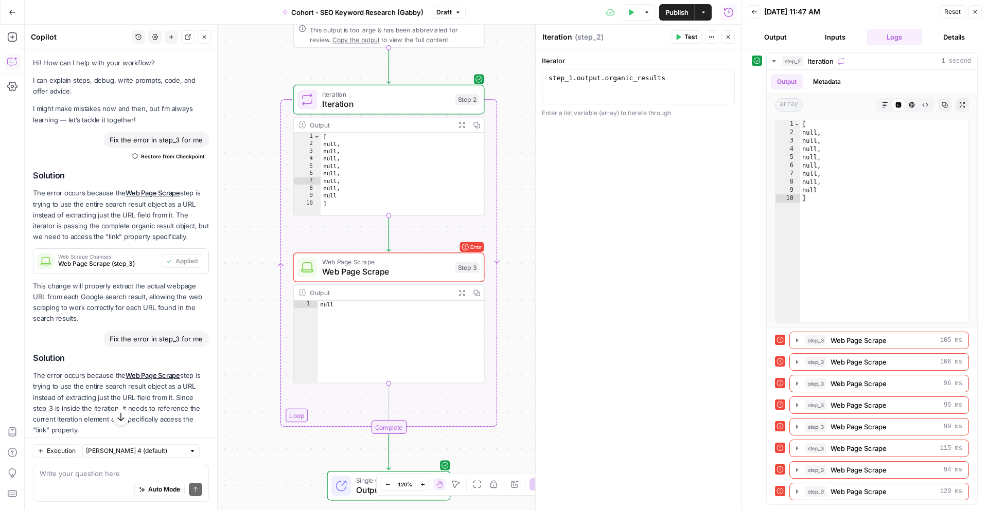
scroll to position [105, 0]
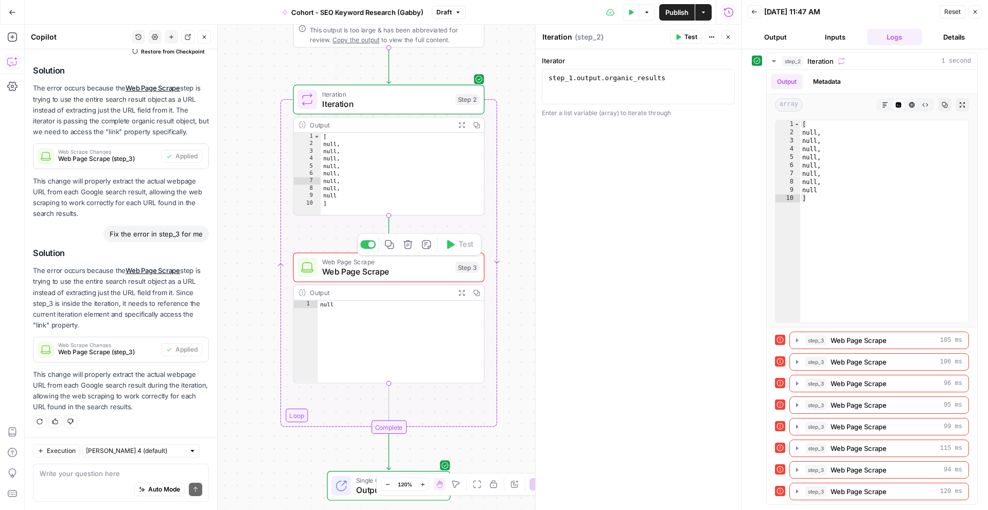
click at [415, 279] on div "Web Page Scrape Web Page Scrape Step 3 Copy step Delete step Add Note Test" at bounding box center [388, 268] width 191 height 30
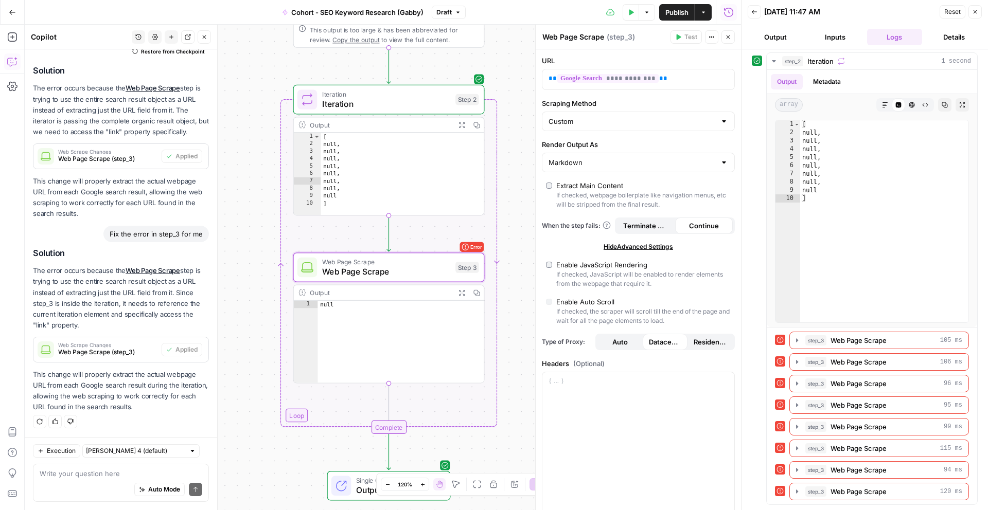
click at [104, 360] on div "Web Scrape Changes Web Page Scrape (step_3)" at bounding box center [97, 349] width 128 height 25
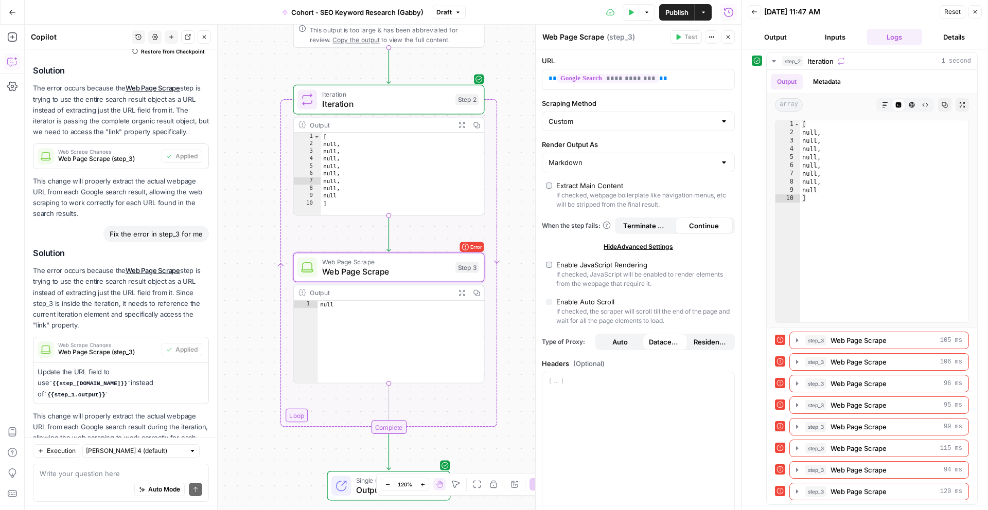
scroll to position [146, 0]
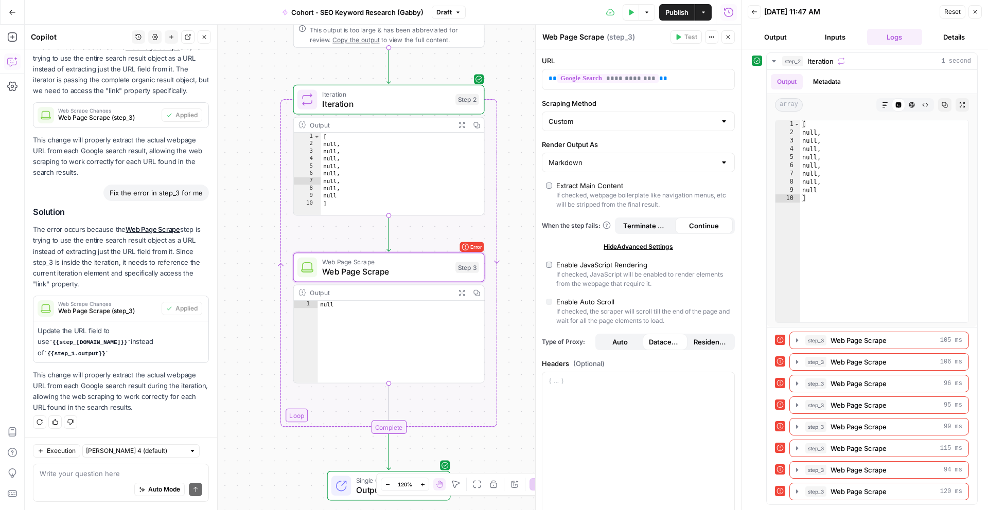
drag, startPoint x: 121, startPoint y: 342, endPoint x: 42, endPoint y: 346, distance: 78.8
click at [42, 346] on p "Update the URL field to use {{step_[DOMAIN_NAME]}} instead of {{step_1.output}}" at bounding box center [121, 342] width 167 height 33
drag, startPoint x: 670, startPoint y: 83, endPoint x: 536, endPoint y: 74, distance: 134.1
click at [536, 74] on div "**********" at bounding box center [638, 268] width 206 height 486
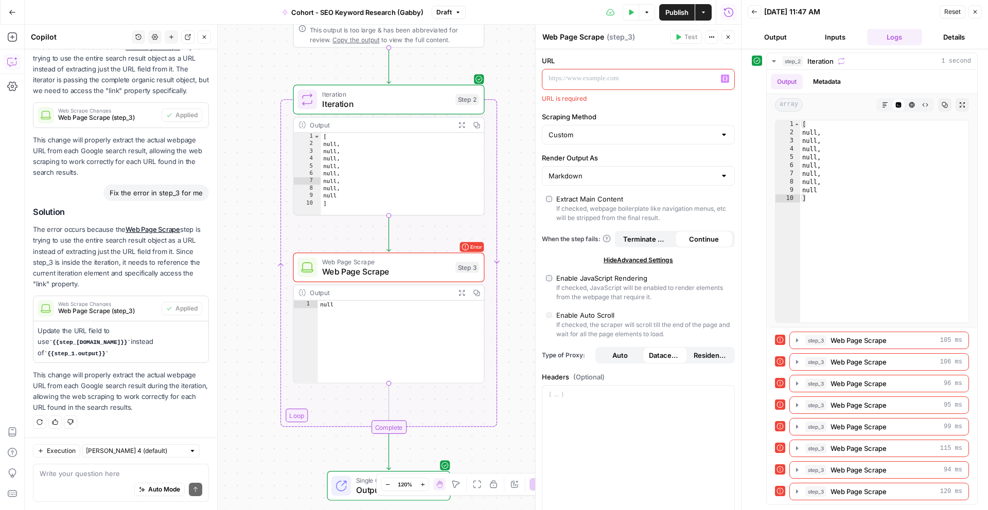
scroll to position [163, 0]
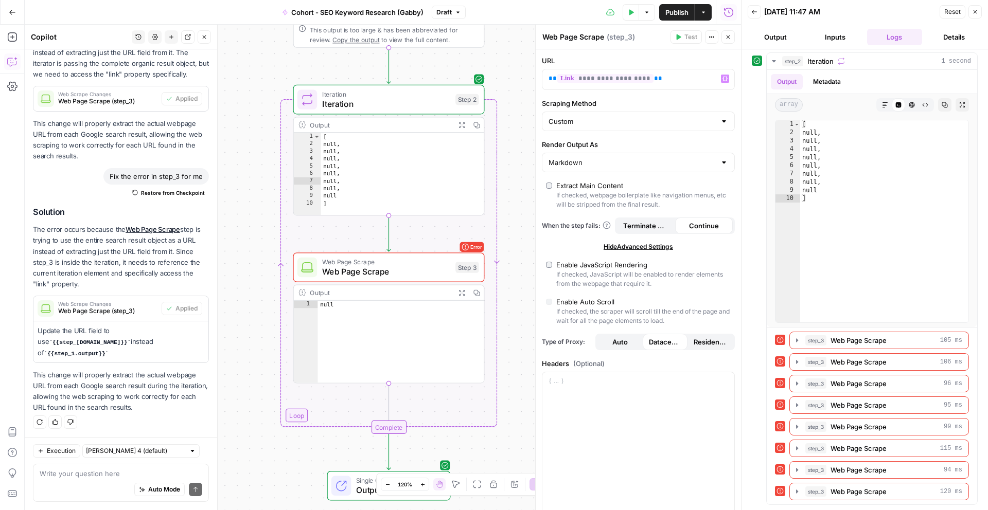
click at [655, 57] on label "URL" at bounding box center [638, 61] width 193 height 10
click at [670, 14] on span "Publish" at bounding box center [676, 12] width 23 height 10
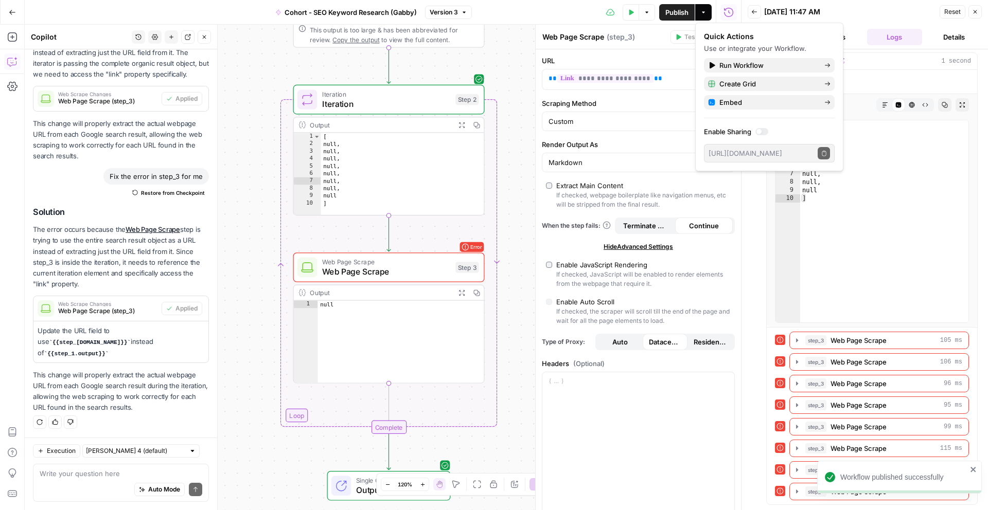
click at [657, 43] on div "Web Page Scrape Web Page Scrape ( step_3 ) Test Actions Close" at bounding box center [638, 36] width 193 height 13
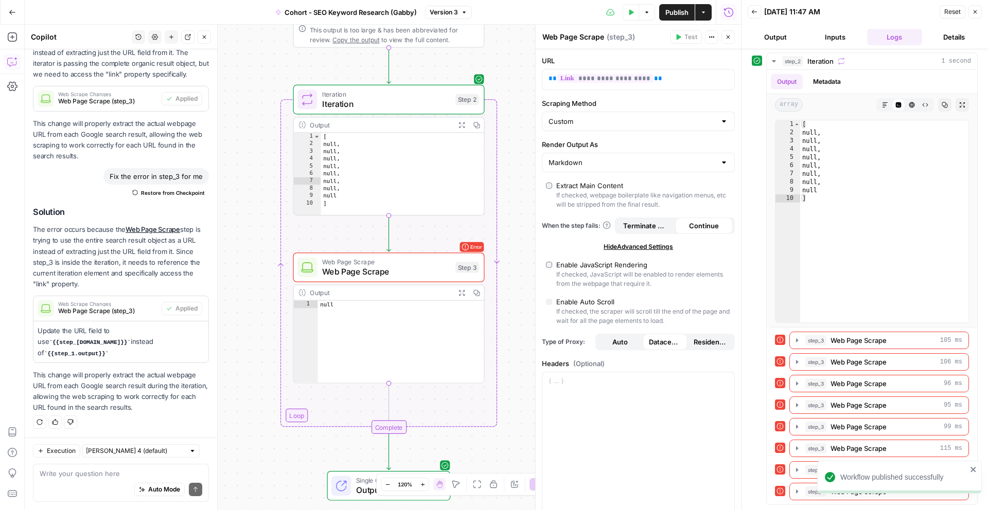
click at [730, 34] on icon "button" at bounding box center [728, 37] width 6 height 6
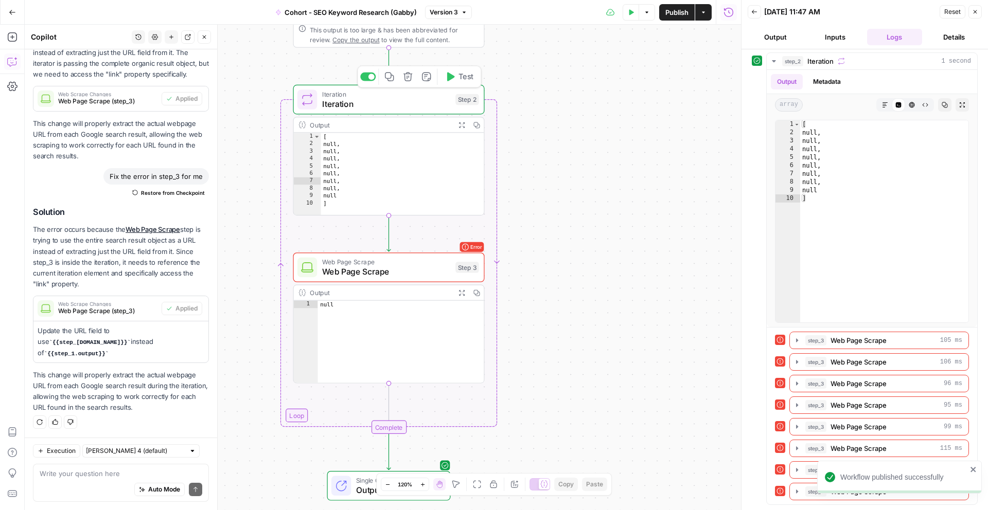
click at [439, 102] on span "Iteration" at bounding box center [386, 104] width 129 height 12
click at [449, 78] on icon "button" at bounding box center [451, 77] width 8 height 9
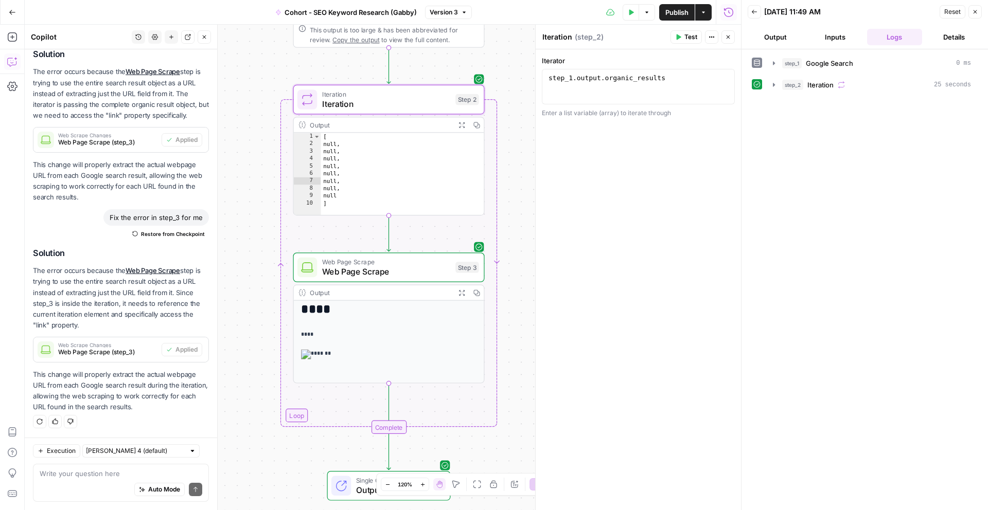
scroll to position [43, 0]
click at [205, 40] on icon "button" at bounding box center [204, 37] width 6 height 6
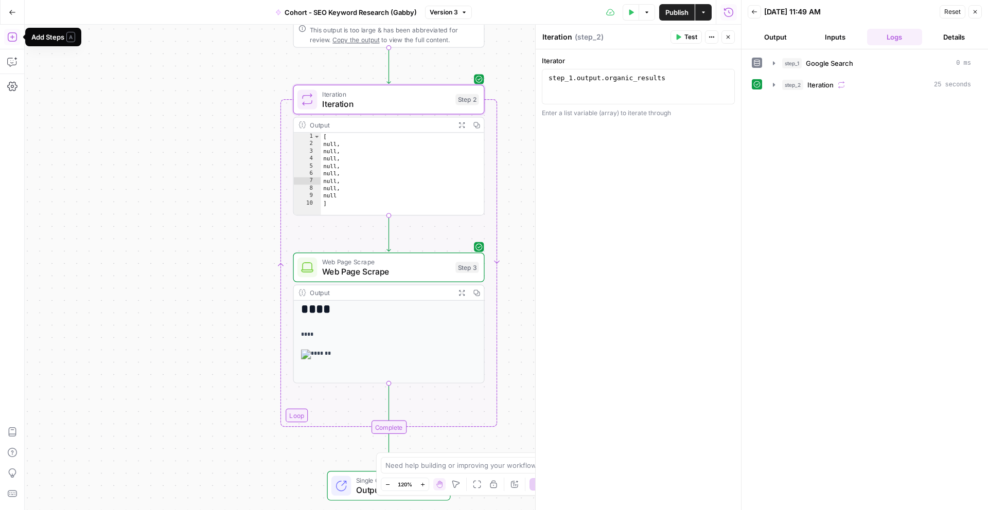
click at [13, 40] on icon "button" at bounding box center [12, 37] width 10 height 10
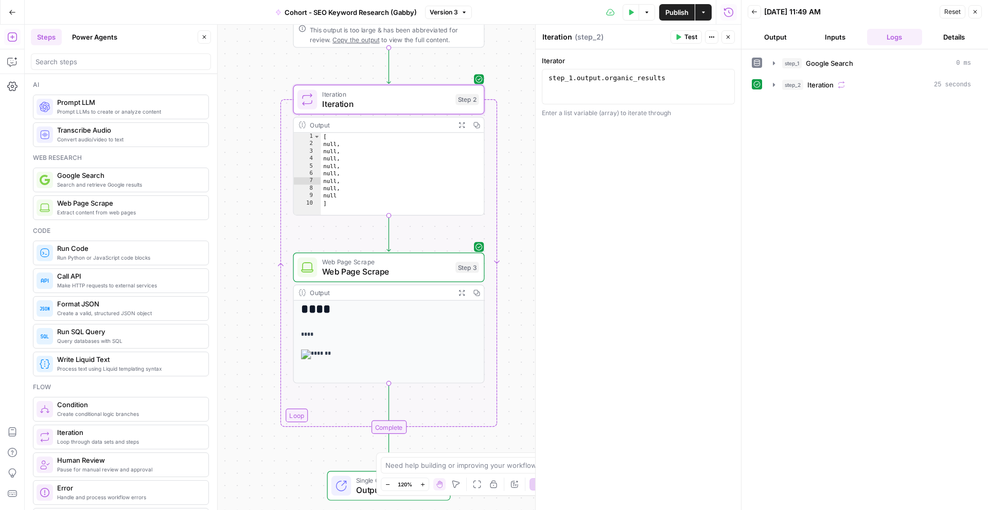
click at [125, 256] on span "Run Python or JavaScript code blocks" at bounding box center [128, 258] width 143 height 8
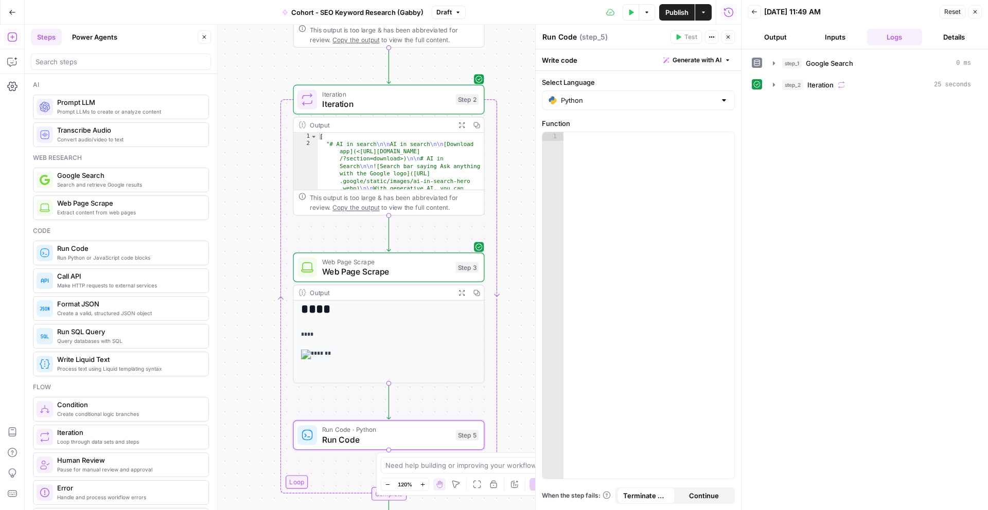
click at [379, 439] on span "Run Code" at bounding box center [386, 440] width 129 height 12
click at [631, 178] on div at bounding box center [648, 307] width 171 height 351
click at [384, 273] on span "Web Page Scrape" at bounding box center [386, 271] width 129 height 12
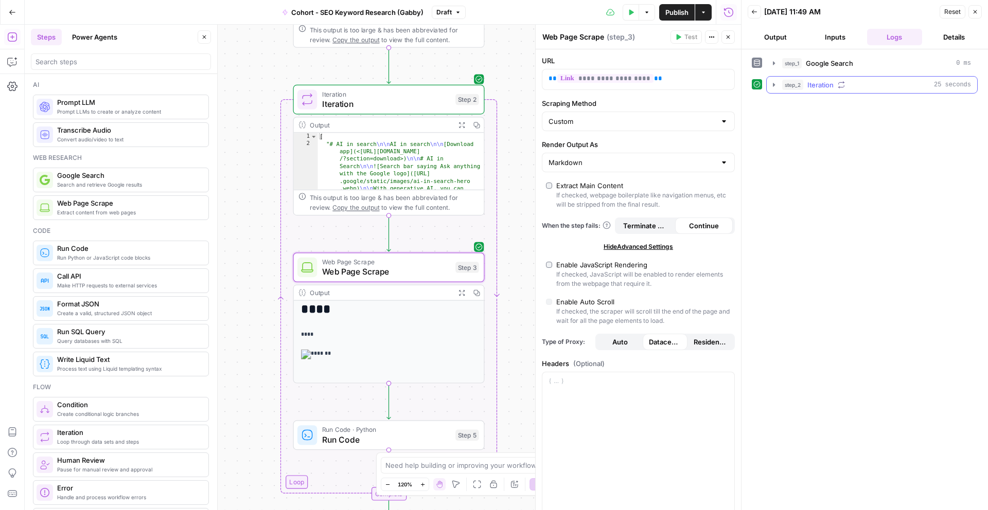
click at [771, 83] on icon "button" at bounding box center [774, 85] width 8 height 8
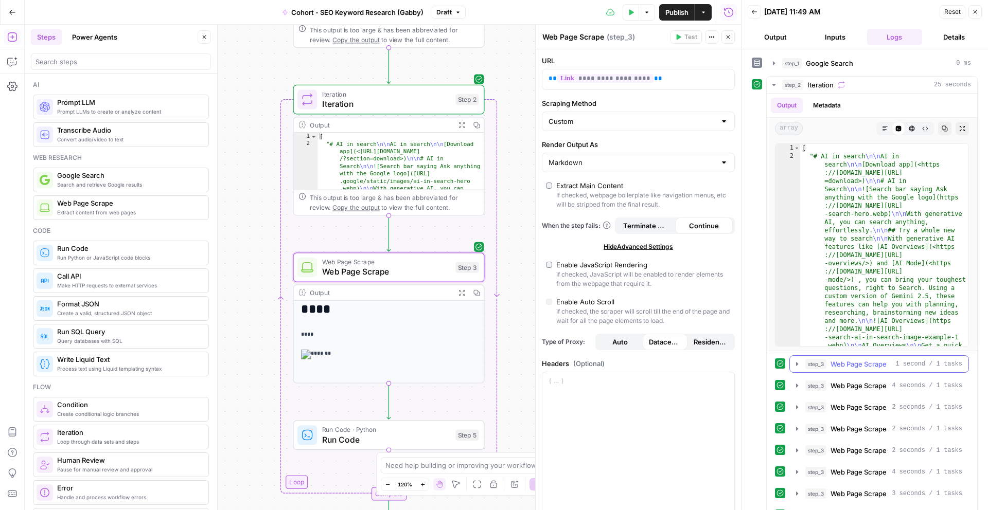
scroll to position [24, 0]
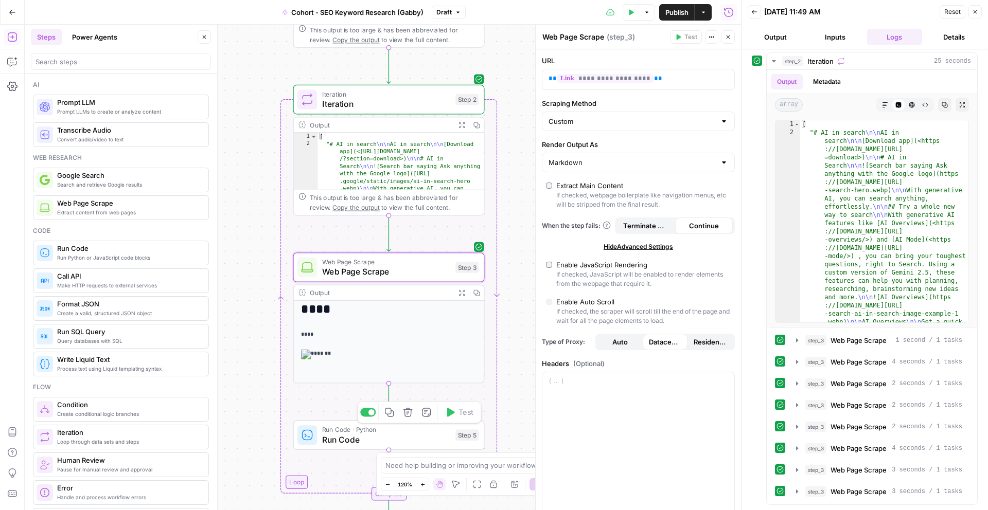
click at [440, 443] on span "Run Code" at bounding box center [386, 440] width 129 height 12
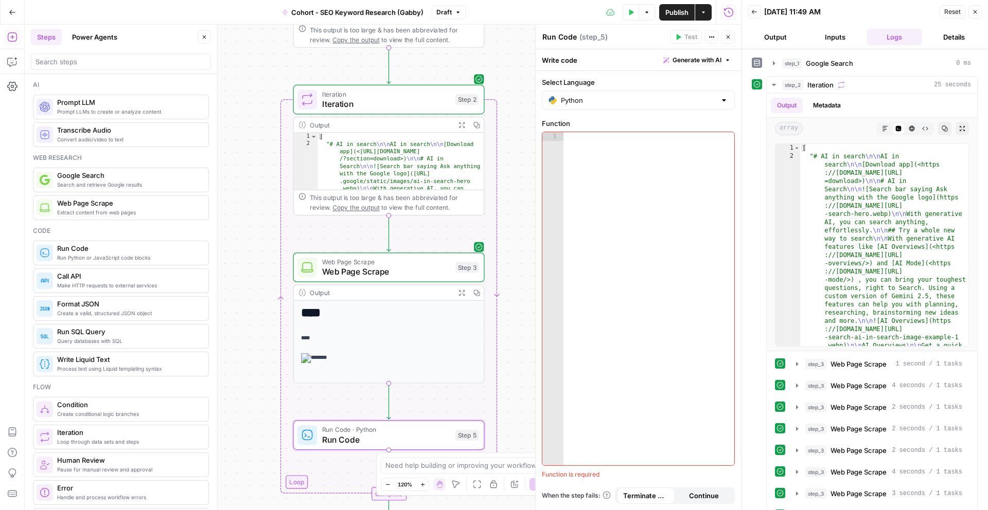
scroll to position [24, 0]
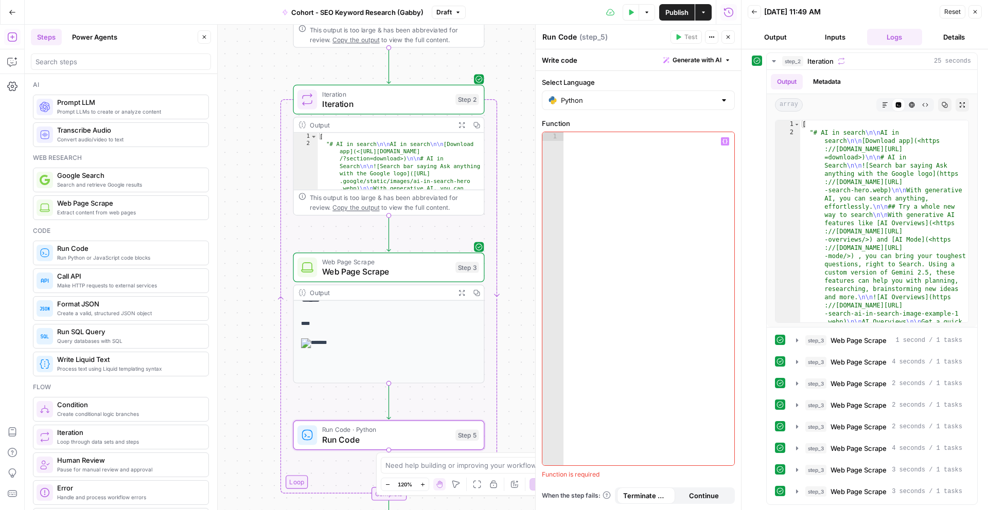
click at [611, 164] on div at bounding box center [648, 307] width 171 height 351
click at [703, 59] on span "Generate with AI" at bounding box center [696, 60] width 49 height 9
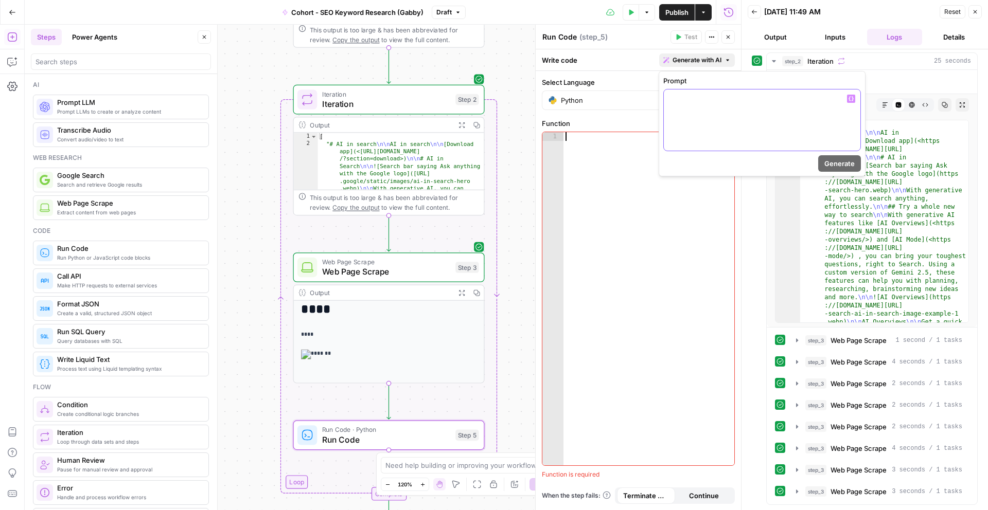
click at [703, 102] on p at bounding box center [762, 99] width 184 height 10
click at [594, 183] on div at bounding box center [648, 307] width 171 height 351
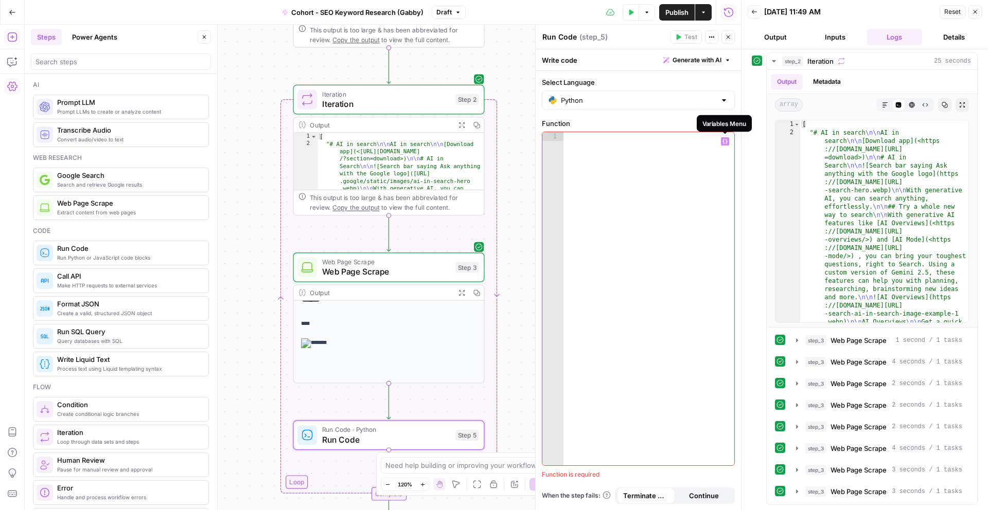
click at [725, 143] on icon "button" at bounding box center [724, 141] width 5 height 5
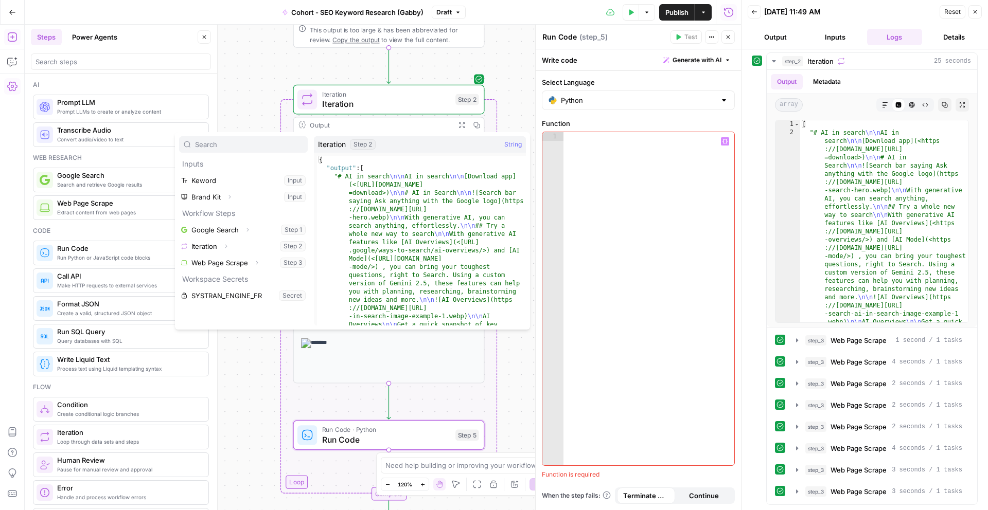
click at [659, 217] on div at bounding box center [648, 307] width 171 height 351
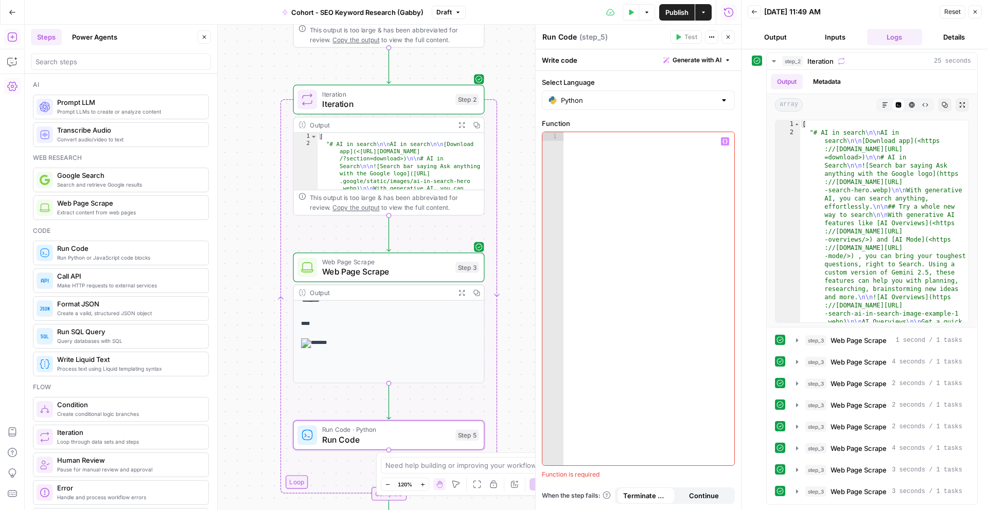
click at [722, 94] on div "Python" at bounding box center [638, 101] width 193 height 20
click at [673, 127] on span "JavaScript" at bounding box center [642, 126] width 160 height 10
type input "JavaScript"
click at [704, 104] on input "Select Language" at bounding box center [638, 100] width 155 height 10
click at [642, 138] on span "Python" at bounding box center [642, 140] width 160 height 10
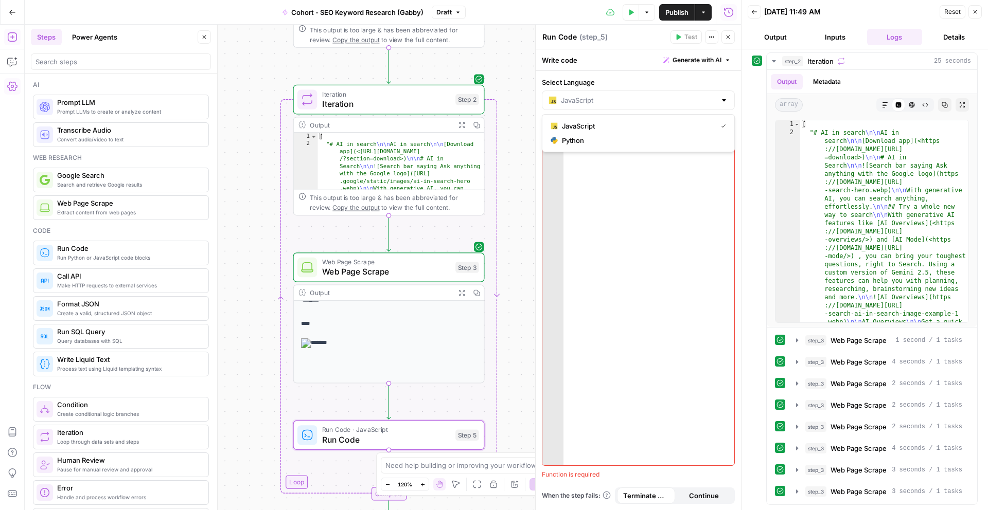
type input "Python"
click at [640, 233] on div at bounding box center [648, 307] width 171 height 351
click at [731, 141] on div at bounding box center [648, 307] width 171 height 351
click at [725, 141] on icon "button" at bounding box center [724, 141] width 5 height 5
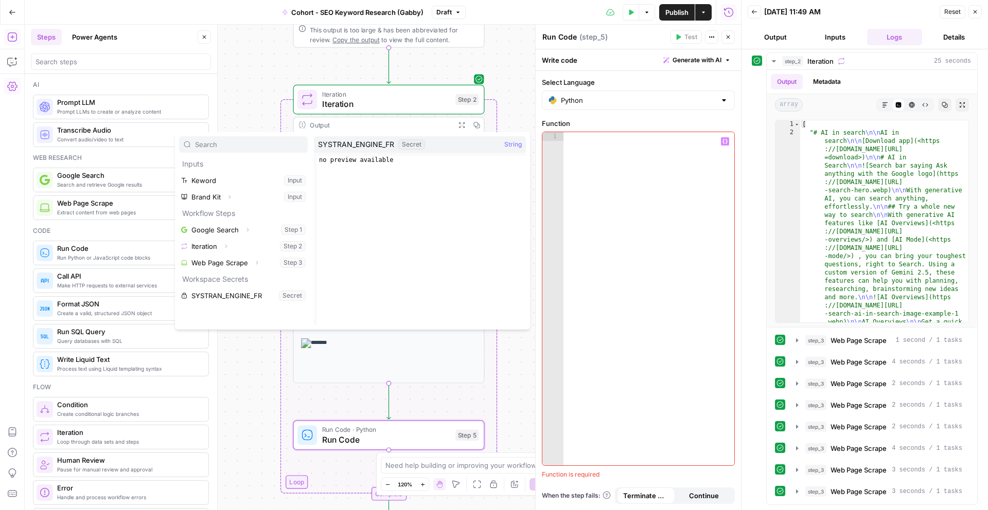
click at [607, 307] on div at bounding box center [648, 307] width 171 height 351
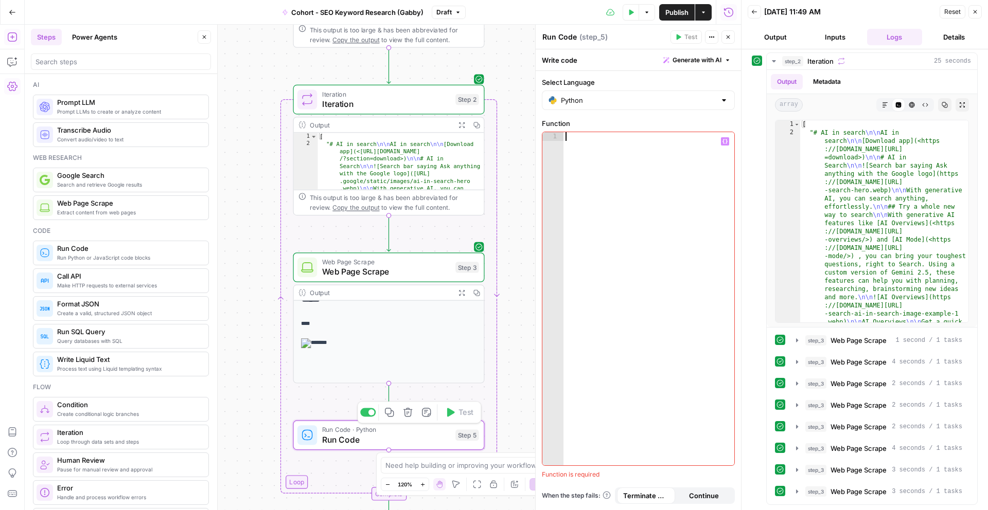
click at [453, 421] on div "Copy step Delete step Add Note Test" at bounding box center [419, 412] width 124 height 22
click at [588, 170] on div at bounding box center [648, 307] width 171 height 351
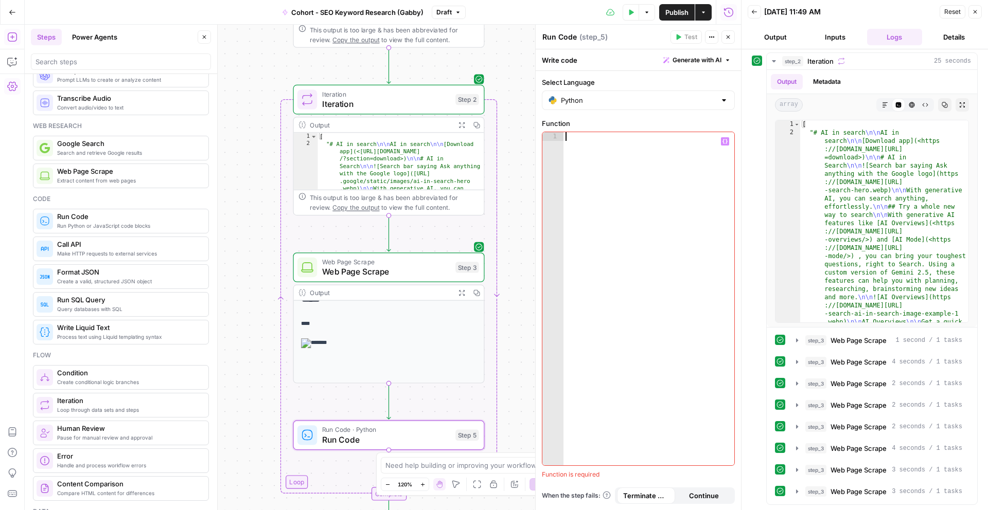
scroll to position [0, 0]
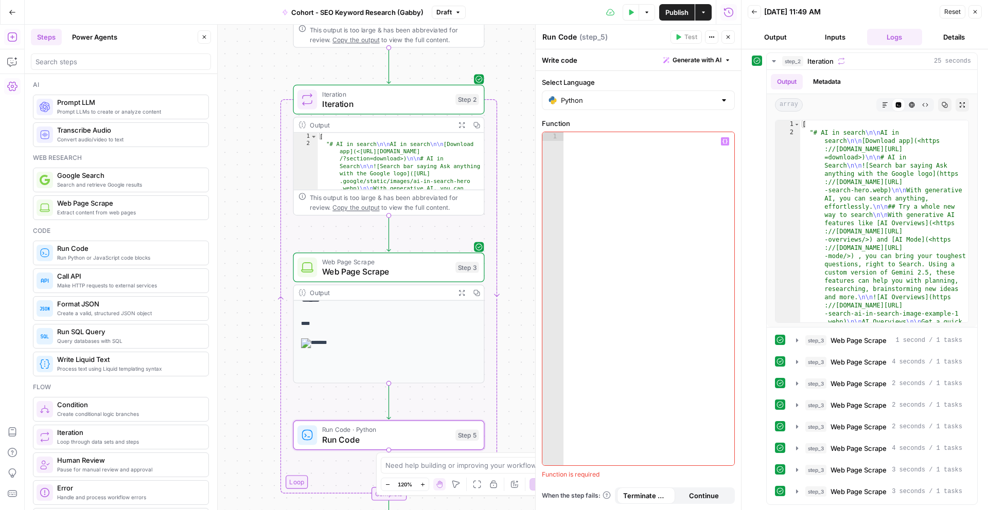
click at [727, 141] on span "Variables Menu" at bounding box center [727, 141] width 1 height 1
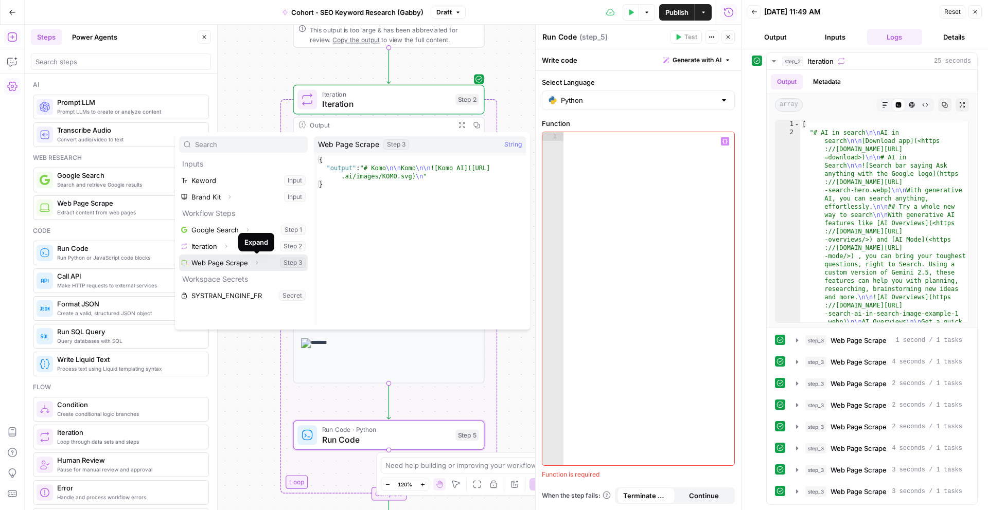
click at [254, 260] on icon "button" at bounding box center [257, 263] width 6 height 6
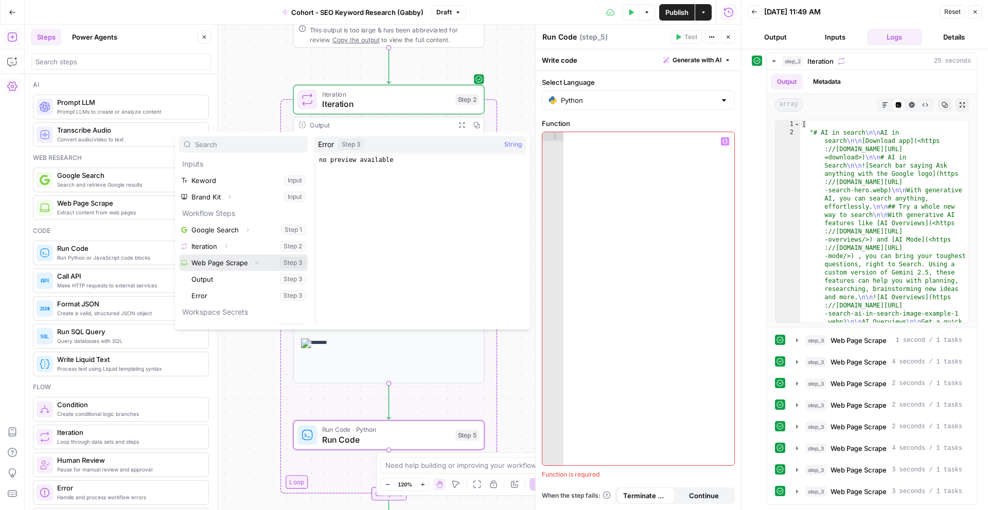
scroll to position [11, 0]
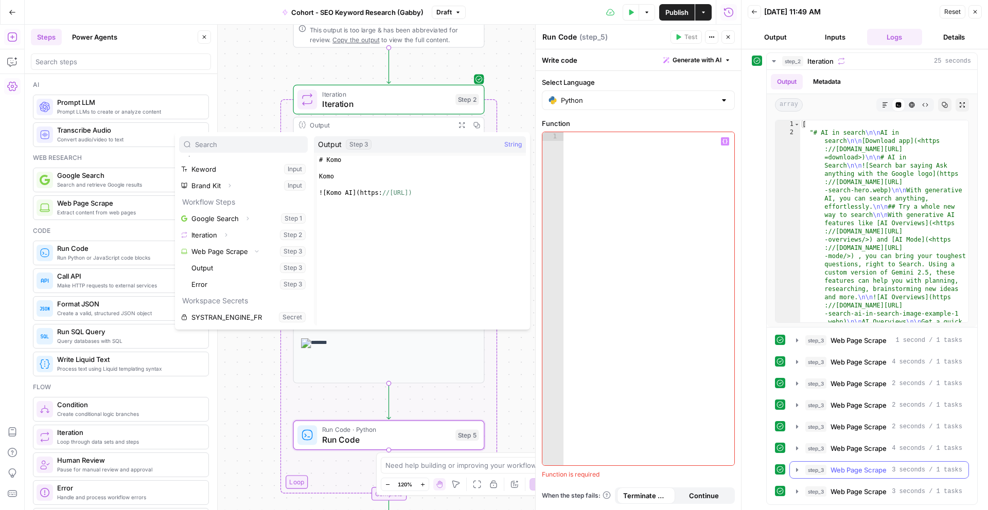
click at [797, 471] on icon "button" at bounding box center [797, 470] width 8 height 8
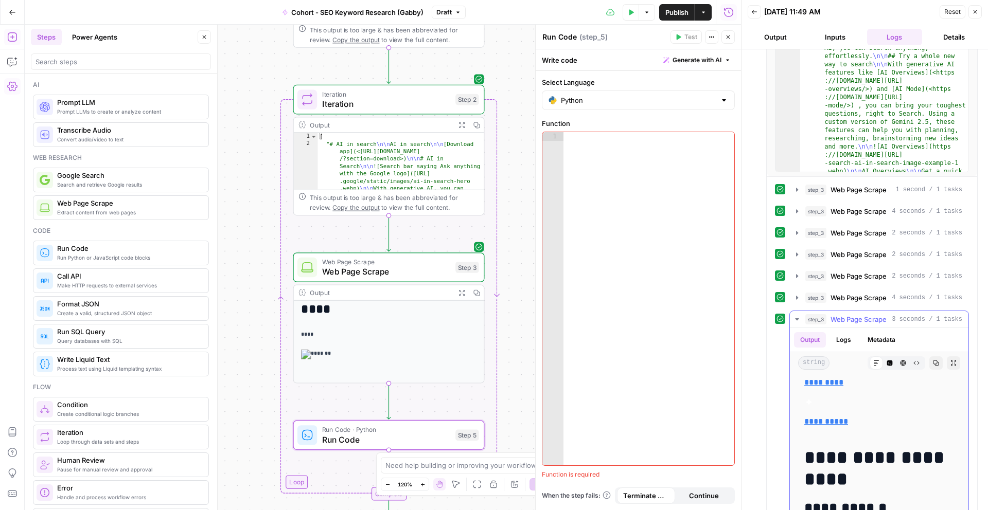
scroll to position [0, 0]
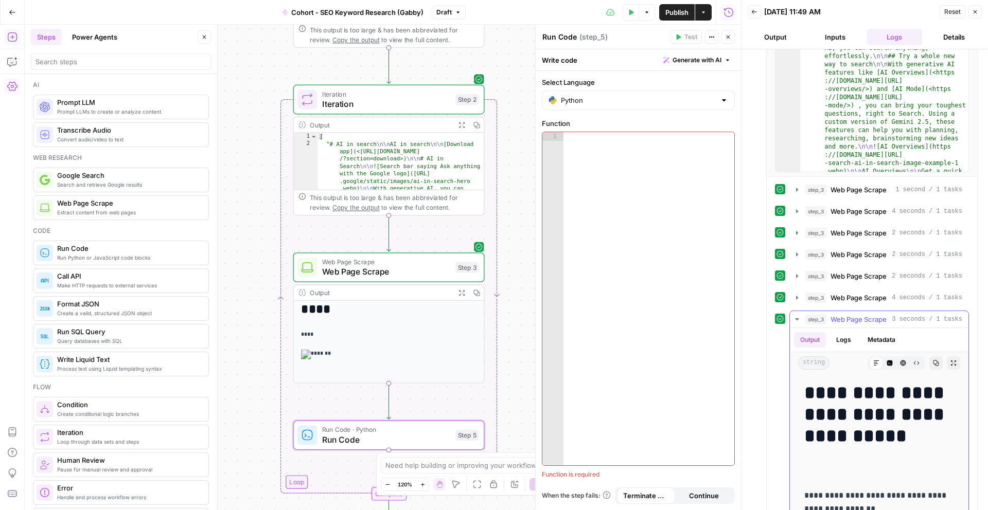
click at [797, 317] on icon "button" at bounding box center [797, 319] width 8 height 8
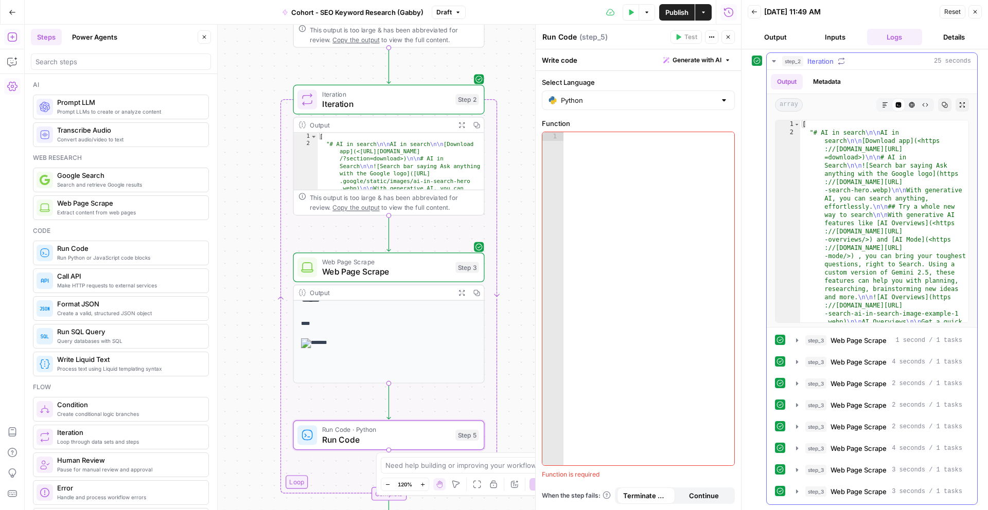
scroll to position [24, 0]
click at [379, 435] on span "Run Code" at bounding box center [386, 440] width 129 height 12
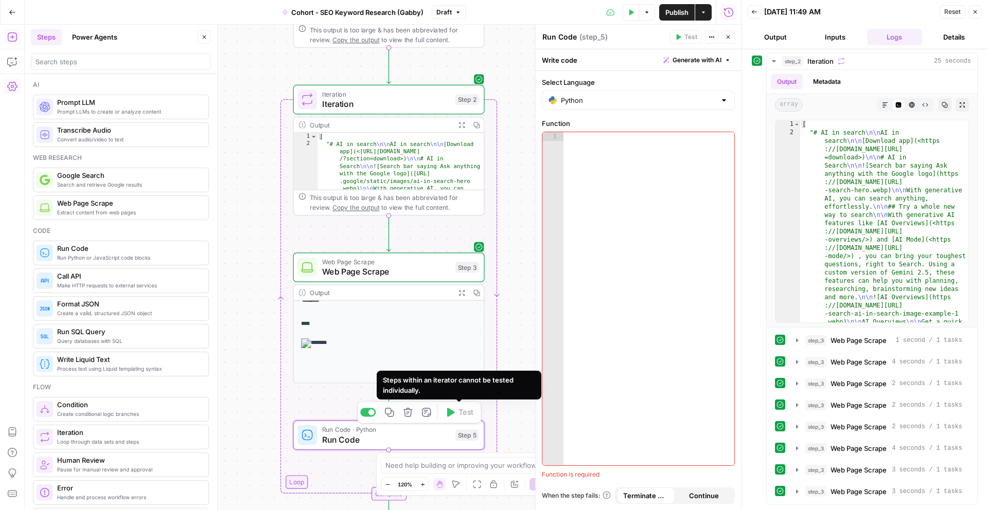
click at [570, 185] on div at bounding box center [648, 307] width 171 height 351
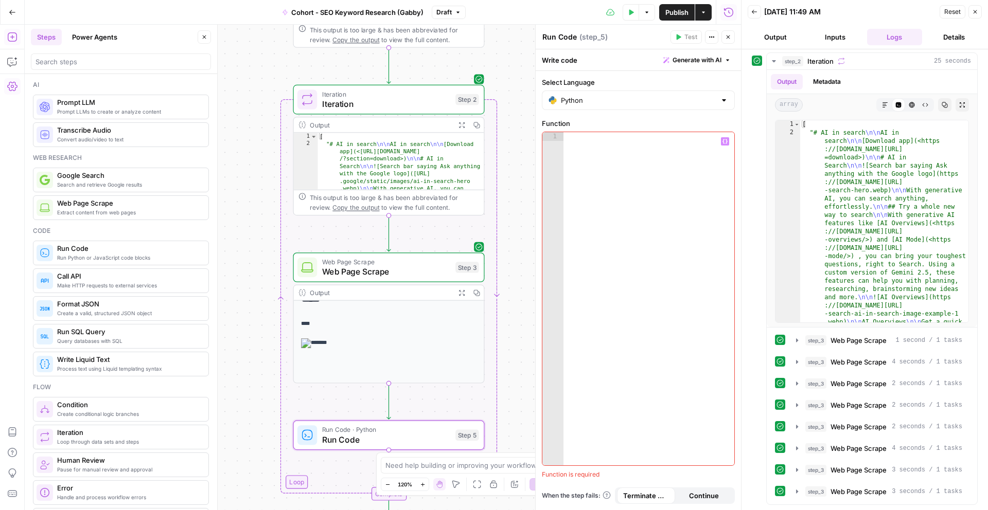
click at [724, 139] on icon "button" at bounding box center [724, 141] width 5 height 5
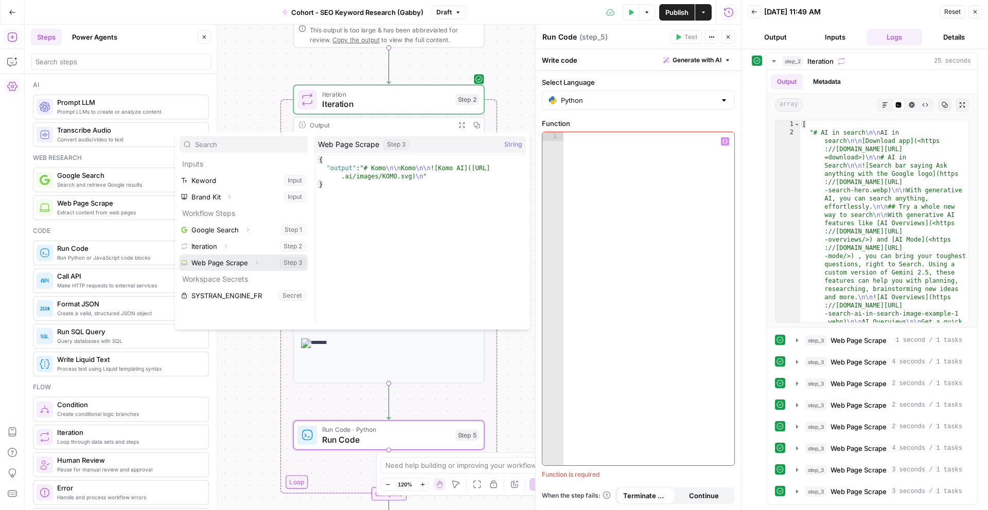
click at [247, 262] on button "Select variable Web Page Scrape" at bounding box center [243, 263] width 129 height 16
type textarea "**********"
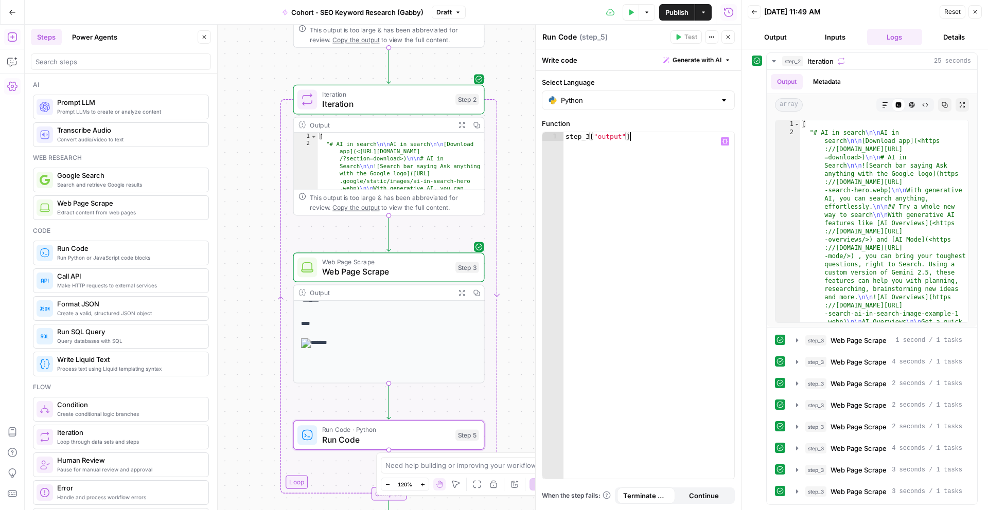
click at [679, 160] on div "step_3 [ "output" ]" at bounding box center [648, 314] width 171 height 364
click at [528, 328] on div "Workflow Input Settings Inputs Google Search Google Search Step 1 Output Expand…" at bounding box center [383, 268] width 716 height 486
click at [729, 33] on button "Close" at bounding box center [727, 36] width 13 height 13
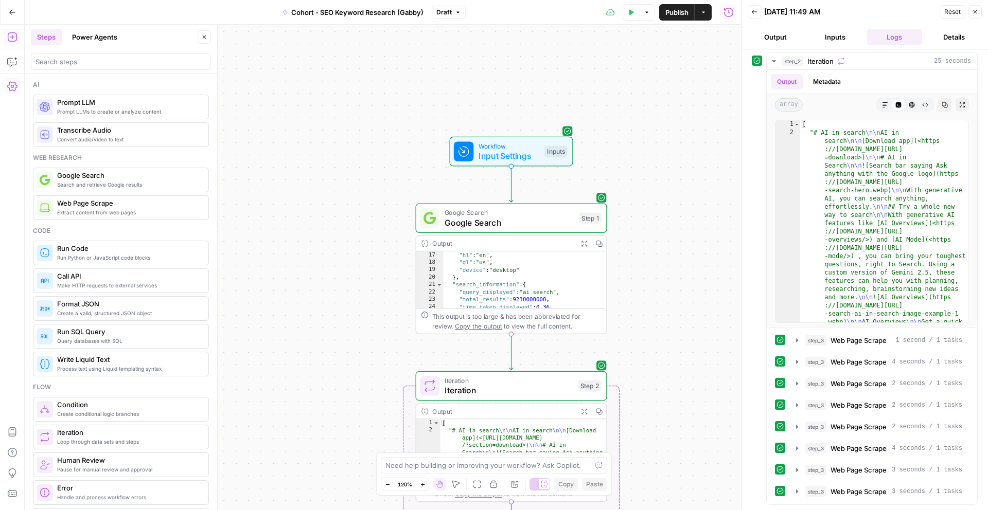
drag, startPoint x: 526, startPoint y: 90, endPoint x: 663, endPoint y: 400, distance: 339.0
click at [663, 400] on div "Workflow Input Settings Inputs Google Search Google Search Step 1 Output Expand…" at bounding box center [383, 268] width 716 height 486
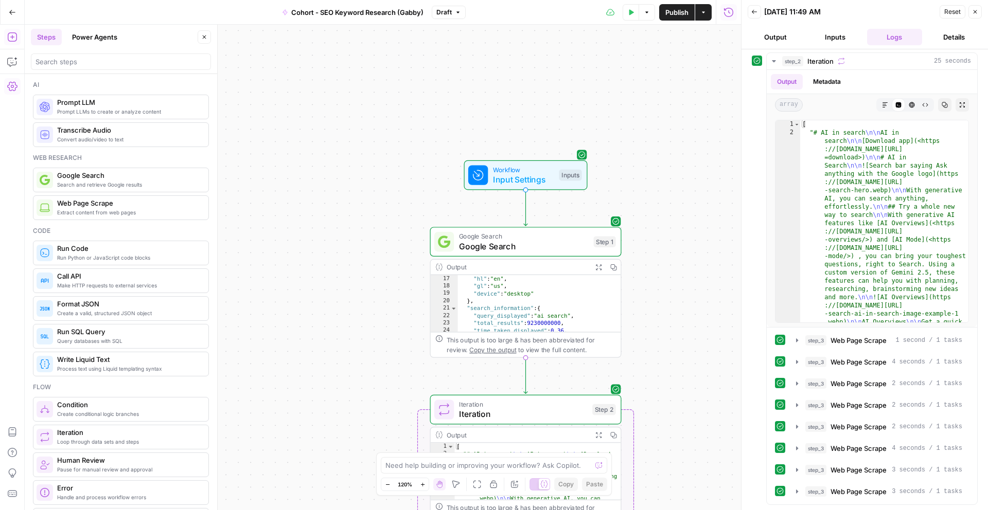
click at [511, 188] on div "Workflow Input Settings Inputs Test Step" at bounding box center [525, 175] width 123 height 30
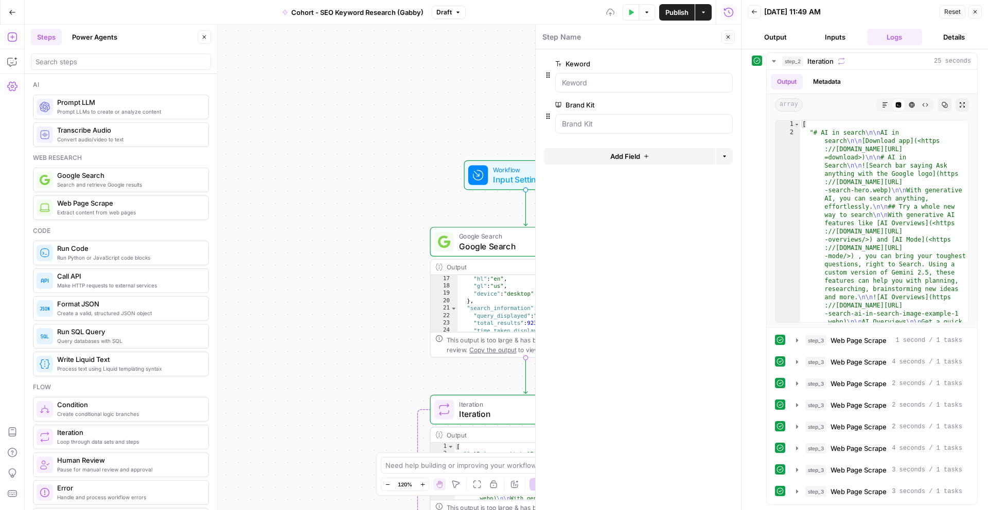
click at [605, 89] on div at bounding box center [643, 83] width 177 height 20
click at [500, 252] on span "Google Search" at bounding box center [524, 246] width 130 height 12
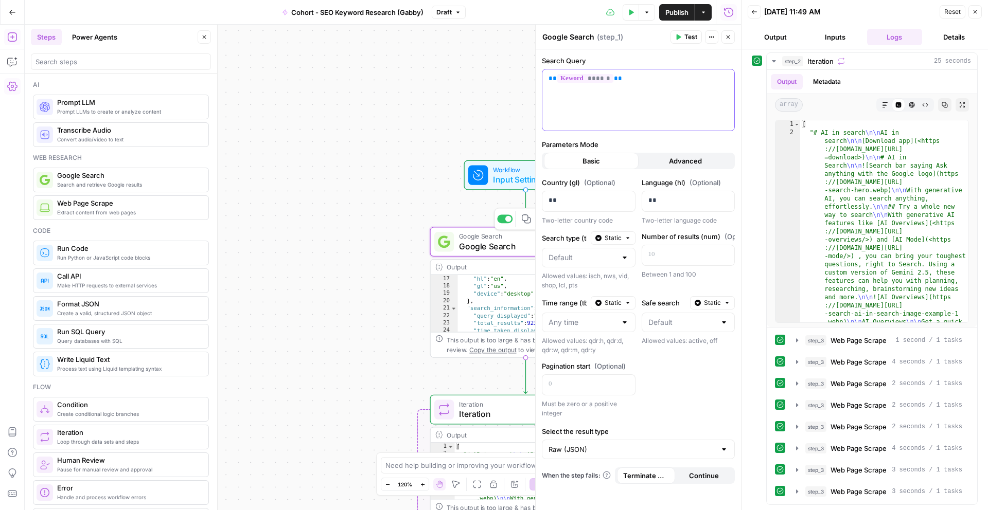
click at [634, 83] on p "** ****** **" at bounding box center [638, 79] width 180 height 10
click at [505, 183] on span "Input Settings" at bounding box center [523, 179] width 61 height 12
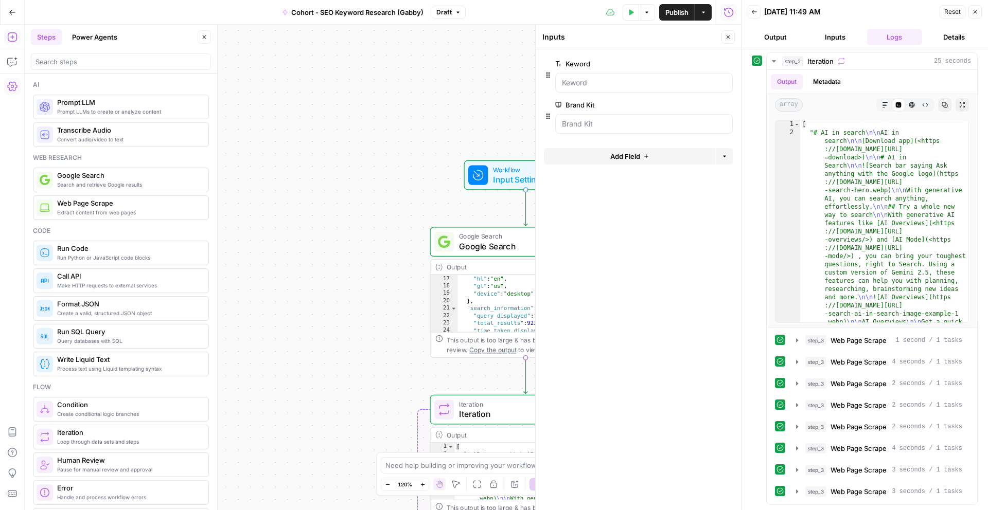
click at [684, 63] on span "edit field" at bounding box center [694, 64] width 23 height 8
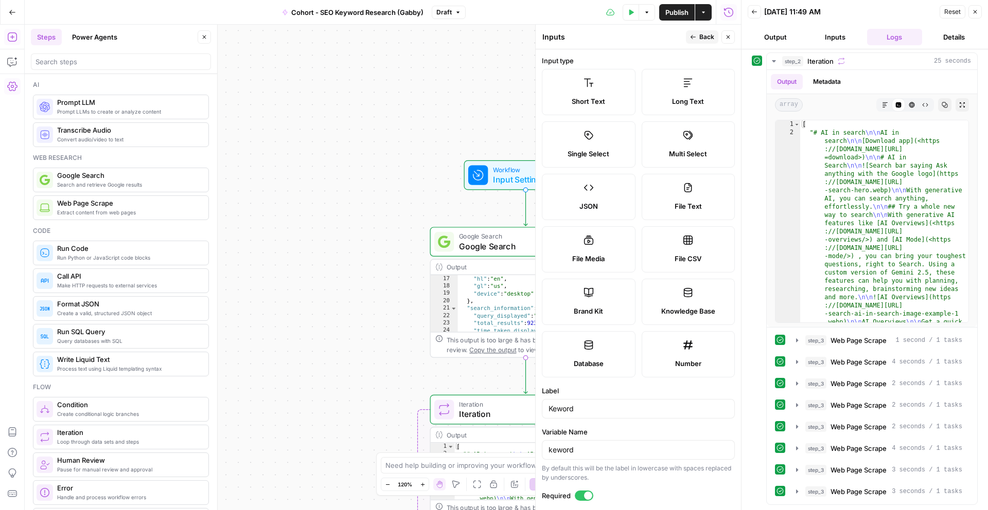
scroll to position [165, 0]
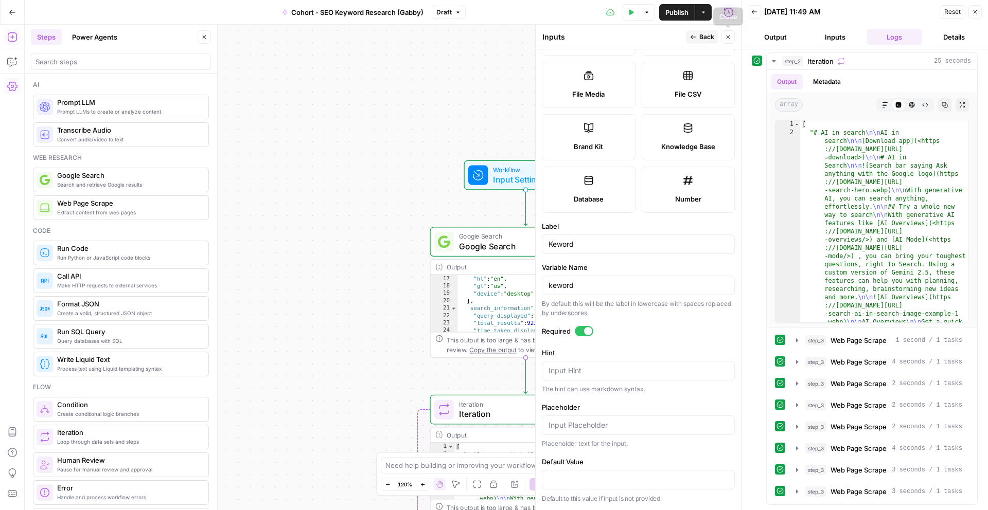
click at [722, 33] on button "Close" at bounding box center [727, 36] width 13 height 13
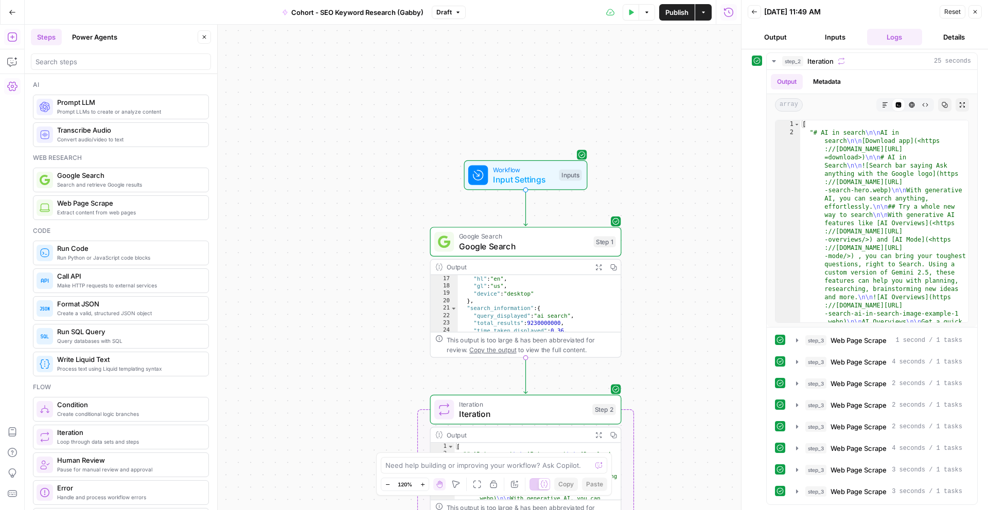
click at [528, 251] on span "Google Search" at bounding box center [524, 246] width 130 height 12
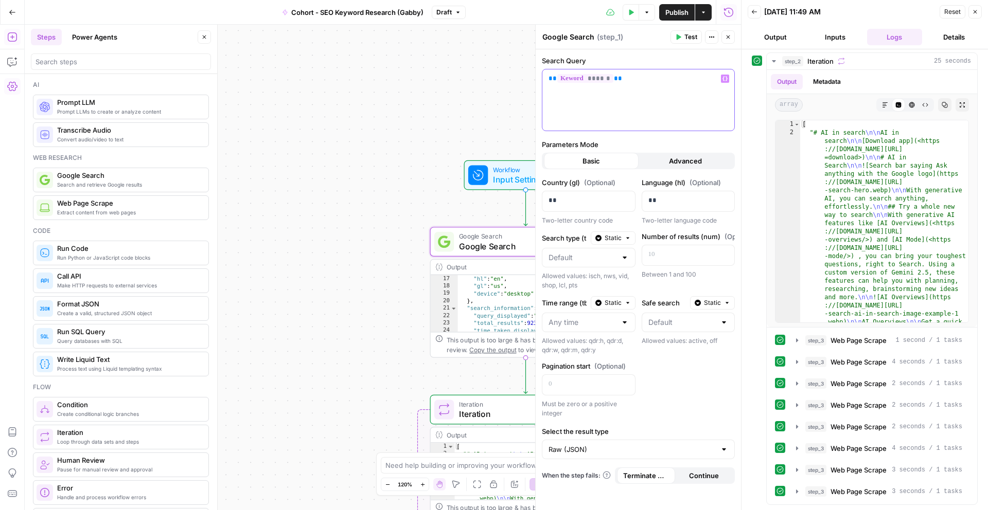
click at [593, 86] on div "** ****** **" at bounding box center [638, 99] width 192 height 61
click at [507, 320] on div ""hl" : "en" , "gl" : "us" , "device" : "desktop" } , "search_information" : { "…" at bounding box center [539, 314] width 163 height 79
click at [728, 34] on icon "button" at bounding box center [728, 37] width 6 height 6
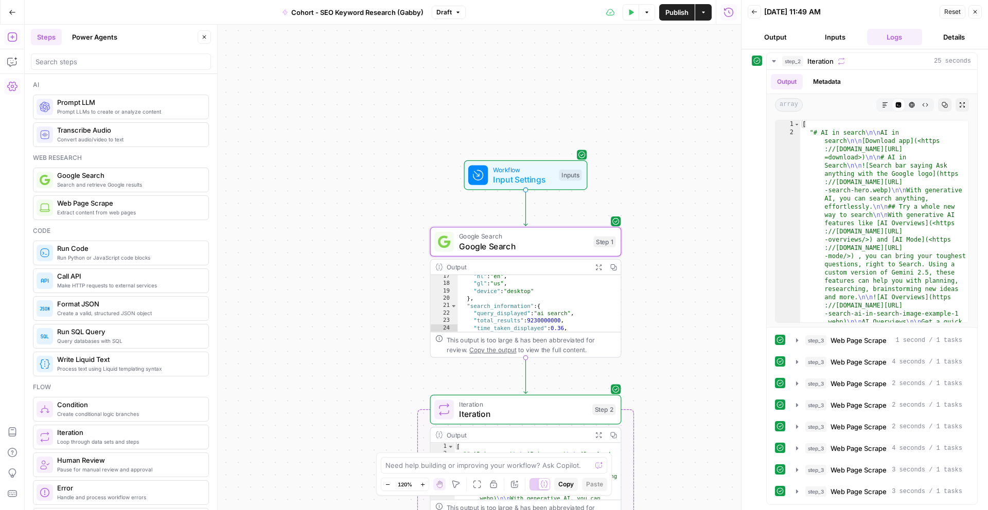
click at [562, 411] on span "Iteration" at bounding box center [523, 414] width 129 height 12
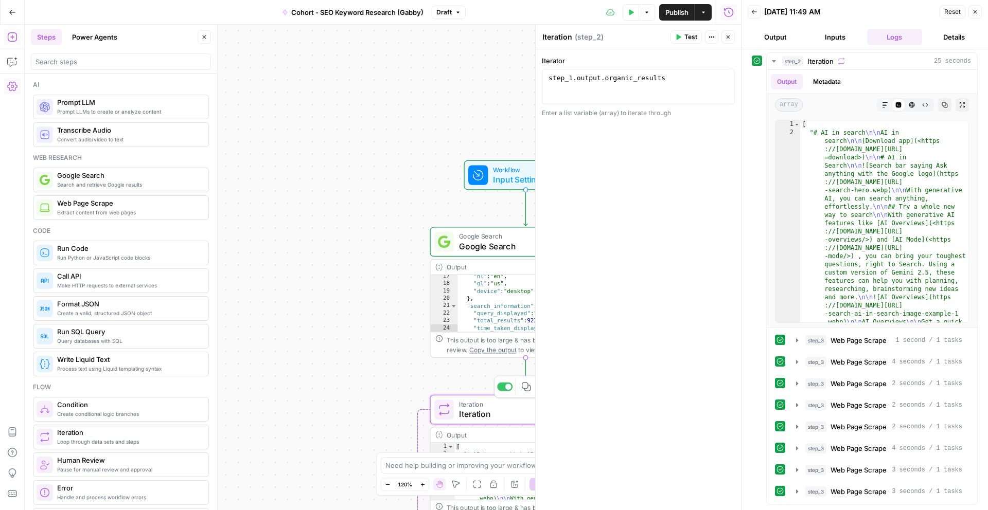
click at [477, 313] on div ""hl" : "en" , "gl" : "us" , "device" : "desktop" } , "search_information" : { "…" at bounding box center [539, 312] width 163 height 79
click at [484, 248] on span "Google Search" at bounding box center [524, 246] width 130 height 12
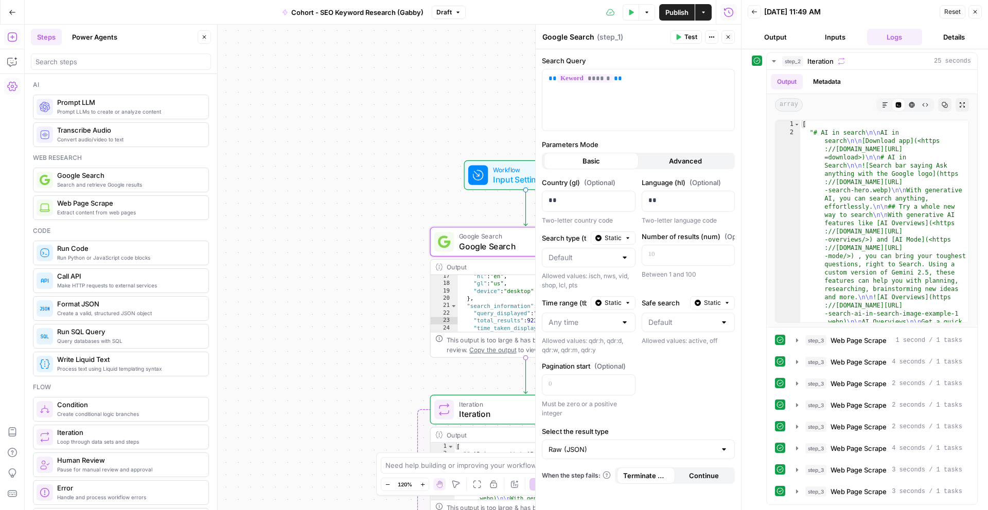
click at [973, 9] on icon "button" at bounding box center [975, 12] width 6 height 6
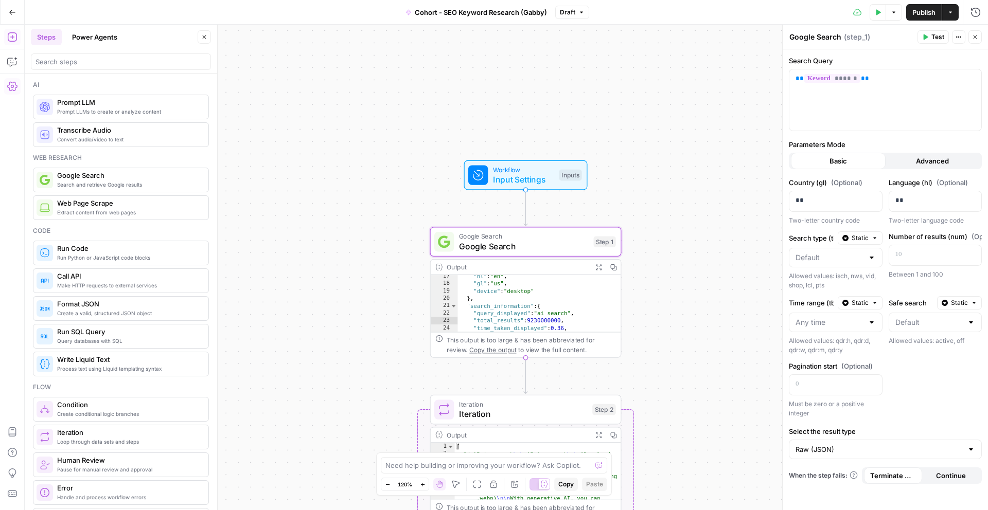
click at [564, 176] on div "Inputs" at bounding box center [570, 175] width 23 height 11
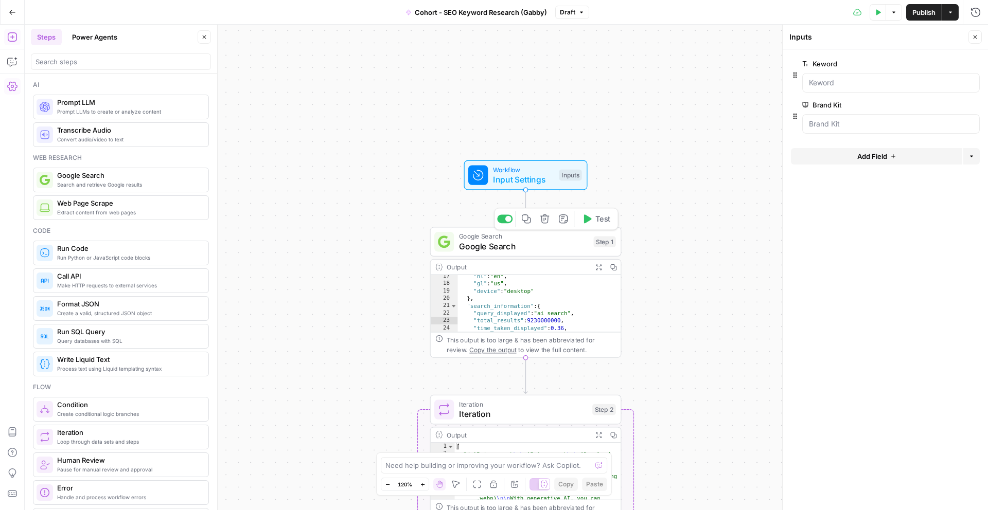
click at [556, 242] on span "Google Search" at bounding box center [524, 246] width 130 height 12
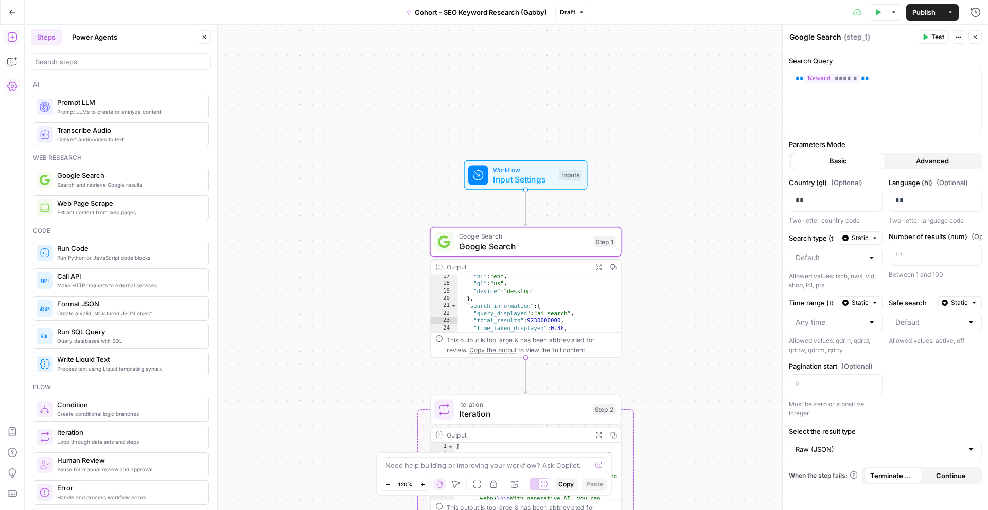
click at [959, 35] on icon "button" at bounding box center [958, 37] width 6 height 6
click at [511, 186] on div "Workflow Input Settings Inputs Test Step" at bounding box center [525, 175] width 123 height 30
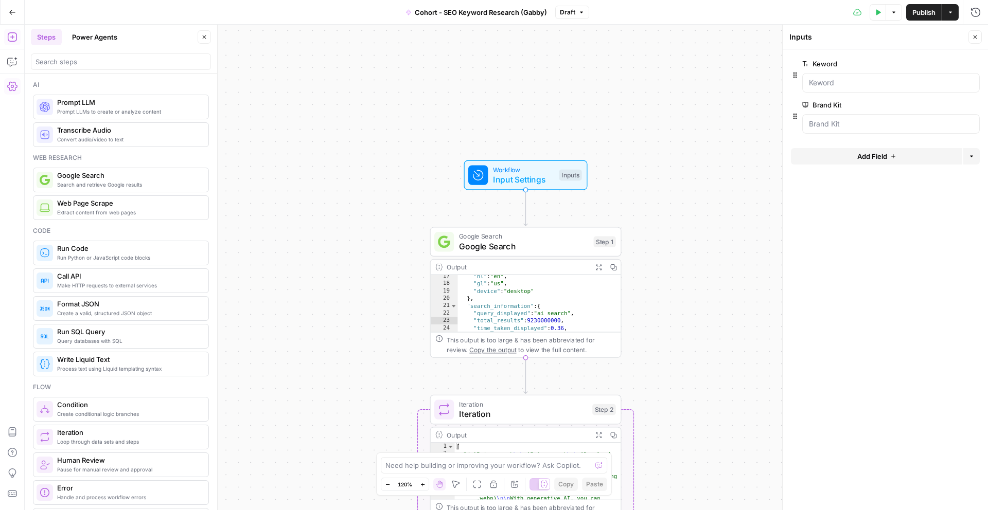
click at [946, 64] on span "edit field" at bounding box center [941, 64] width 23 height 8
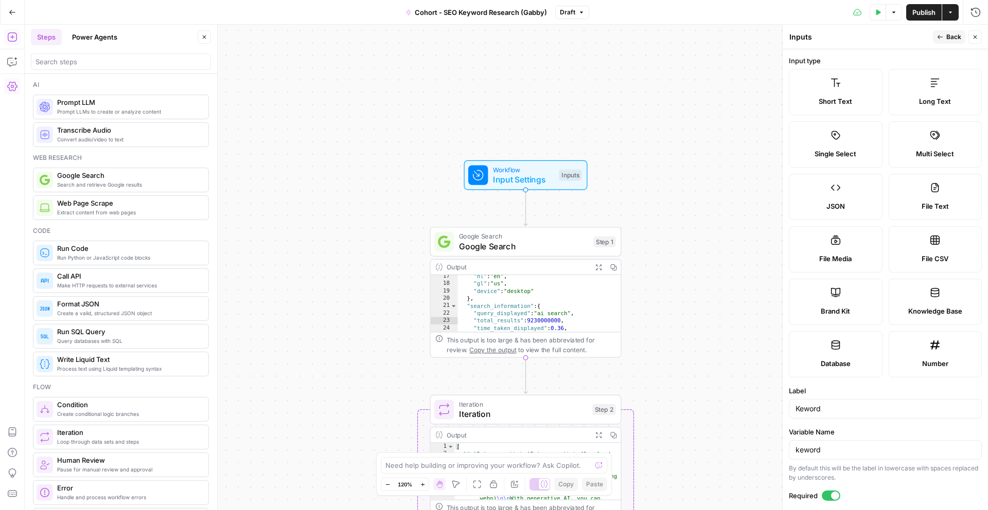
scroll to position [165, 0]
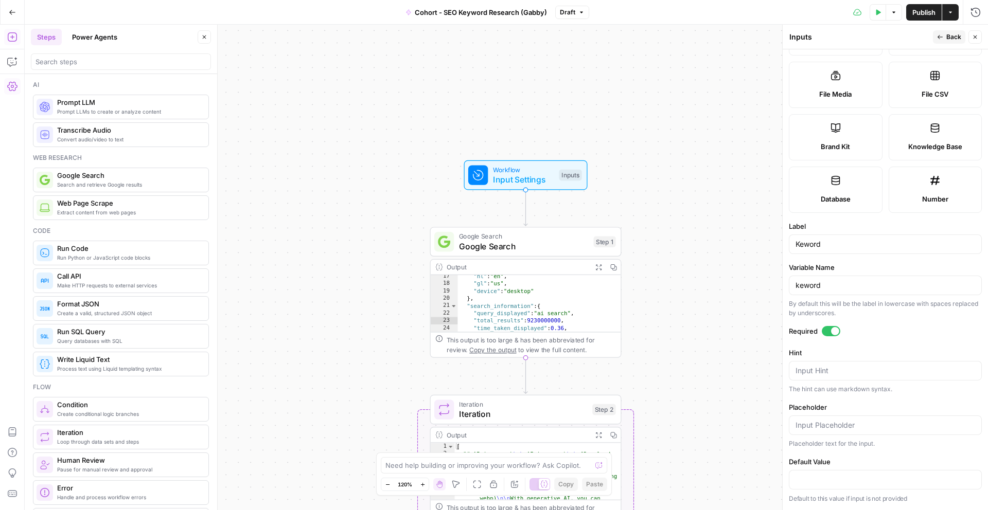
click at [833, 292] on div "keword" at bounding box center [885, 286] width 193 height 20
click at [948, 36] on span "Back" at bounding box center [953, 36] width 15 height 9
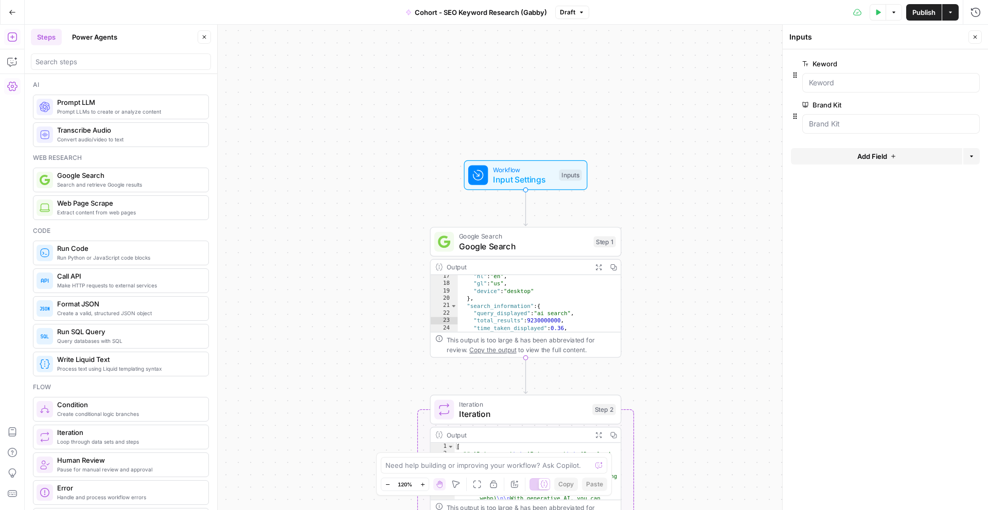
type textarea "**********"
click at [546, 299] on div ""hl" : "en" , "gl" : "us" , "device" : "desktop" } , "search_information" : { "…" at bounding box center [539, 312] width 163 height 79
click at [540, 244] on span "Google Search" at bounding box center [524, 246] width 130 height 12
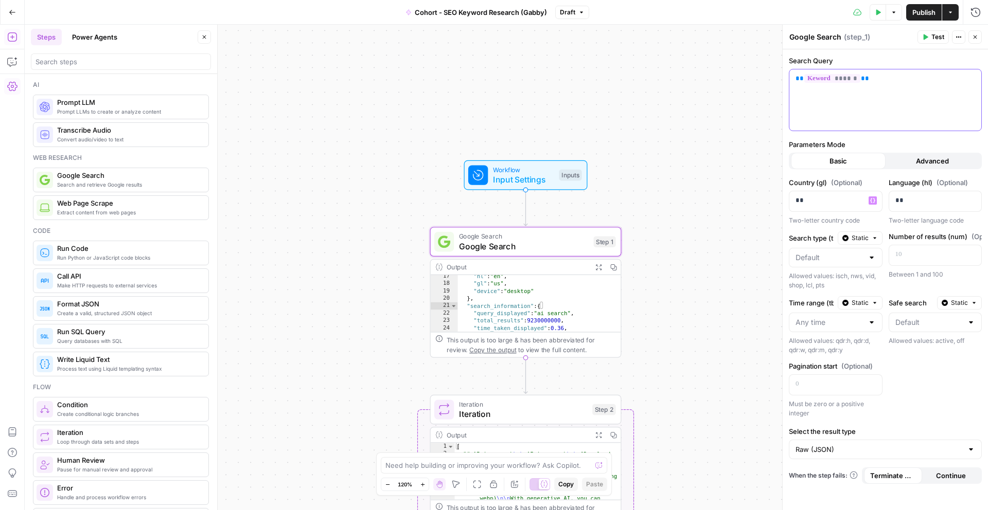
click at [824, 81] on span "******" at bounding box center [832, 78] width 56 height 9
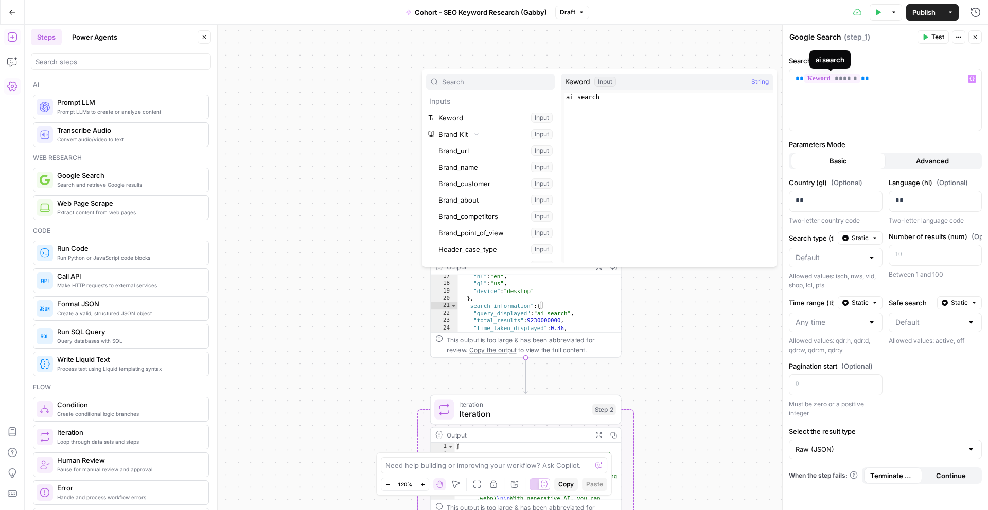
type textarea "*********"
click at [649, 101] on div "ai search" at bounding box center [668, 186] width 209 height 186
drag, startPoint x: 649, startPoint y: 101, endPoint x: 543, endPoint y: 100, distance: 106.0
click at [543, 100] on div "Inputs Keword Input Brand Kit Collapse Input Brand_url Input Brand_name Input B…" at bounding box center [599, 168] width 355 height 198
click at [599, 99] on div "ai search" at bounding box center [668, 186] width 209 height 186
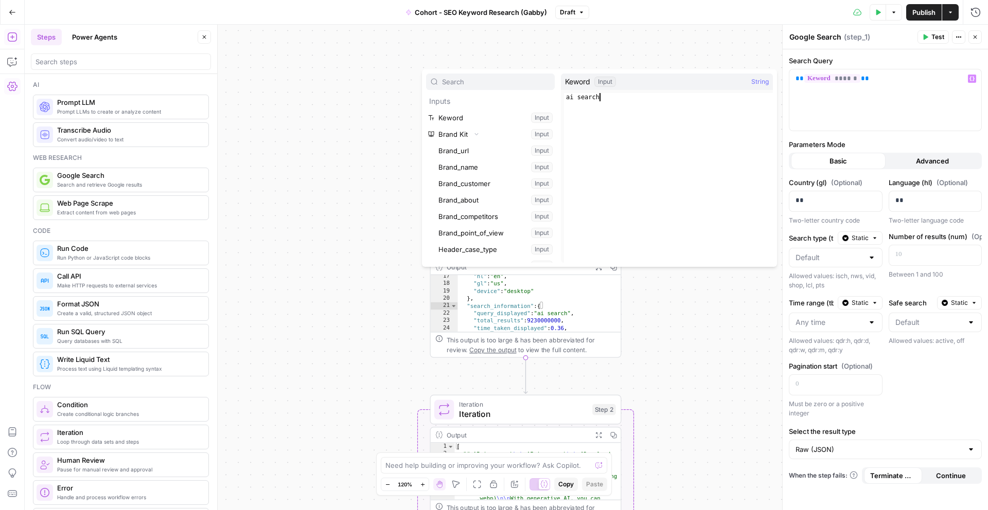
drag, startPoint x: 618, startPoint y: 99, endPoint x: 550, endPoint y: 99, distance: 67.9
click at [550, 99] on div "Inputs Keword Input Brand Kit Collapse Input Brand_url Input Brand_name Input B…" at bounding box center [599, 168] width 355 height 198
click at [636, 104] on div "ai search" at bounding box center [668, 186] width 209 height 186
click at [635, 87] on div "Keword Input String" at bounding box center [667, 82] width 212 height 16
click at [949, 91] on div "** ****** **" at bounding box center [885, 99] width 192 height 61
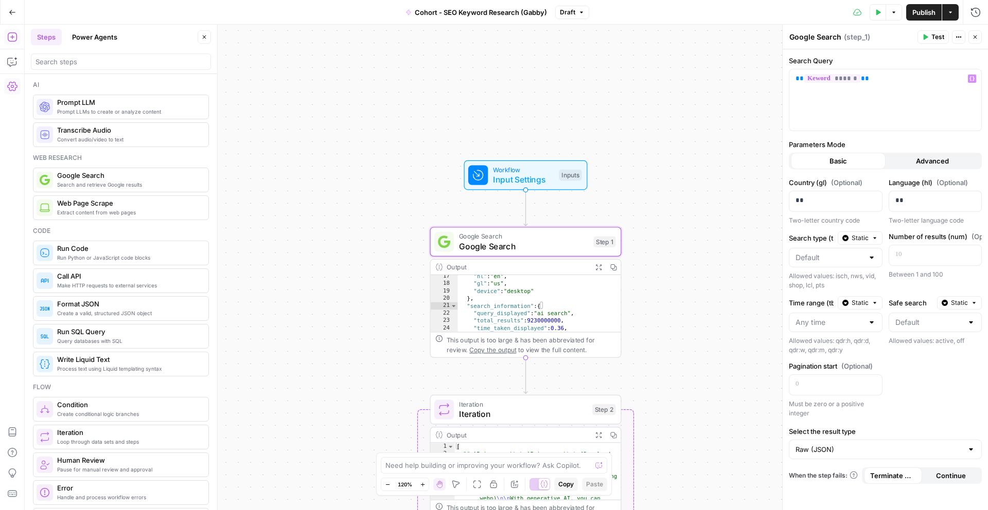
click at [957, 39] on icon "button" at bounding box center [958, 37] width 6 height 6
click at [849, 101] on div "** ****** **" at bounding box center [885, 99] width 192 height 61
click at [838, 73] on div "** ****** **" at bounding box center [885, 99] width 192 height 61
click at [841, 80] on span "******" at bounding box center [832, 78] width 56 height 9
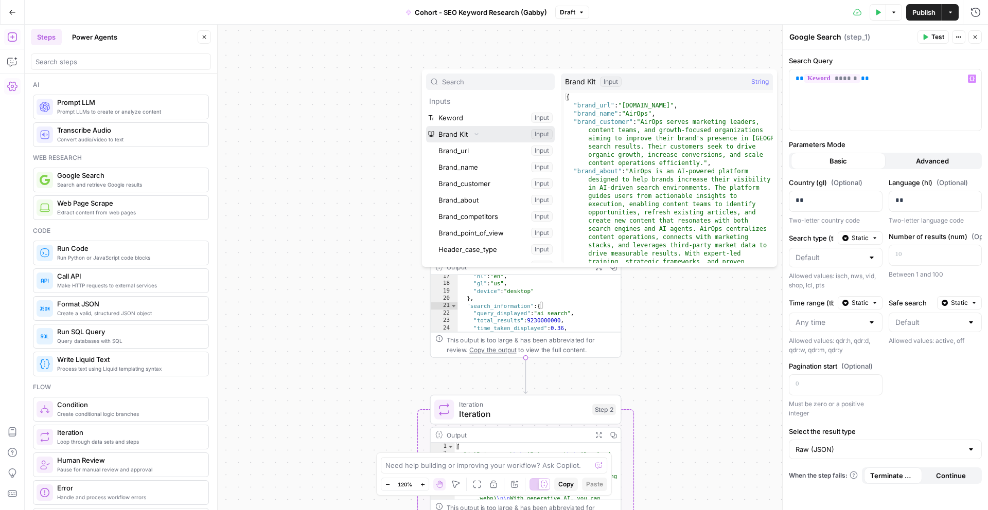
click at [478, 138] on button "Collapse" at bounding box center [476, 134] width 13 height 13
click at [478, 138] on button "Expand" at bounding box center [476, 134] width 13 height 13
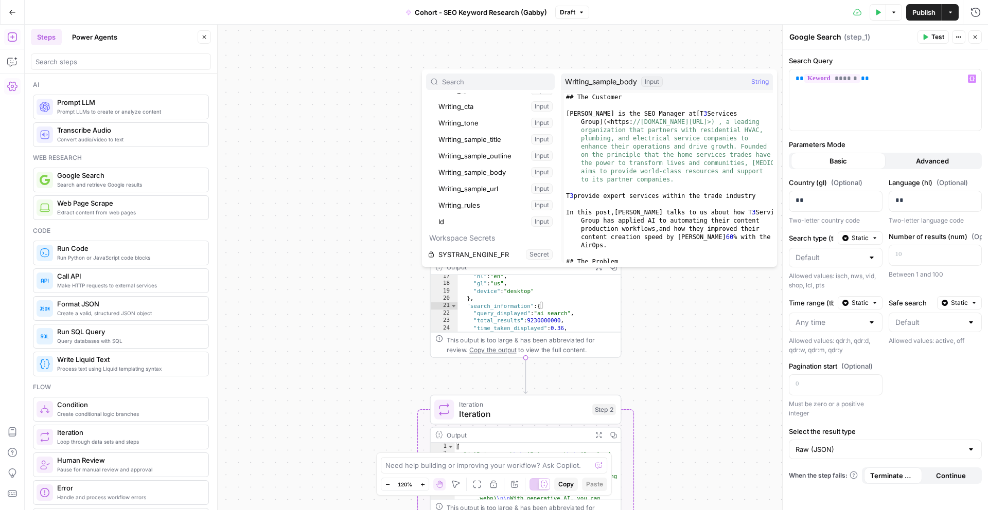
scroll to position [0, 0]
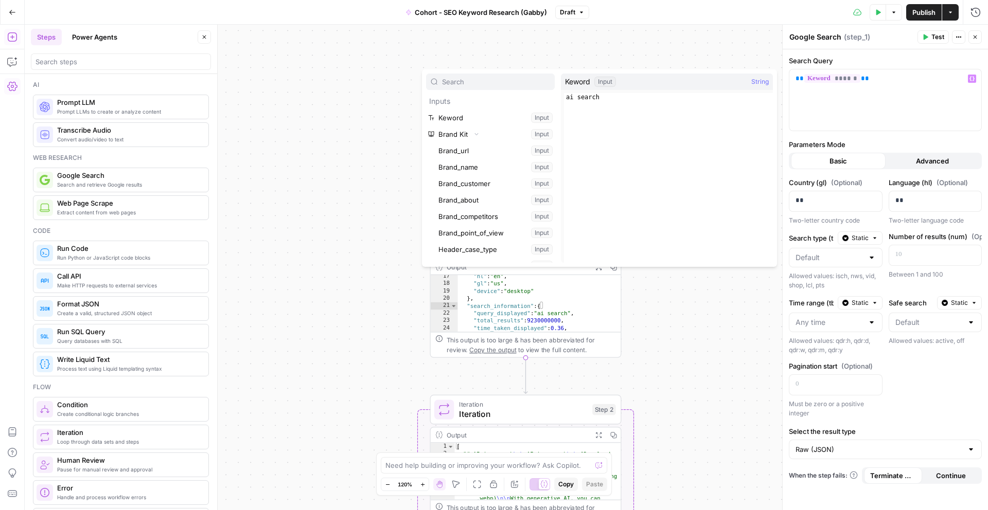
click at [464, 116] on div "Collapse" at bounding box center [476, 114] width 28 height 10
click at [506, 115] on button "Select variable Keword" at bounding box center [490, 118] width 129 height 16
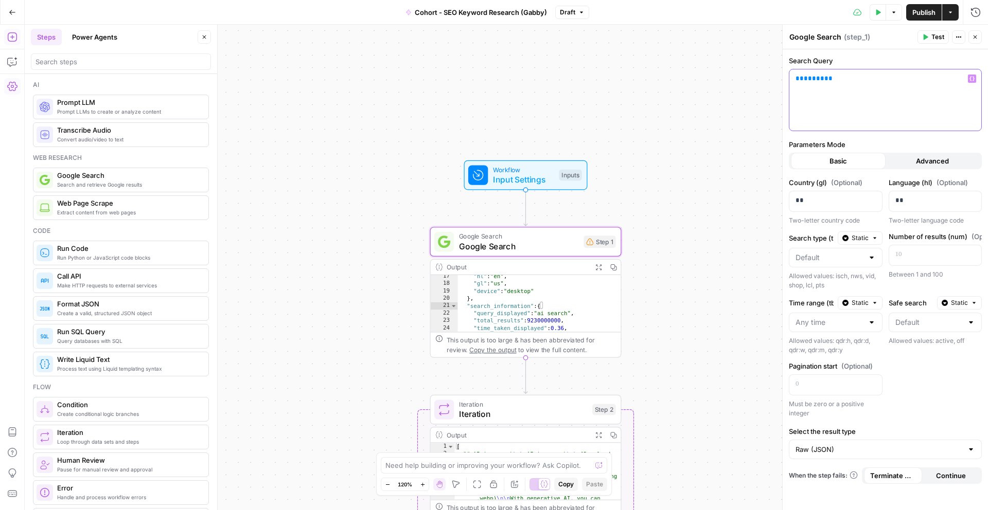
drag, startPoint x: 851, startPoint y: 74, endPoint x: 712, endPoint y: 74, distance: 138.4
click at [712, 74] on body "**********" at bounding box center [494, 255] width 988 height 510
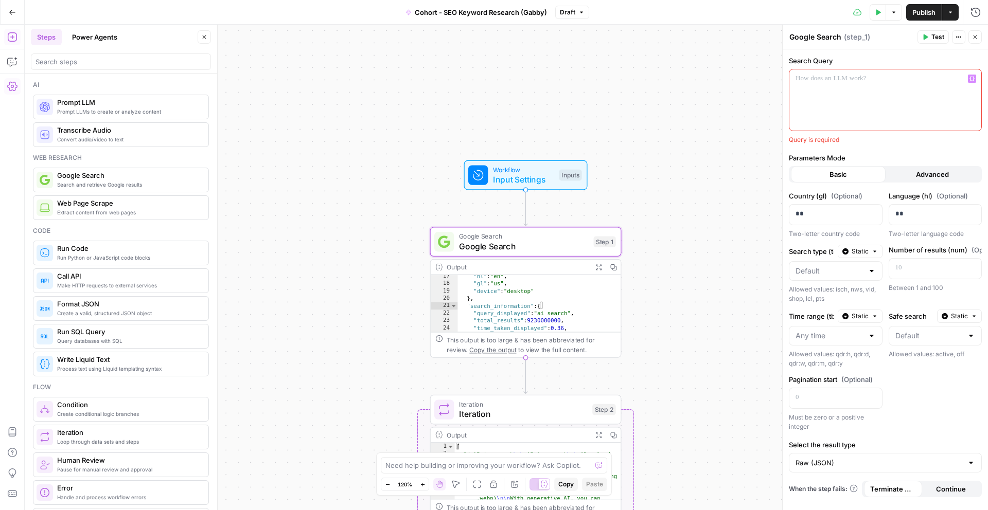
click at [975, 78] on button "Variables Menu" at bounding box center [972, 79] width 8 height 8
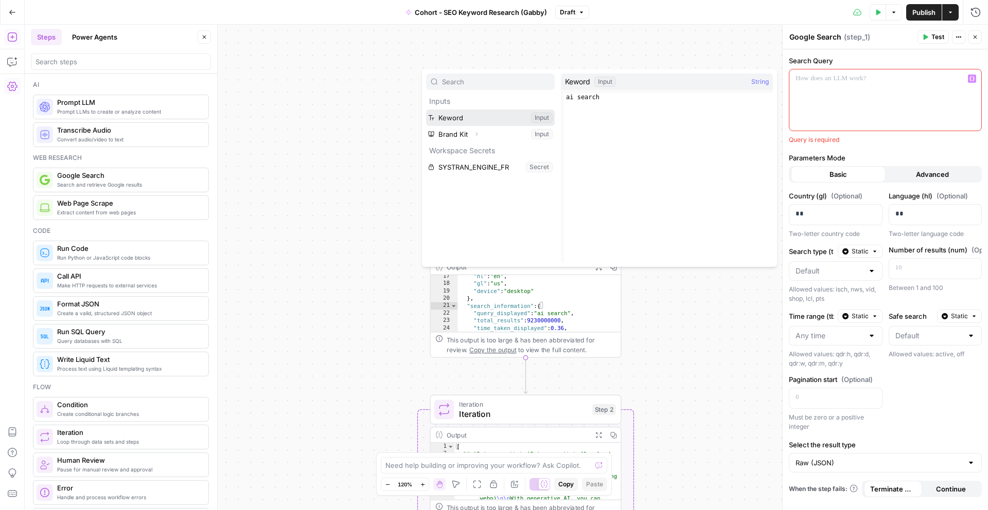
click at [488, 123] on button "Select variable Keword" at bounding box center [490, 118] width 129 height 16
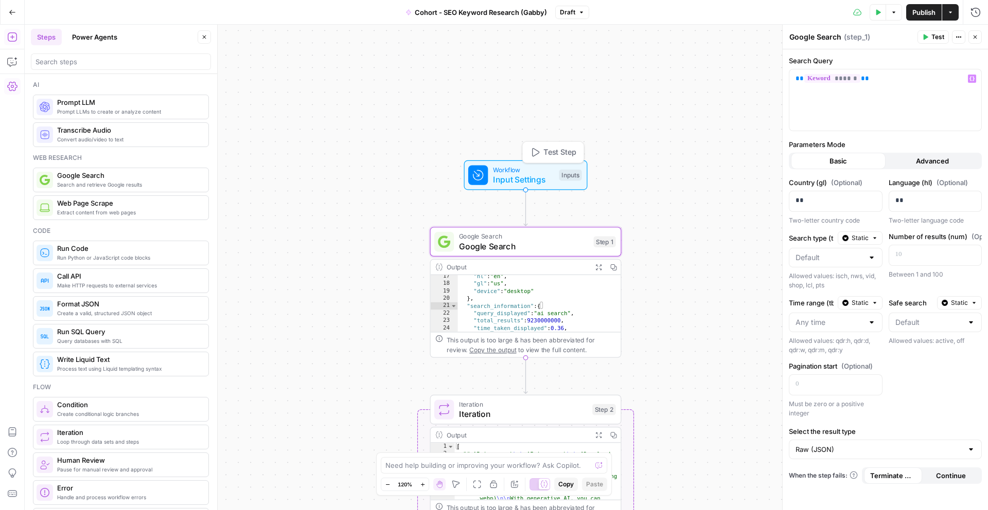
click at [500, 175] on span "Input Settings" at bounding box center [523, 179] width 61 height 12
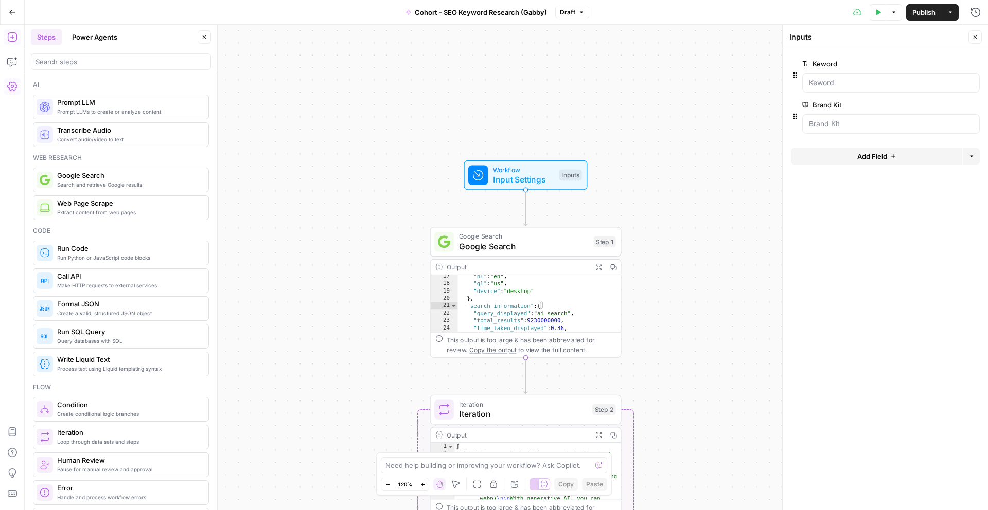
click at [945, 58] on button "edit field" at bounding box center [945, 64] width 40 height 12
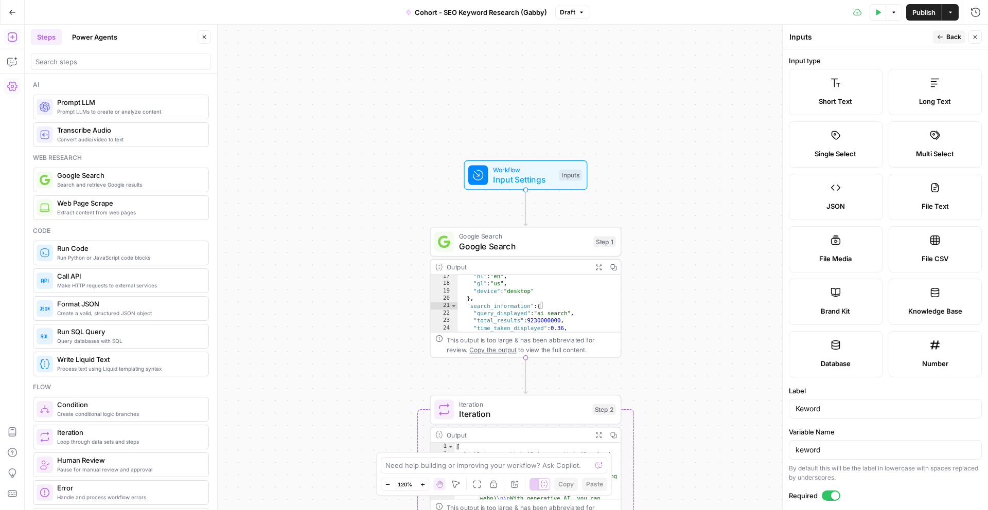
click at [513, 270] on div "Output" at bounding box center [516, 267] width 141 height 10
click at [549, 244] on span "Google Search" at bounding box center [524, 246] width 130 height 12
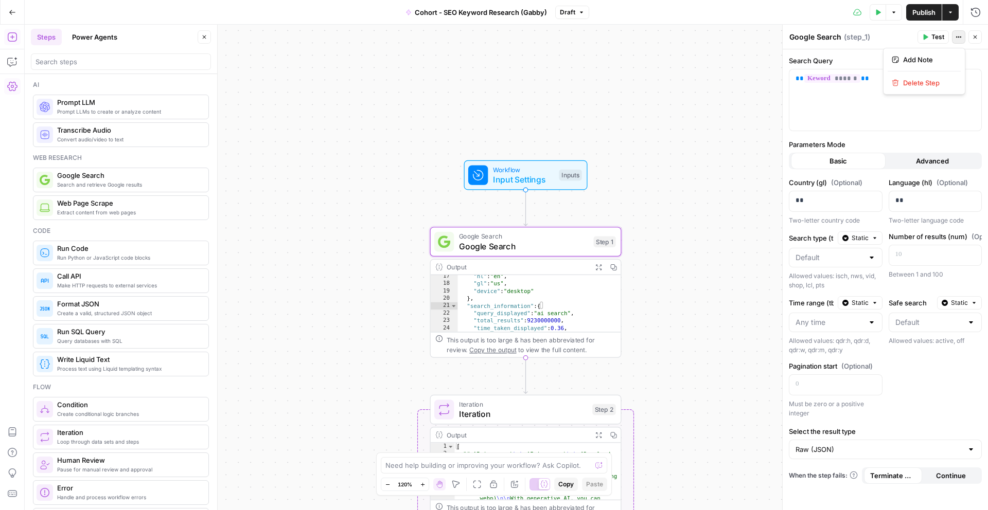
click at [960, 41] on button "Actions" at bounding box center [958, 36] width 13 height 13
click at [798, 144] on label "Parameters Mode" at bounding box center [885, 144] width 193 height 10
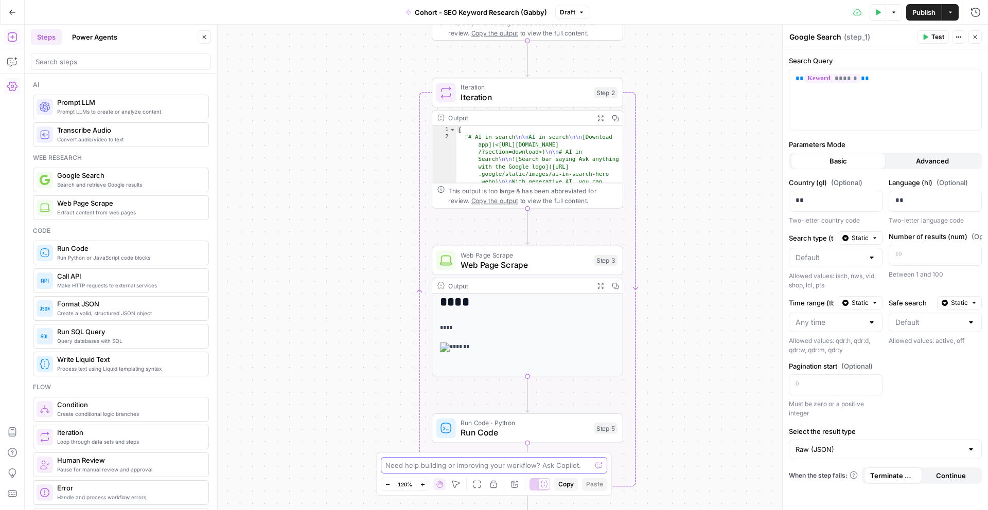
click at [494, 467] on textarea at bounding box center [488, 465] width 206 height 10
type textarea "I want to"
drag, startPoint x: 428, startPoint y: 468, endPoint x: 364, endPoint y: 457, distance: 65.6
click at [362, 457] on body "**********" at bounding box center [494, 255] width 988 height 510
click at [461, 466] on textarea "Change the keyword to email marketing." at bounding box center [483, 465] width 196 height 10
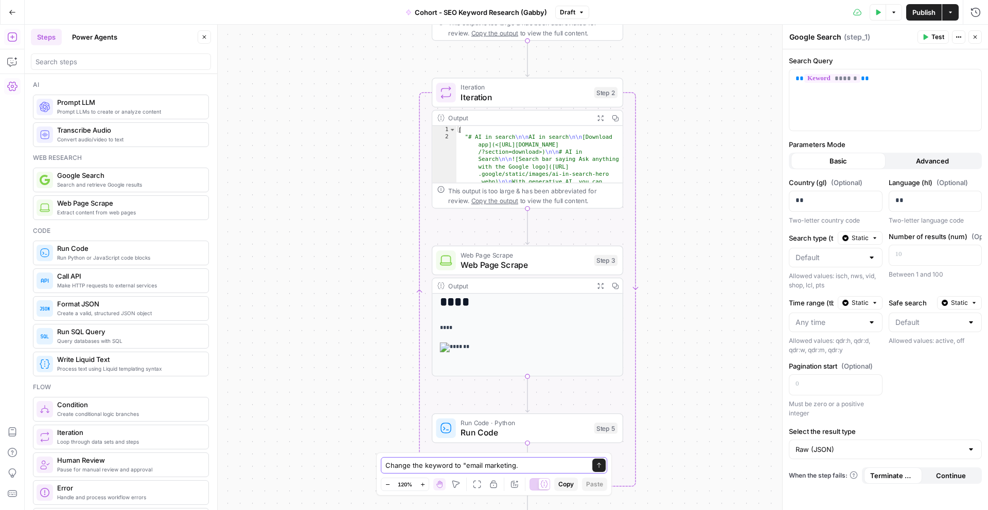
click at [514, 469] on textarea "Change the keyword to "email marketing." at bounding box center [483, 465] width 196 height 10
click at [452, 466] on textarea "Change the keyword to "email marketing"." at bounding box center [483, 465] width 196 height 10
type textarea "Change the keyword "ai search" to "email marketing"."
click at [596, 468] on icon "submit" at bounding box center [599, 465] width 6 height 6
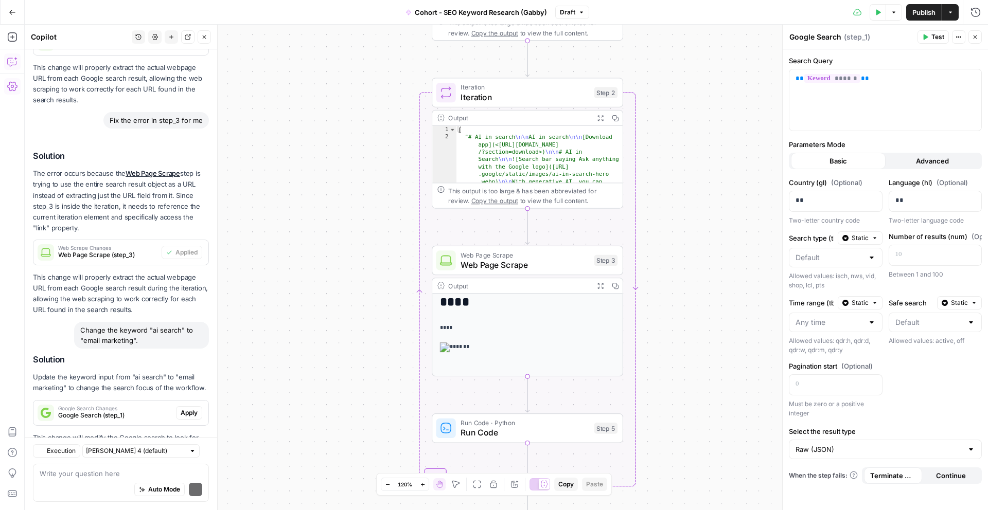
scroll to position [281, 0]
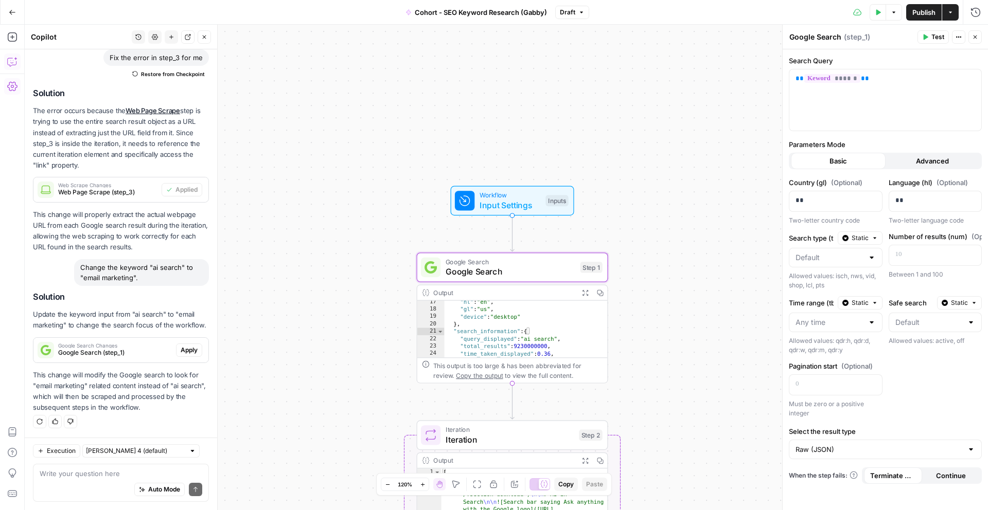
click at [183, 352] on span "Apply" at bounding box center [189, 350] width 17 height 9
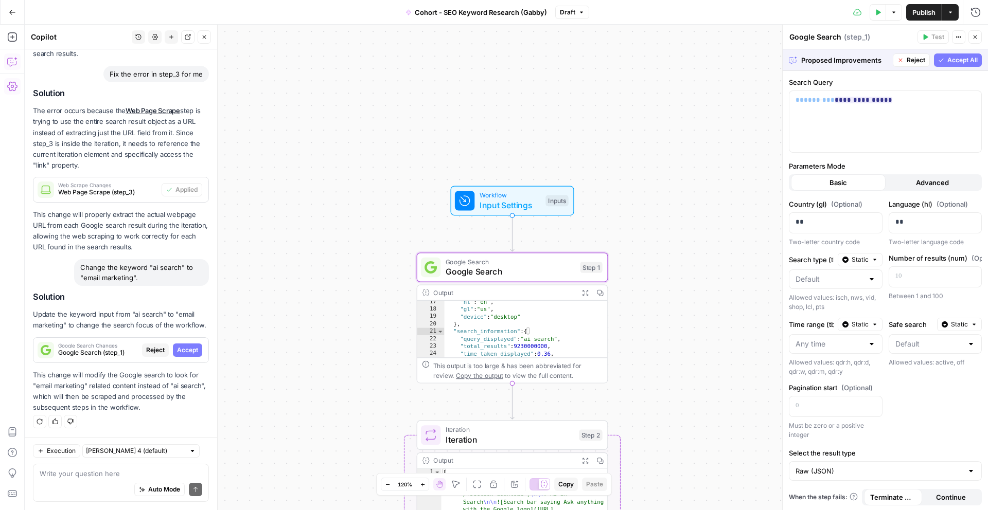
click at [183, 352] on span "Accept" at bounding box center [187, 350] width 21 height 9
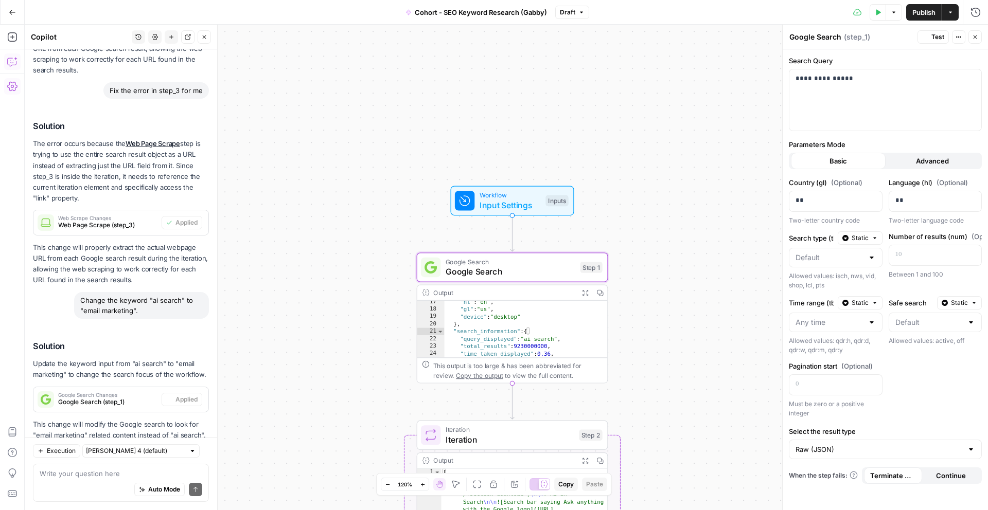
scroll to position [298, 0]
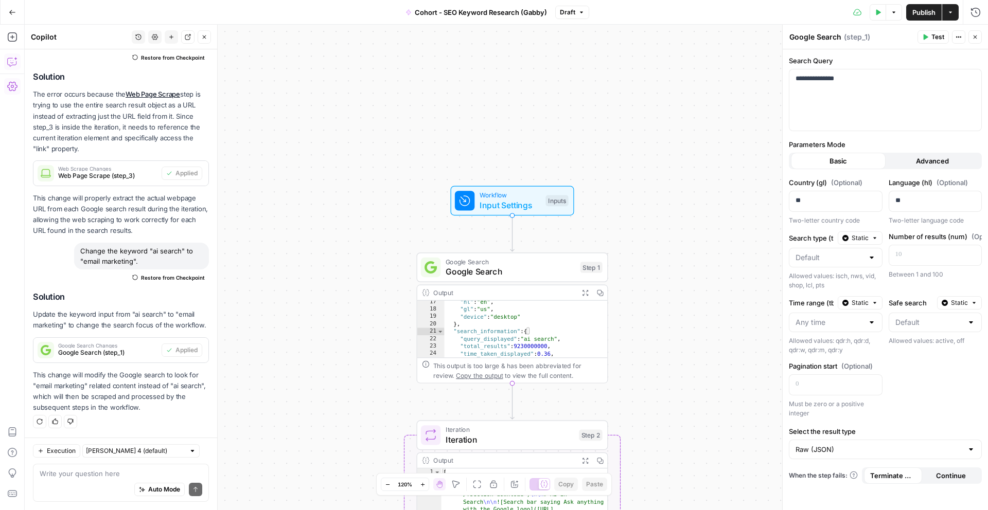
click at [877, 9] on icon "button" at bounding box center [877, 12] width 6 height 6
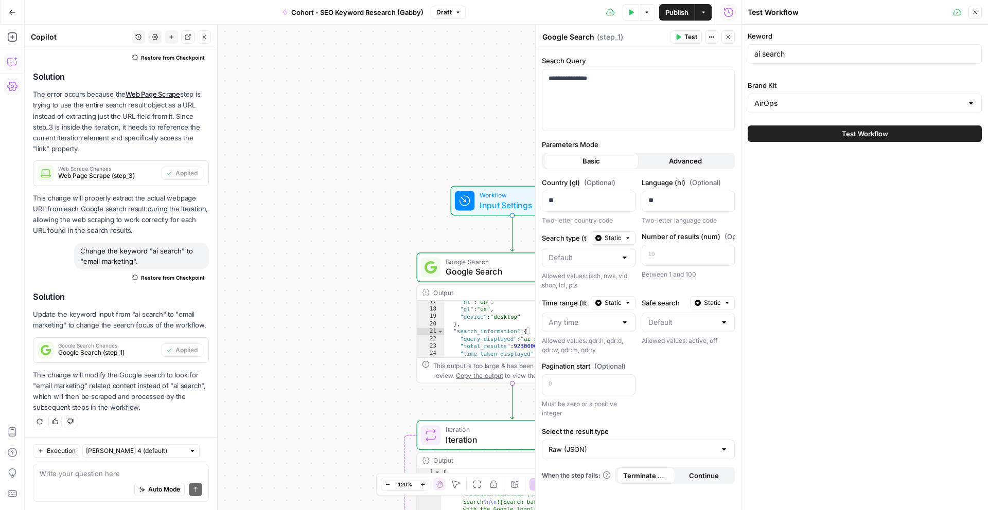
click at [826, 47] on div "ai search" at bounding box center [864, 54] width 234 height 20
drag, startPoint x: 822, startPoint y: 53, endPoint x: 706, endPoint y: 53, distance: 115.7
click at [706, 53] on body "**********" at bounding box center [494, 255] width 988 height 510
type input "email marketing"
click at [648, 77] on p "**********" at bounding box center [638, 79] width 180 height 10
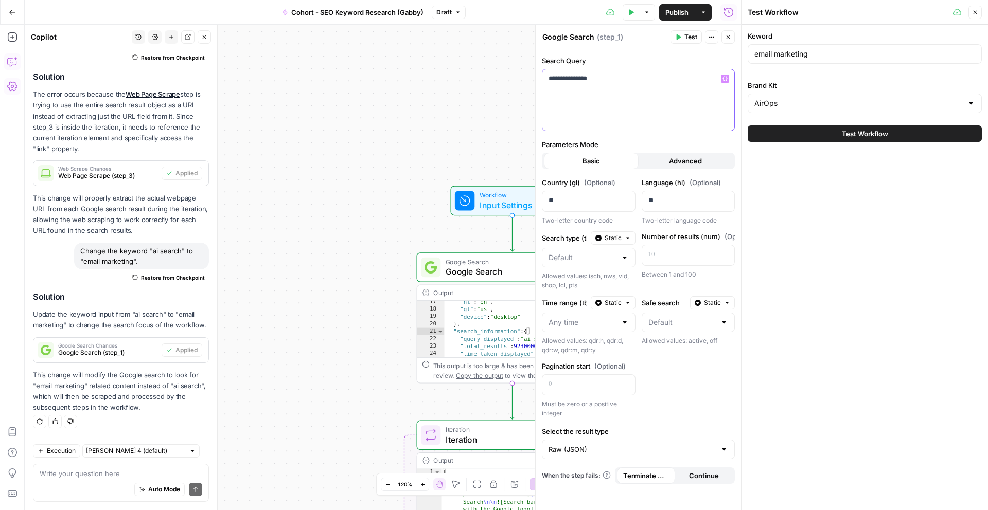
click at [724, 80] on icon "button" at bounding box center [724, 78] width 5 height 5
drag, startPoint x: 655, startPoint y: 86, endPoint x: 537, endPoint y: 76, distance: 118.7
click at [537, 76] on div "**********" at bounding box center [638, 268] width 206 height 486
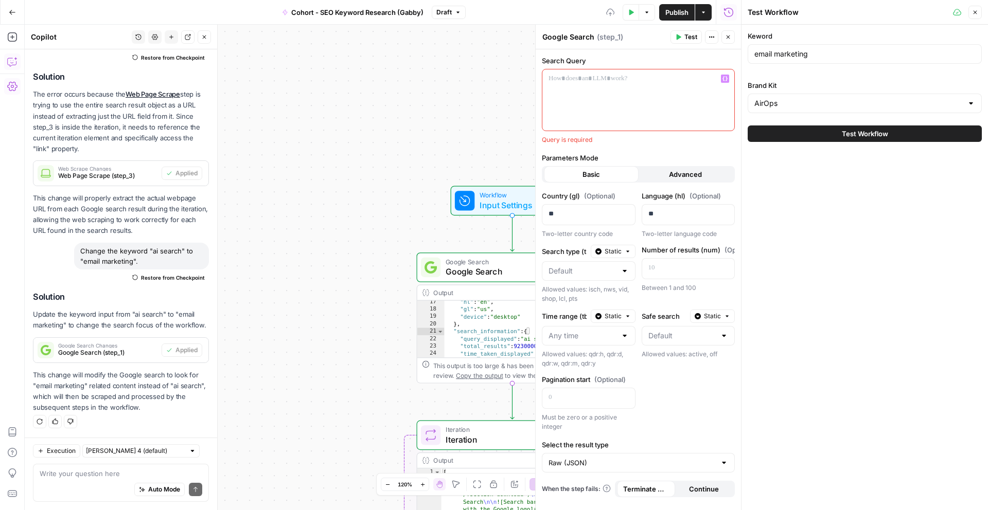
click at [724, 78] on icon "button" at bounding box center [724, 78] width 5 height 5
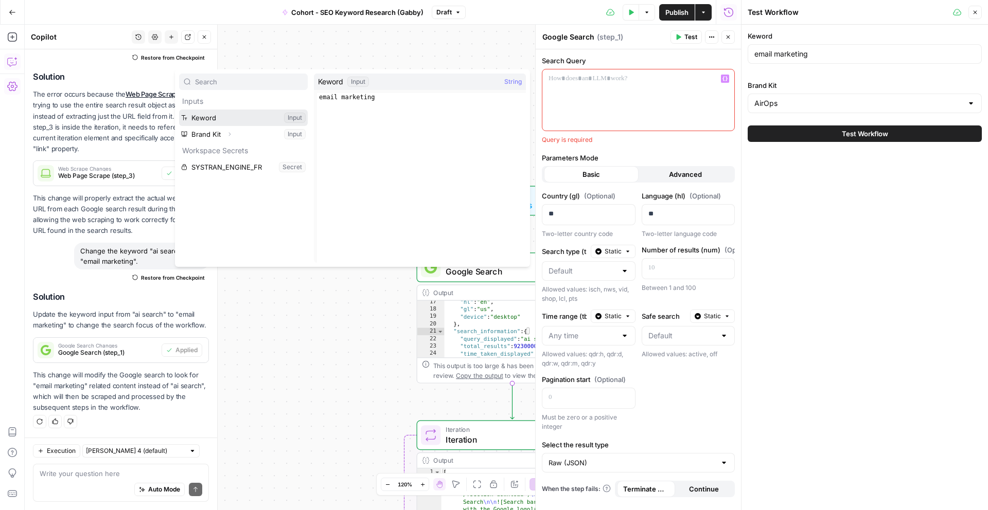
click at [217, 112] on button "Select variable Keword" at bounding box center [243, 118] width 129 height 16
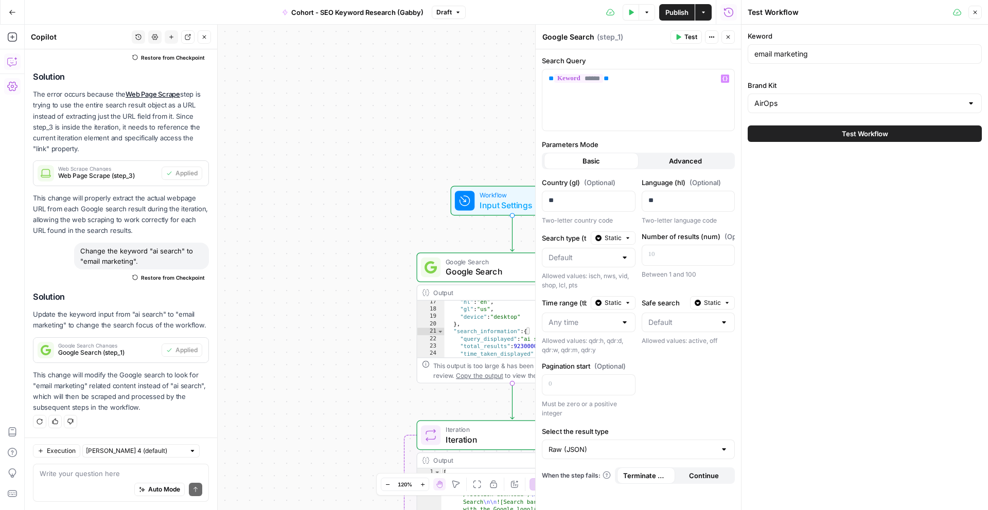
click at [793, 97] on div "AirOps" at bounding box center [864, 104] width 234 height 20
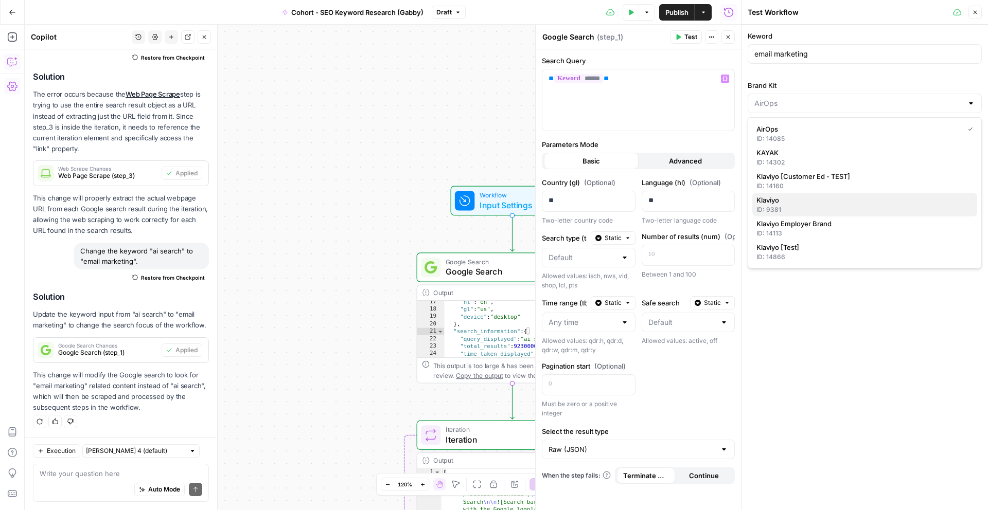
click at [806, 205] on div "ID: 9381" at bounding box center [864, 209] width 217 height 9
type input "Klaviyo"
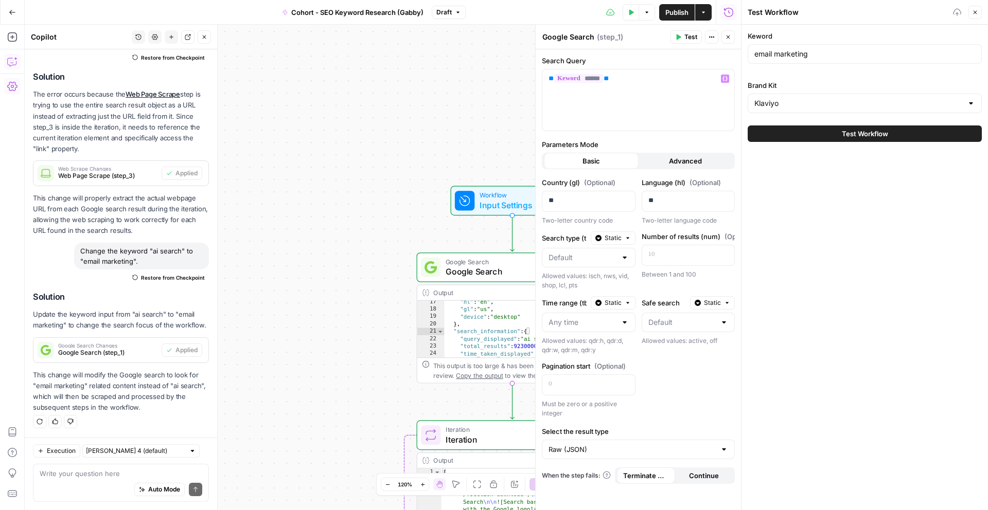
click at [806, 205] on div "Keword email marketing Brand Kit Klaviyo Test Workflow" at bounding box center [864, 268] width 246 height 486
click at [835, 142] on div "Test Workflow" at bounding box center [864, 133] width 234 height 29
click at [836, 138] on button "Test Workflow" at bounding box center [864, 134] width 234 height 16
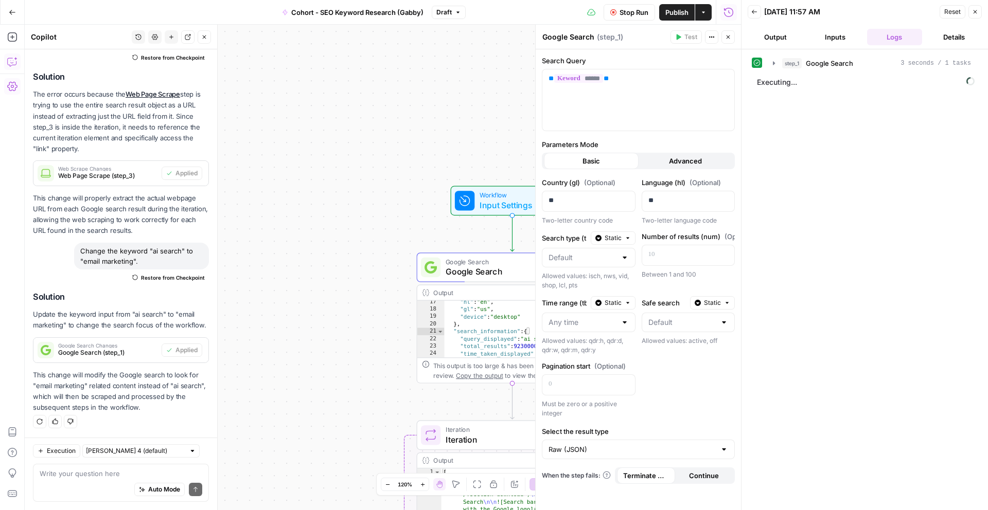
scroll to position [163, 0]
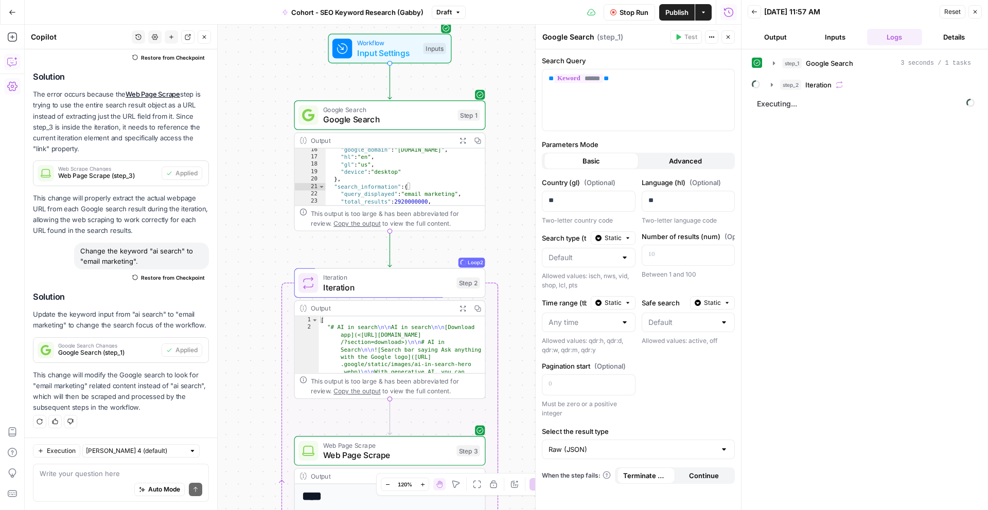
drag, startPoint x: 386, startPoint y: 203, endPoint x: 261, endPoint y: 51, distance: 195.9
click at [261, 51] on div "**********" at bounding box center [383, 268] width 716 height 486
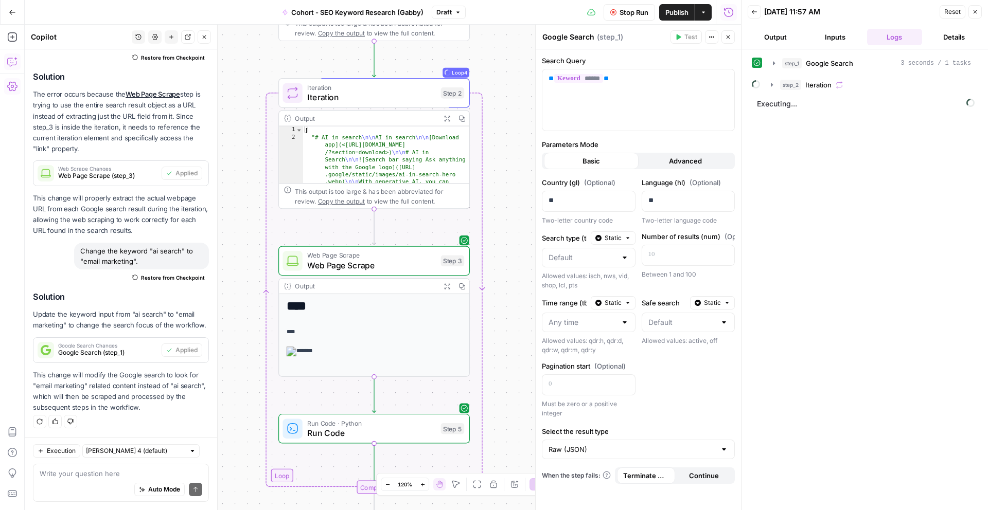
drag, startPoint x: 519, startPoint y: 159, endPoint x: 484, endPoint y: 85, distance: 81.7
click at [484, 85] on div "**********" at bounding box center [383, 268] width 716 height 486
